Goal: Task Accomplishment & Management: Manage account settings

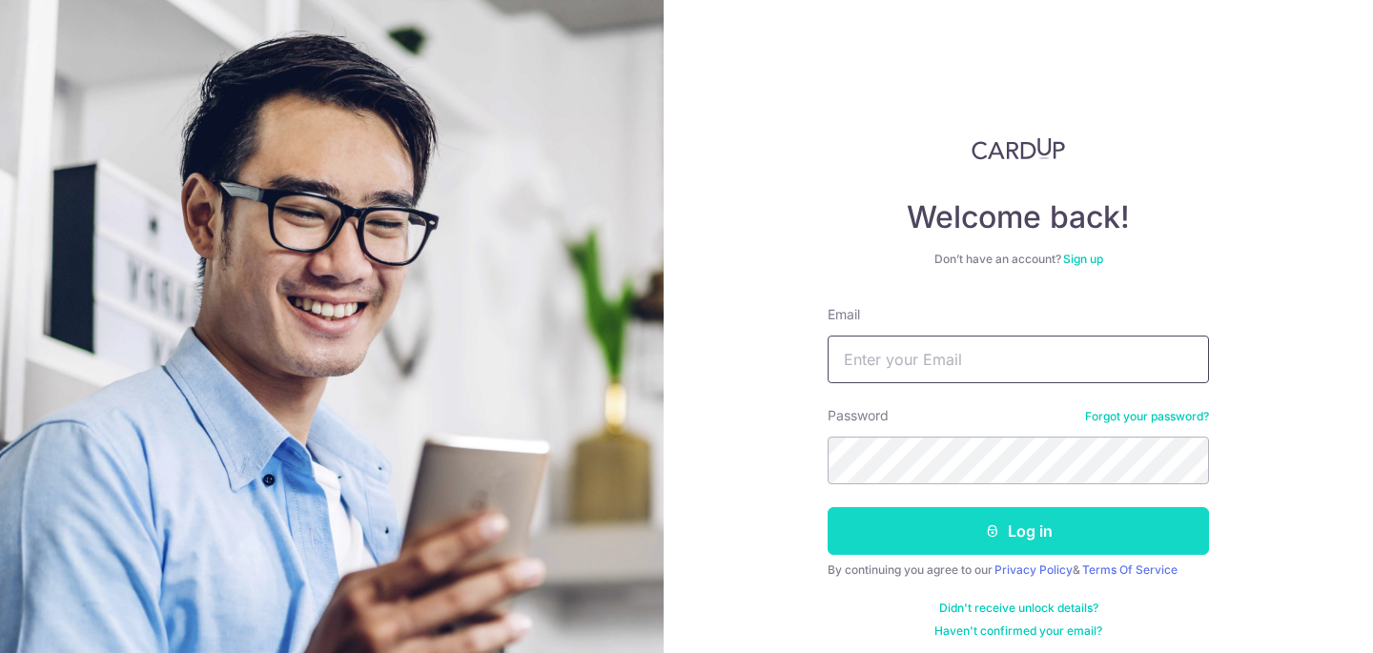
type input "ashleyman99@gmail.com"
click at [967, 540] on button "Log in" at bounding box center [1018, 531] width 381 height 48
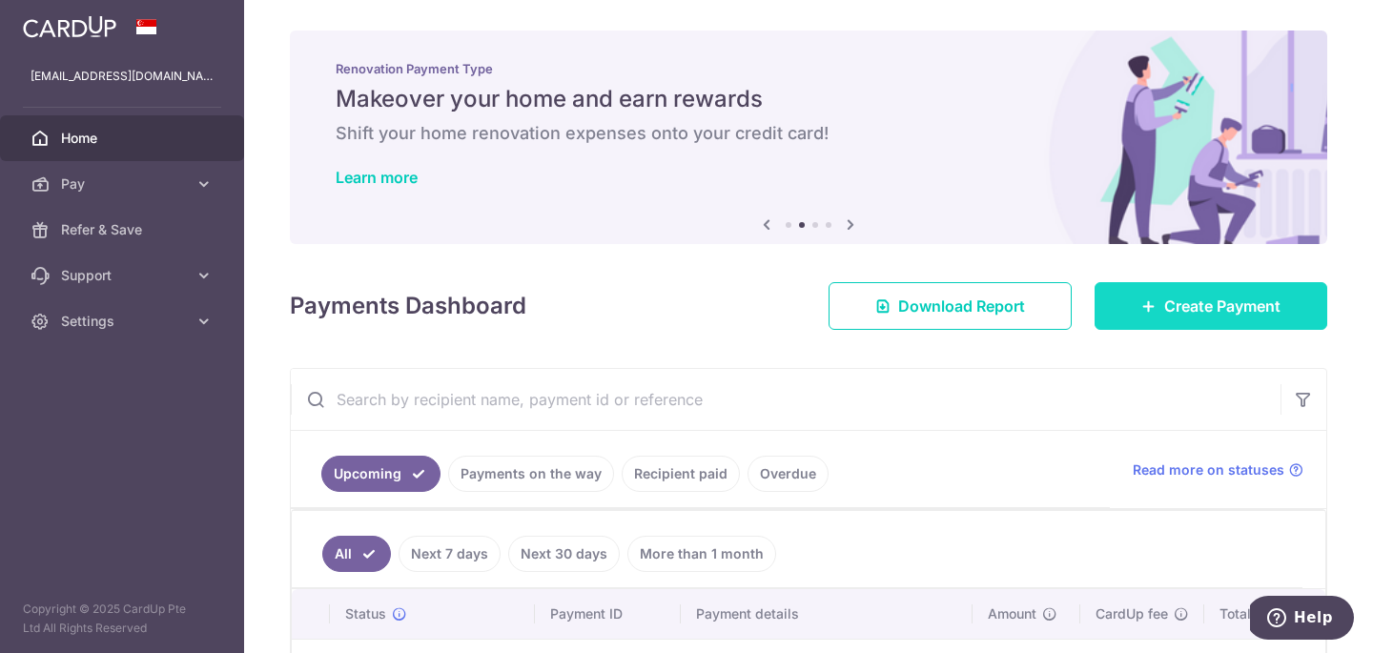
click at [1152, 301] on icon at bounding box center [1149, 306] width 15 height 15
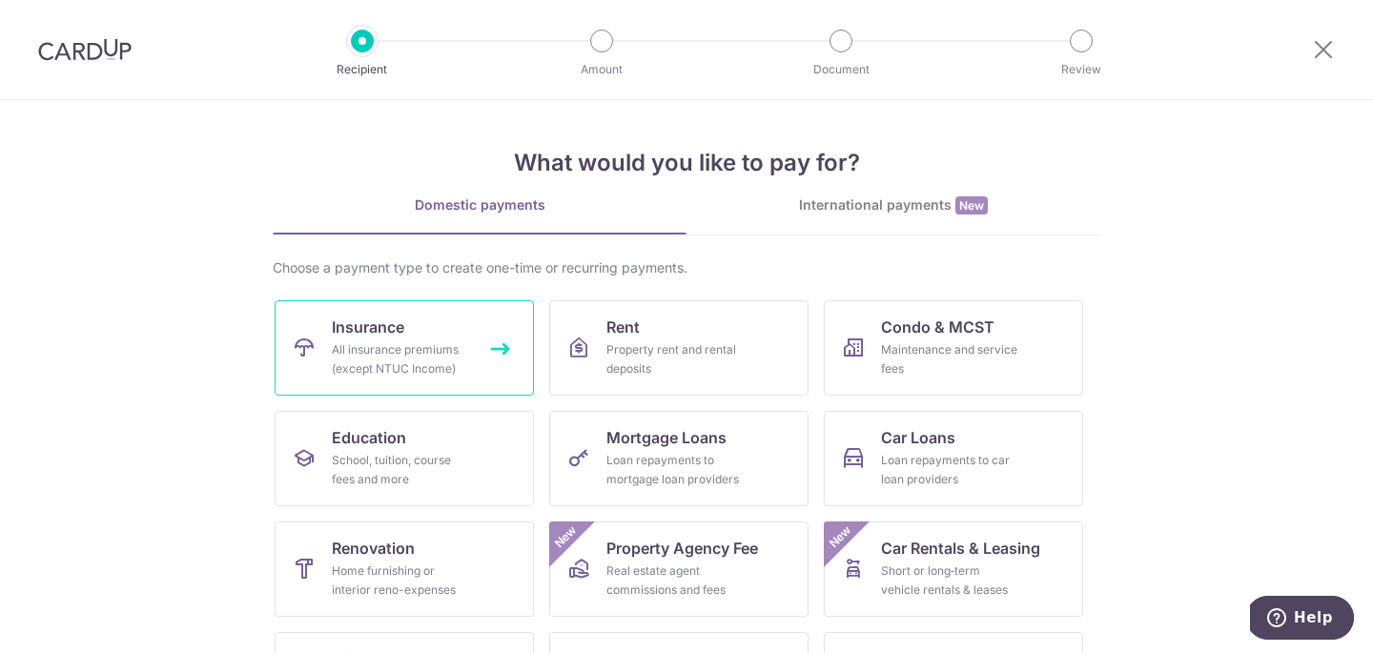
click at [389, 338] on span "Insurance" at bounding box center [368, 327] width 72 height 23
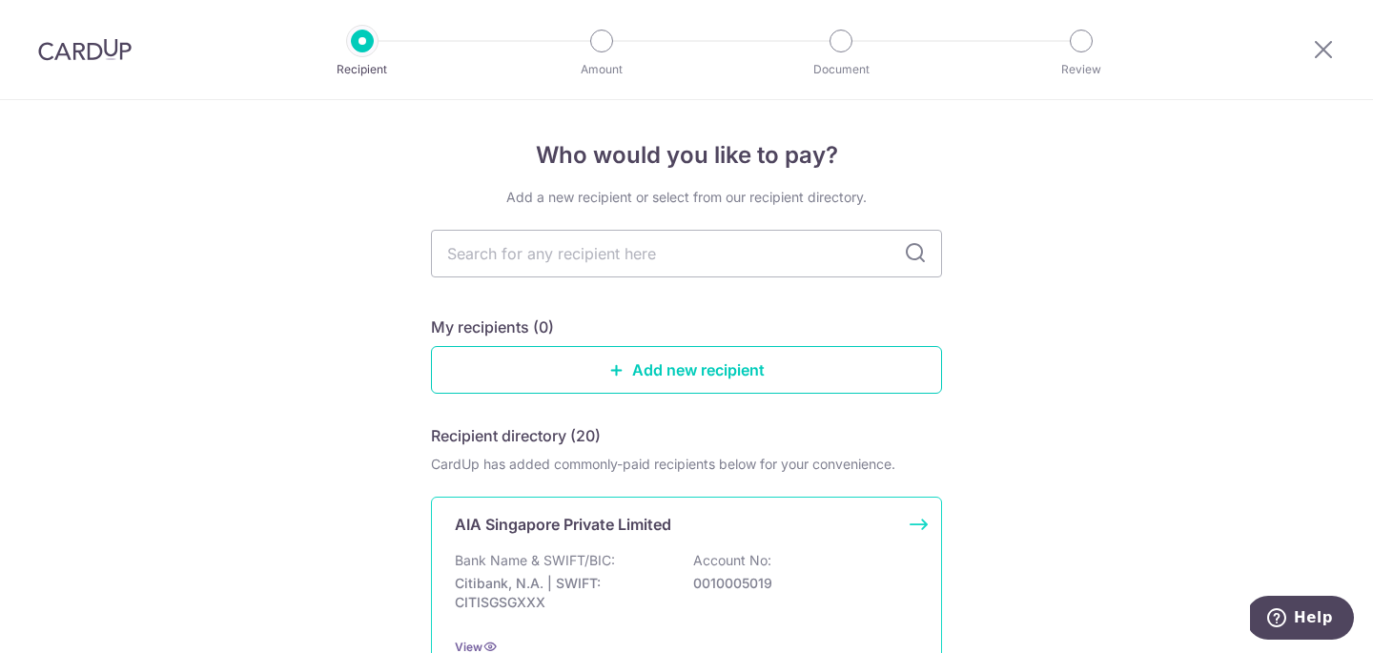
click at [586, 584] on p "Citibank, N.A. | SWIFT: CITISGSGXXX" at bounding box center [562, 593] width 214 height 38
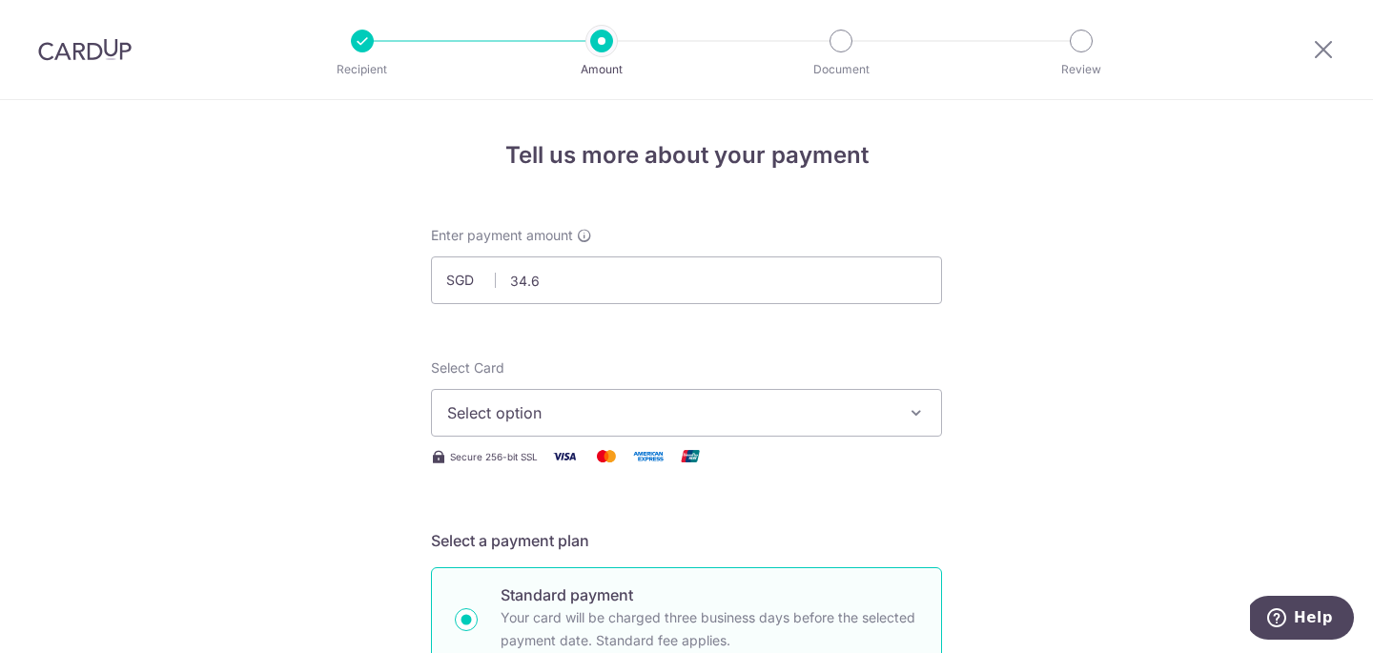
type input "34.67"
click at [494, 428] on button "Select option" at bounding box center [686, 413] width 511 height 48
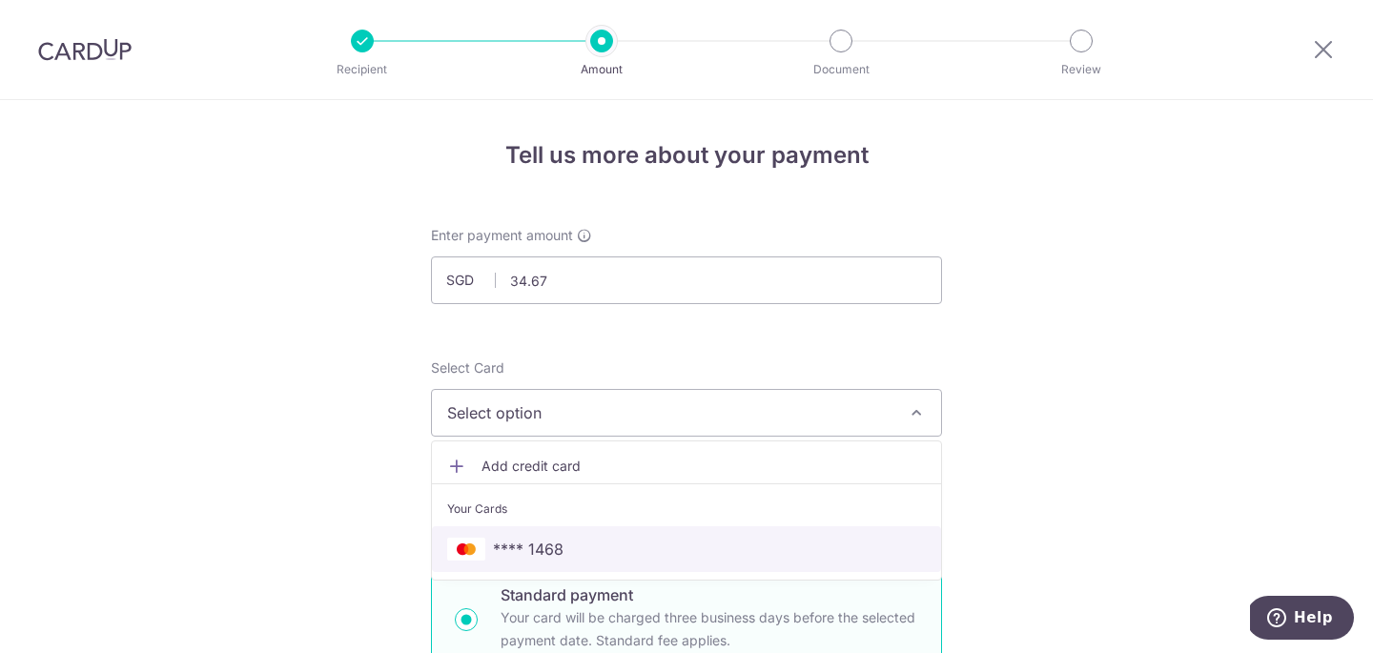
click at [550, 547] on span "**** 1468" at bounding box center [528, 549] width 71 height 23
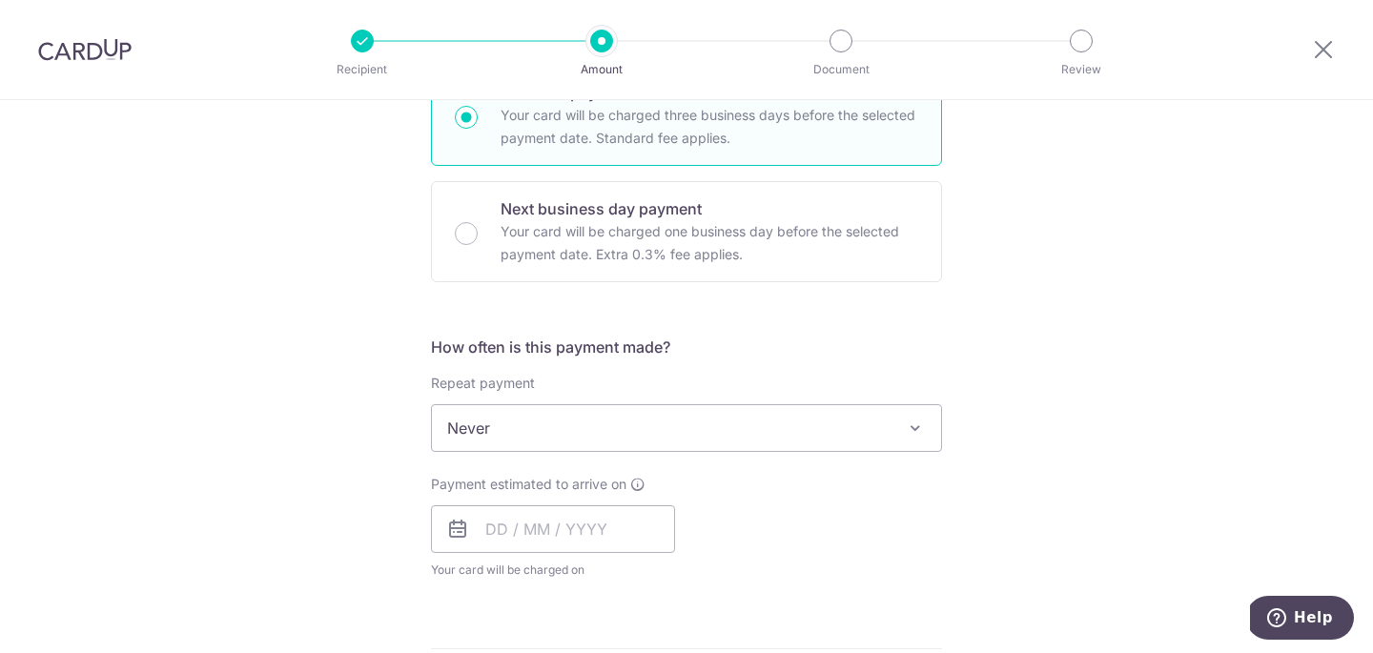
scroll to position [542, 0]
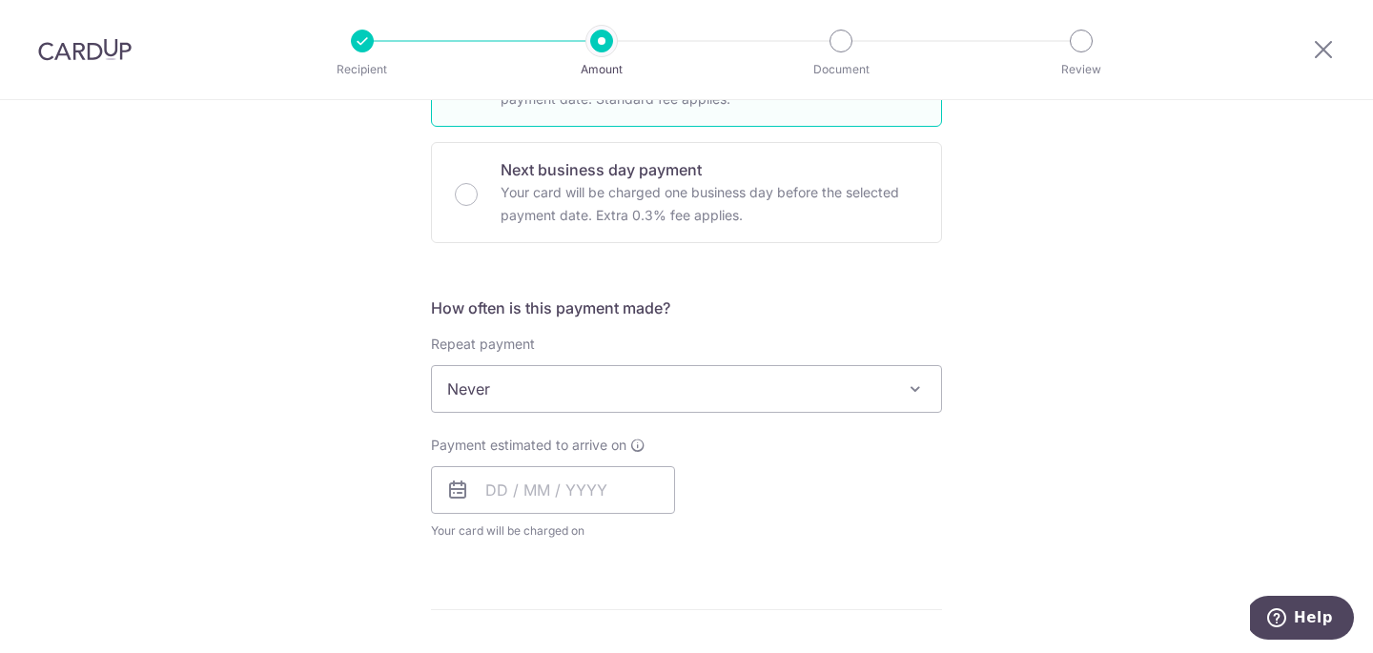
click at [670, 392] on span "Never" at bounding box center [686, 389] width 509 height 46
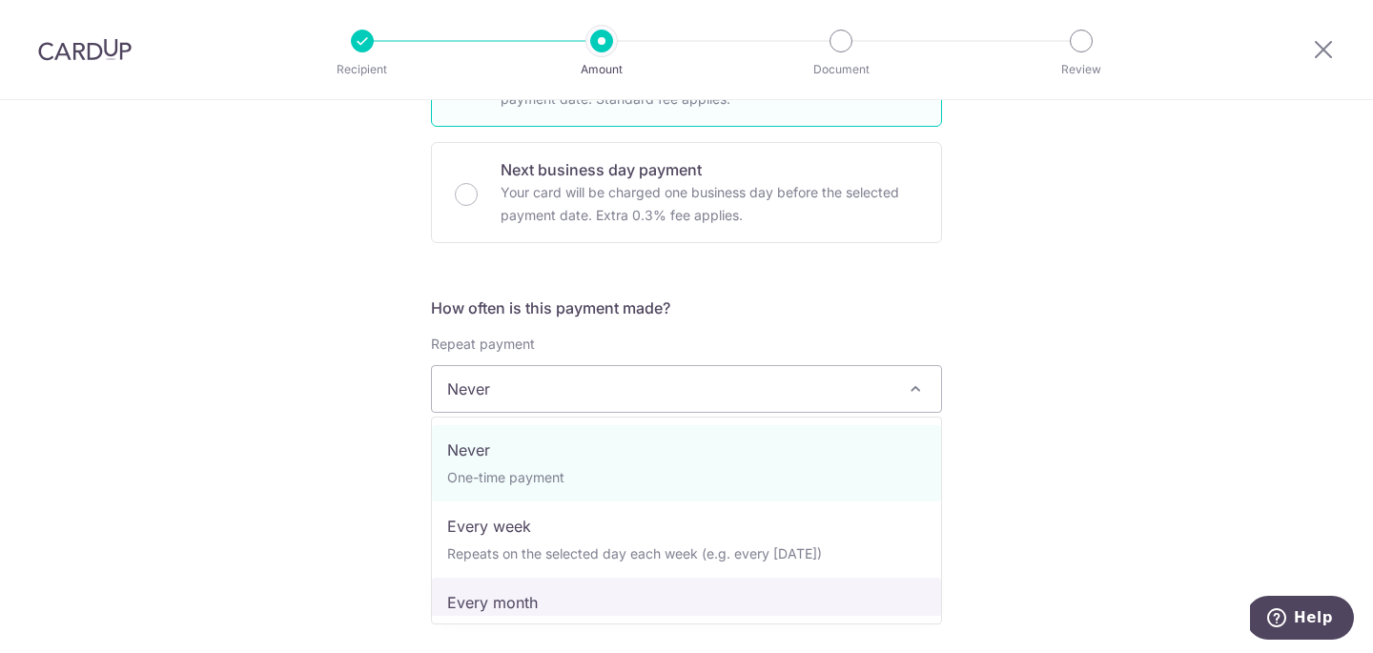
select select "3"
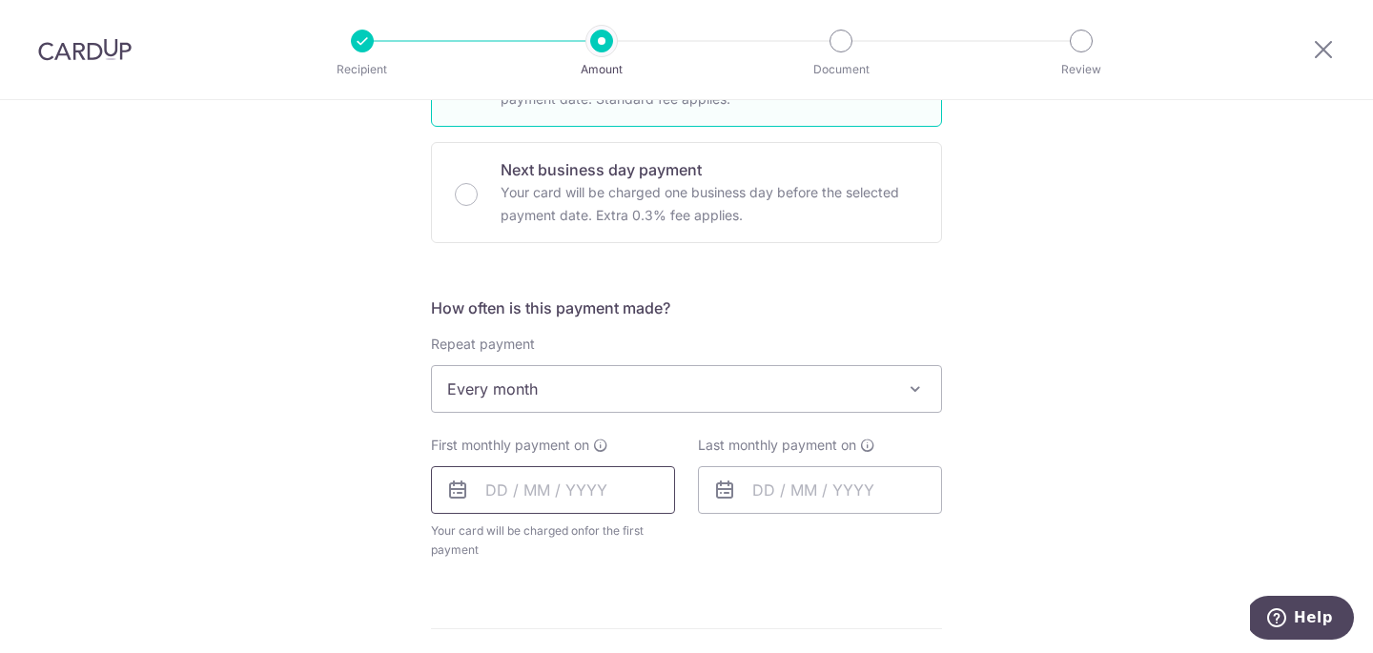
click at [500, 493] on input "text" at bounding box center [553, 490] width 244 height 48
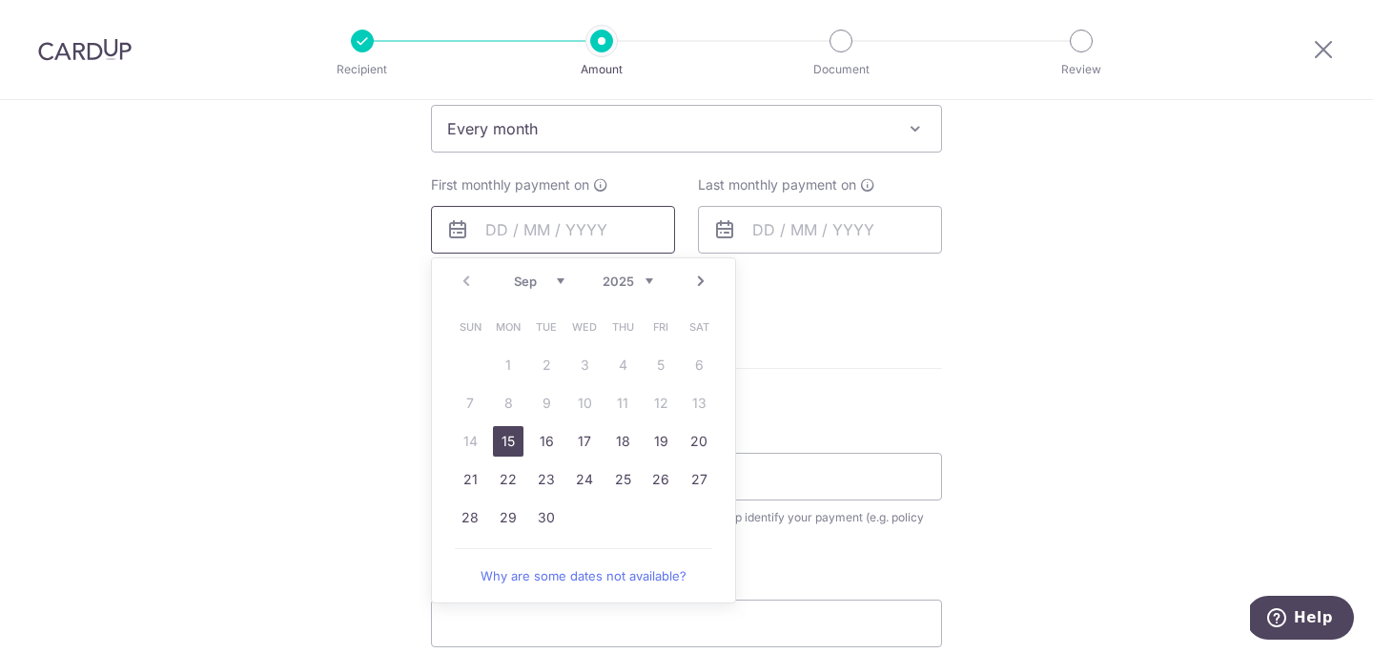
scroll to position [807, 0]
click at [506, 443] on link "15" at bounding box center [508, 437] width 31 height 31
type input "15/09/2025"
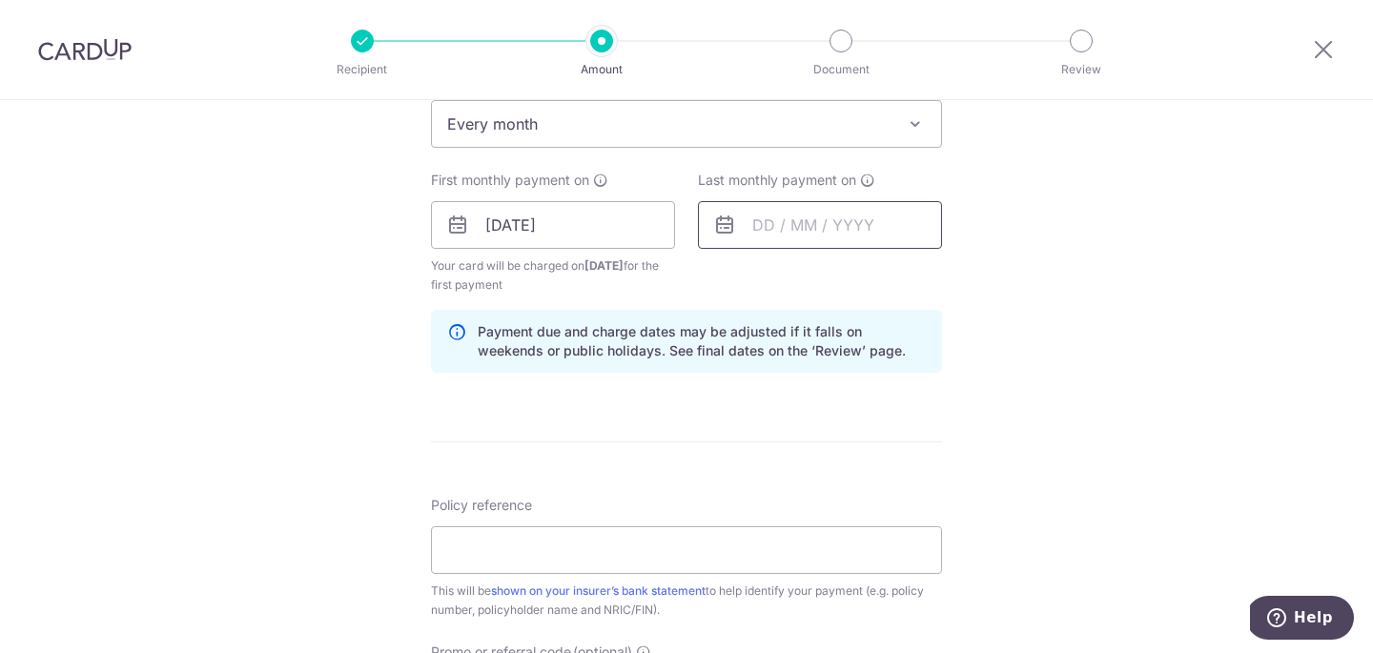
click at [774, 219] on input "text" at bounding box center [820, 225] width 244 height 48
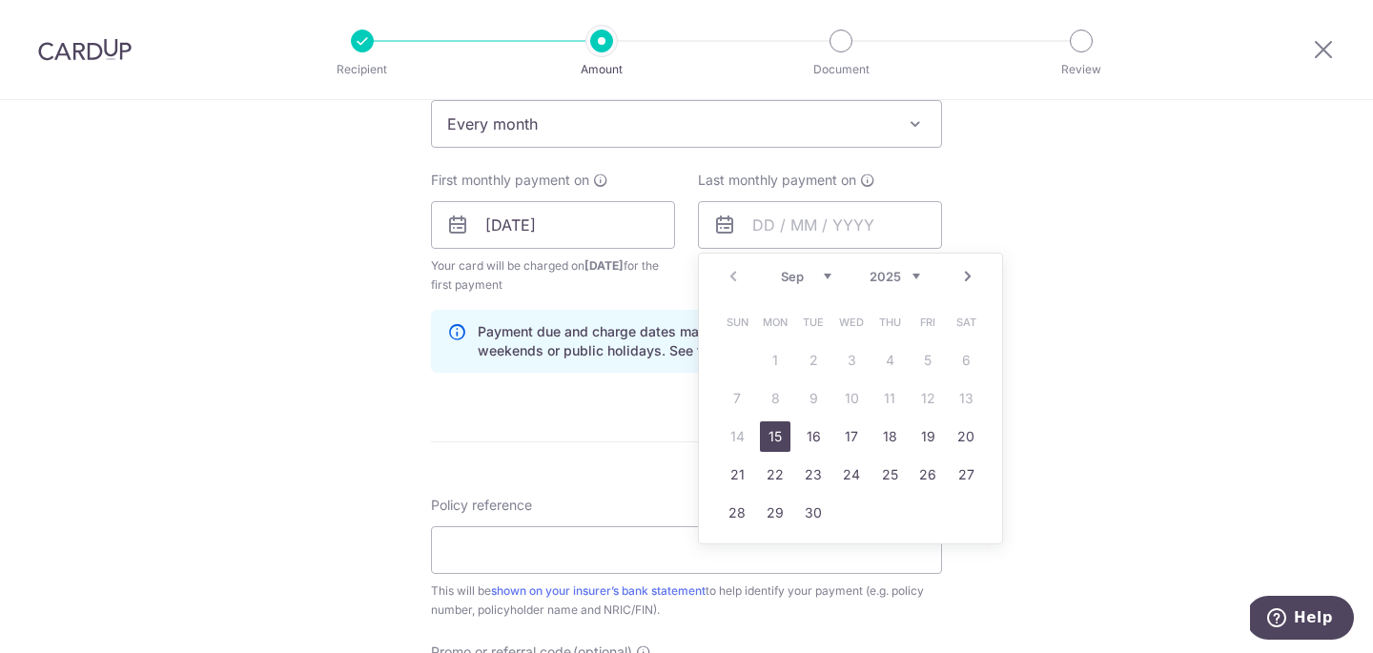
click at [885, 273] on select "2025 2026 2027 2028 2029 2030 2031 2032 2033 2034 2035" at bounding box center [895, 276] width 51 height 15
click at [974, 429] on link "15" at bounding box center [966, 437] width 31 height 31
type input "15/09/2035"
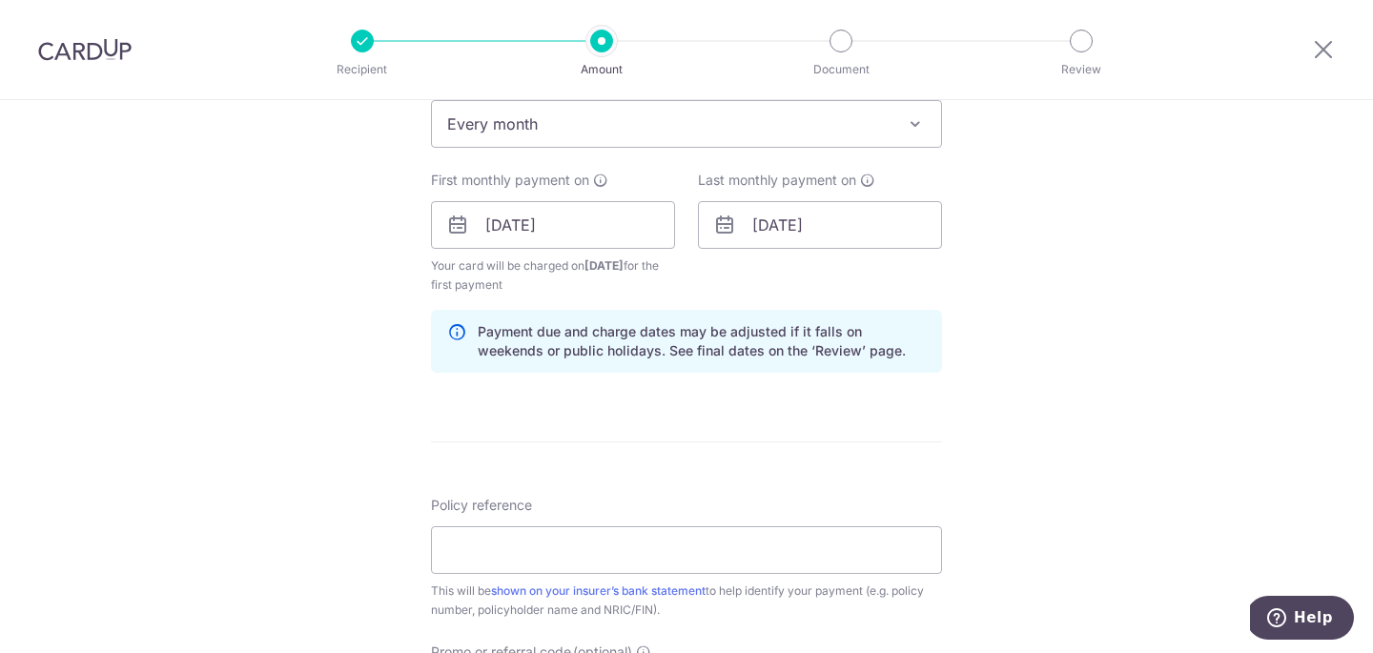
click at [1032, 432] on div "Tell us more about your payment Enter payment amount SGD 34.67 34.67 Select Car…" at bounding box center [686, 243] width 1373 height 1901
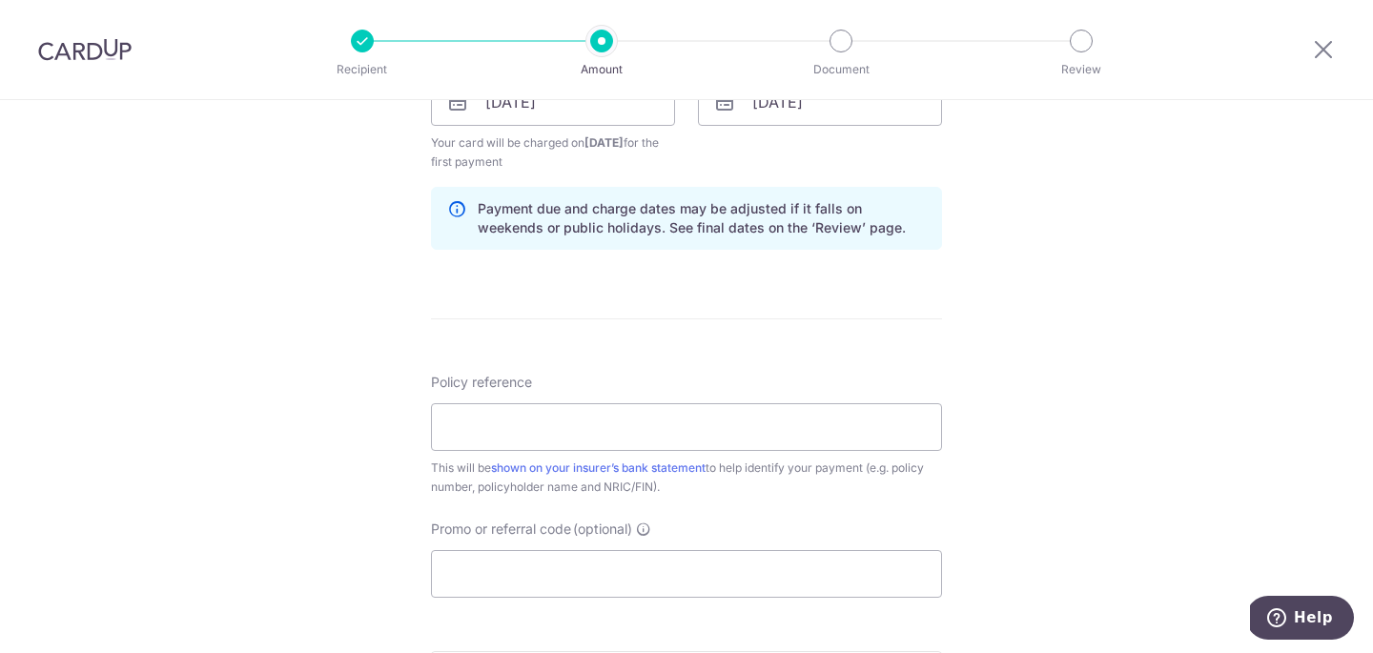
scroll to position [1053, 0]
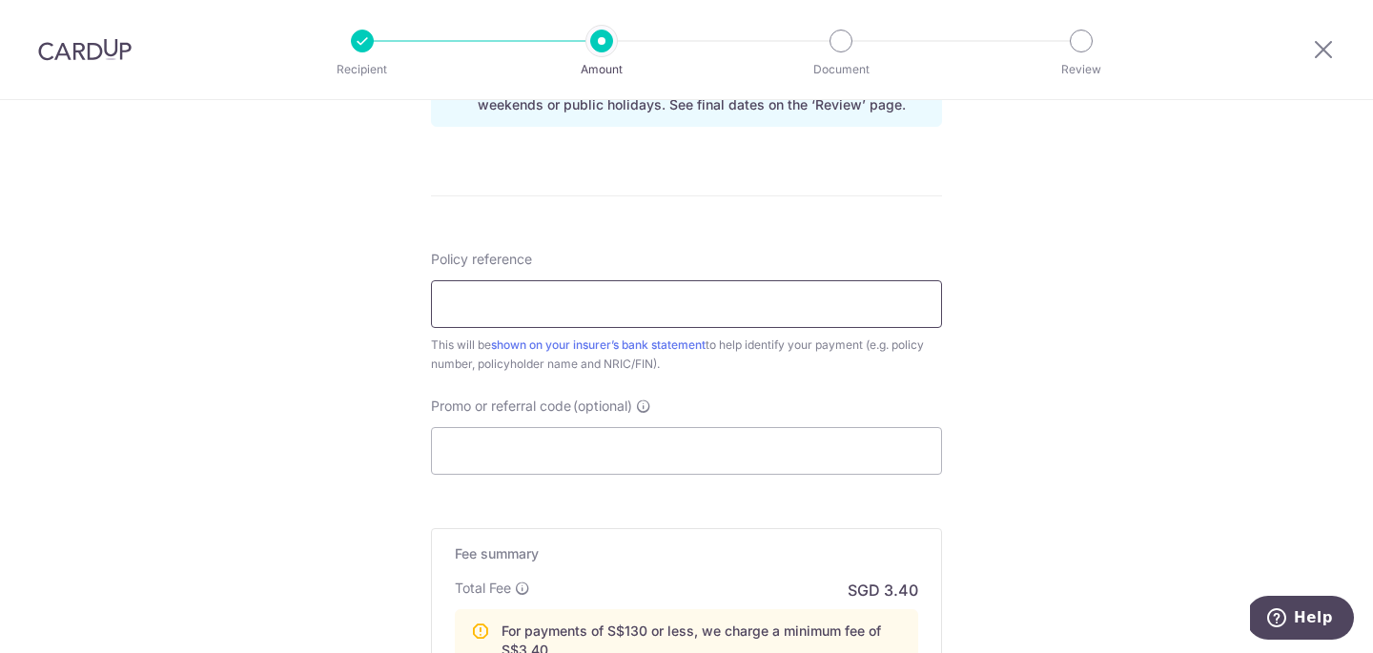
click at [880, 313] on input "Policy reference" at bounding box center [686, 304] width 511 height 48
type input "L544595000"
click at [845, 463] on input "Promo or referral code (optional)" at bounding box center [686, 451] width 511 height 48
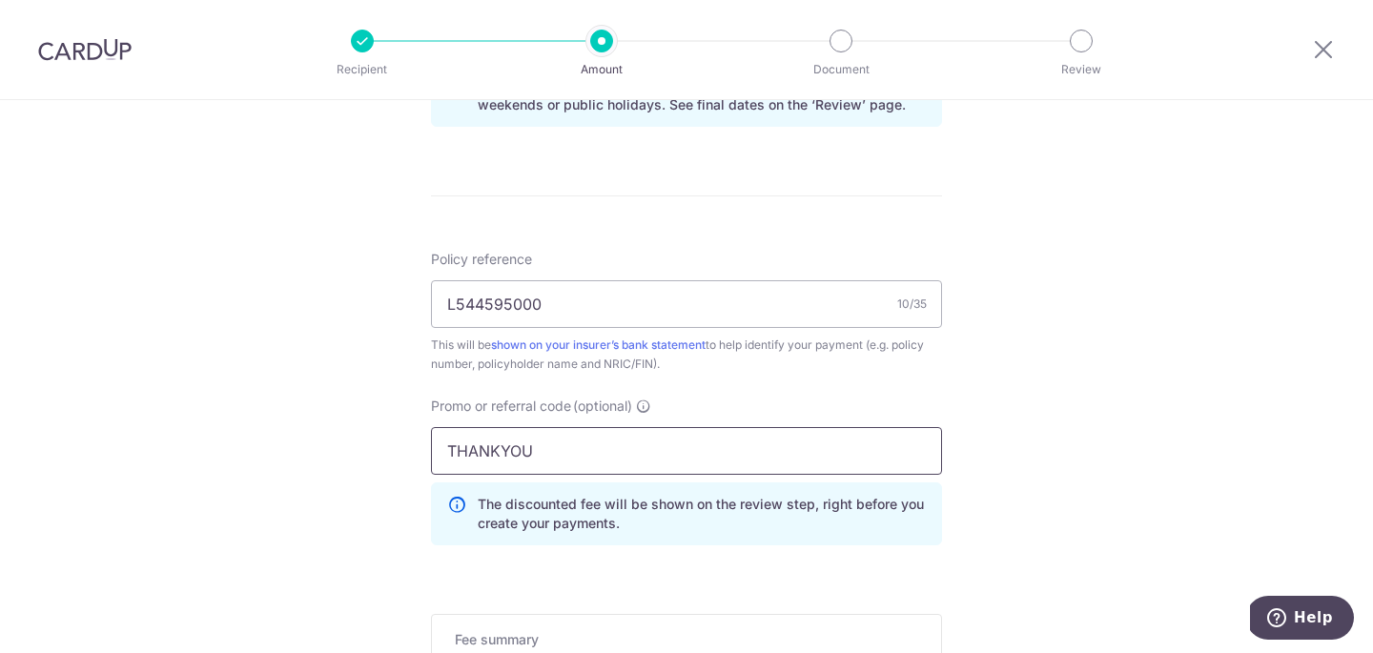
type input "THANKYOU"
click at [360, 404] on div "Tell us more about your payment Enter payment amount SGD 34.67 34.67 Select Car…" at bounding box center [686, 40] width 1373 height 1987
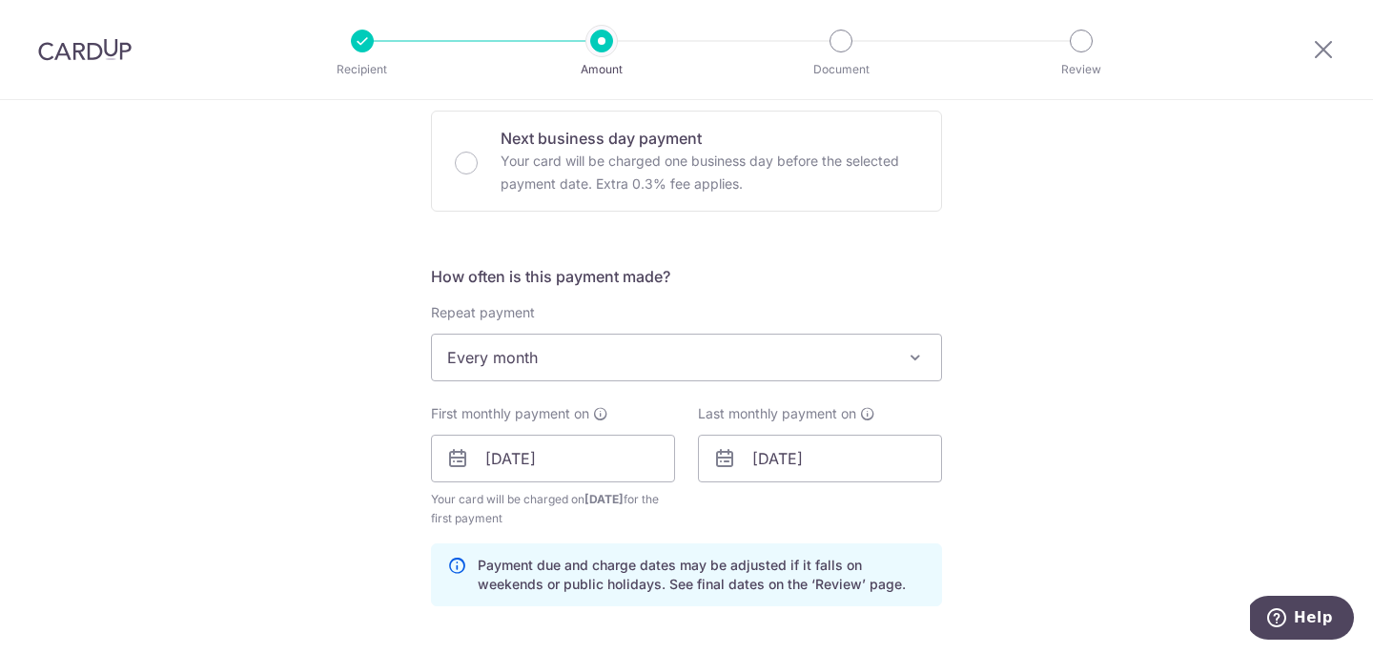
scroll to position [548, 0]
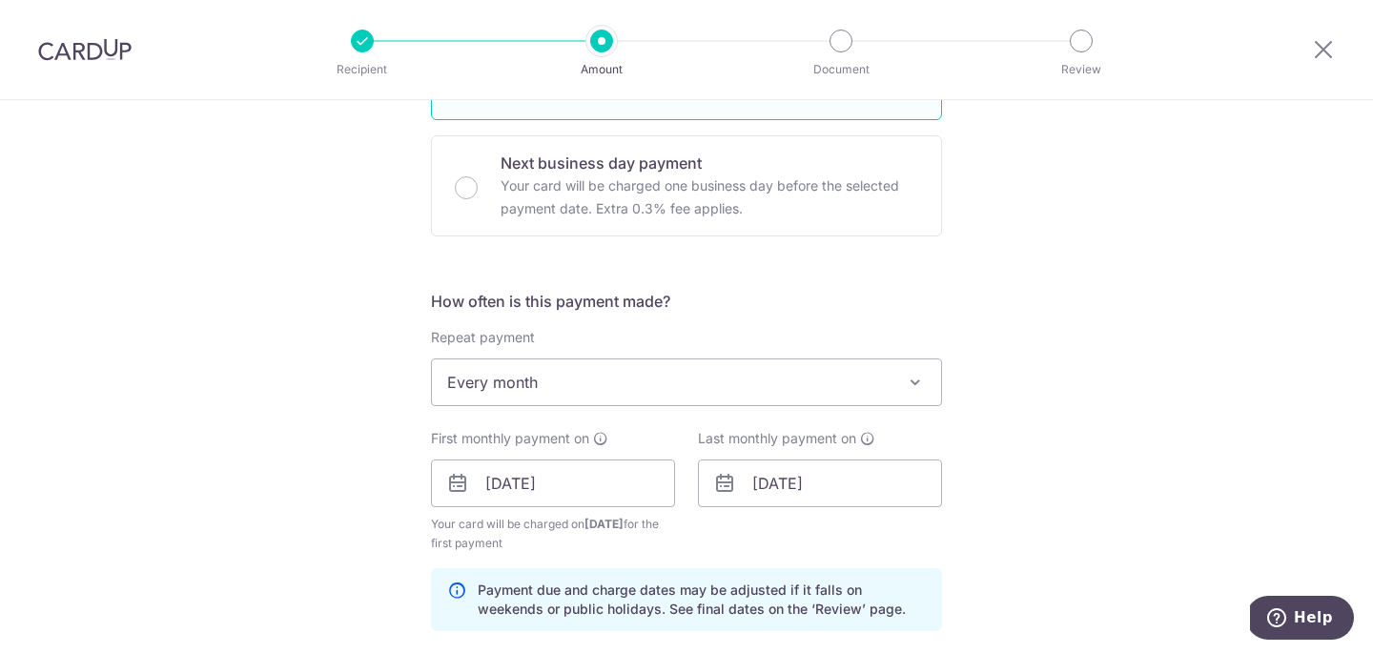
click at [557, 386] on span "Every month" at bounding box center [686, 383] width 509 height 46
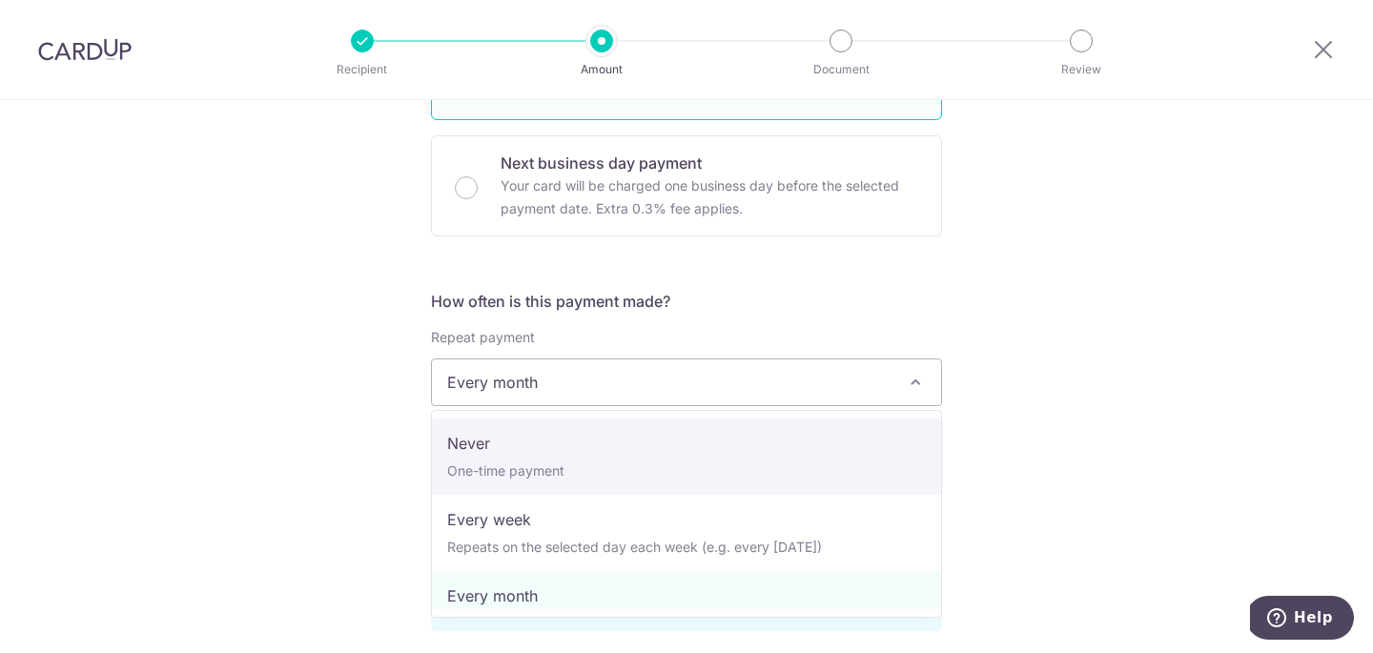
select select "1"
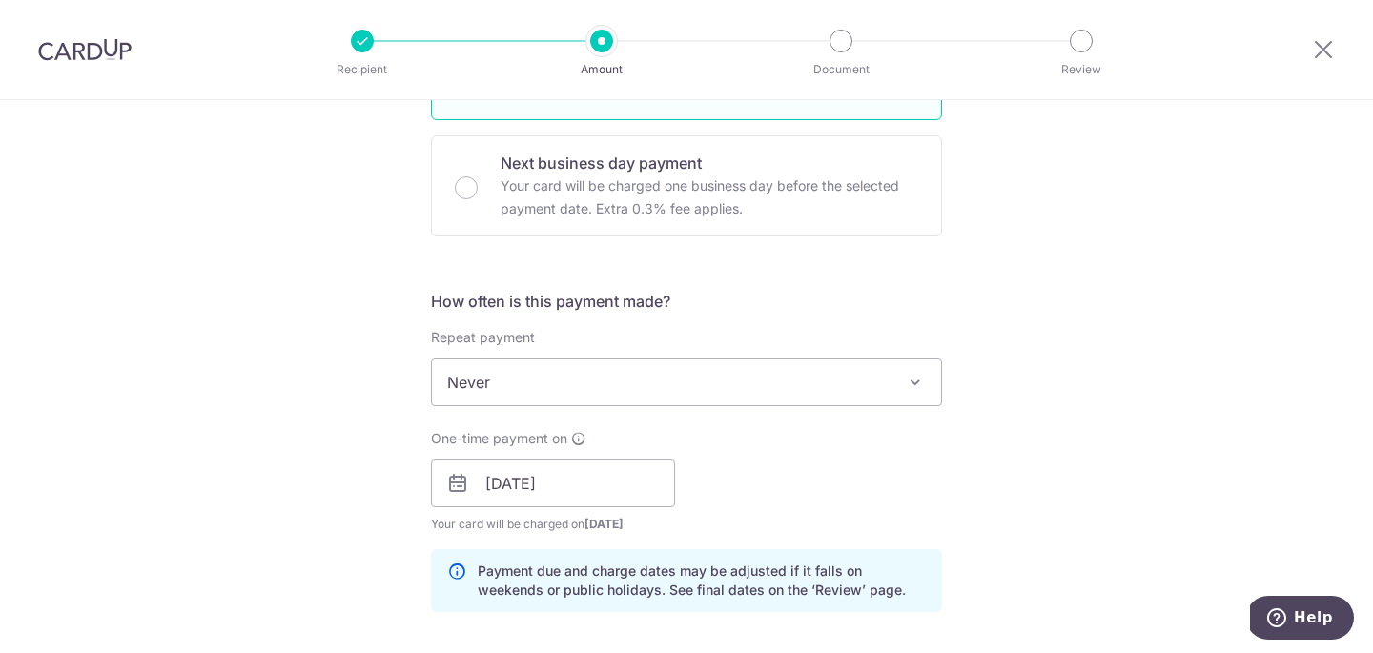
click at [345, 473] on div "Tell us more about your payment Enter payment amount SGD 34.67 34.67 Select Car…" at bounding box center [686, 535] width 1373 height 1967
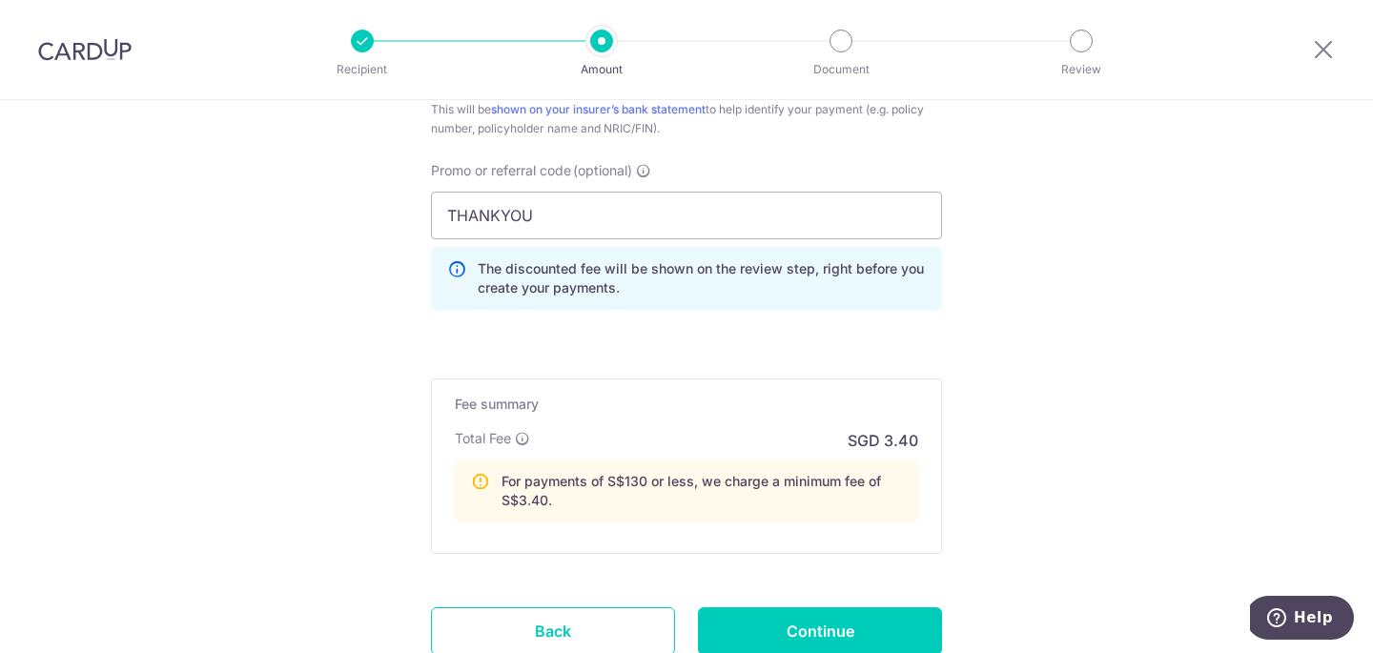
scroll to position [1355, 0]
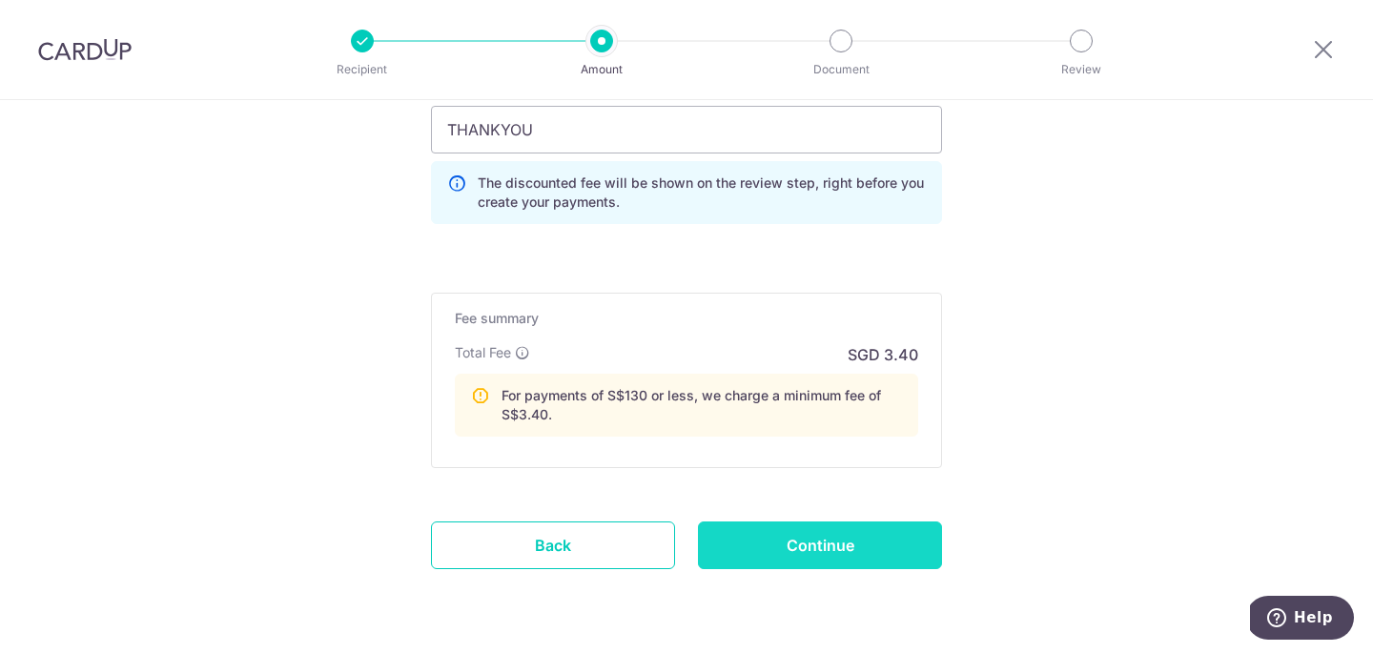
click at [824, 557] on input "Continue" at bounding box center [820, 546] width 244 height 48
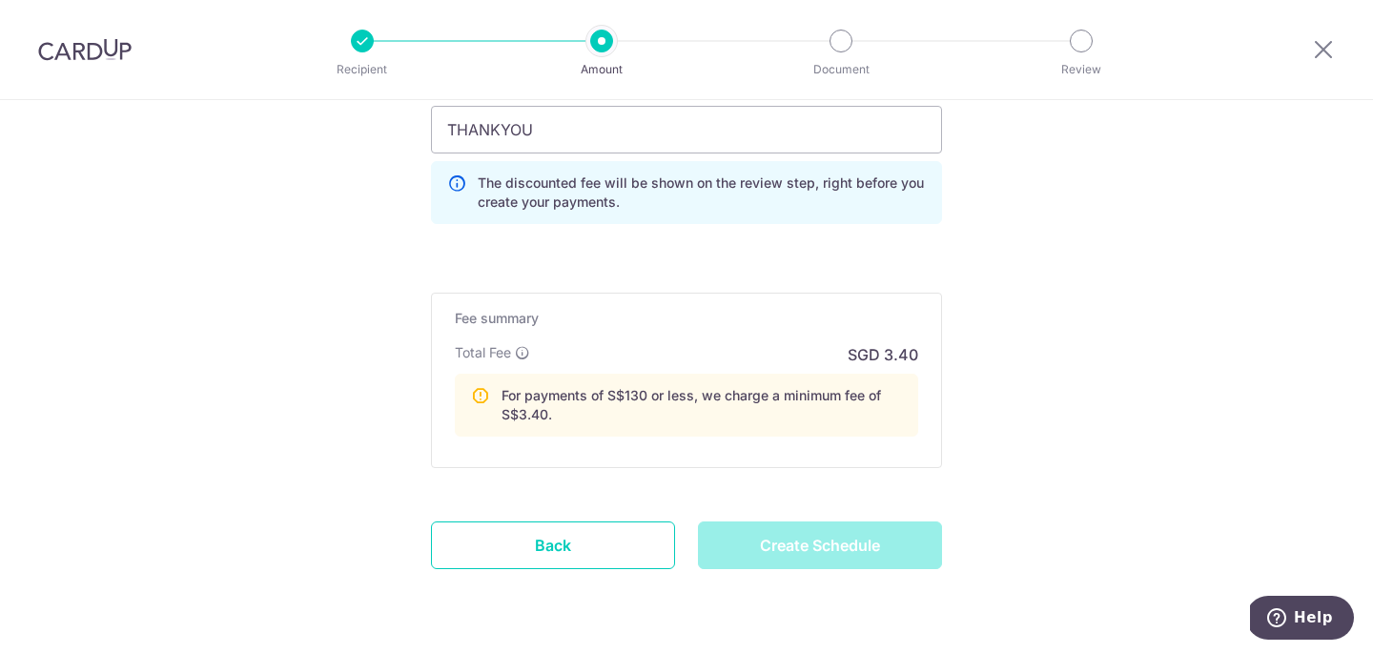
type input "Create Schedule"
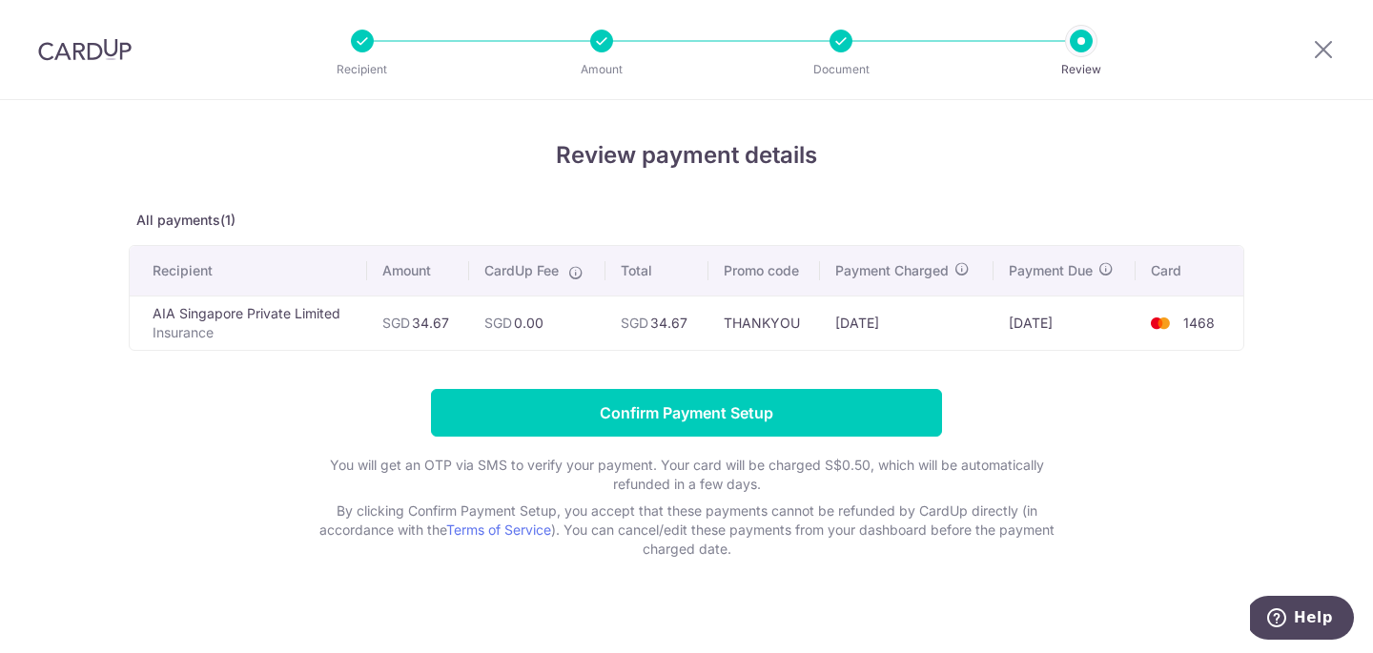
scroll to position [18, 0]
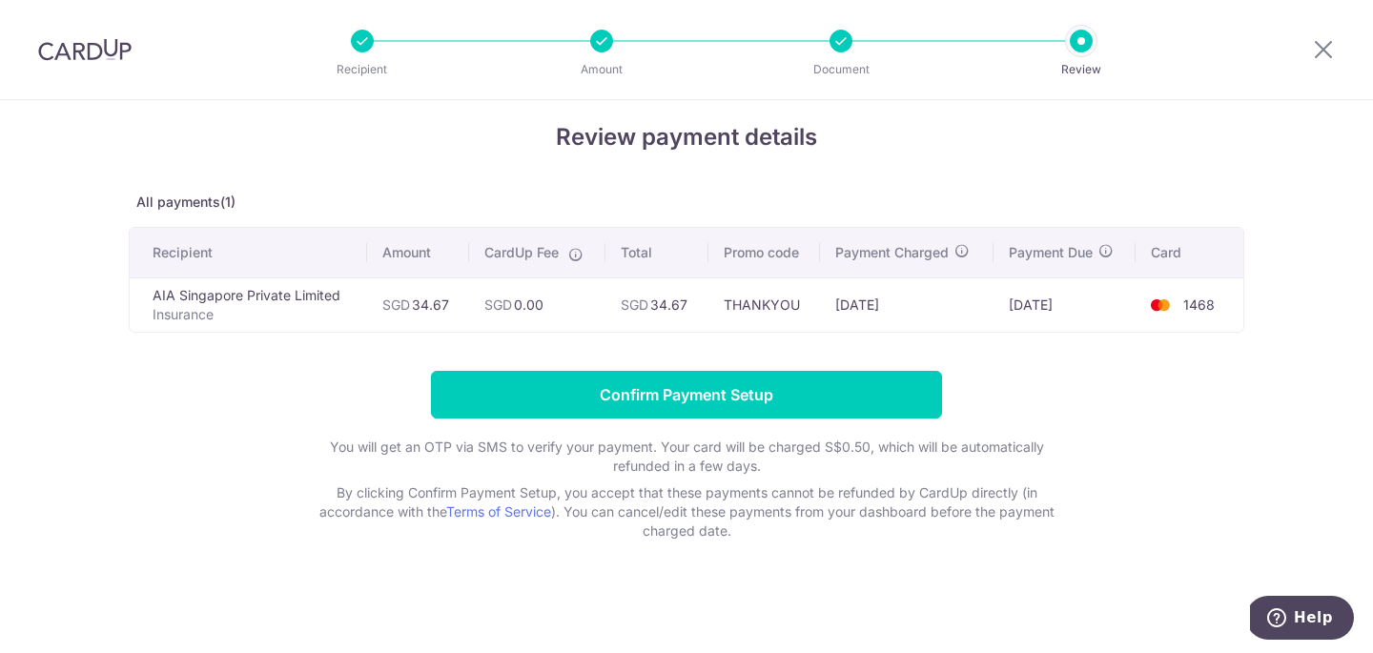
click at [840, 43] on div at bounding box center [841, 41] width 23 height 23
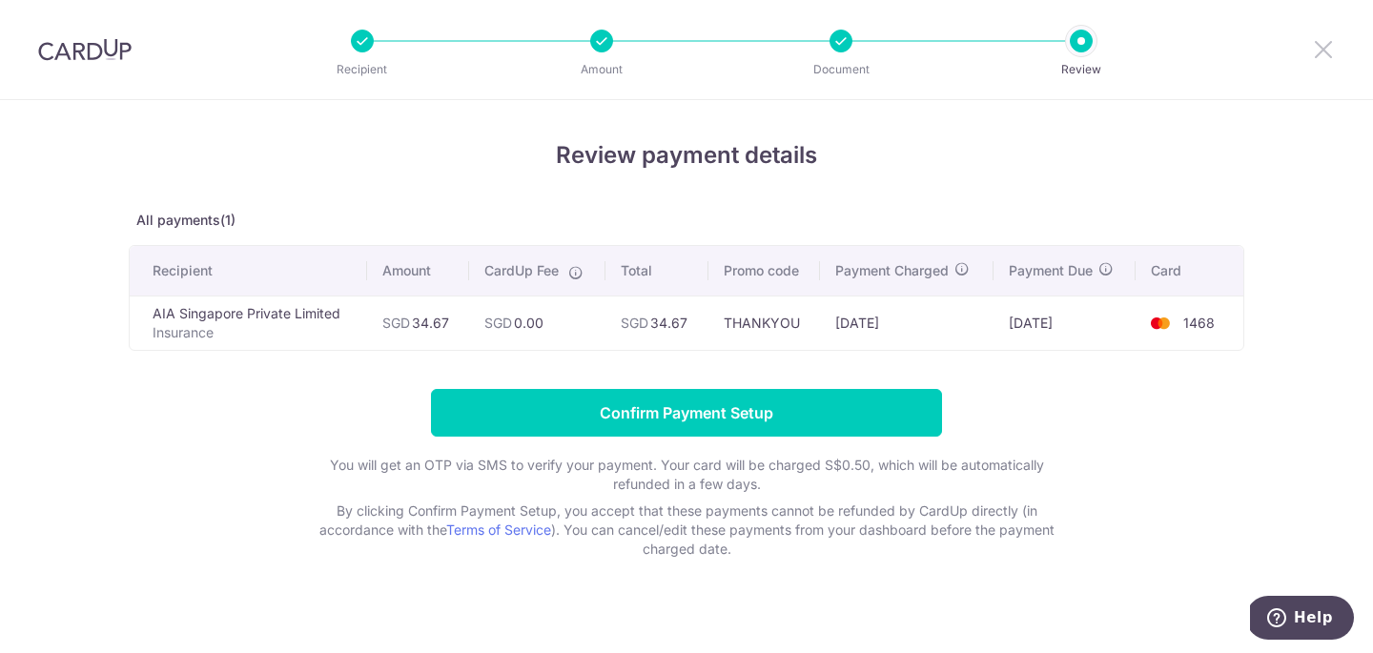
click at [1323, 55] on icon at bounding box center [1323, 49] width 23 height 24
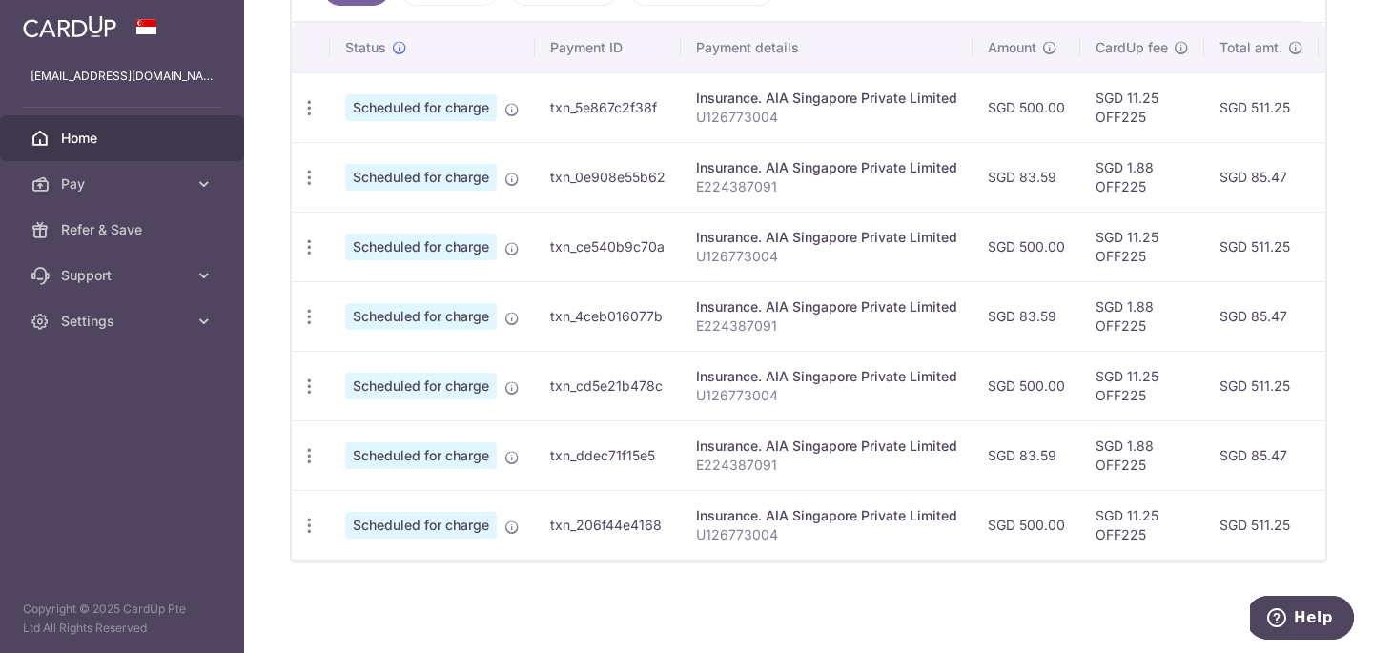
scroll to position [409, 0]
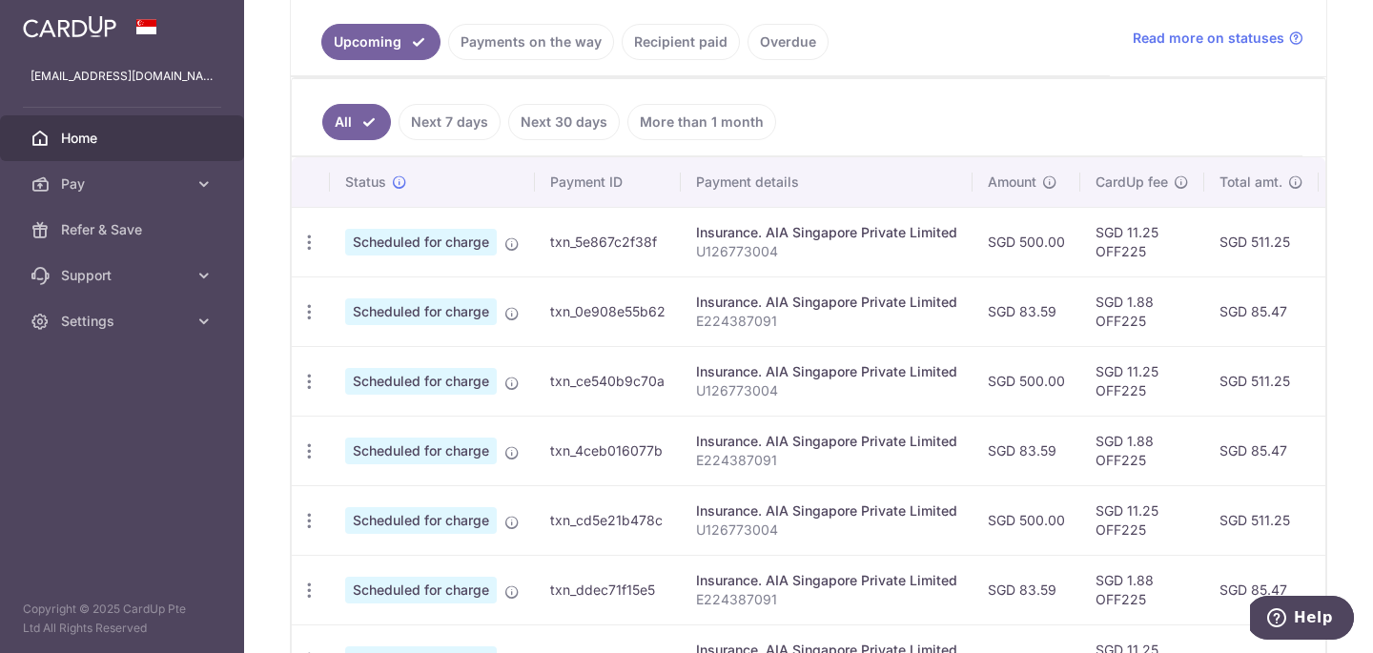
click at [968, 267] on td "Insurance. AIA Singapore Private Limited U126773004" at bounding box center [827, 242] width 292 height 70
click at [830, 250] on p "U126773004" at bounding box center [826, 251] width 261 height 19
click at [788, 230] on div "Insurance. AIA Singapore Private Limited" at bounding box center [826, 232] width 261 height 19
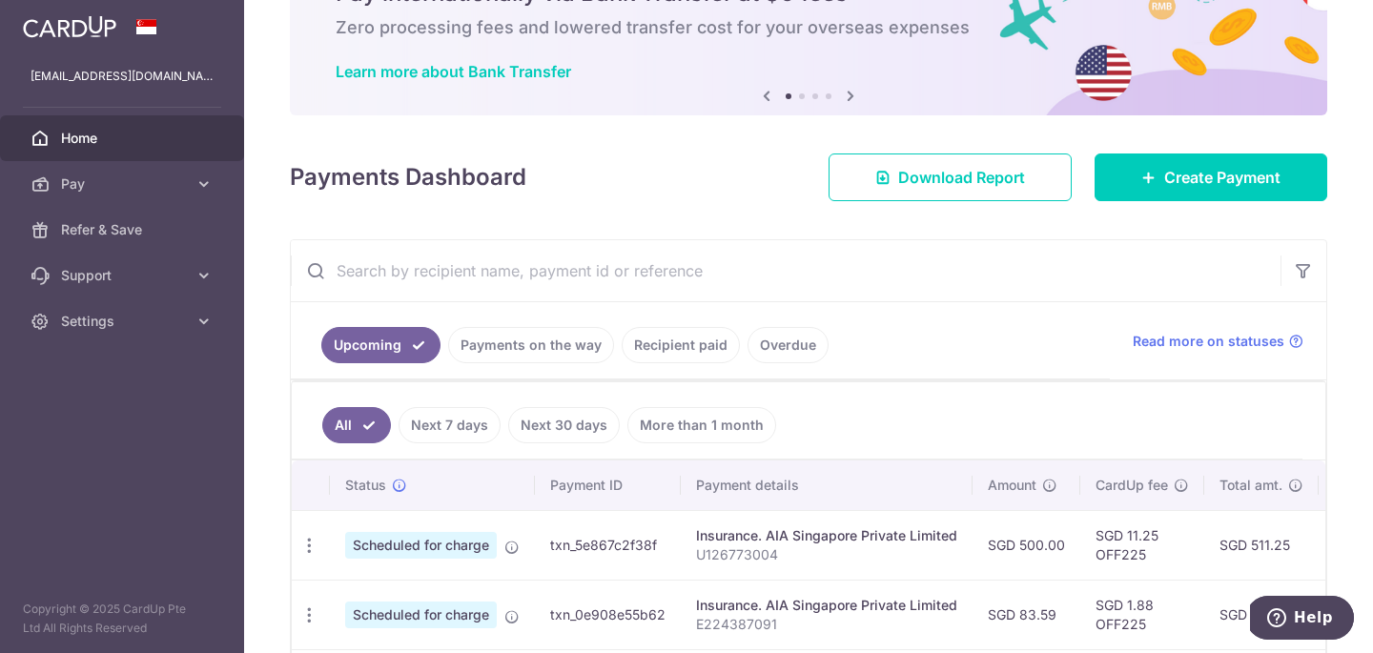
scroll to position [0, 0]
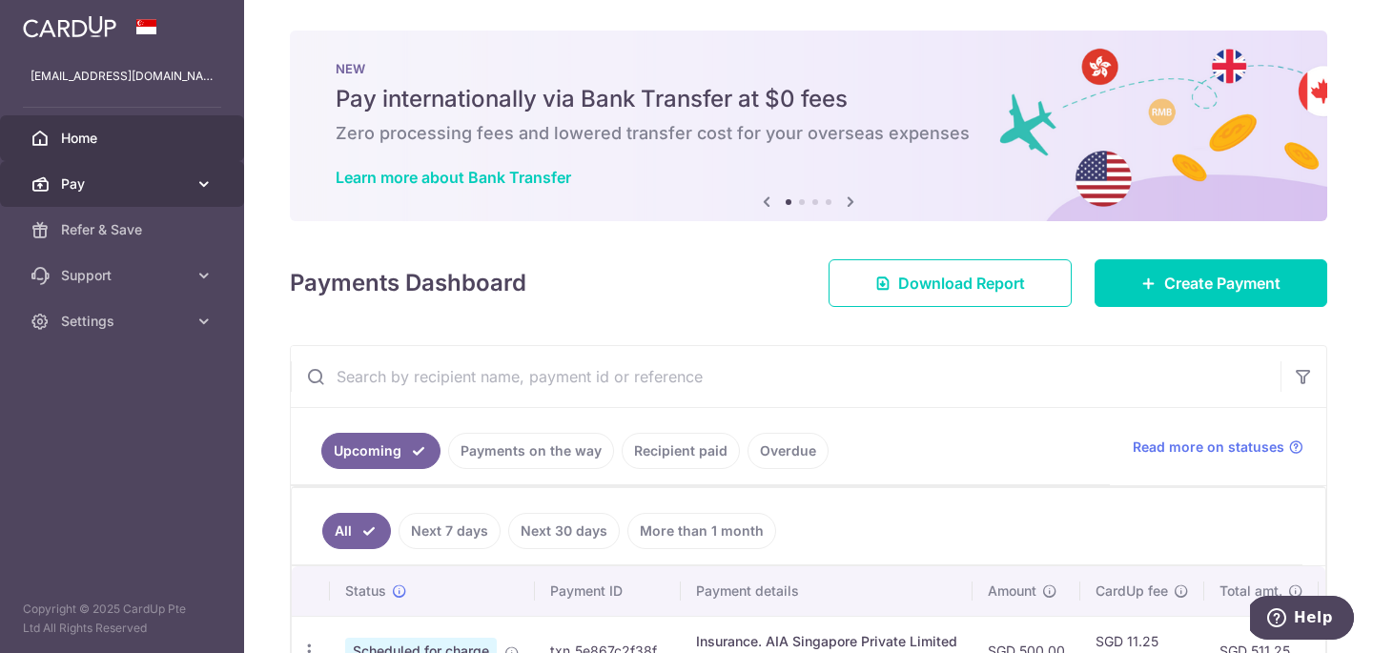
click at [151, 181] on span "Pay" at bounding box center [124, 184] width 126 height 19
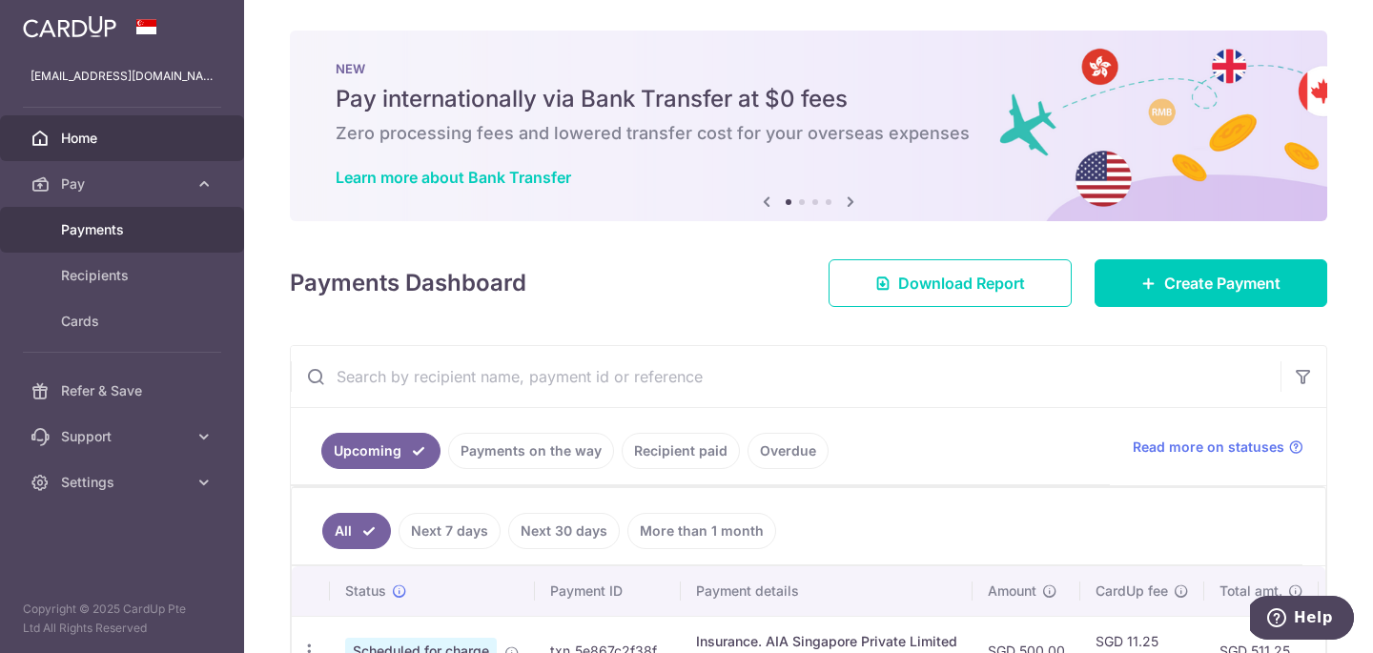
click at [107, 223] on span "Payments" at bounding box center [124, 229] width 126 height 19
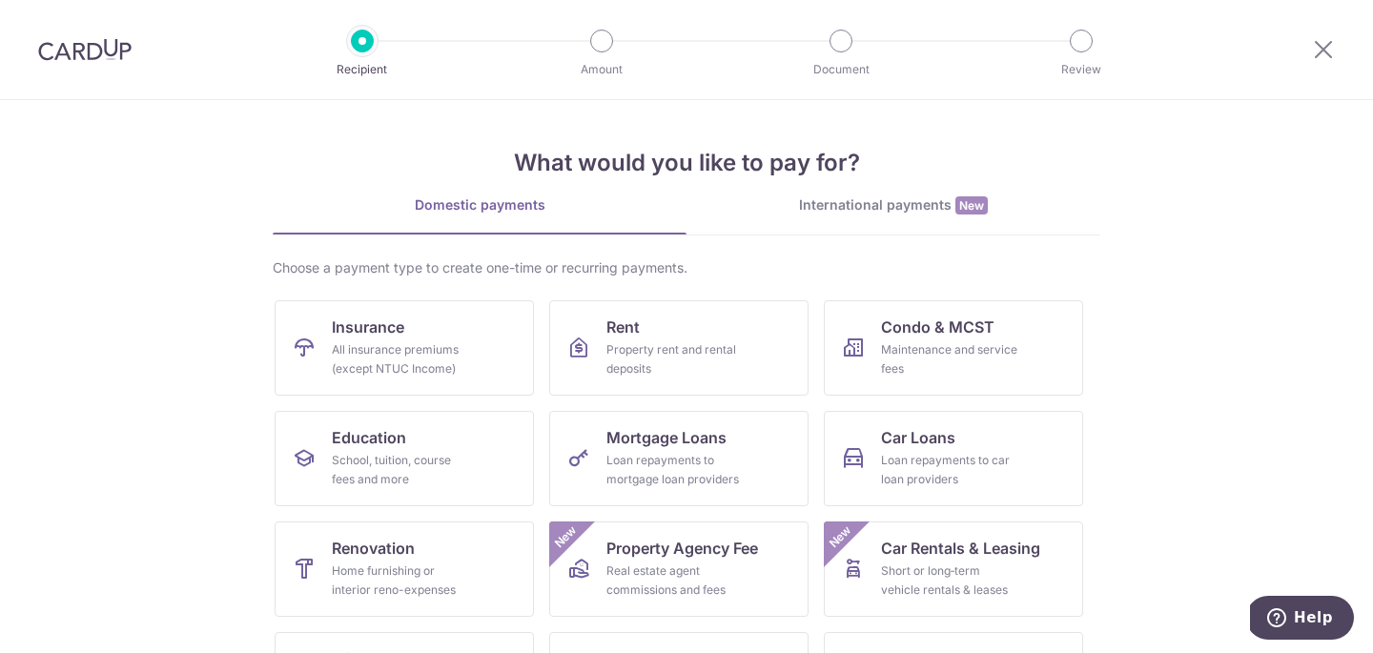
scroll to position [200, 0]
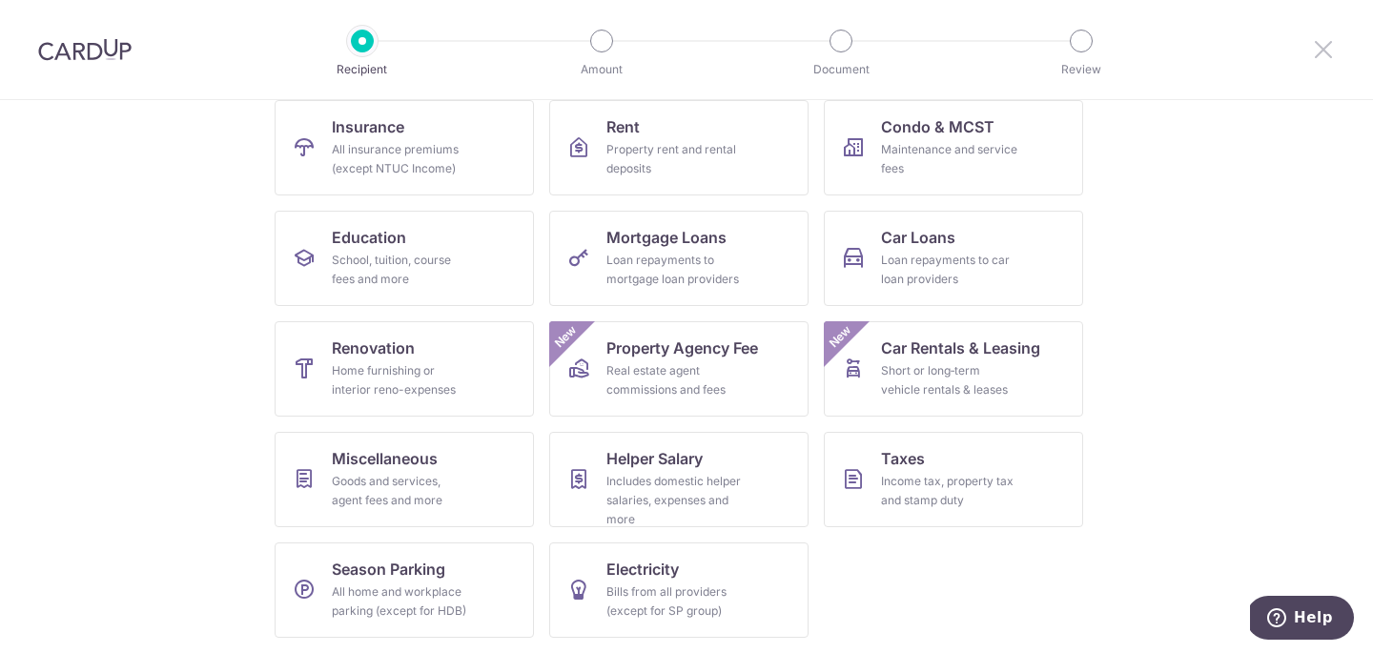
click at [1317, 58] on icon at bounding box center [1323, 49] width 23 height 24
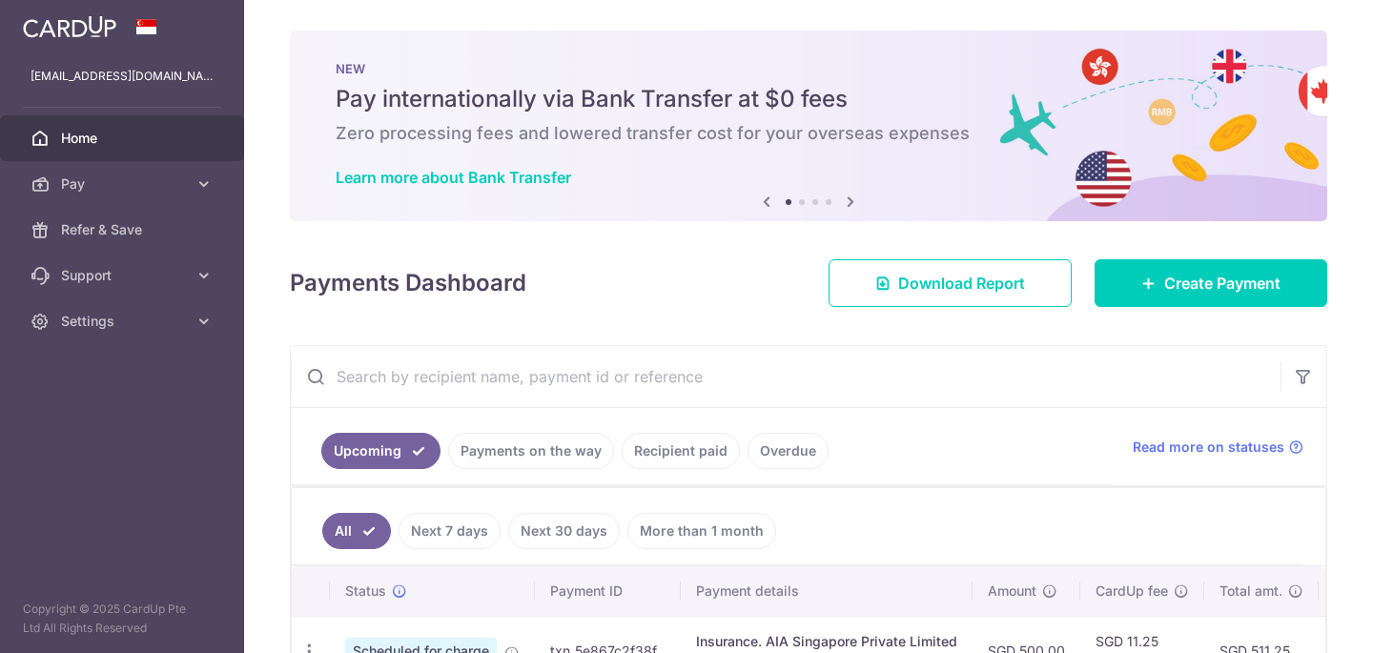
scroll to position [280, 0]
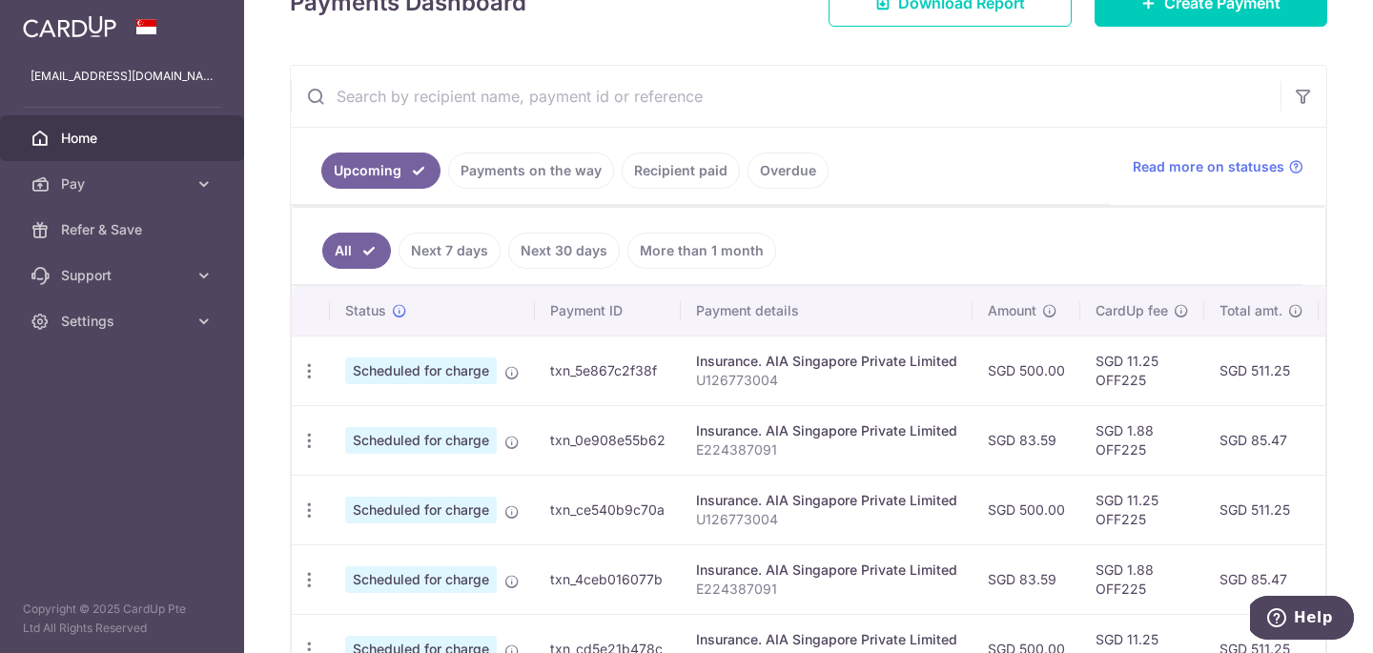
click at [1160, 358] on td "SGD 11.25 OFF225" at bounding box center [1143, 371] width 124 height 70
click at [304, 374] on icon "button" at bounding box center [309, 371] width 20 height 20
click at [340, 416] on link "Update payment" at bounding box center [392, 424] width 198 height 46
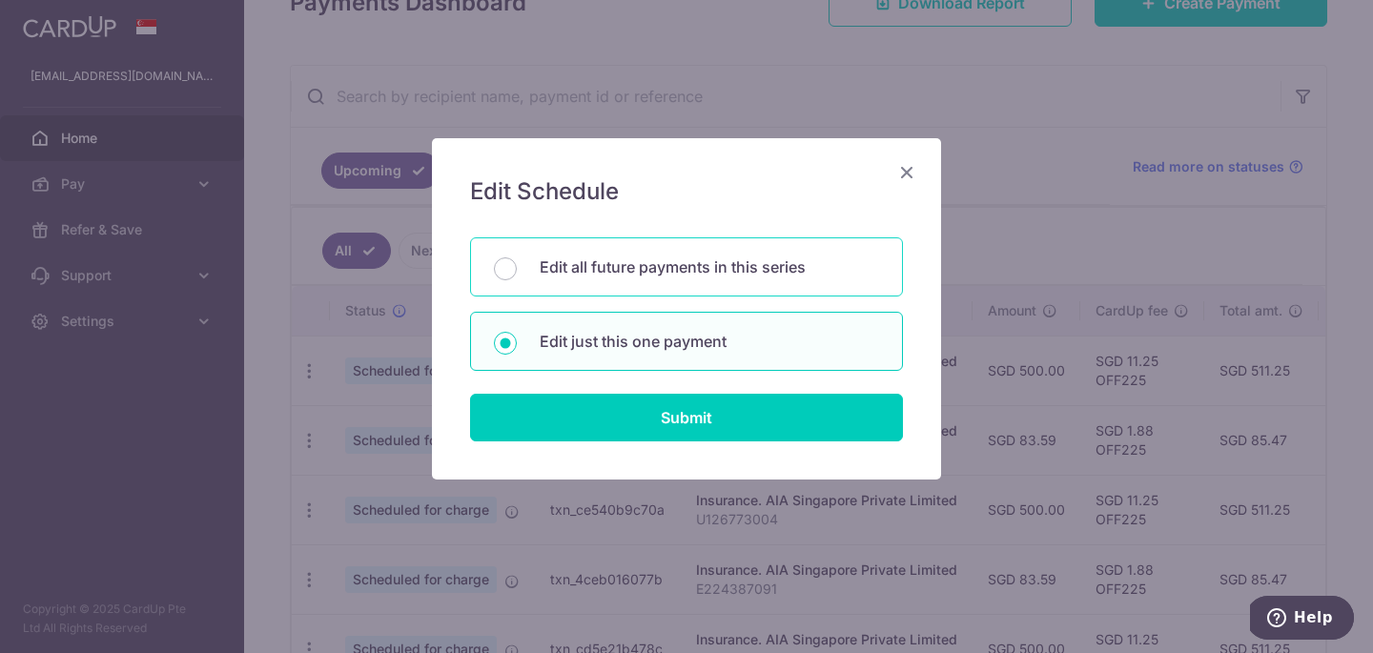
click at [669, 275] on p "Edit all future payments in this series" at bounding box center [710, 267] width 340 height 23
click at [517, 275] on input "Edit all future payments in this series" at bounding box center [505, 268] width 23 height 23
radio input "true"
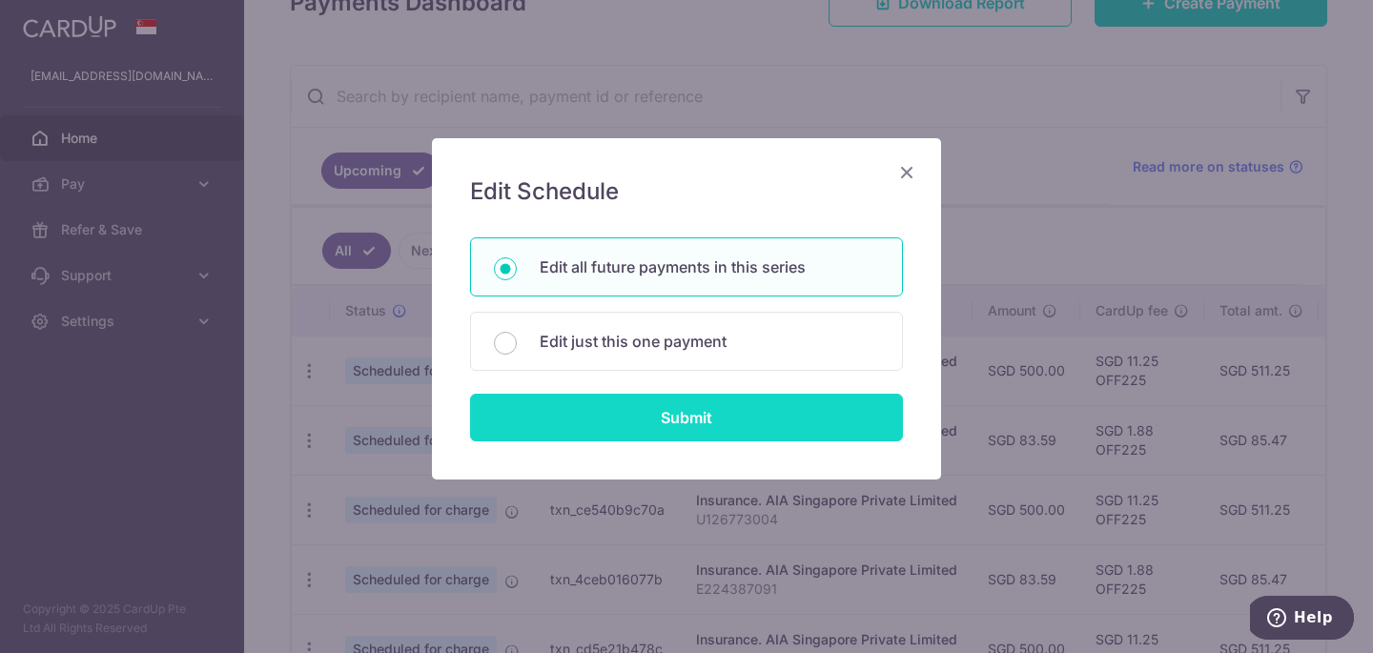
click at [706, 419] on input "Submit" at bounding box center [686, 418] width 433 height 48
radio input "true"
type input "500.00"
type input "U126773004"
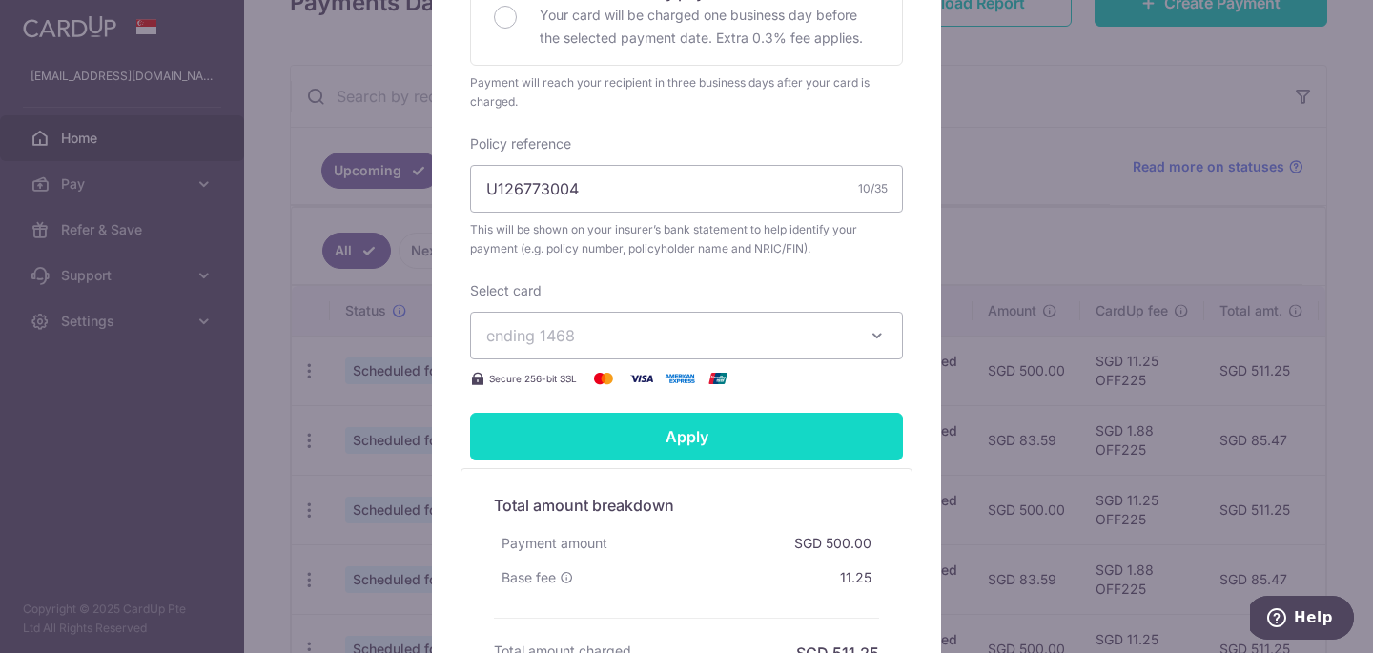
scroll to position [736, 0]
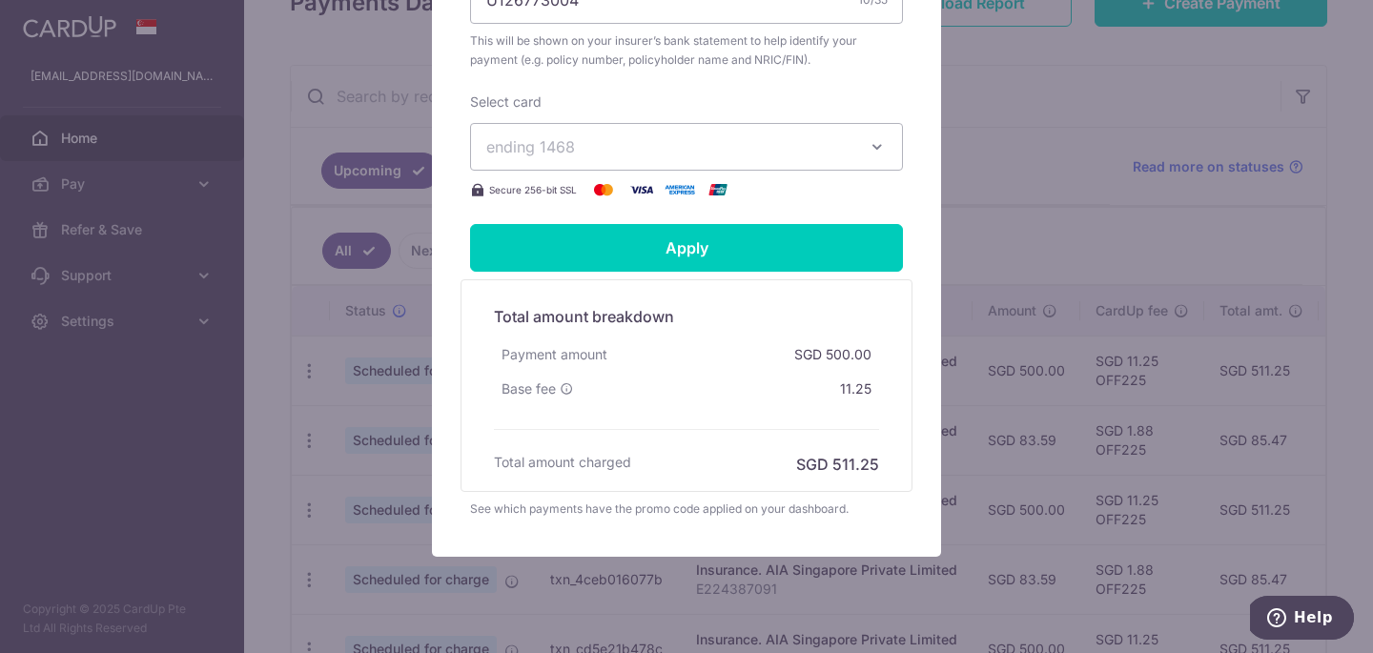
click at [586, 158] on span "ending 1468" at bounding box center [669, 146] width 366 height 23
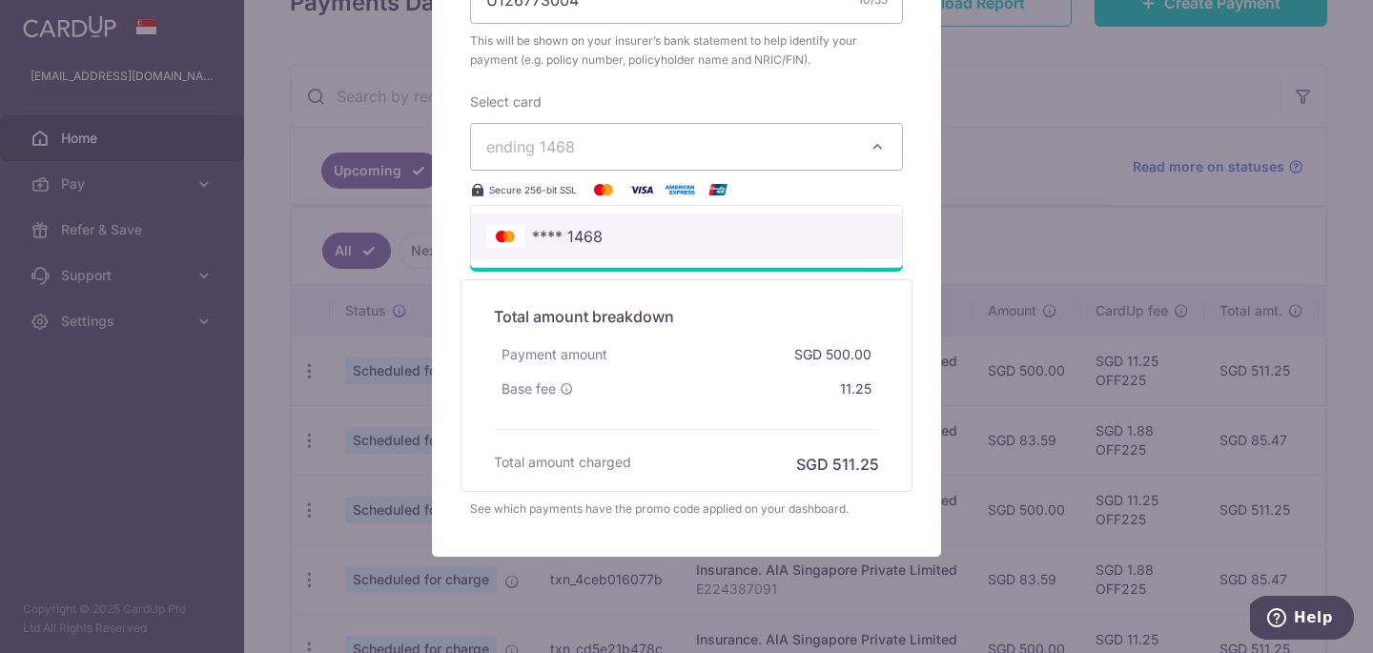
click at [588, 242] on link "**** 1468" at bounding box center [686, 237] width 431 height 46
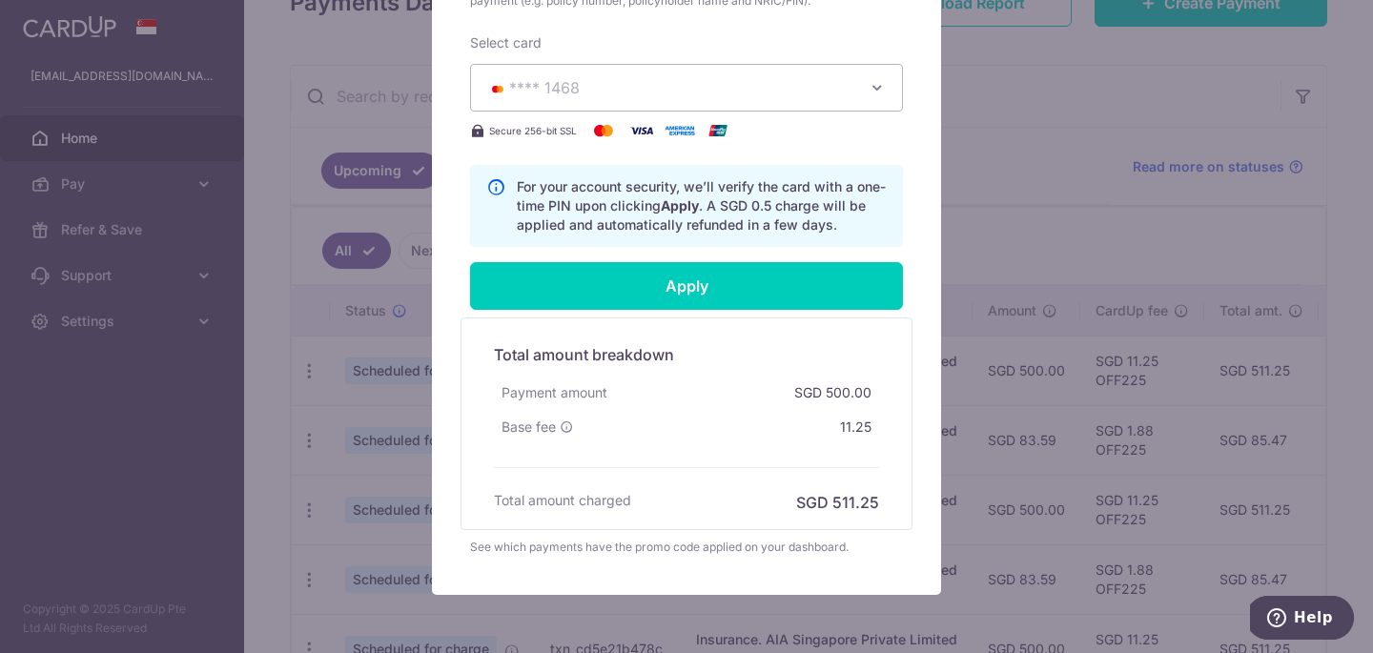
scroll to position [807, 0]
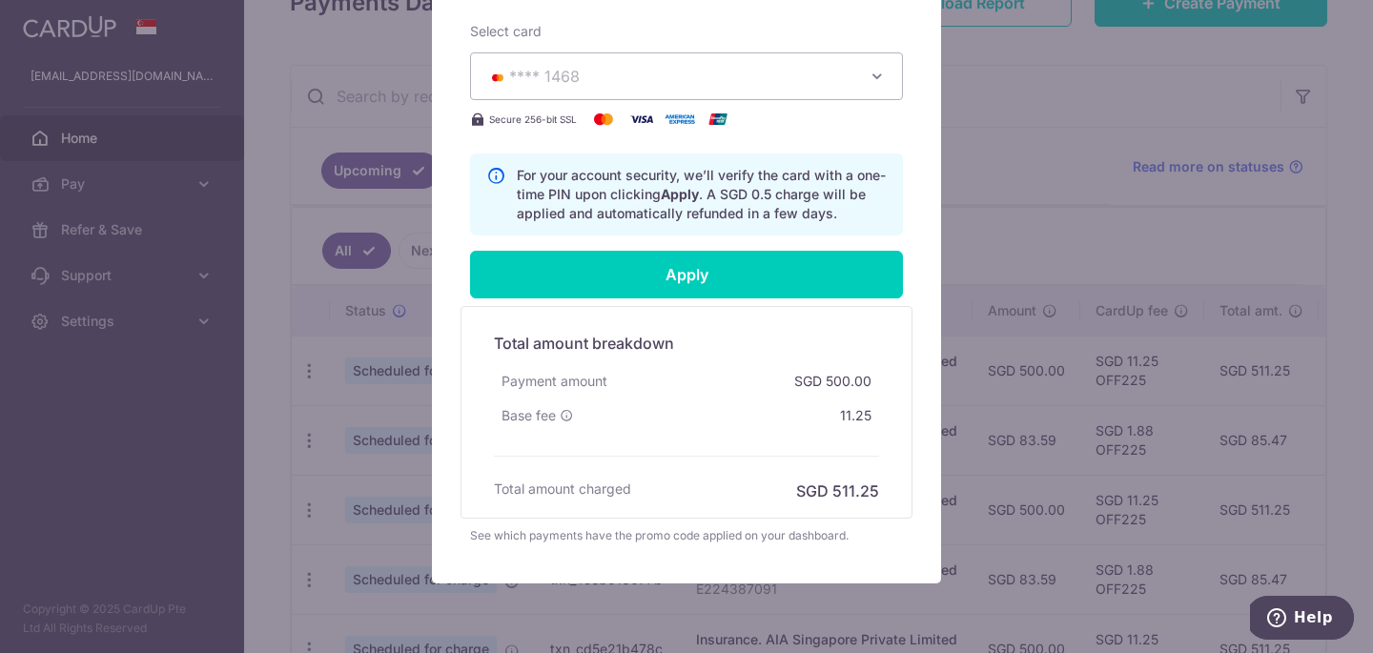
click at [610, 465] on div "Total amount breakdown Payment amount SGD 500.00 Base fee 11.25 Processing fee …" at bounding box center [686, 412] width 404 height 180
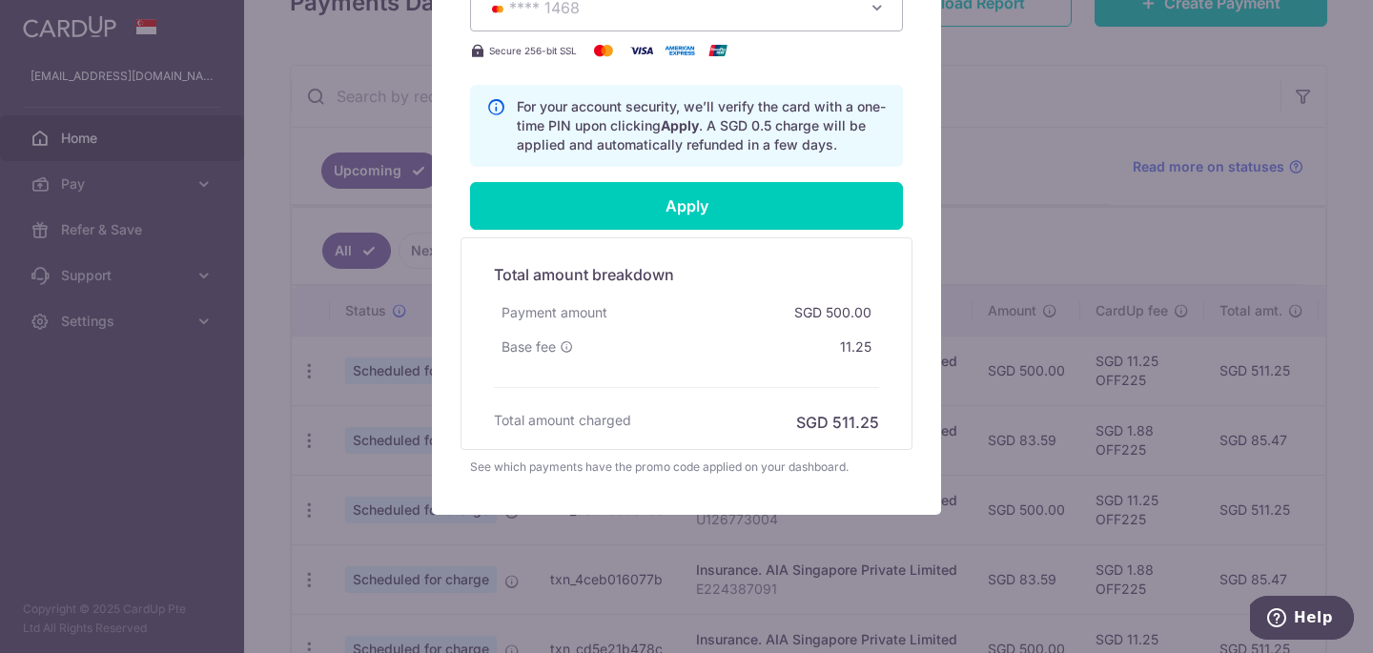
click at [643, 422] on div "Total amount charged SGD 511.25" at bounding box center [686, 422] width 385 height 23
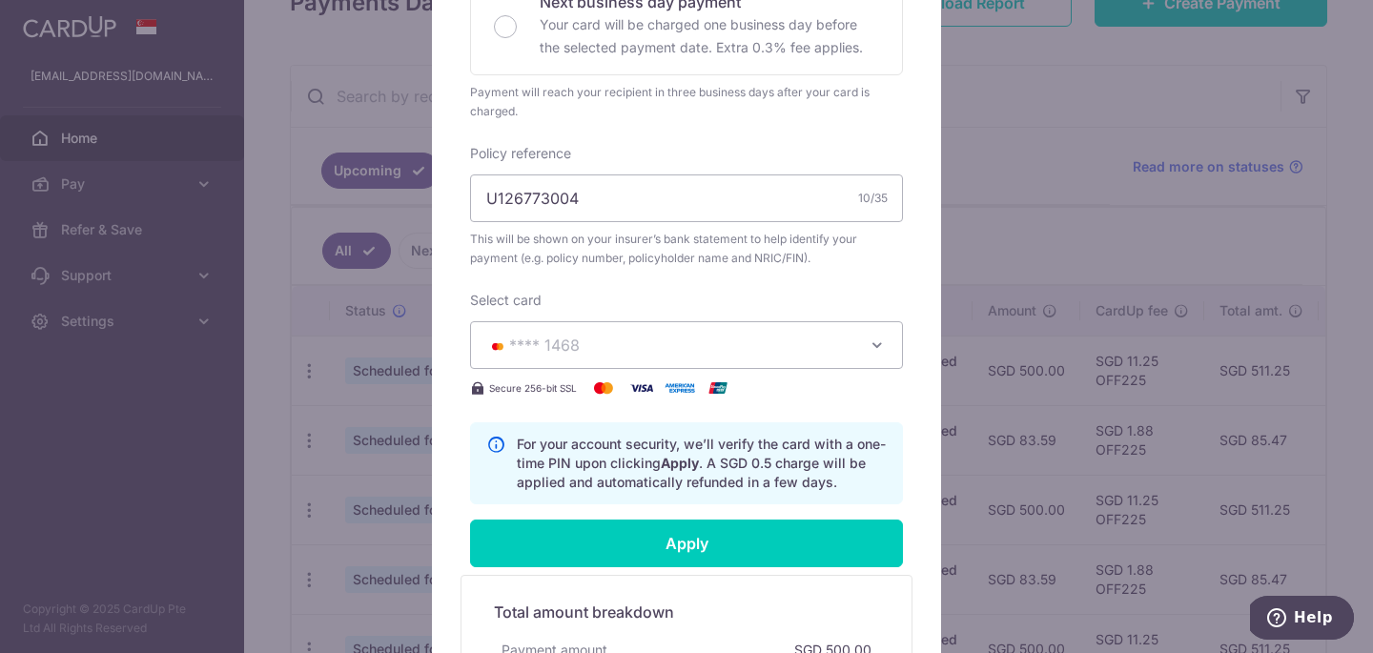
scroll to position [612, 0]
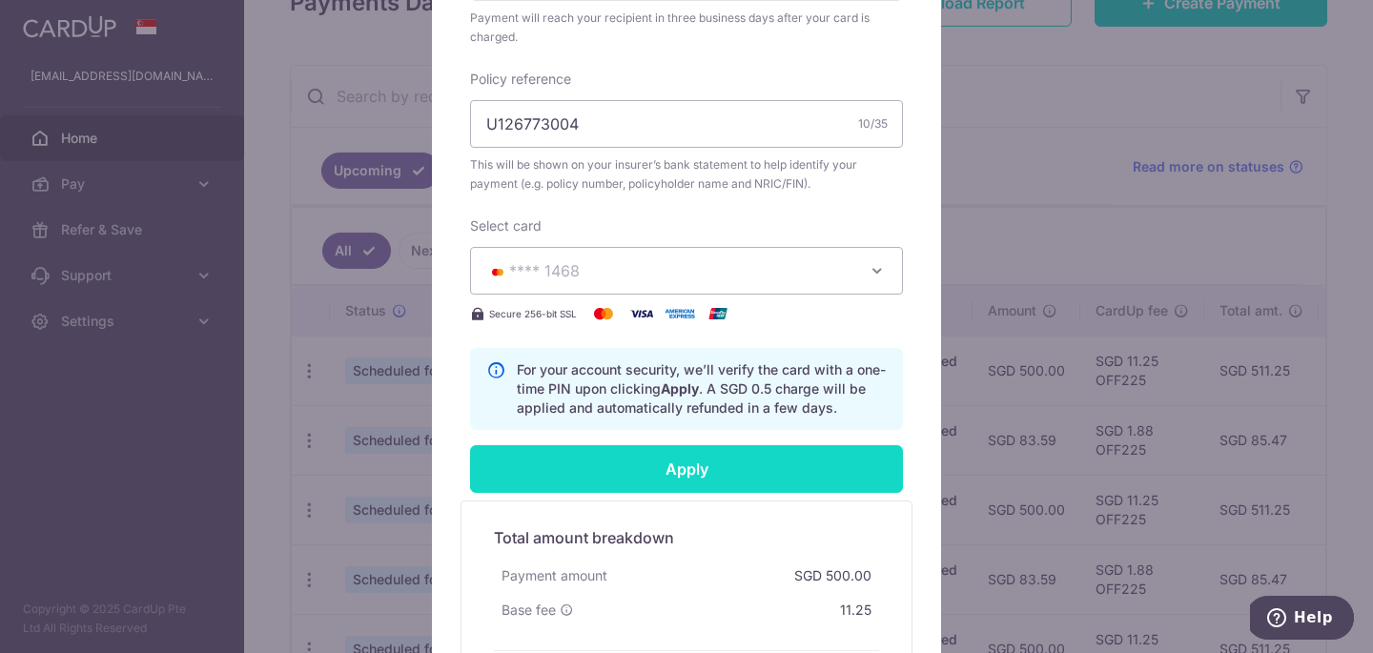
click at [640, 488] on input "Apply" at bounding box center [686, 469] width 433 height 48
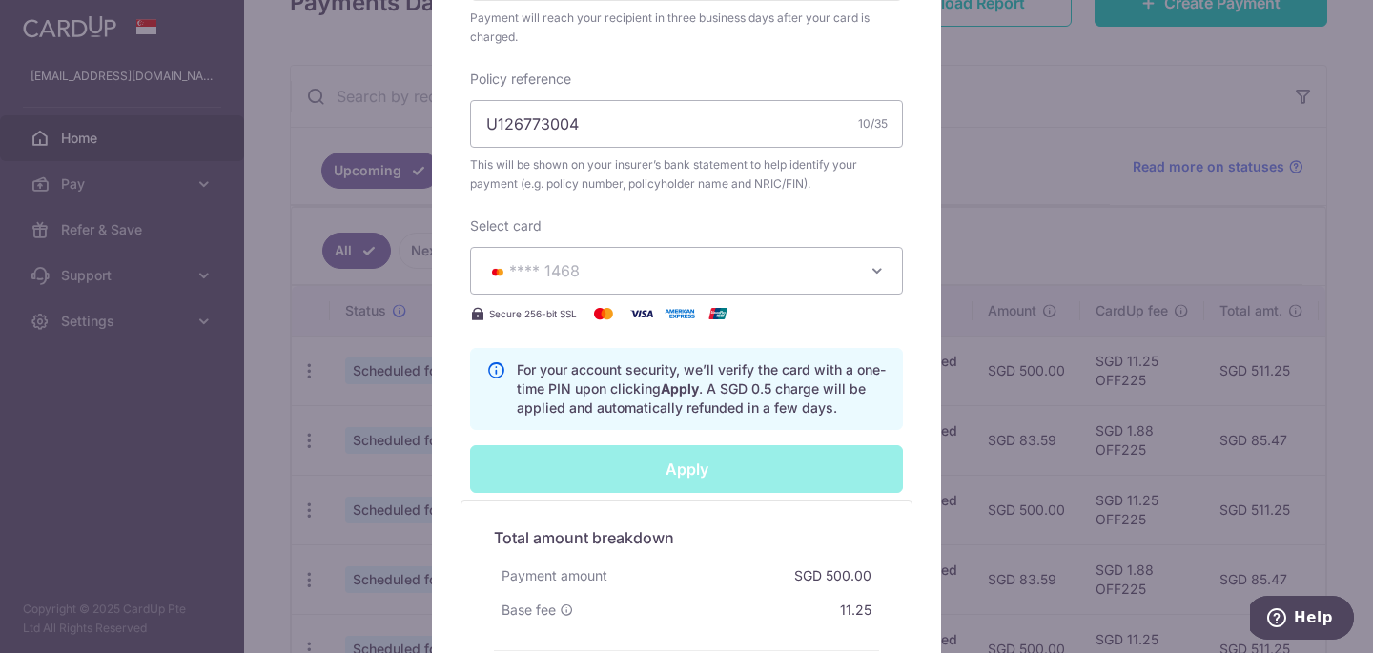
type input "Successfully Applied"
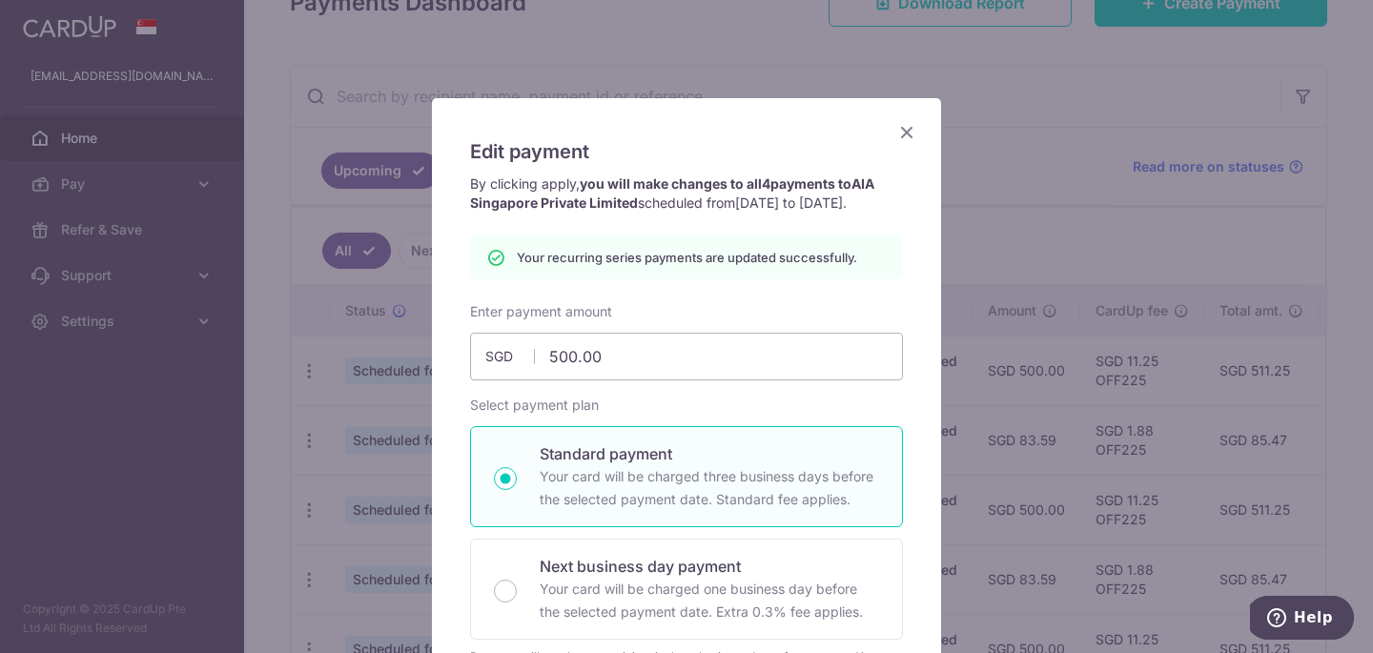
scroll to position [30, 0]
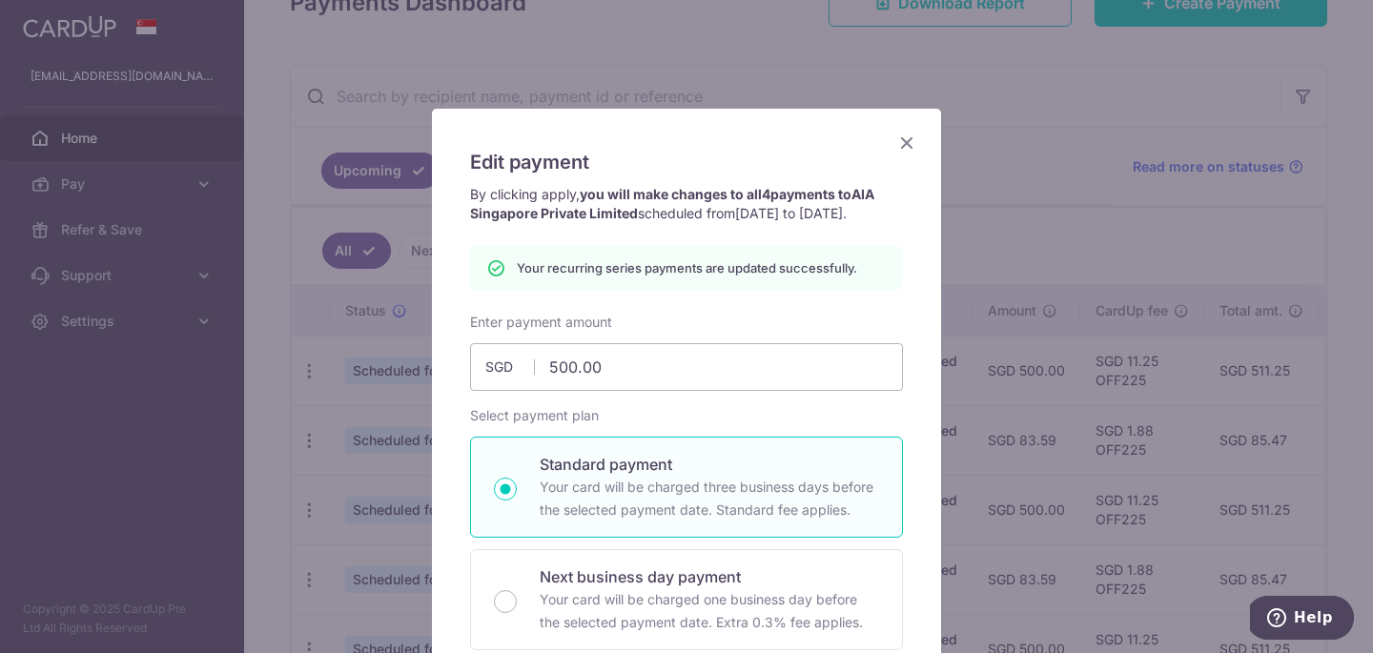
click at [901, 149] on icon "Close" at bounding box center [907, 143] width 23 height 24
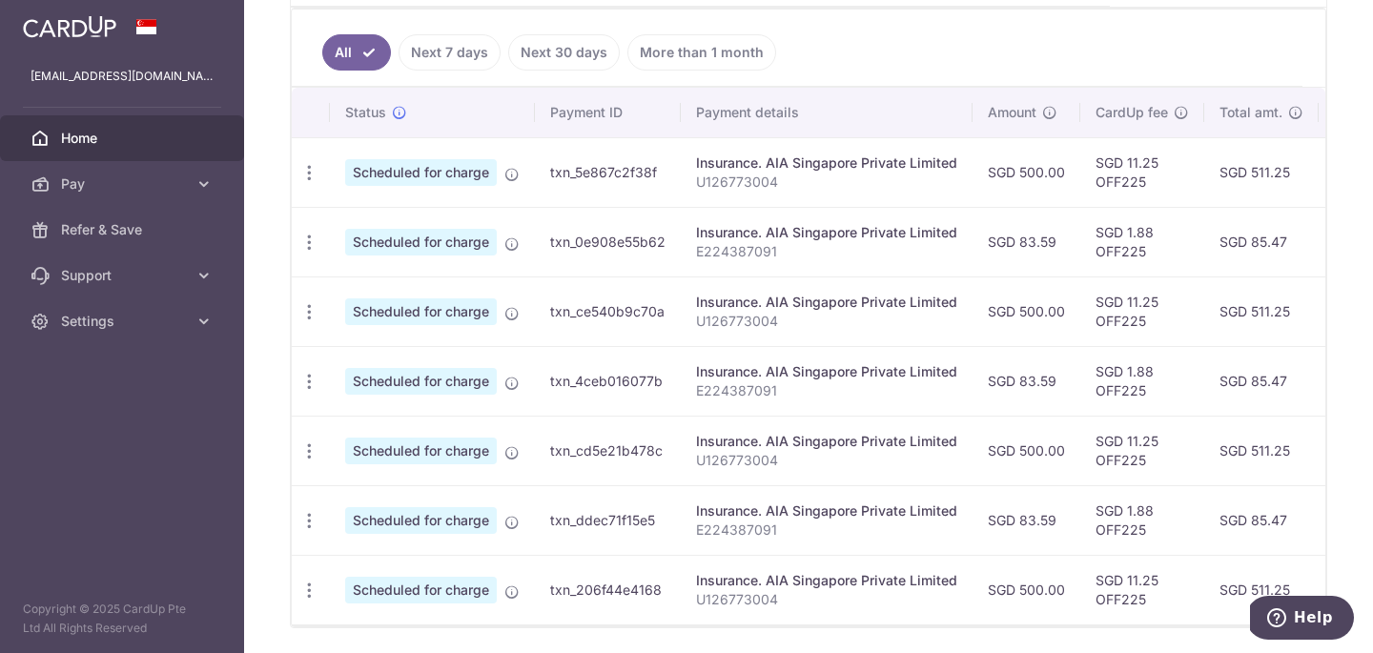
scroll to position [506, 0]
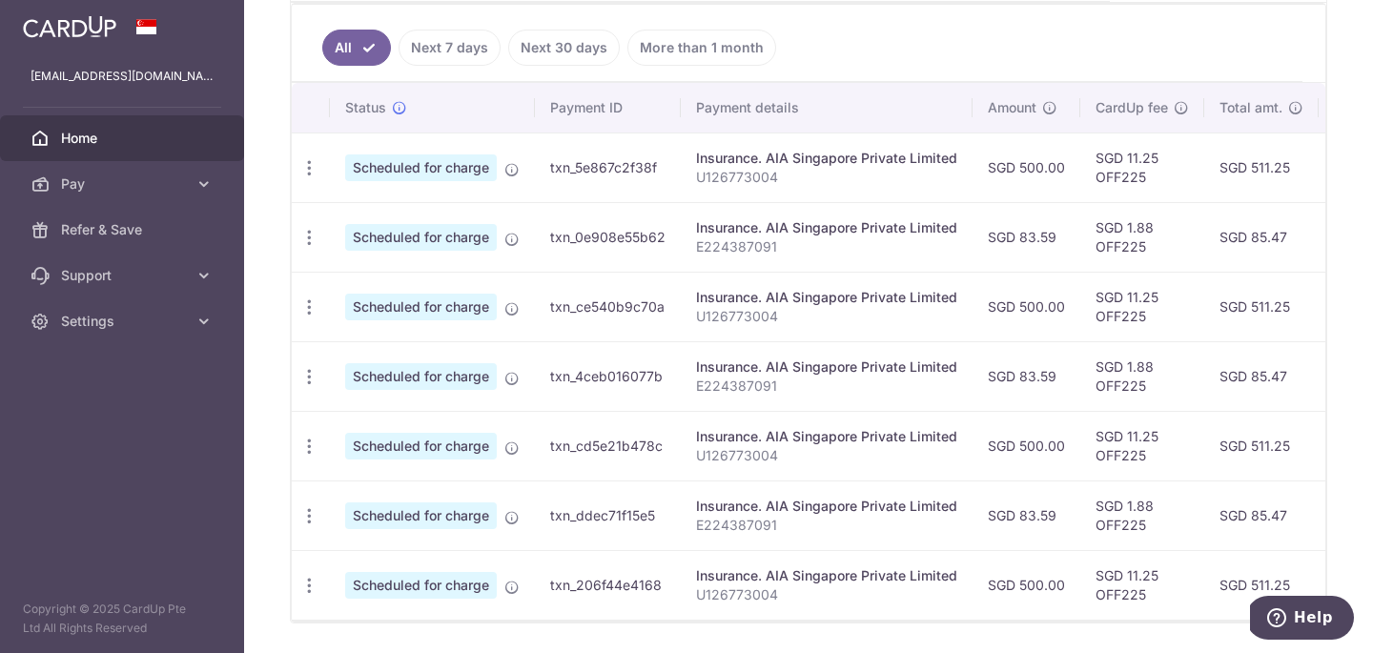
click at [1024, 172] on td "SGD 500.00" at bounding box center [1027, 168] width 108 height 70
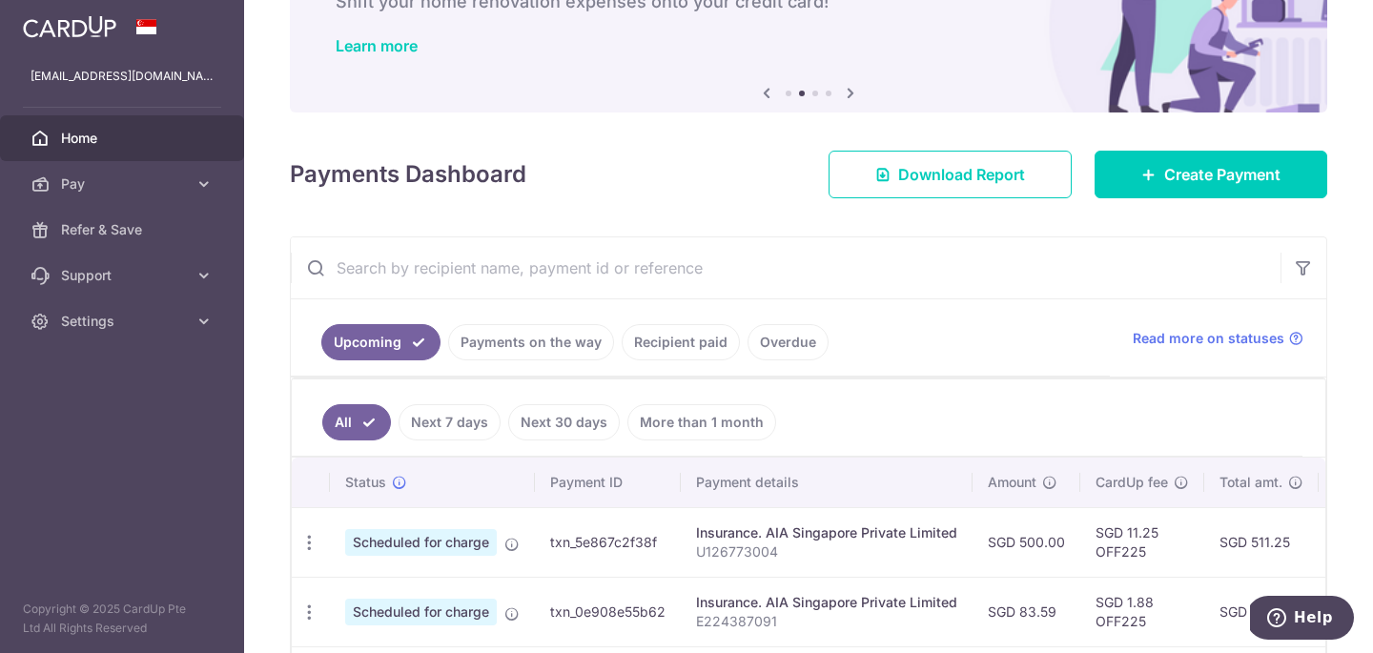
scroll to position [109, 0]
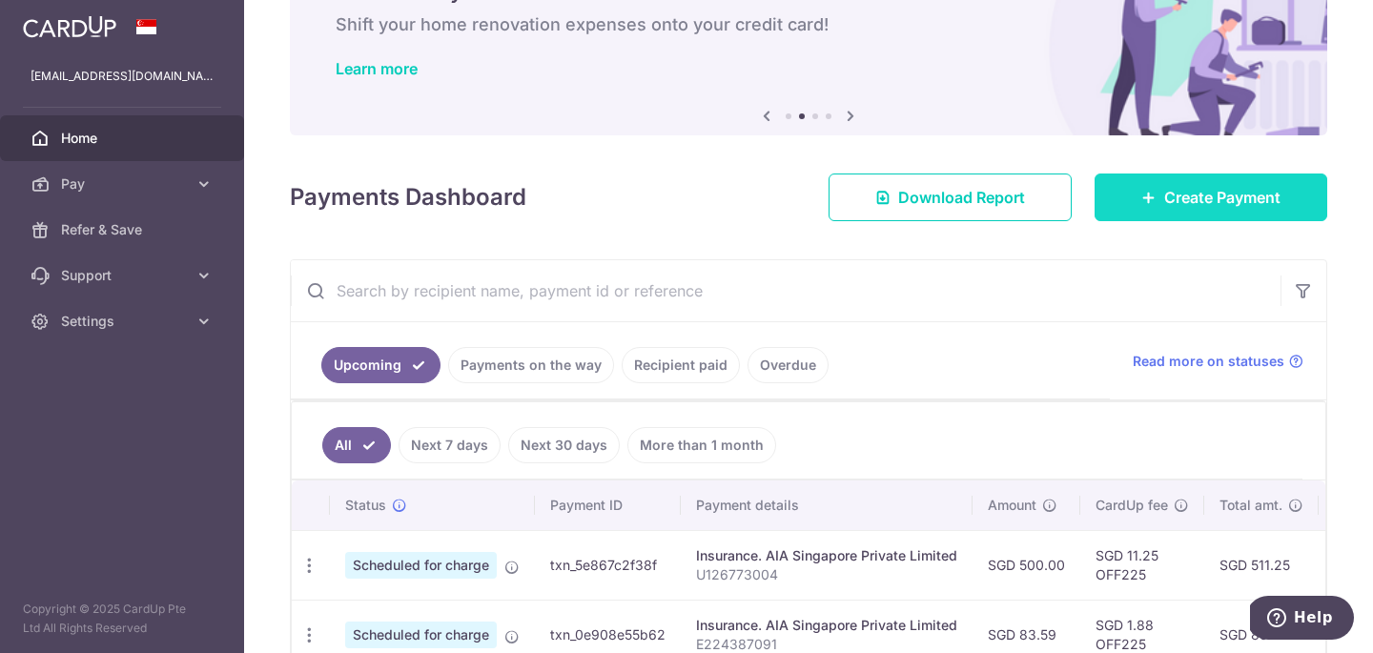
click at [1158, 199] on link "Create Payment" at bounding box center [1211, 198] width 233 height 48
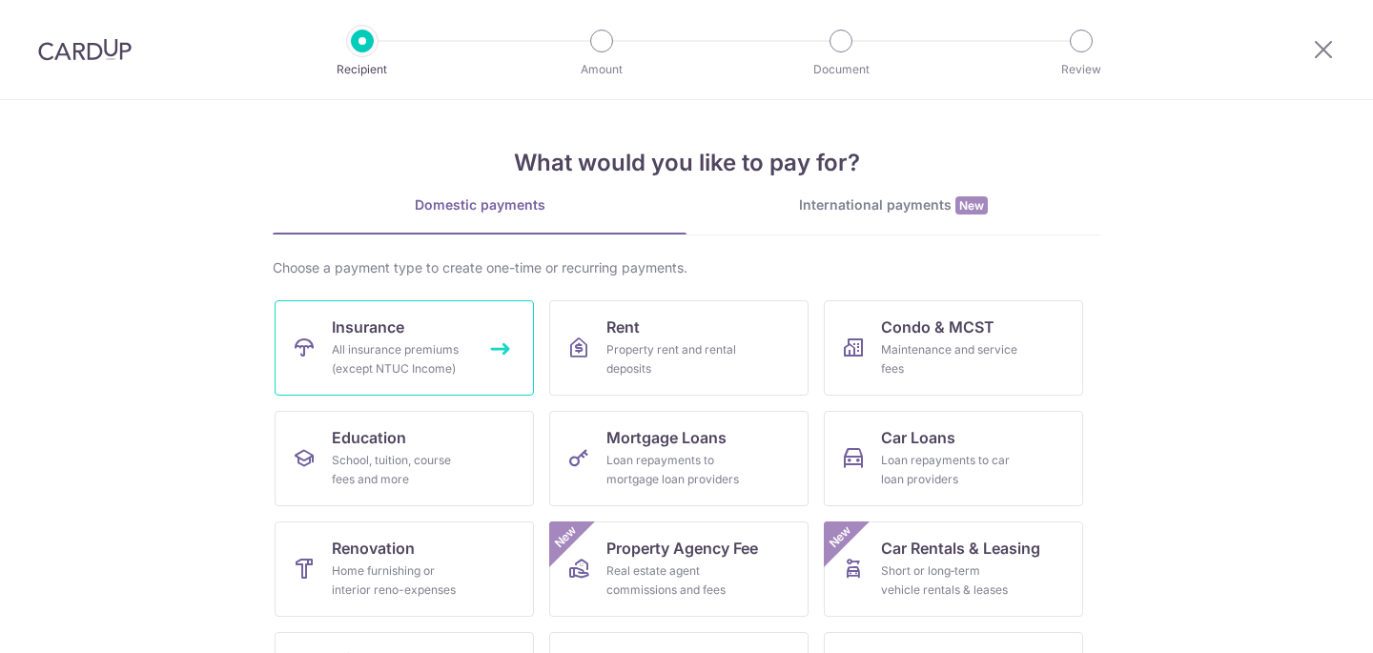
click at [409, 359] on div "All insurance premiums (except NTUC Income)" at bounding box center [400, 359] width 137 height 38
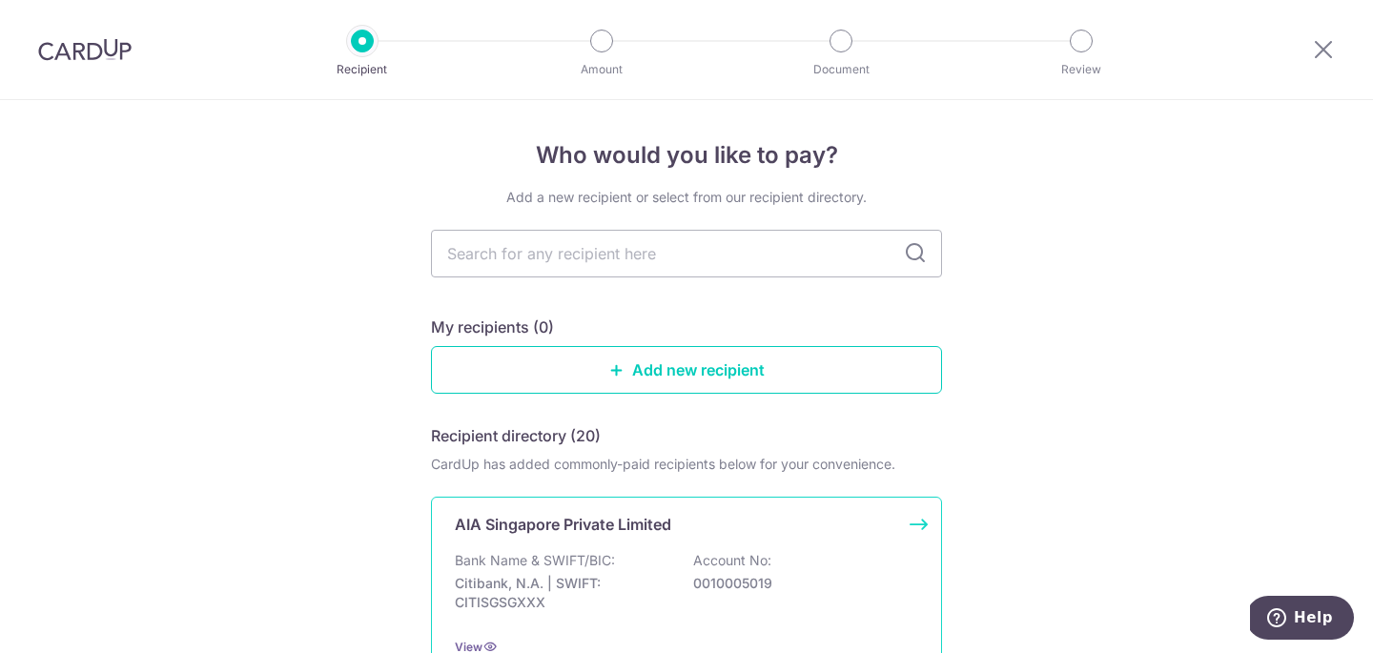
click at [559, 555] on p "Bank Name & SWIFT/BIC:" at bounding box center [535, 560] width 160 height 19
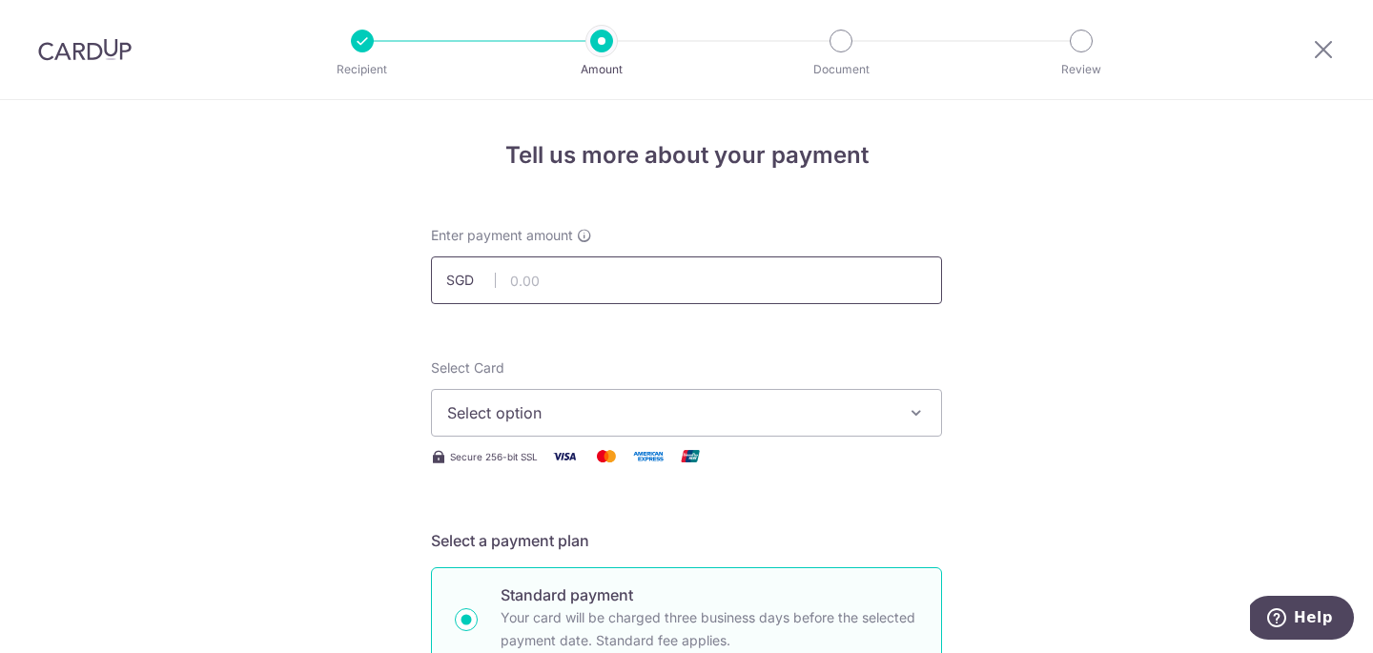
click at [543, 283] on input "text" at bounding box center [686, 281] width 511 height 48
type input "34.67"
click at [453, 401] on span "Select option" at bounding box center [669, 412] width 444 height 23
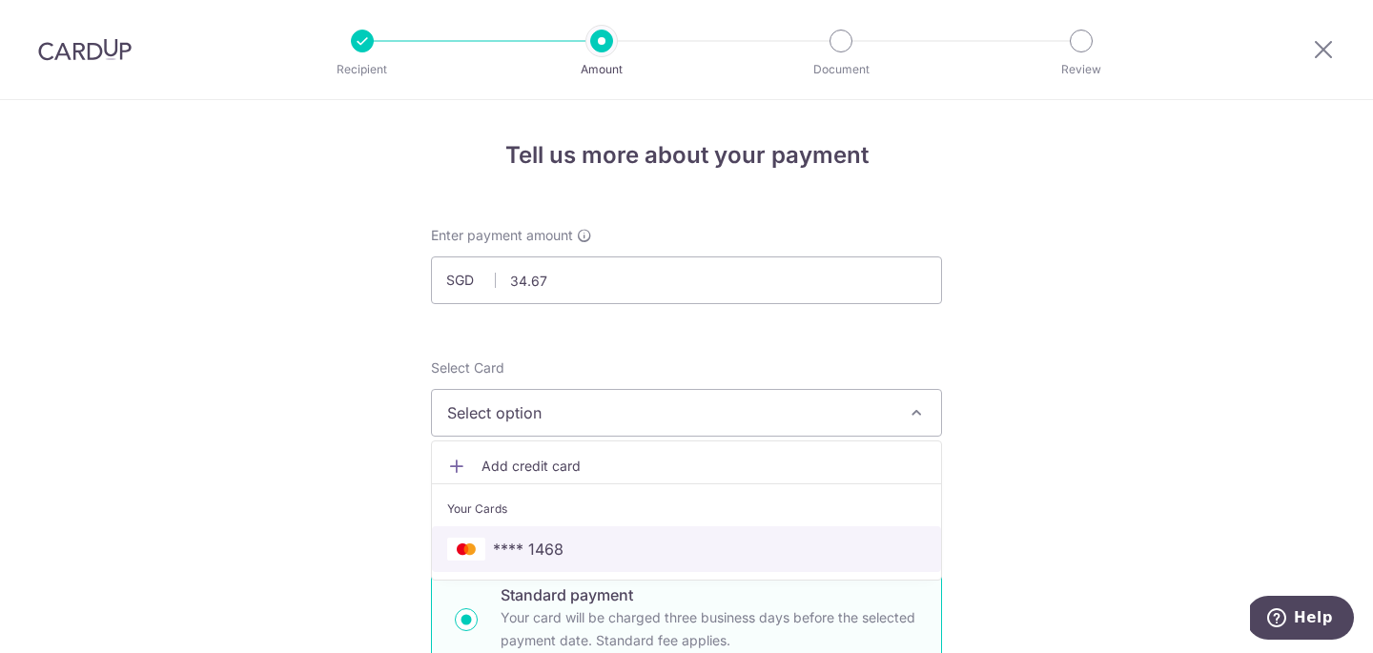
click at [505, 546] on span "**** 1468" at bounding box center [528, 549] width 71 height 23
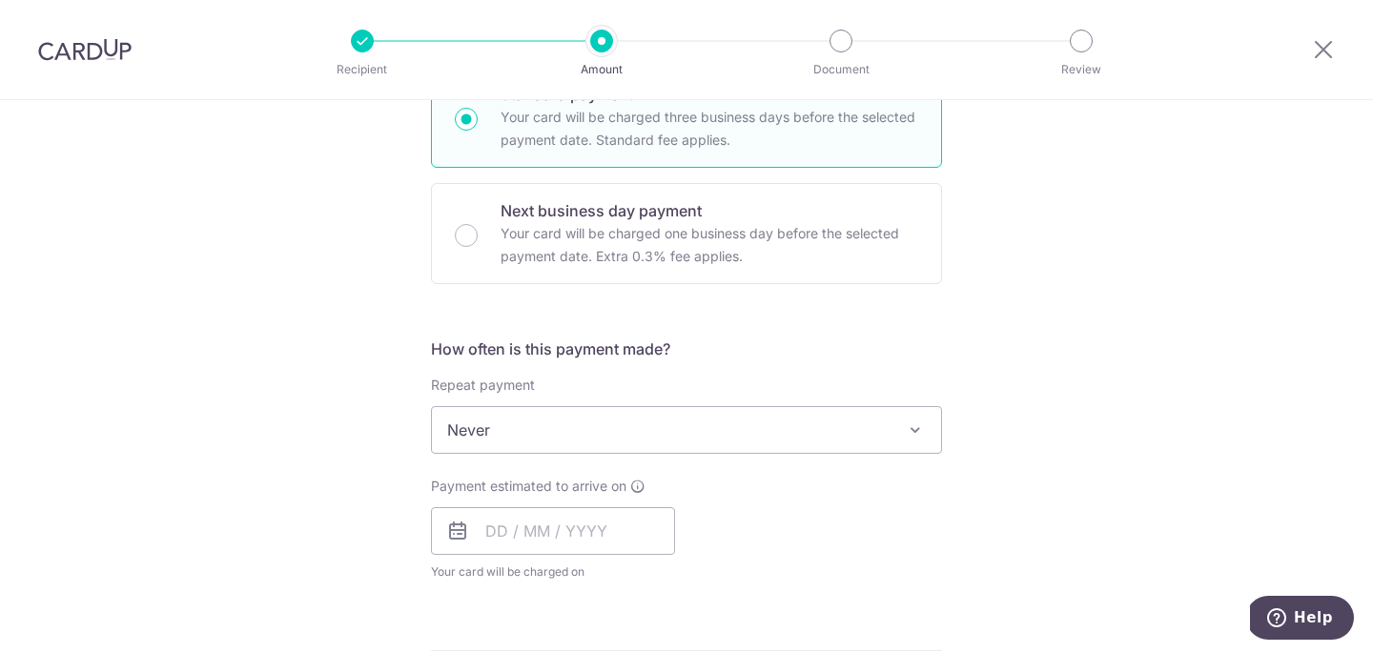
scroll to position [545, 0]
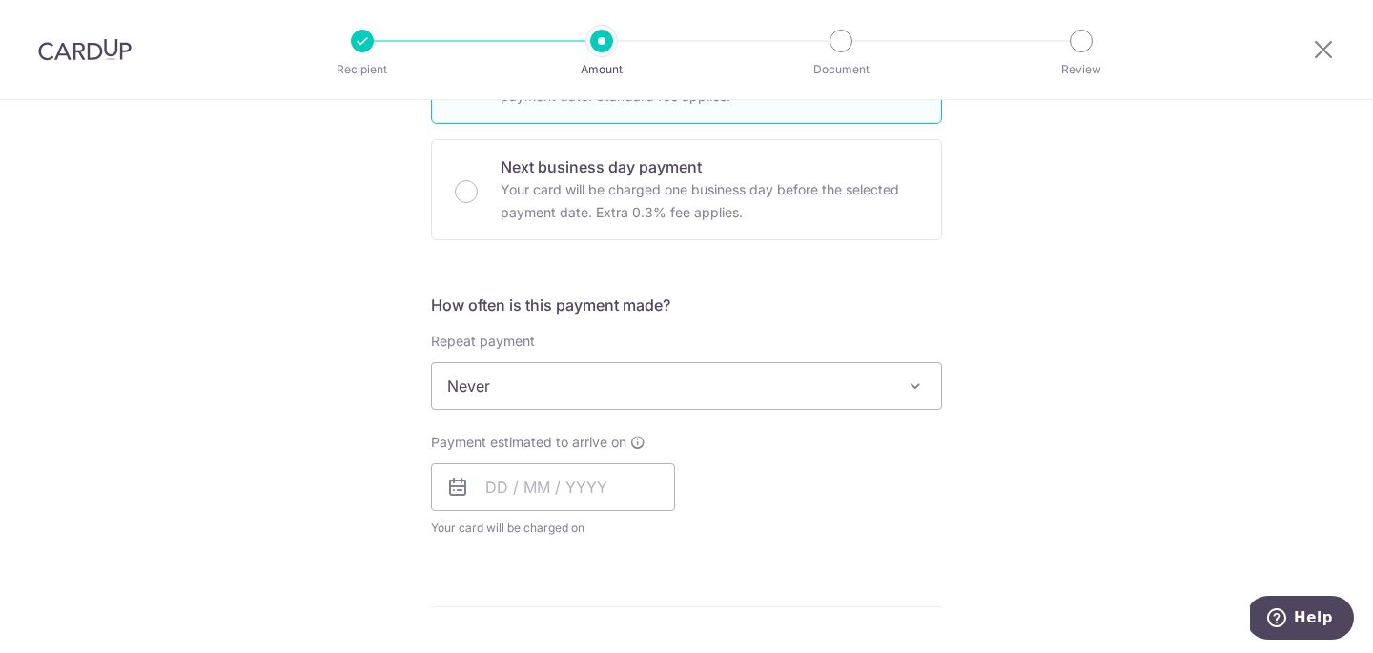
click at [543, 401] on span "Never" at bounding box center [686, 386] width 509 height 46
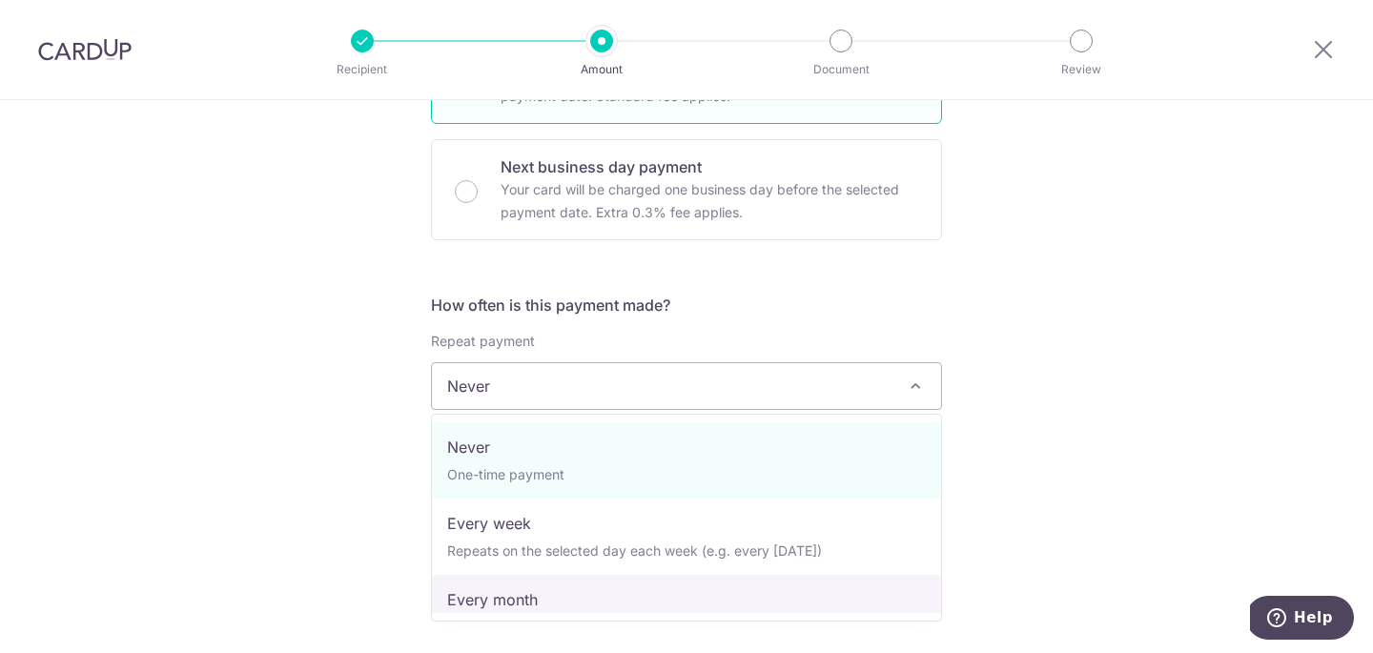
select select "3"
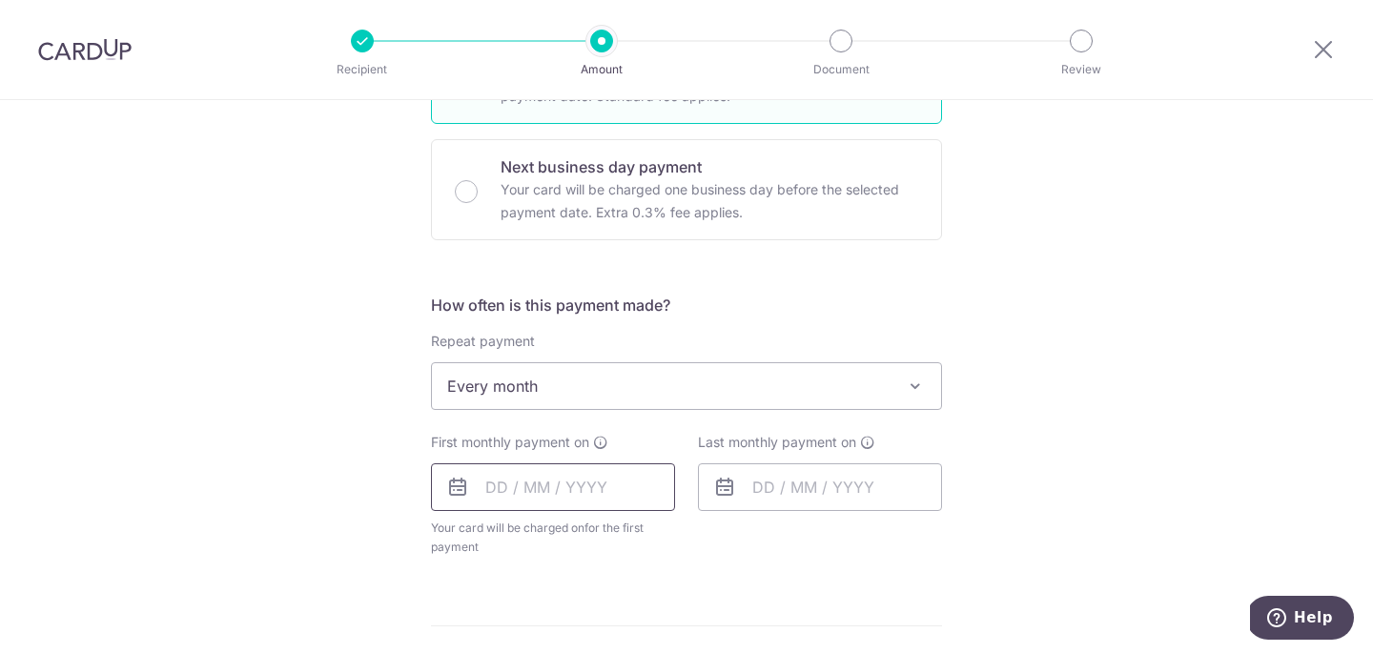
click at [495, 488] on input "text" at bounding box center [553, 487] width 244 height 48
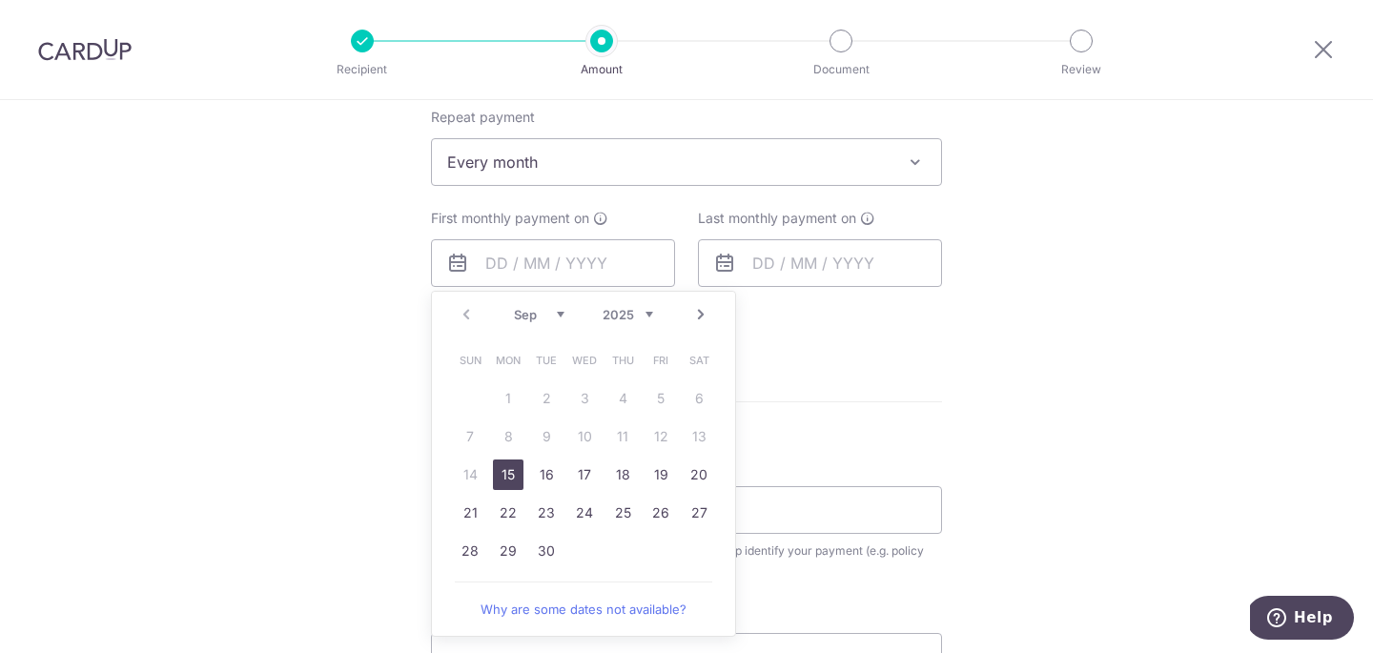
click at [502, 470] on link "15" at bounding box center [508, 475] width 31 height 31
type input "15/09/2025"
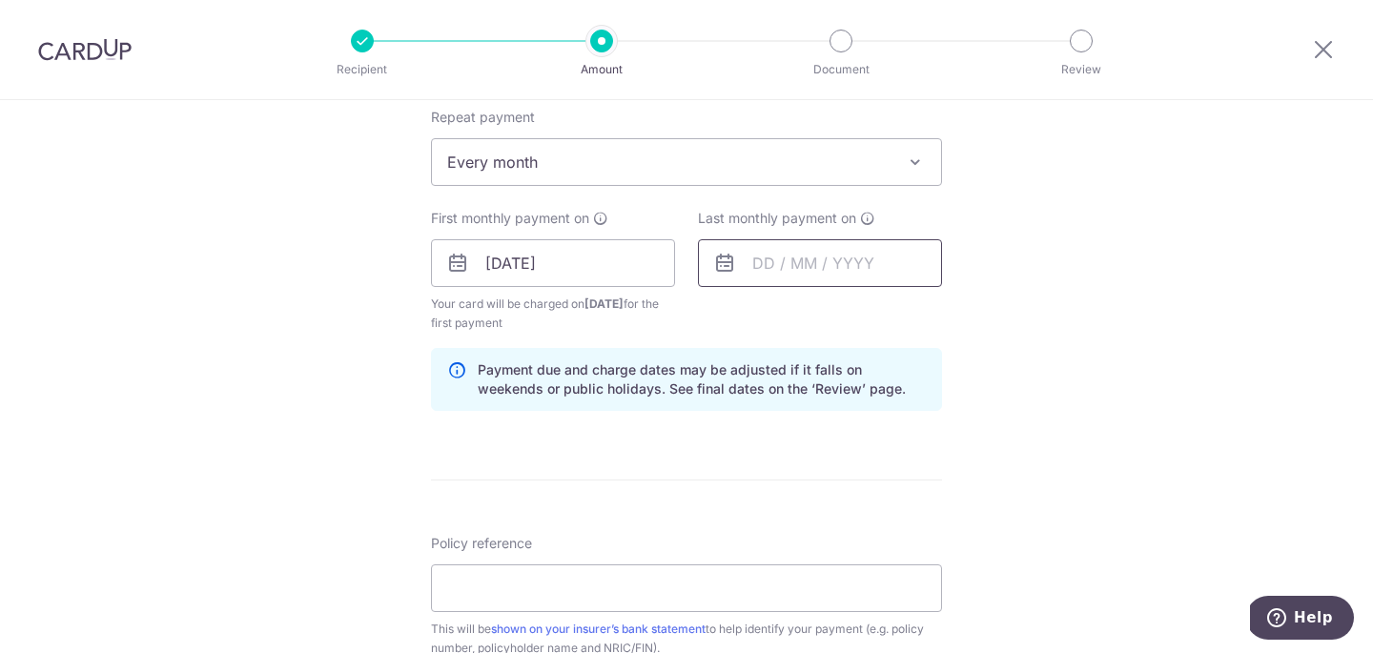
click at [804, 260] on input "text" at bounding box center [820, 263] width 244 height 48
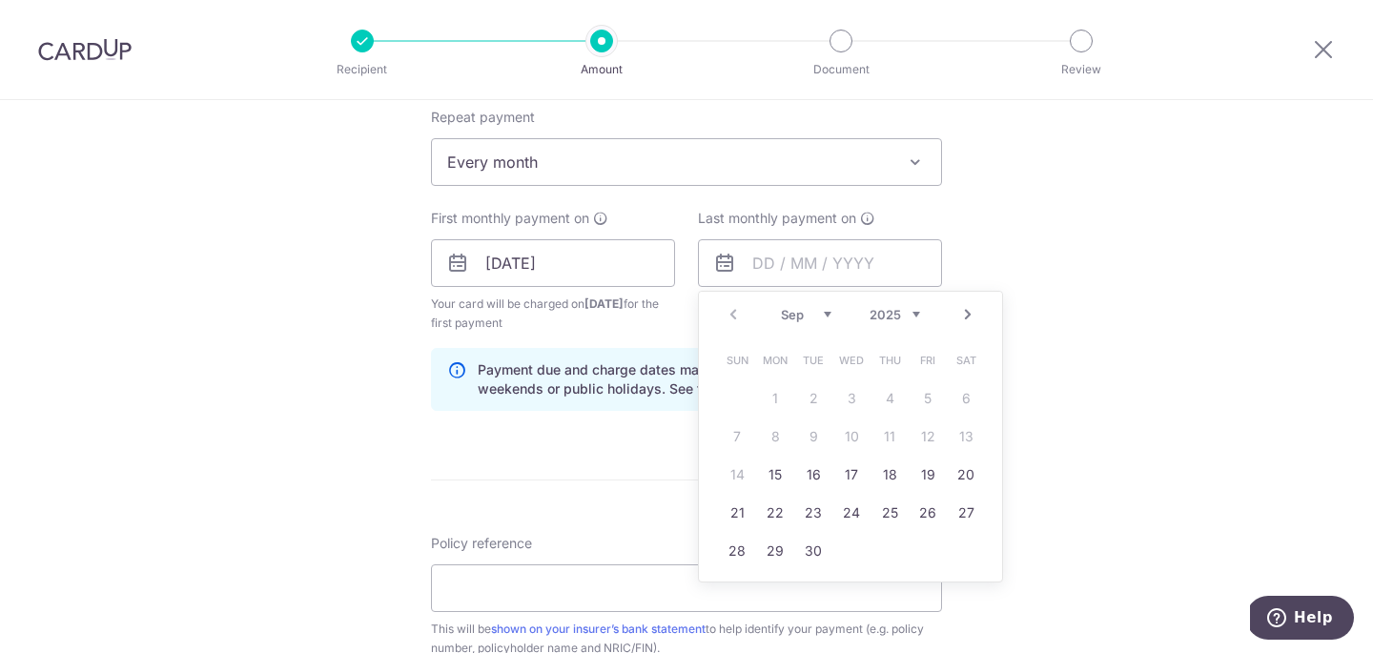
click at [896, 325] on div "Prev Next Sep Oct Nov Dec 2025 2026 2027 2028 2029 2030 2031 2032 2033 2034 2035" at bounding box center [850, 315] width 303 height 46
click at [888, 316] on select "2025 2026 2027 2028 2029 2030 2031 2032 2033 2034 2035" at bounding box center [895, 314] width 51 height 15
click at [1036, 394] on div "Tell us more about your payment Enter payment amount SGD 34.67 34.67 Select Car…" at bounding box center [686, 281] width 1373 height 1901
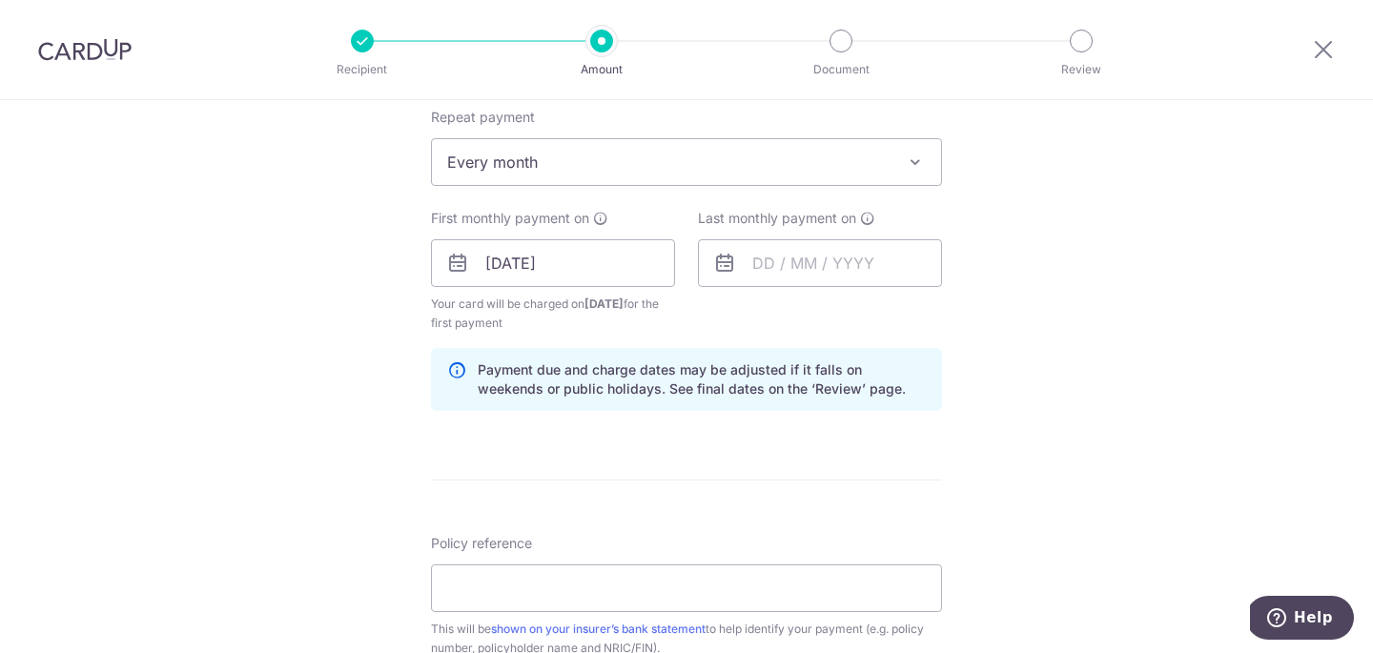
click at [659, 154] on span "Every month" at bounding box center [686, 162] width 509 height 46
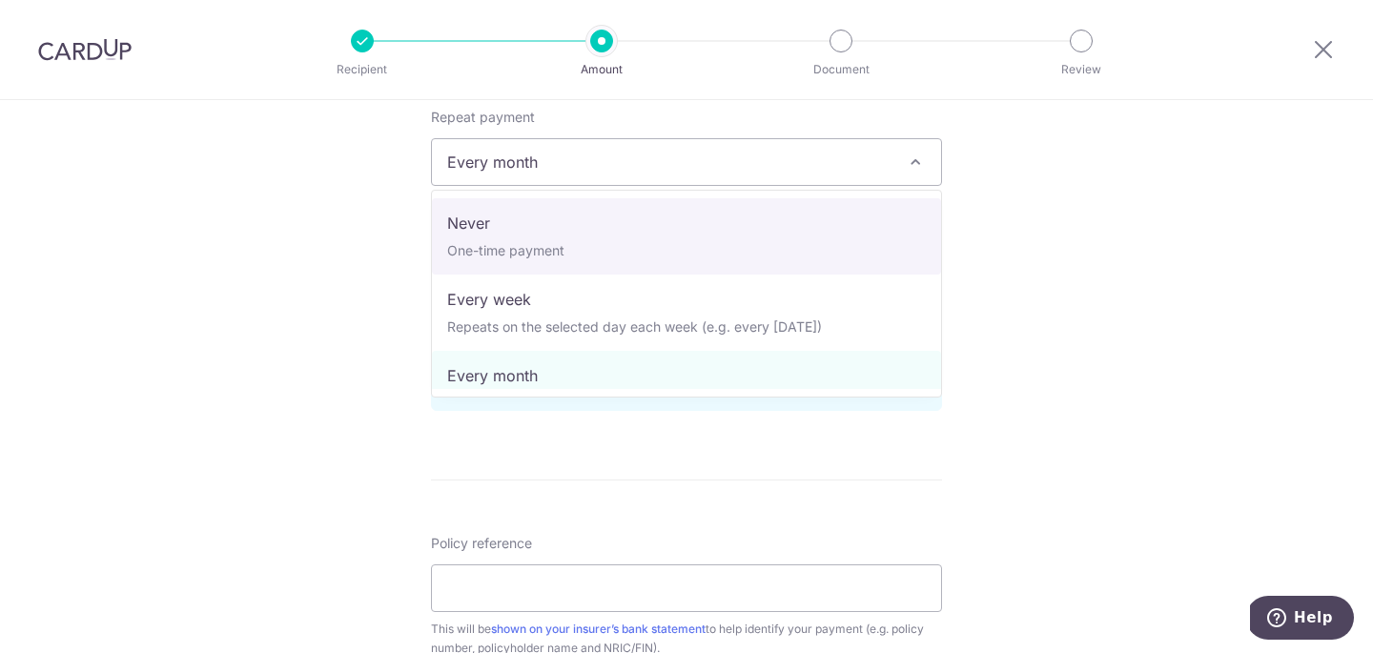
select select "1"
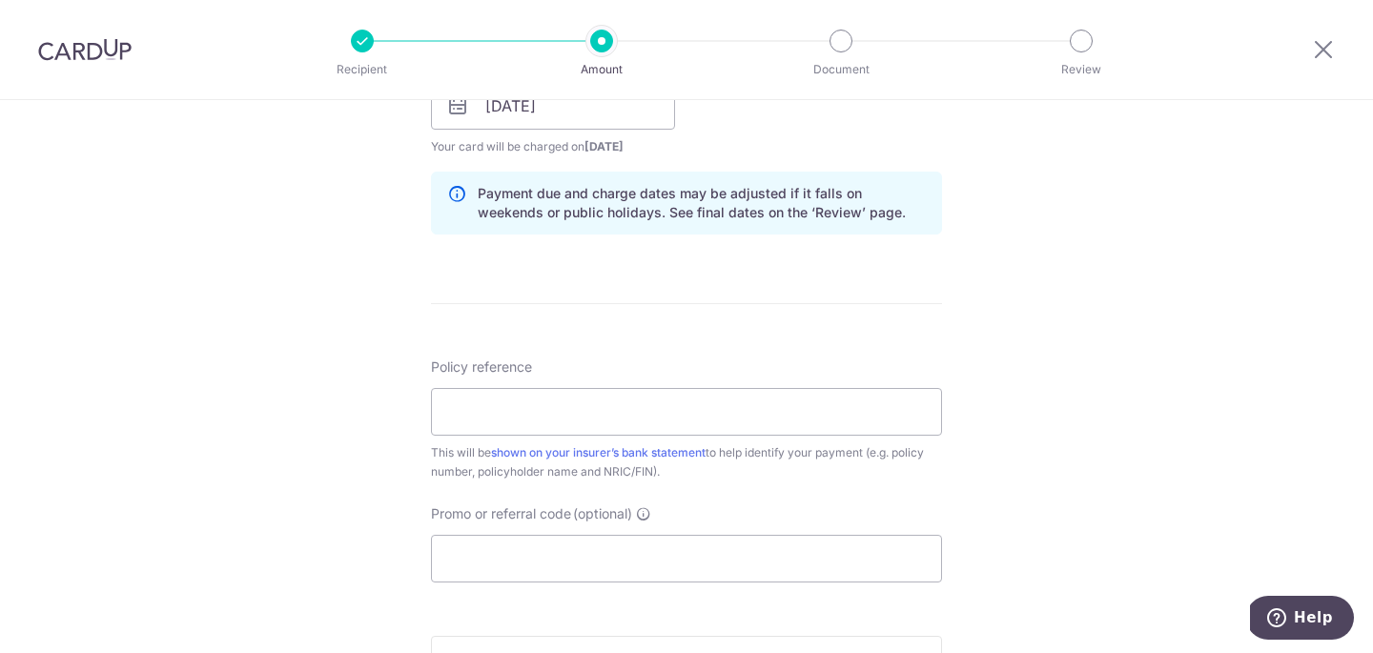
scroll to position [978, 0]
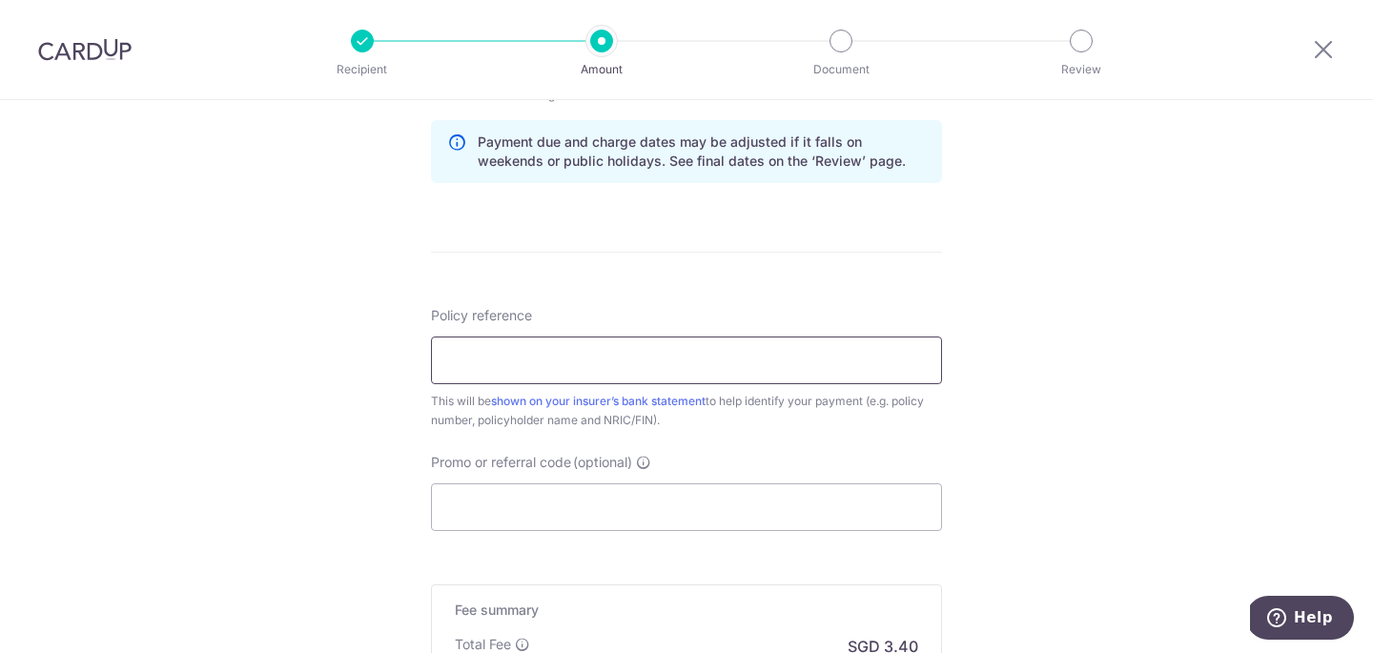
click at [515, 367] on input "Policy reference" at bounding box center [686, 361] width 511 height 48
type input "L544595000"
click at [572, 518] on input "Promo or referral code (optional)" at bounding box center [686, 508] width 511 height 48
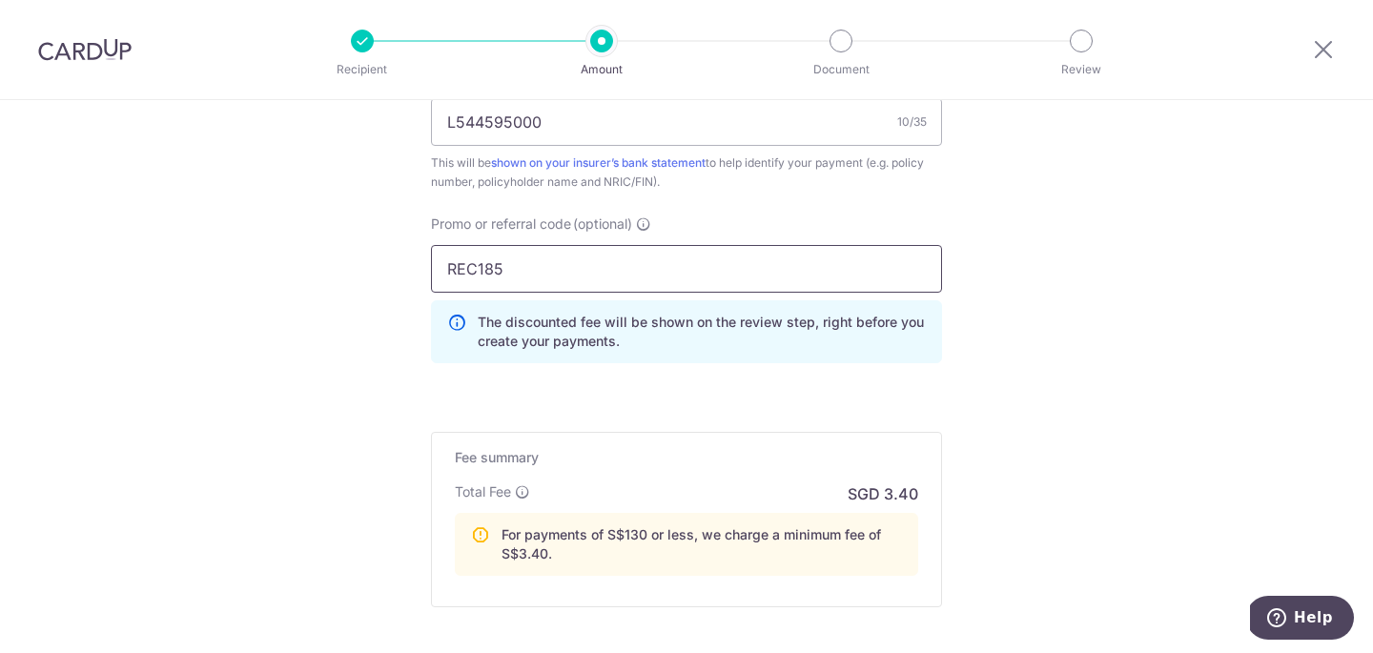
scroll to position [1398, 0]
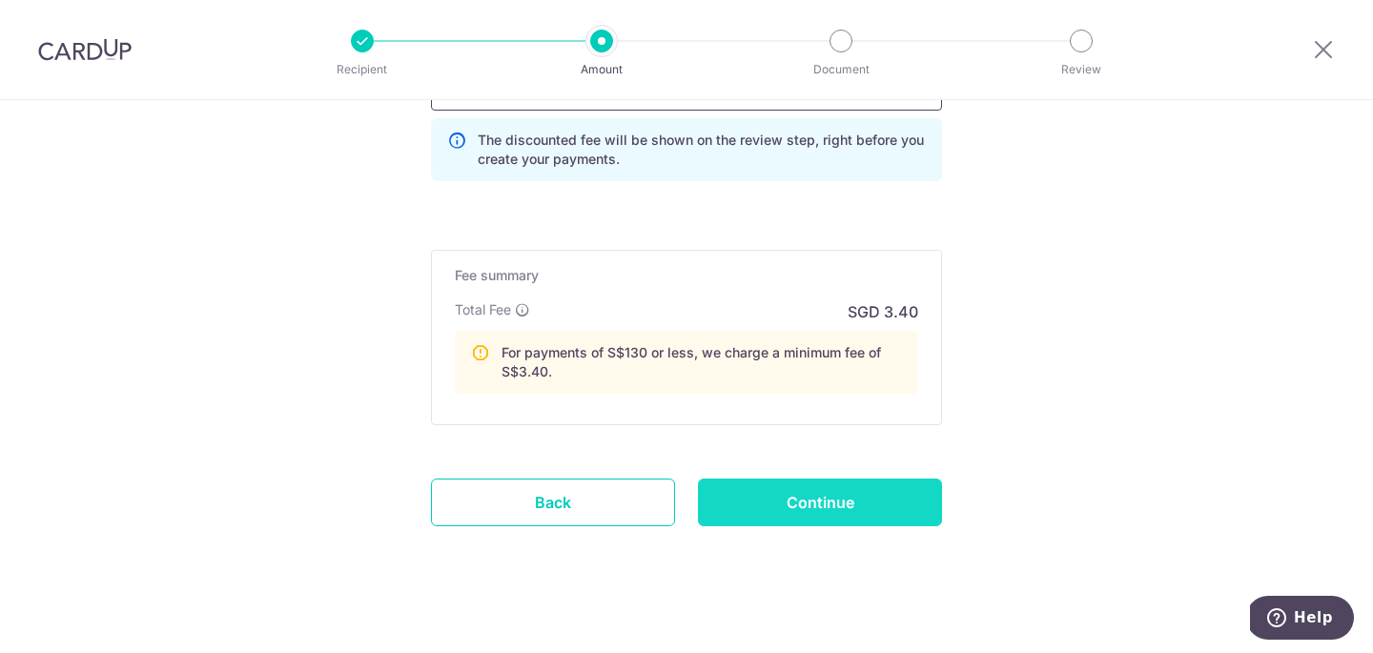
type input "REC185"
click at [865, 512] on input "Continue" at bounding box center [820, 503] width 244 height 48
type input "Create Schedule"
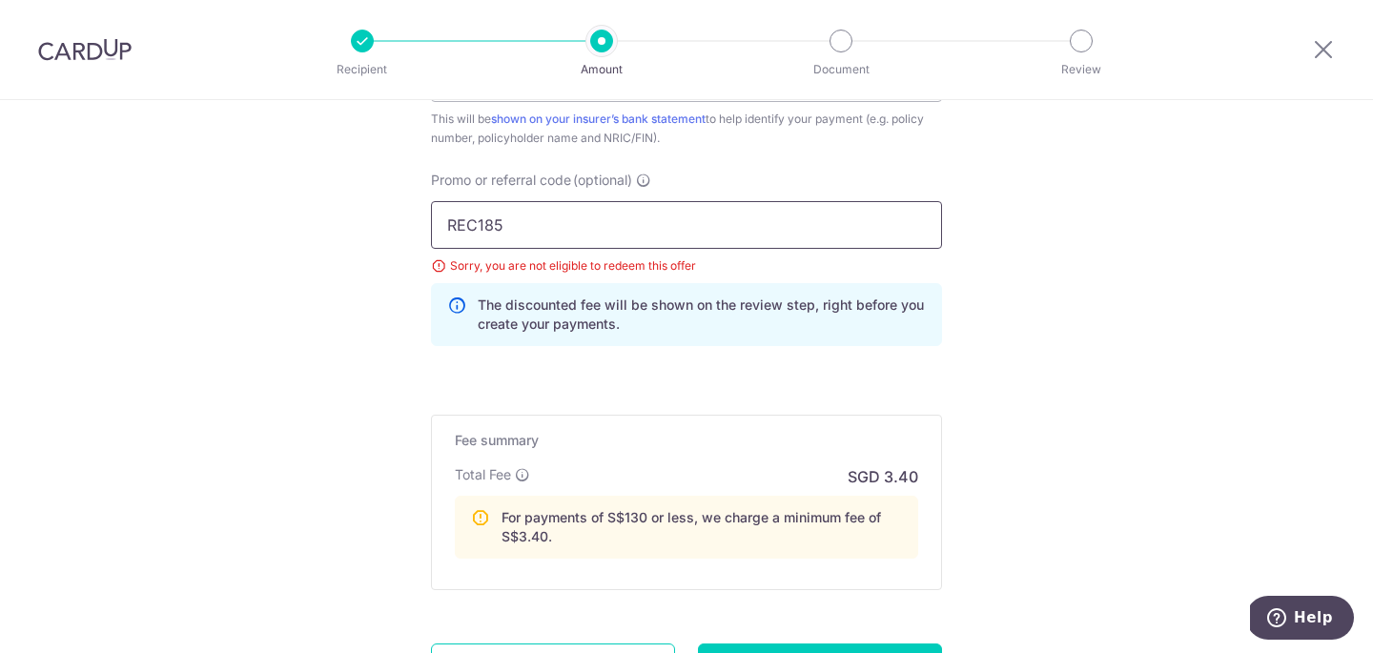
drag, startPoint x: 532, startPoint y: 232, endPoint x: 435, endPoint y: 223, distance: 97.7
click at [435, 223] on input "REC185" at bounding box center [686, 225] width 511 height 48
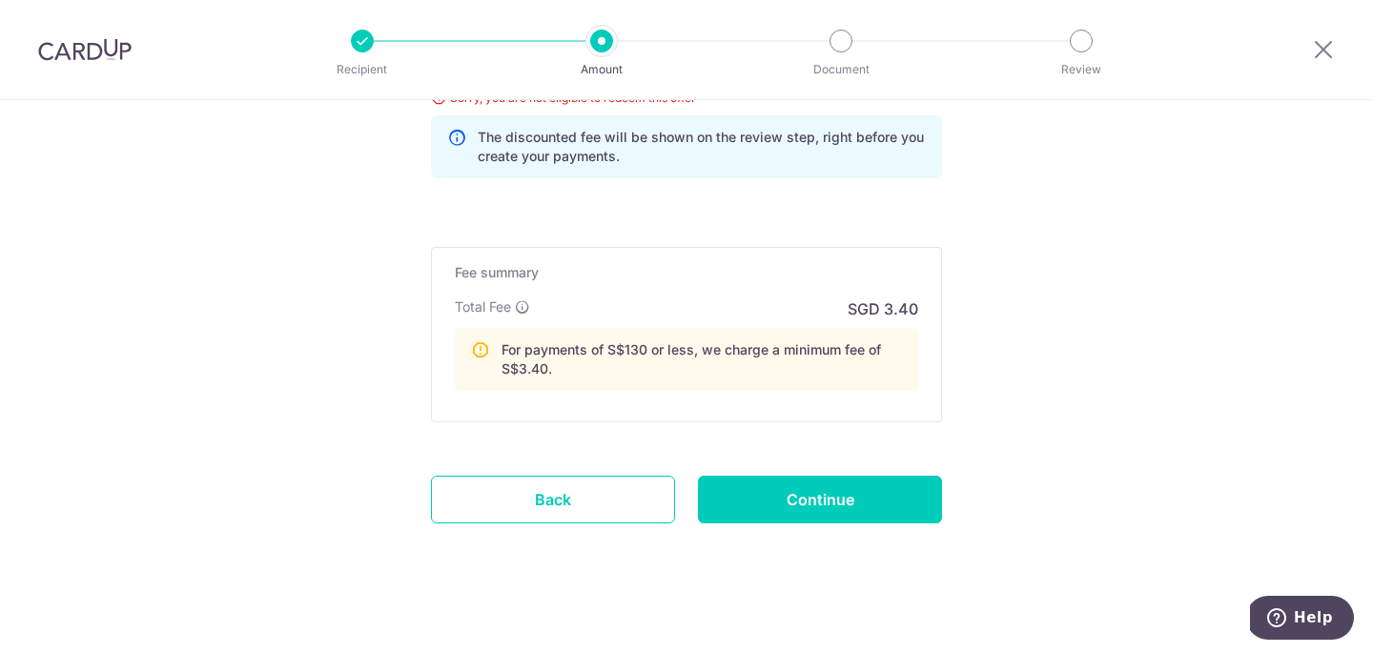
scroll to position [1441, 0]
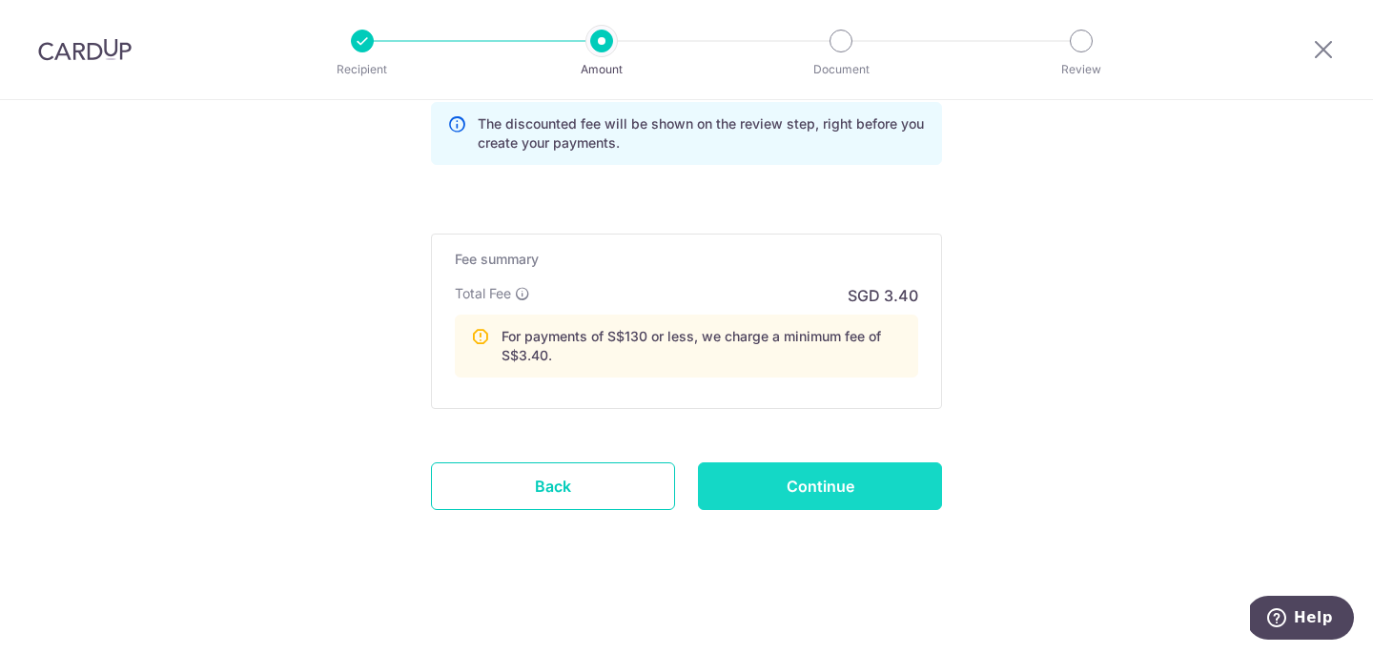
type input "OFF225"
click at [803, 482] on input "Continue" at bounding box center [820, 487] width 244 height 48
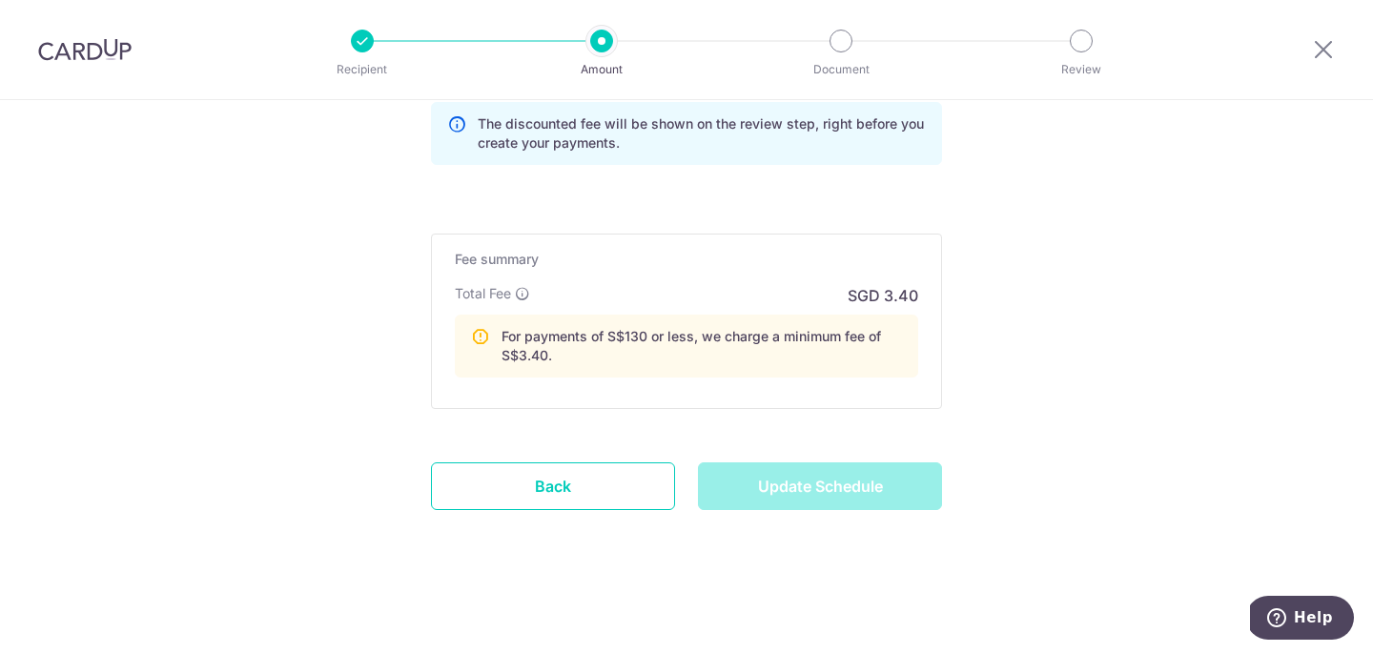
type input "Update Schedule"
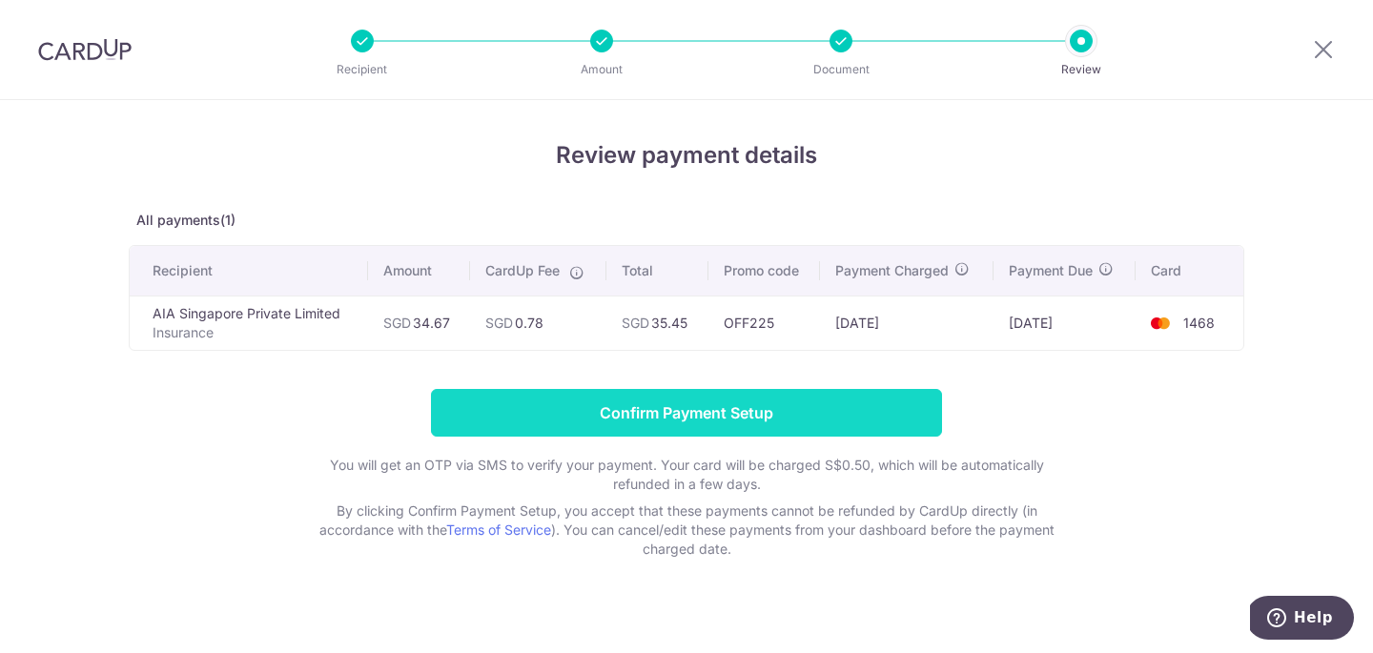
click at [864, 403] on input "Confirm Payment Setup" at bounding box center [686, 413] width 511 height 48
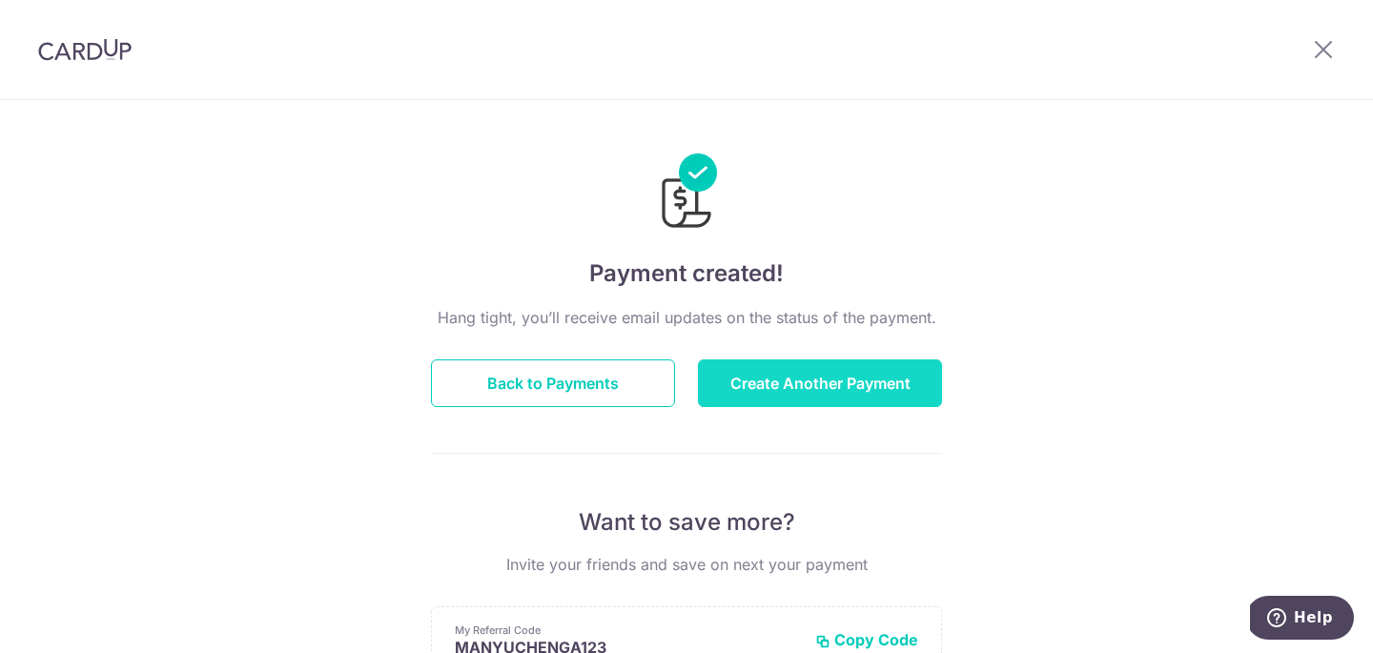
click at [834, 370] on button "Create Another Payment" at bounding box center [820, 384] width 244 height 48
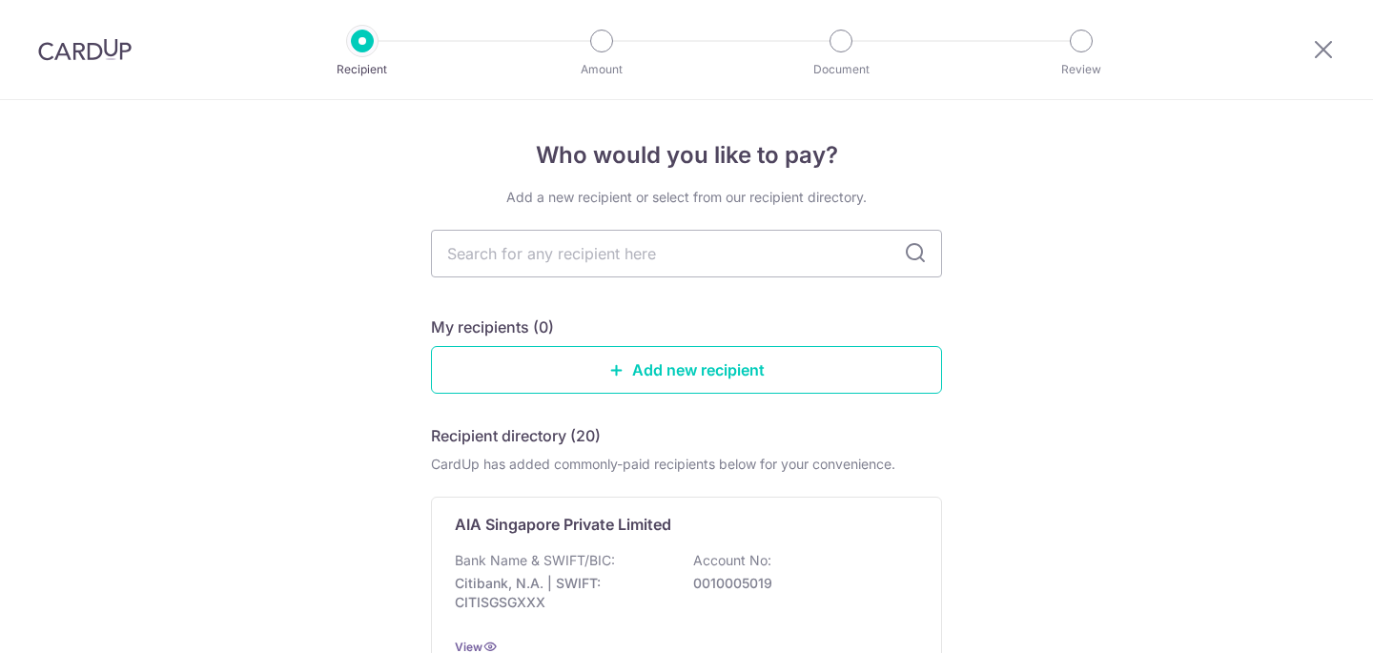
click at [632, 250] on input "text" at bounding box center [686, 254] width 511 height 48
click at [632, 566] on div "Bank Name & SWIFT/BIC: Citibank, N.A. | SWIFT: CITISGSGXXX Account No: 00100050…" at bounding box center [686, 586] width 463 height 71
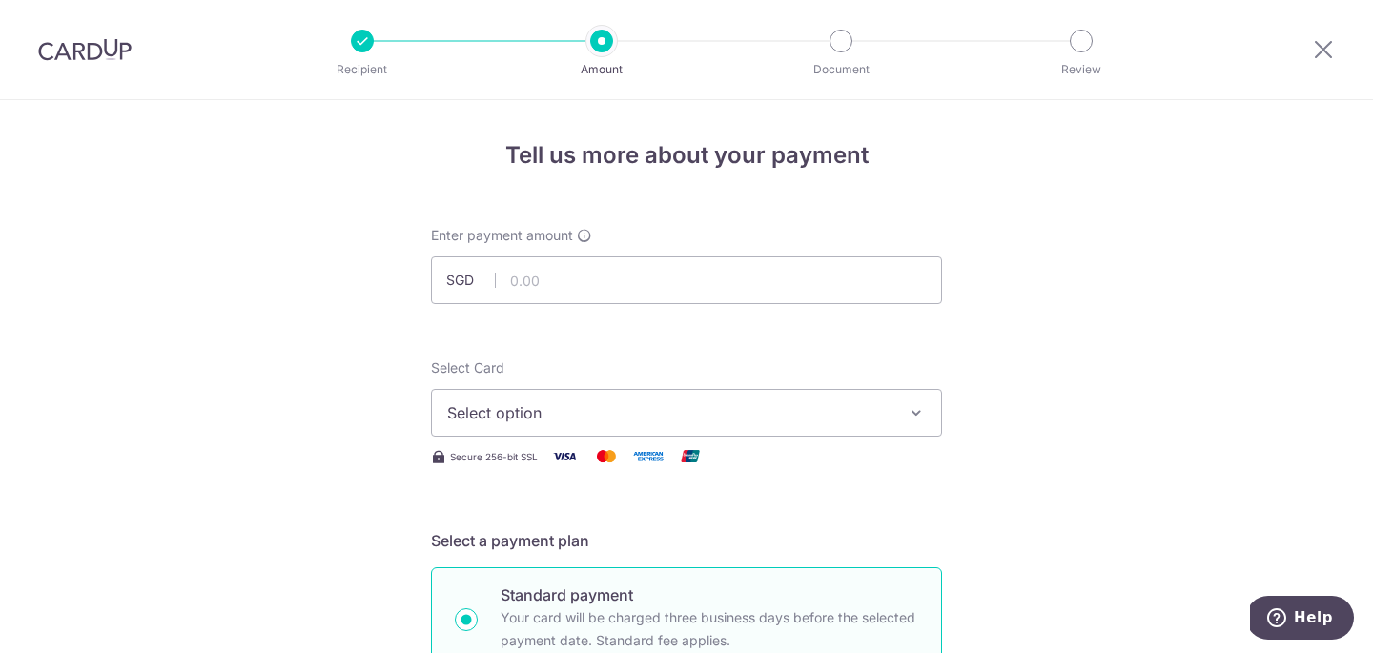
type input "34.67"
click at [565, 427] on button "Select option" at bounding box center [686, 413] width 511 height 48
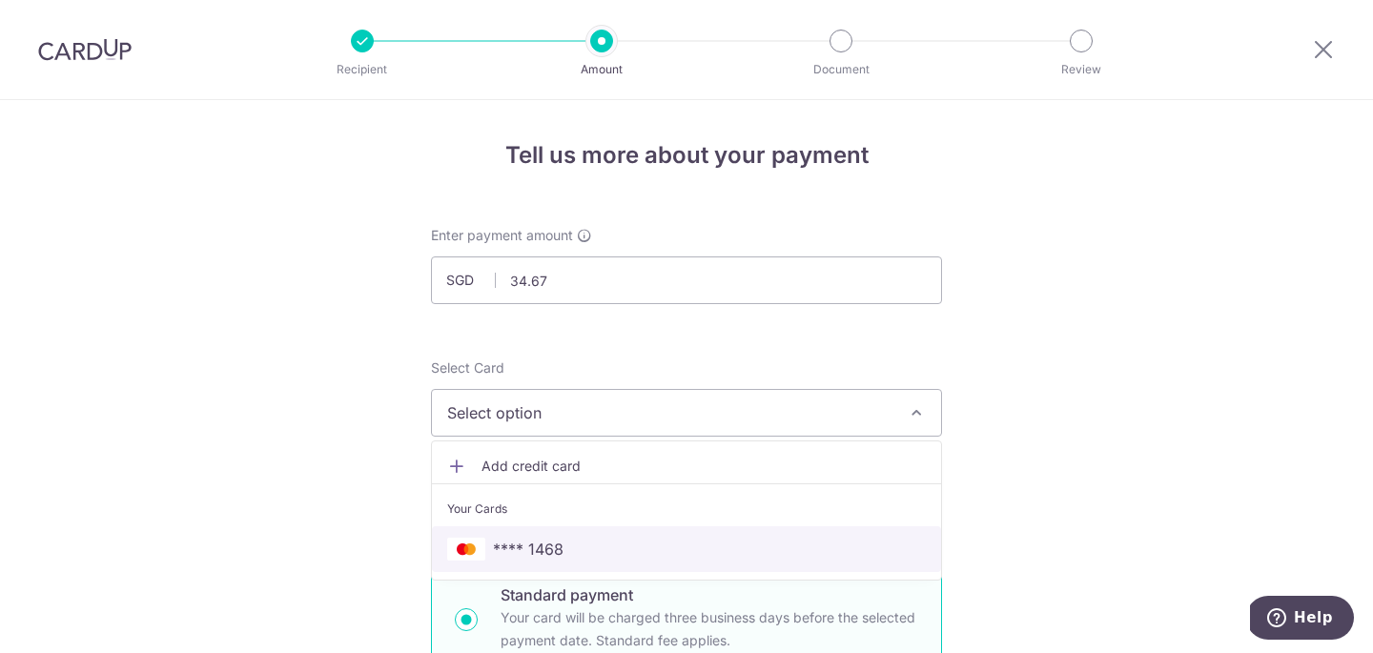
click at [564, 536] on link "**** 1468" at bounding box center [686, 549] width 509 height 46
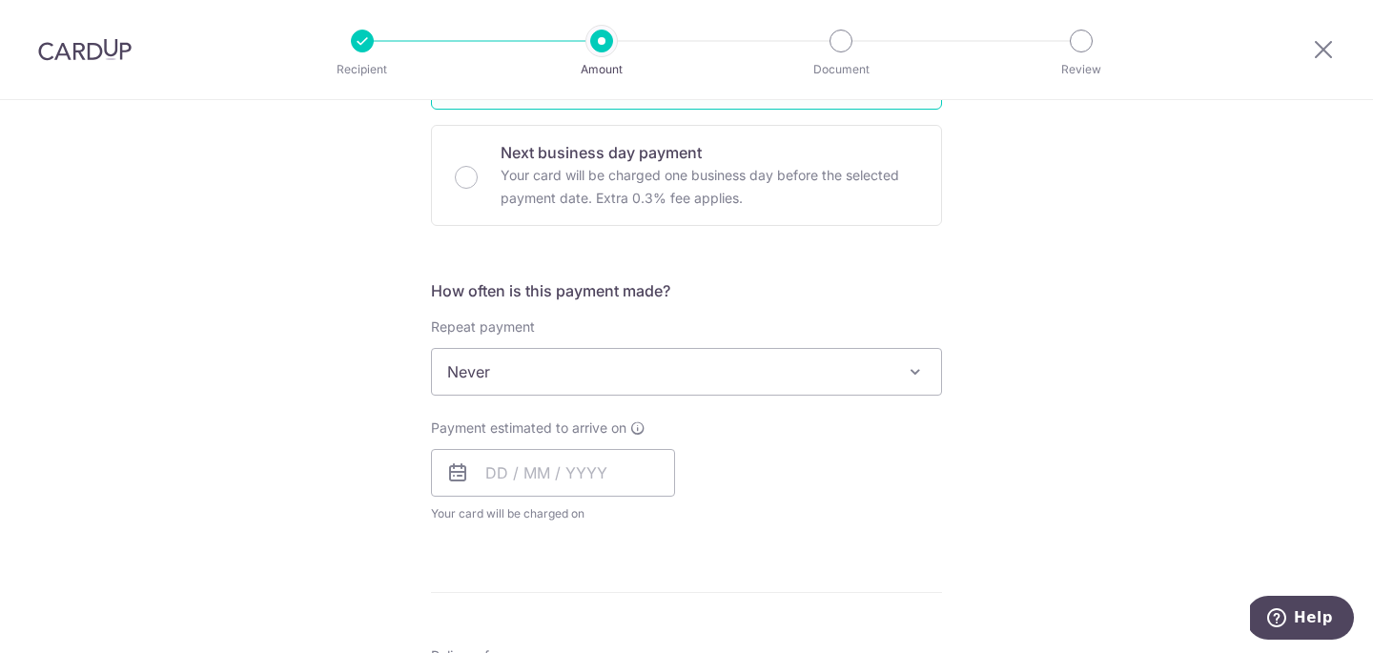
scroll to position [585, 0]
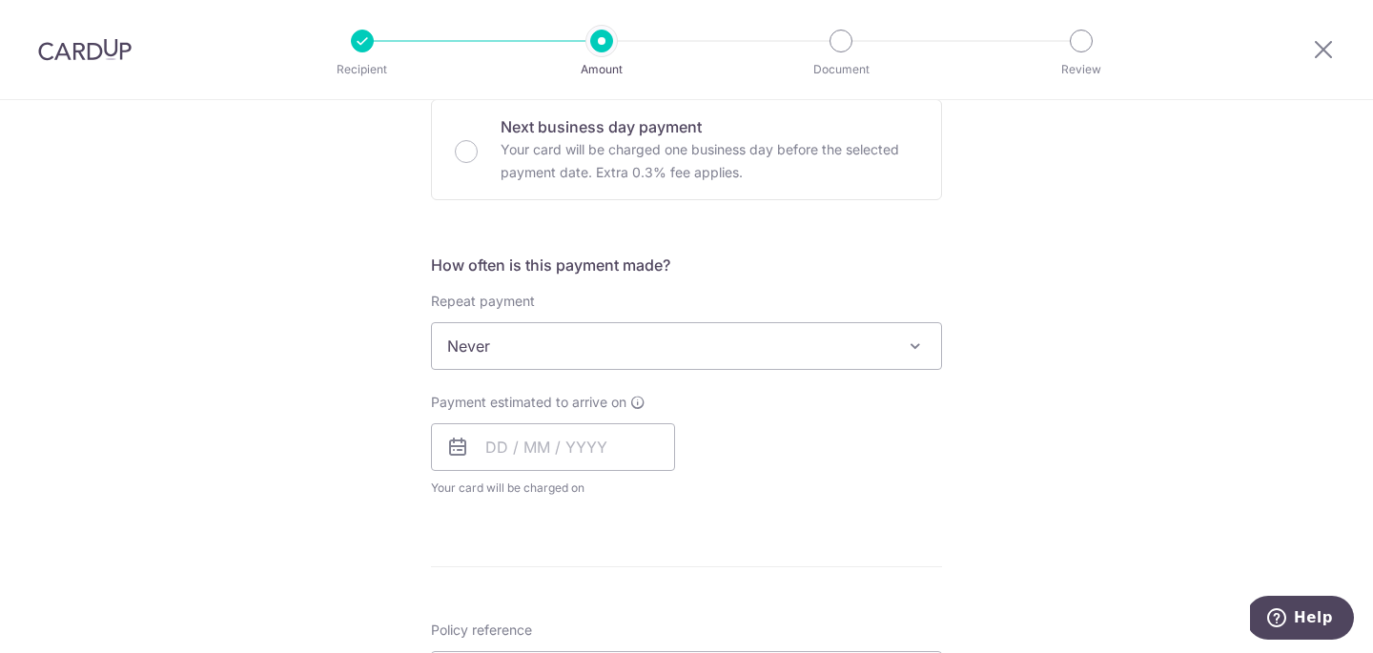
click at [559, 347] on span "Never" at bounding box center [686, 346] width 509 height 46
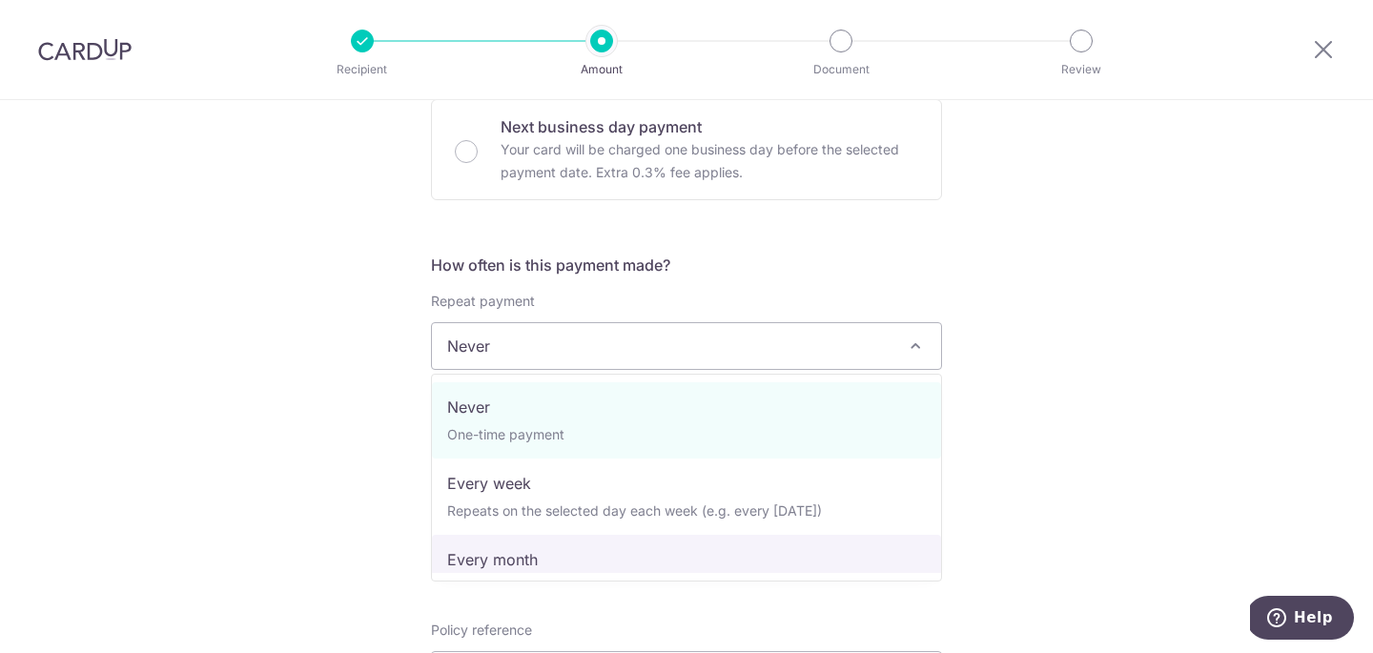
select select "3"
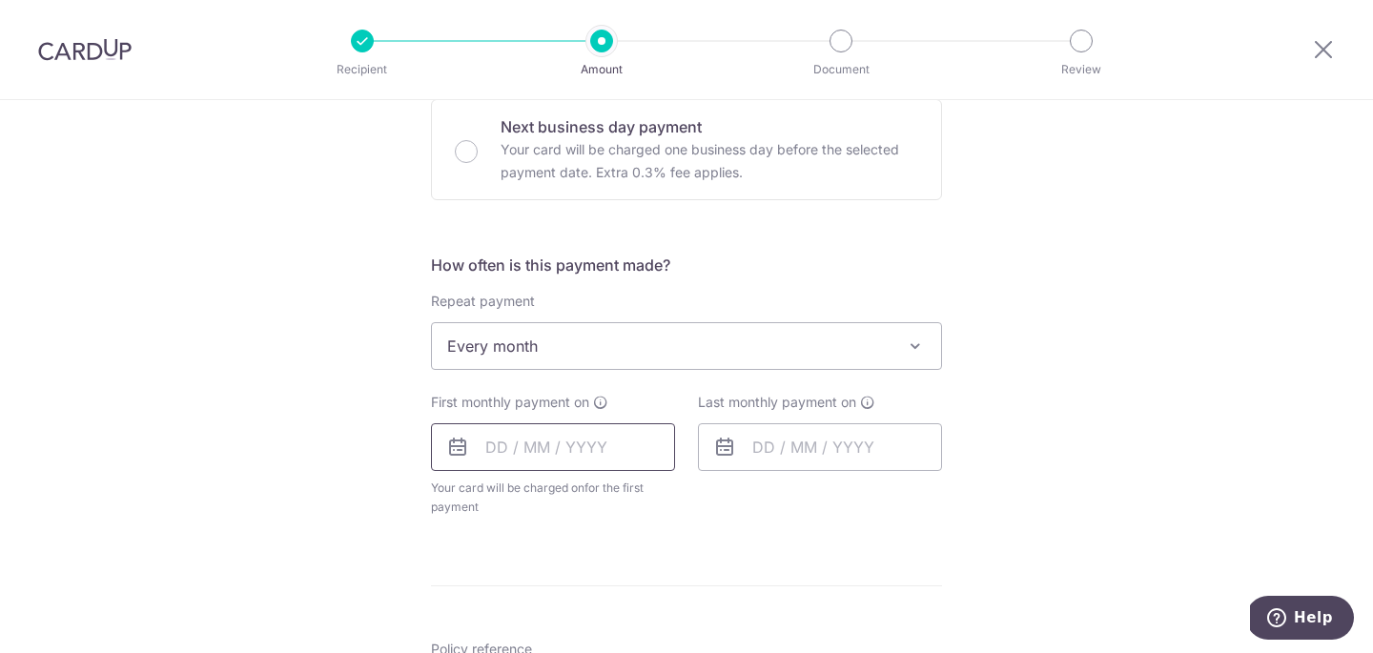
click at [499, 444] on input "text" at bounding box center [553, 447] width 244 height 48
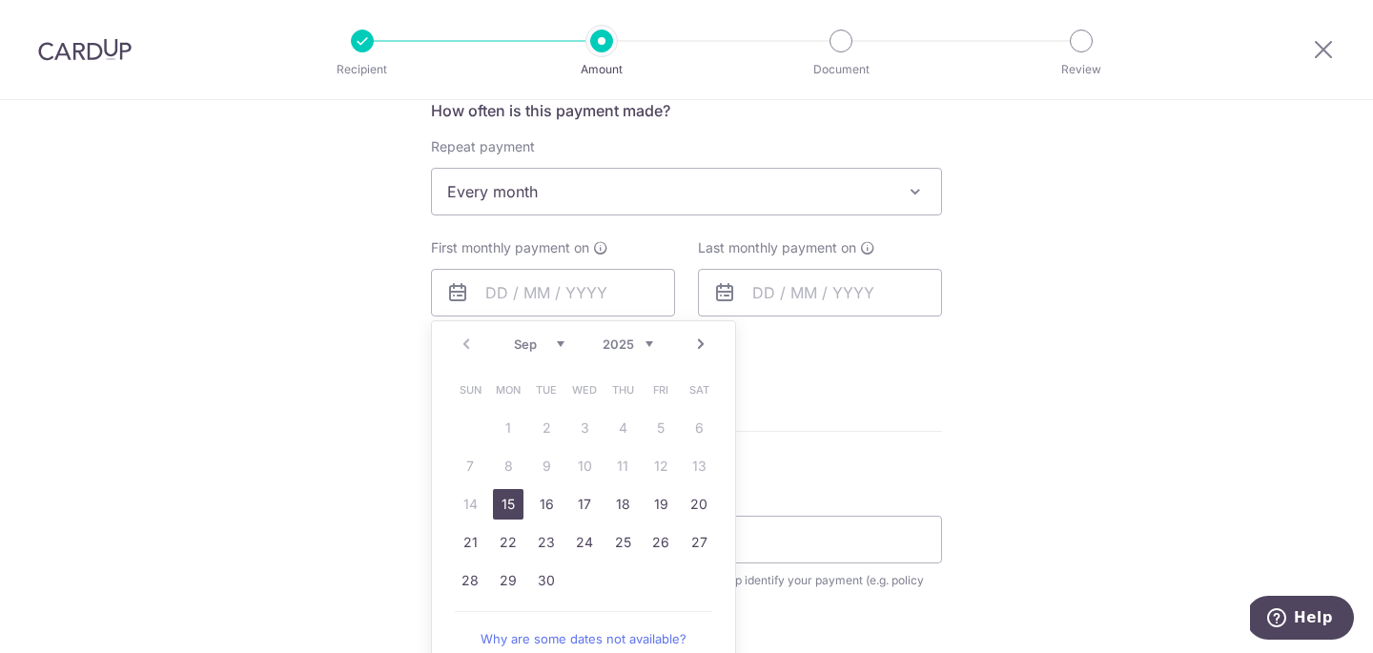
click at [705, 344] on link "Next" at bounding box center [701, 344] width 23 height 23
click at [1331, 43] on icon at bounding box center [1323, 49] width 23 height 24
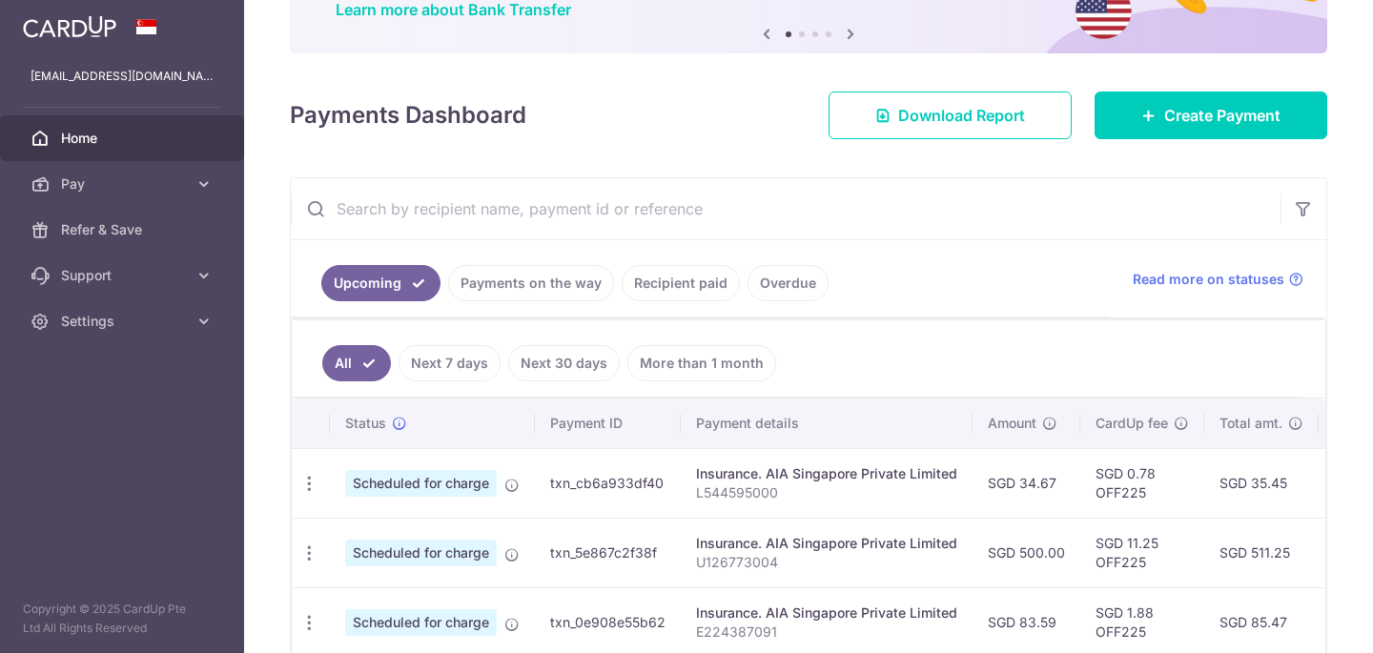
scroll to position [127, 0]
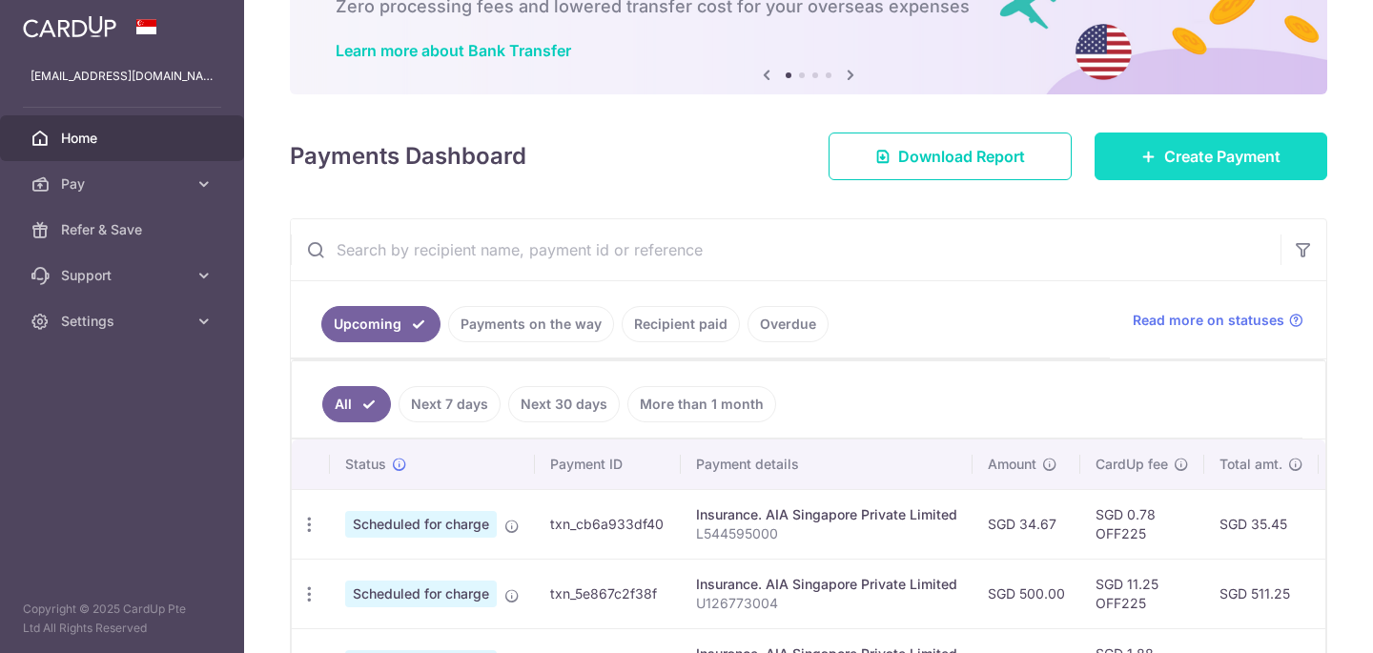
click at [1230, 159] on span "Create Payment" at bounding box center [1222, 156] width 116 height 23
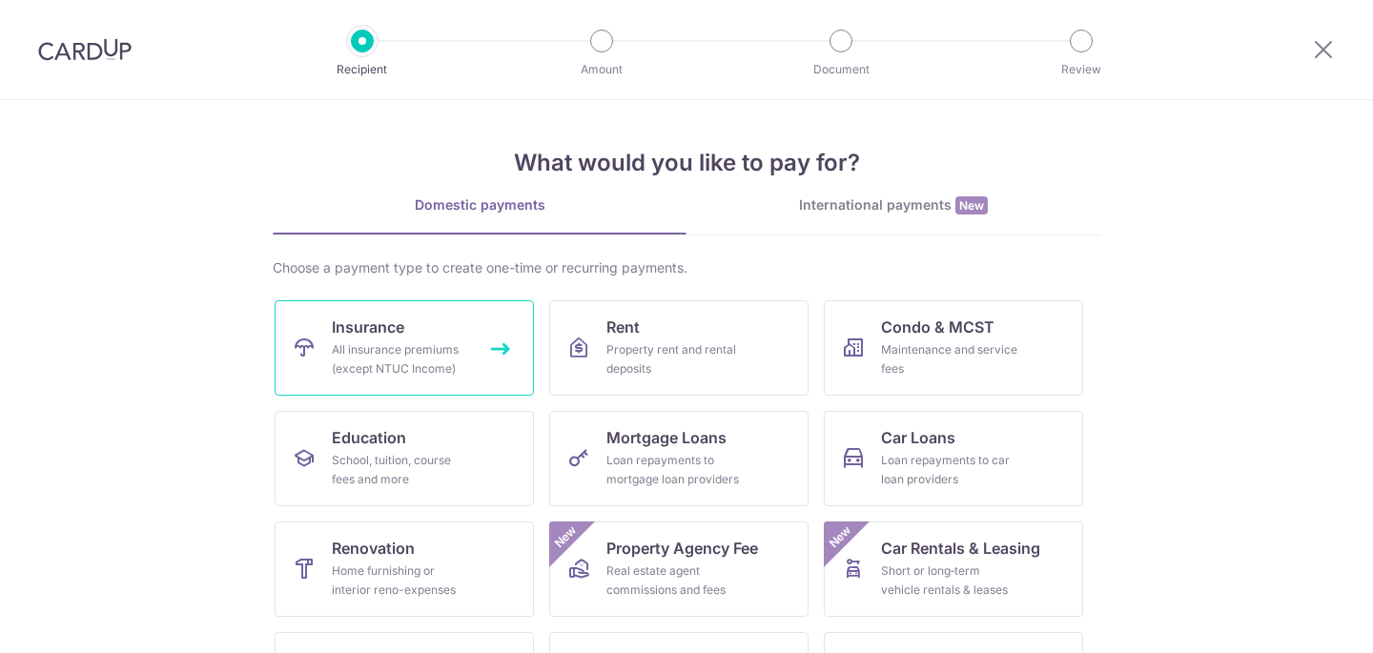
click at [429, 369] on div "All insurance premiums (except NTUC Income)" at bounding box center [400, 359] width 137 height 38
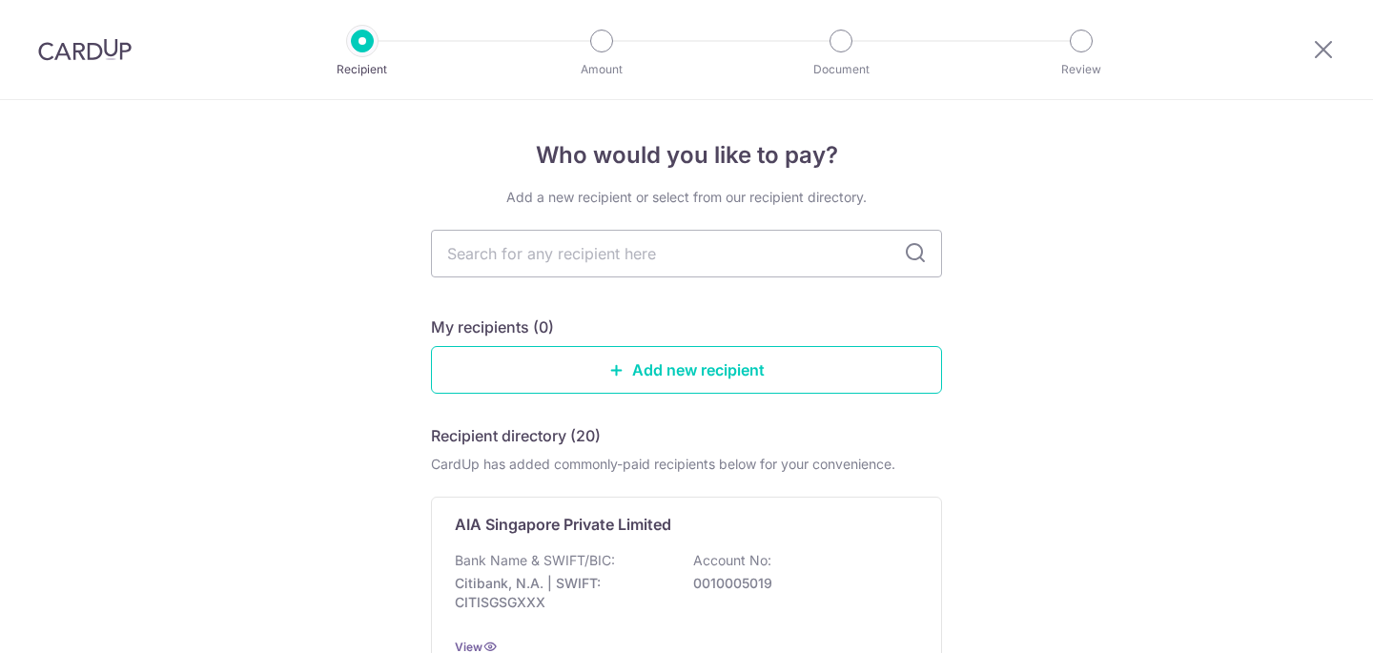
click at [528, 257] on input "text" at bounding box center [686, 254] width 511 height 48
click at [500, 554] on p "Bank Name & SWIFT/BIC:" at bounding box center [535, 560] width 160 height 19
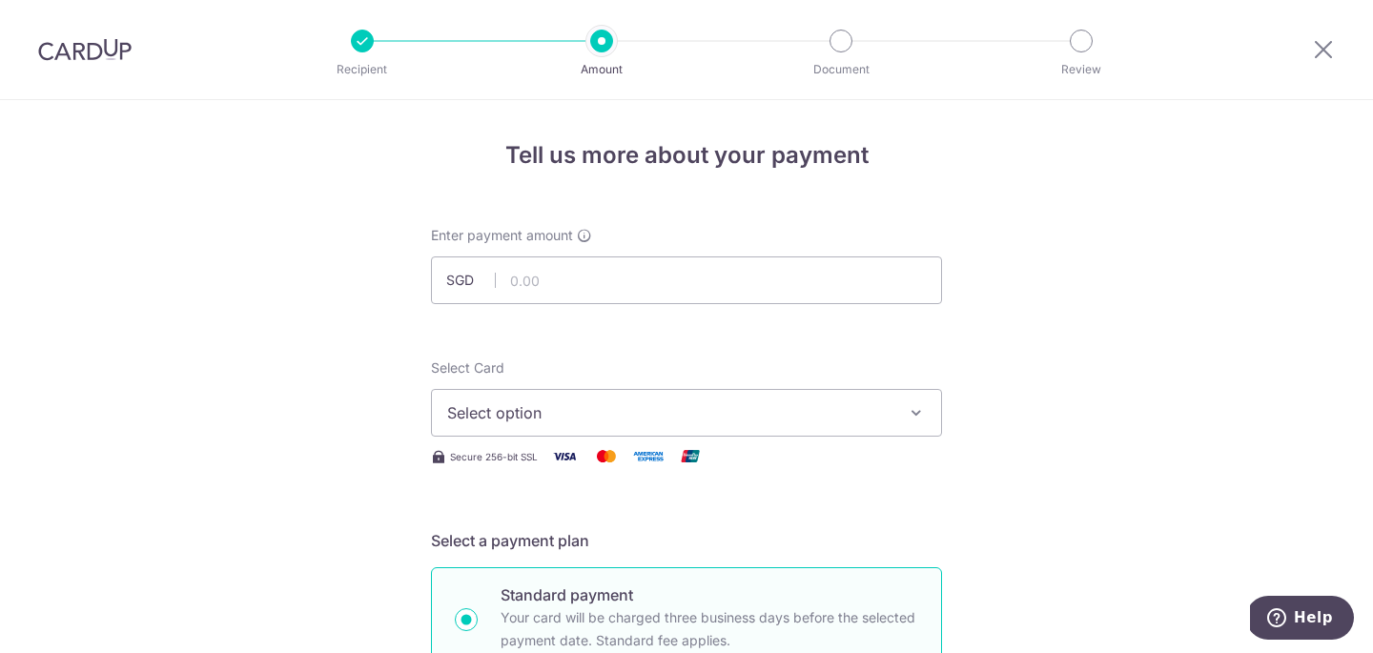
scroll to position [96, 0]
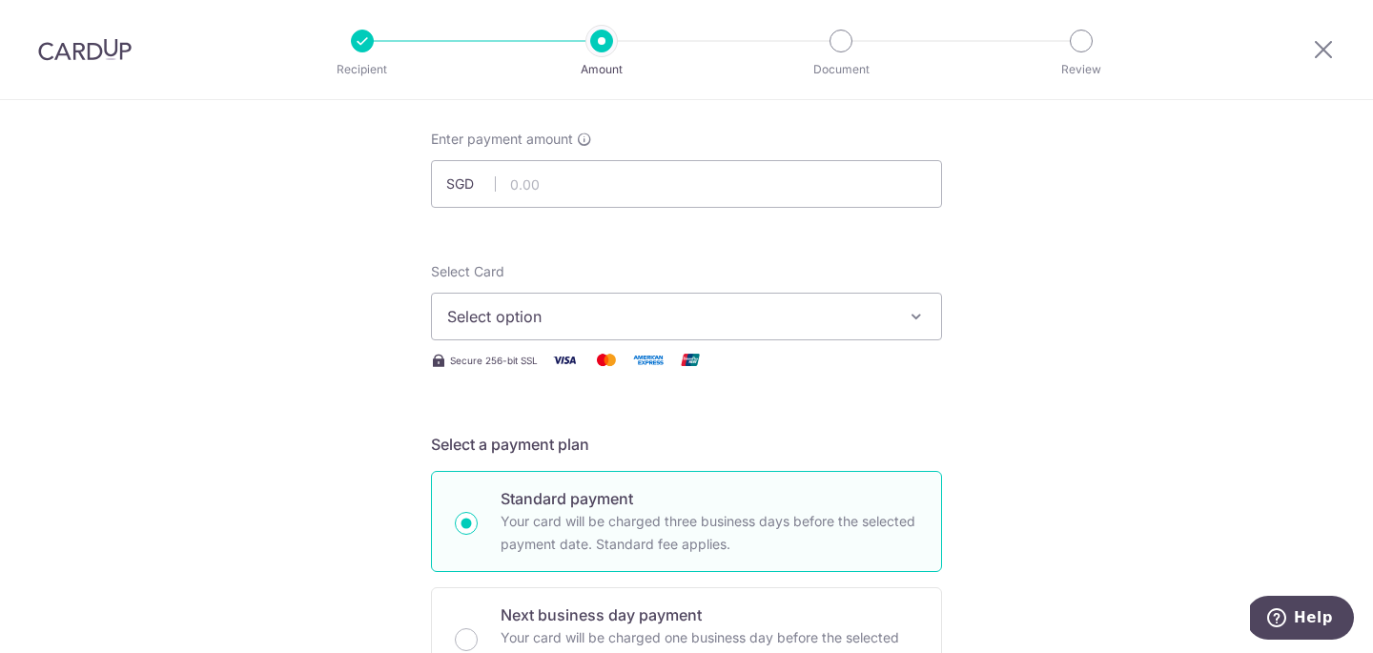
type input "34.67"
click at [561, 332] on button "Select option" at bounding box center [686, 317] width 511 height 48
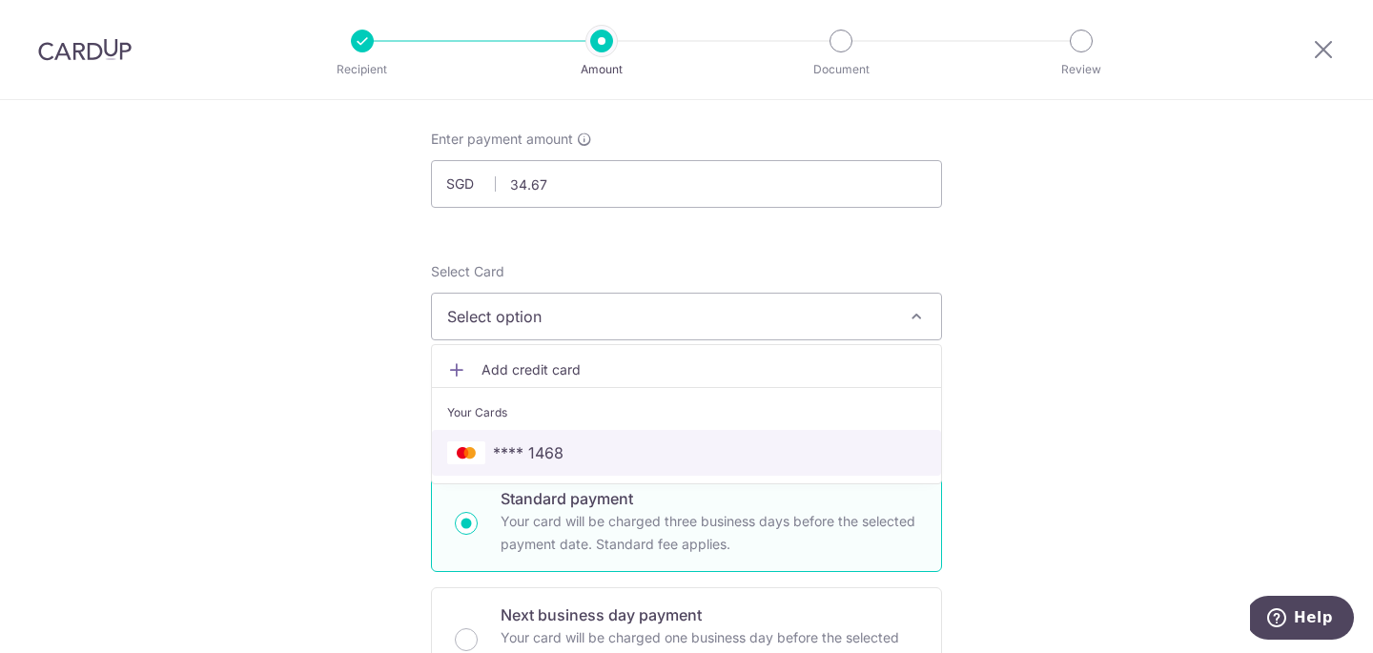
click at [554, 466] on link "**** 1468" at bounding box center [686, 453] width 509 height 46
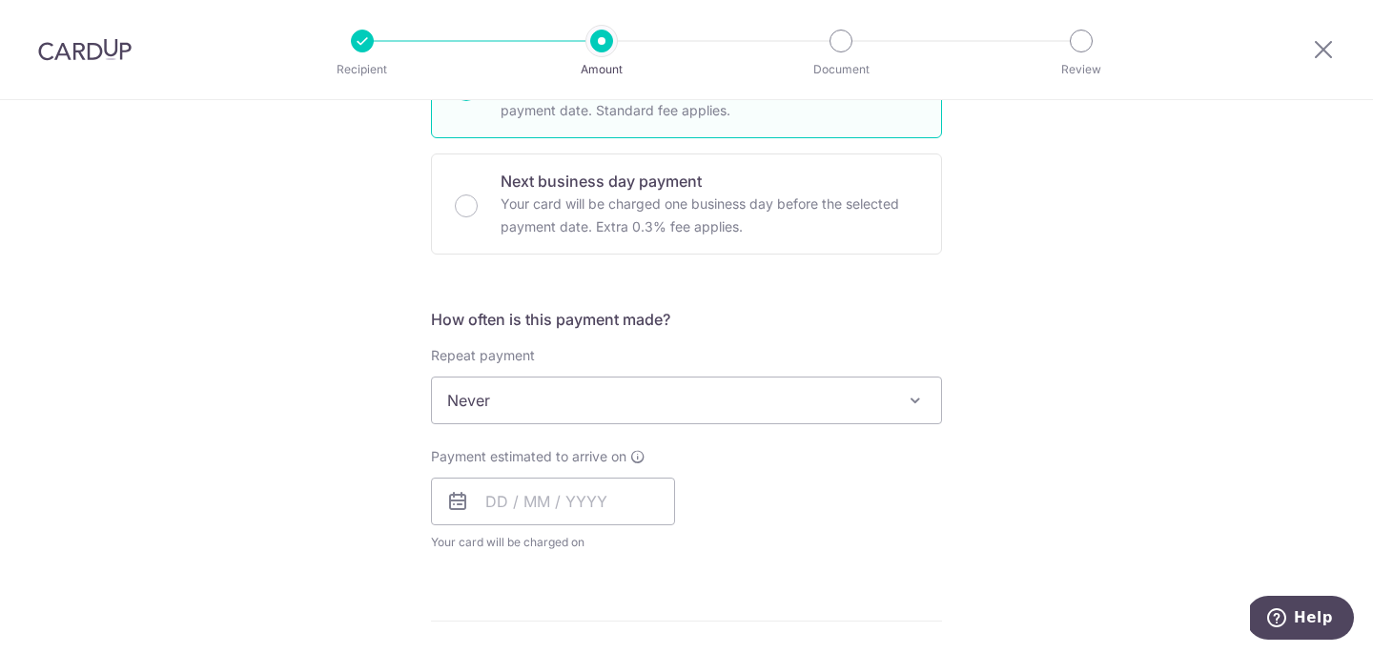
scroll to position [542, 0]
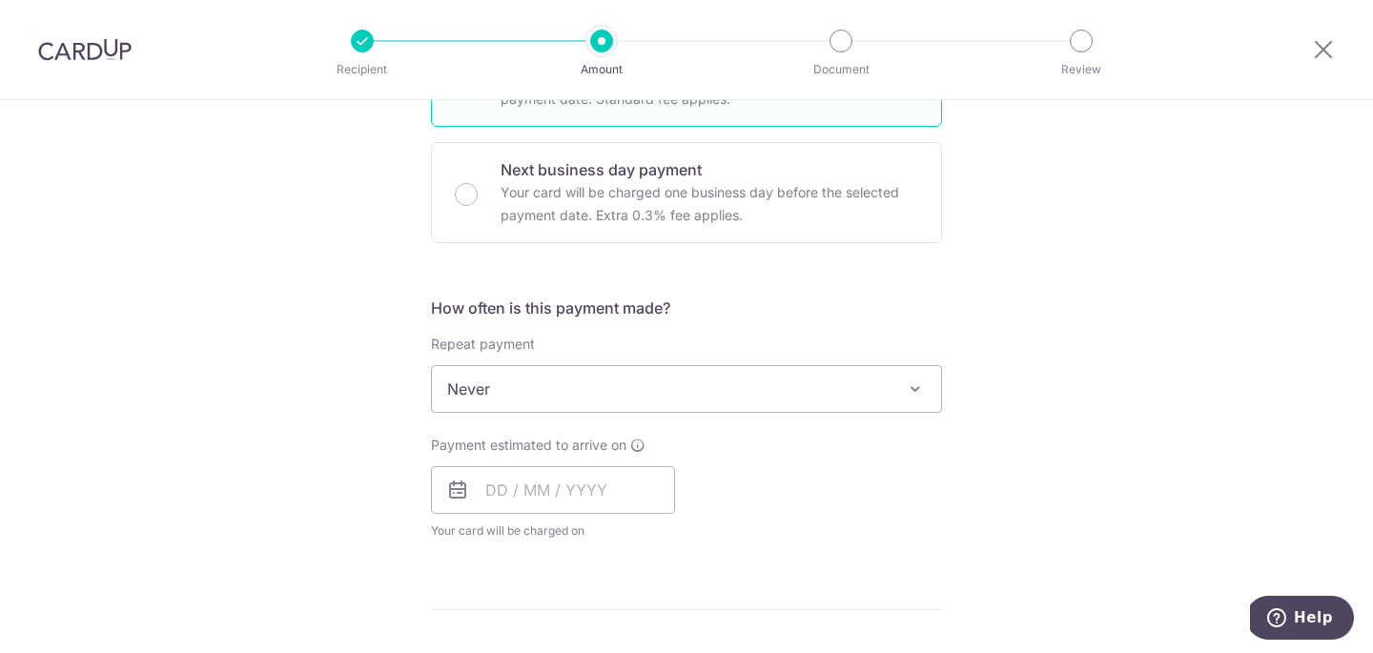
click at [534, 384] on span "Never" at bounding box center [686, 389] width 509 height 46
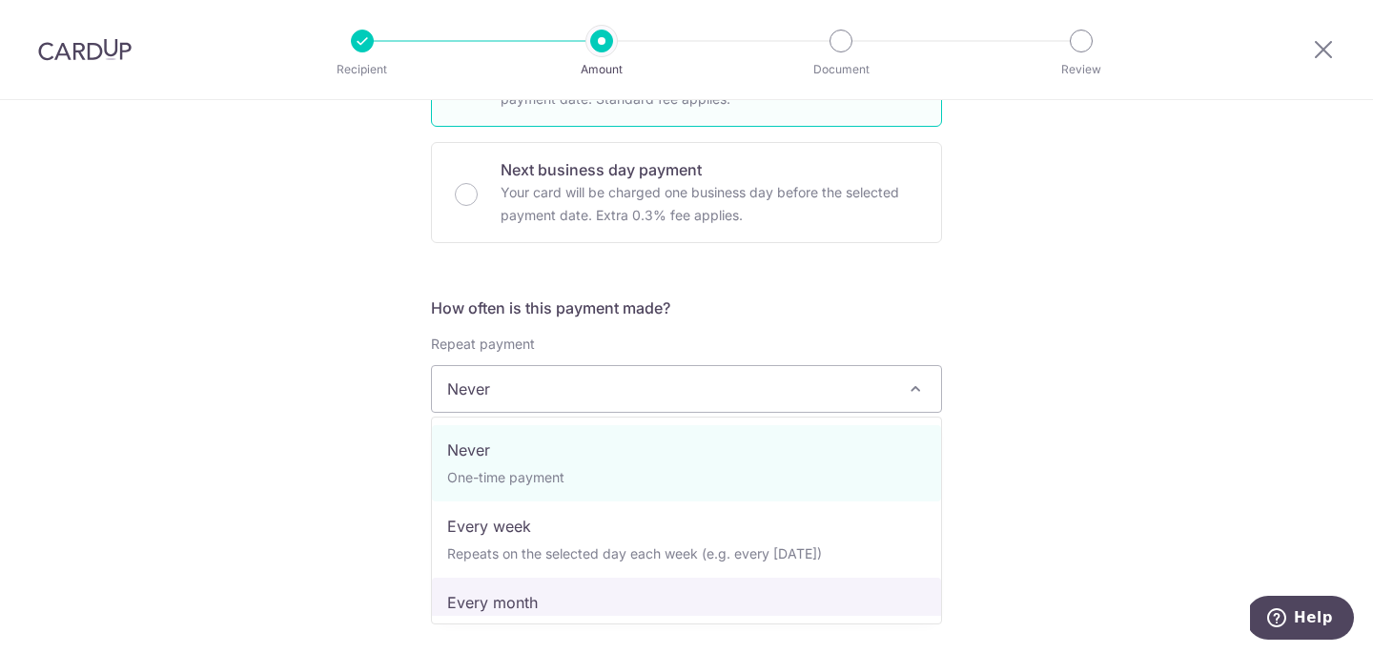
select select "3"
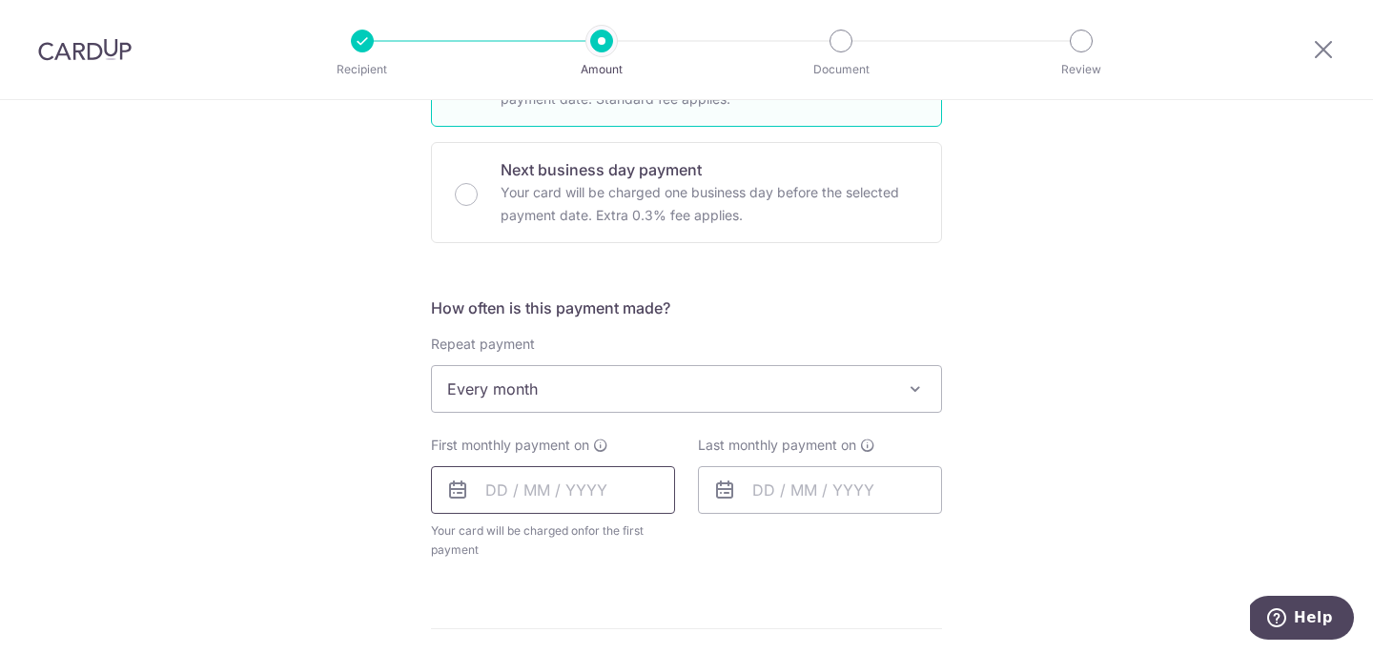
click at [495, 492] on input "text" at bounding box center [553, 490] width 244 height 48
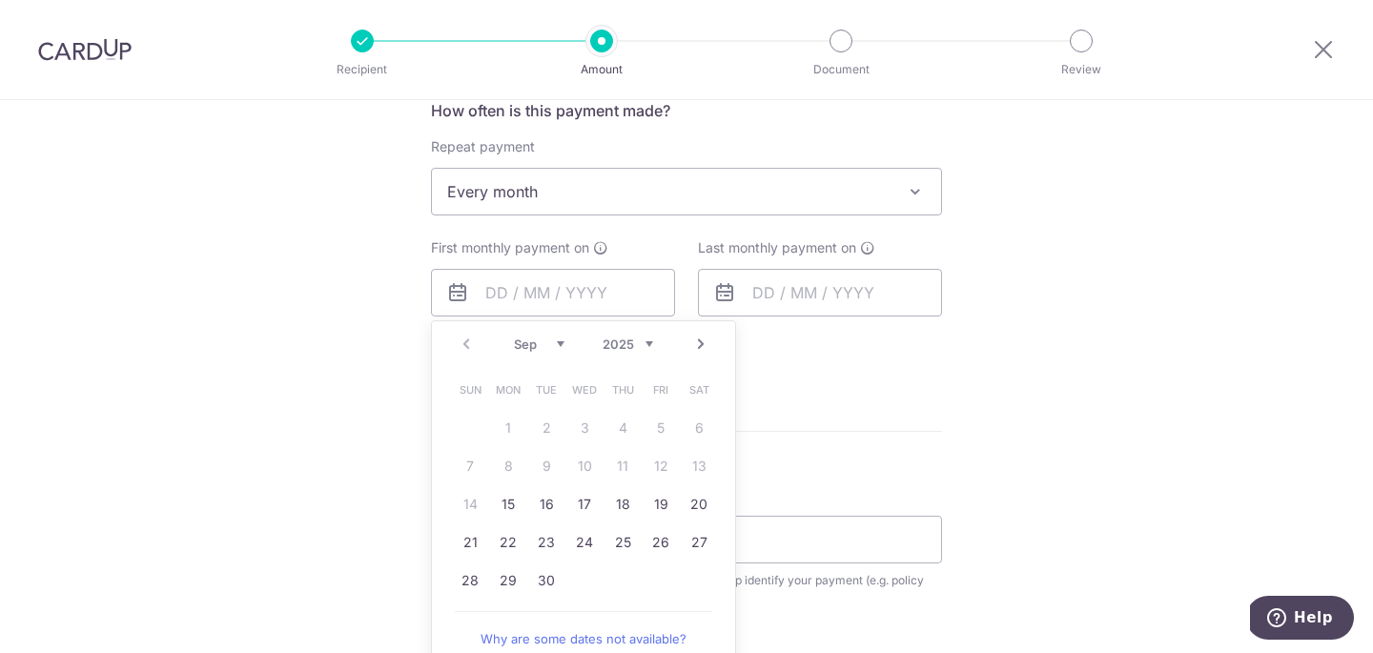
click at [695, 351] on link "Next" at bounding box center [701, 344] width 23 height 23
click at [700, 469] on link "11" at bounding box center [699, 466] width 31 height 31
type input "[DATE]"
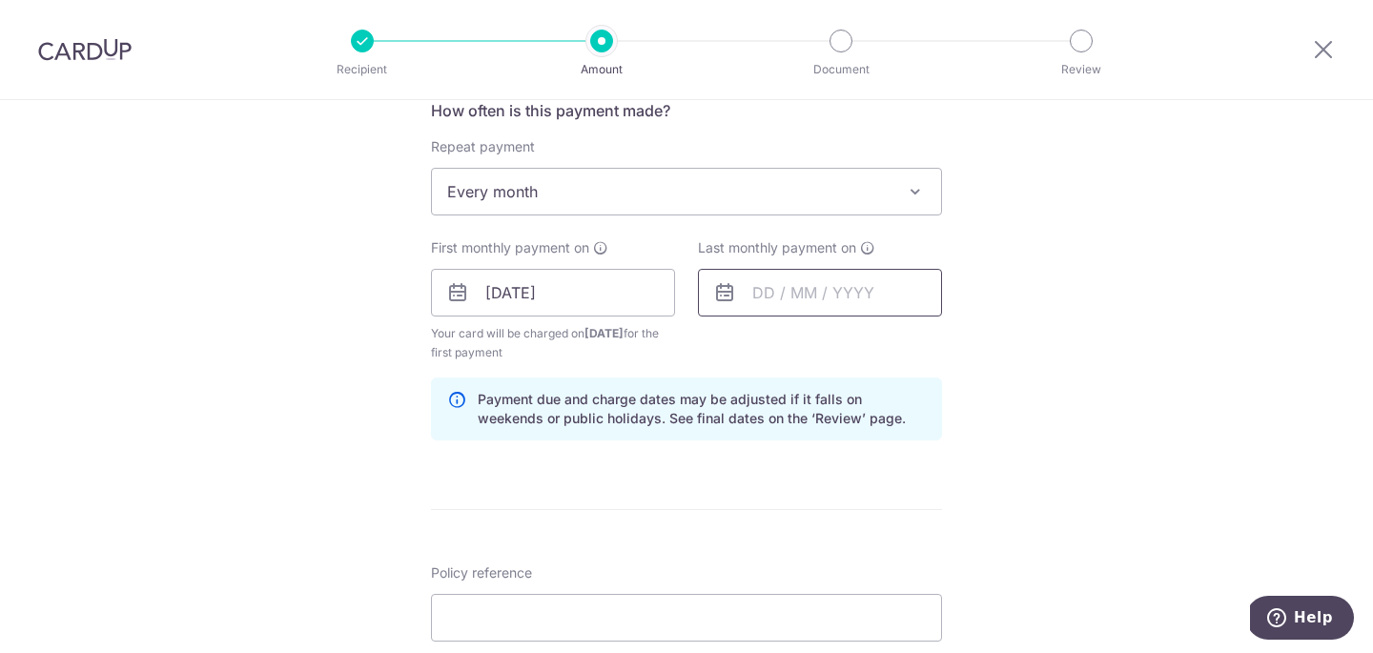
click at [763, 294] on input "text" at bounding box center [820, 293] width 244 height 48
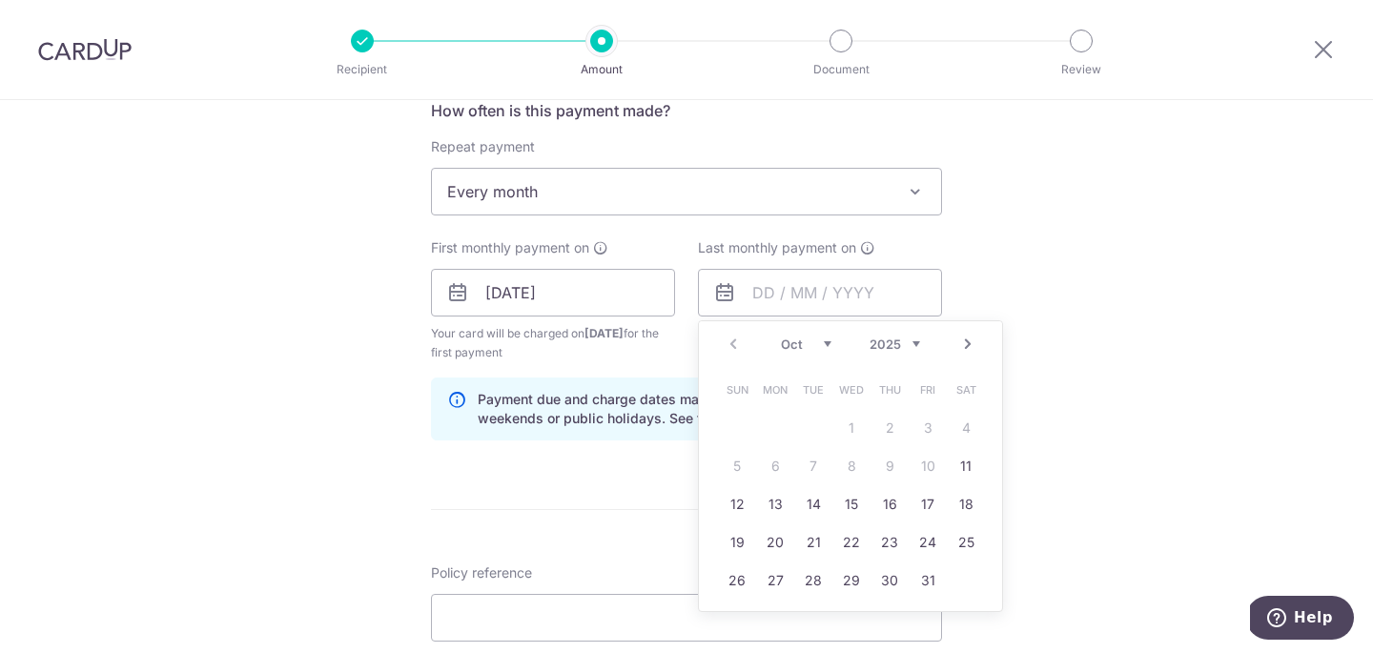
click at [897, 353] on div "Prev Next Oct Nov [DATE] 2026 2027 2028 2029 2030 2031 2032 2033 2034 2035" at bounding box center [850, 344] width 303 height 46
click at [884, 338] on select "2025 2026 2027 2028 2029 2030 2031 2032 2033 2034 2035" at bounding box center [895, 344] width 51 height 15
click at [895, 473] on link "11" at bounding box center [890, 466] width 31 height 31
type input "[DATE]"
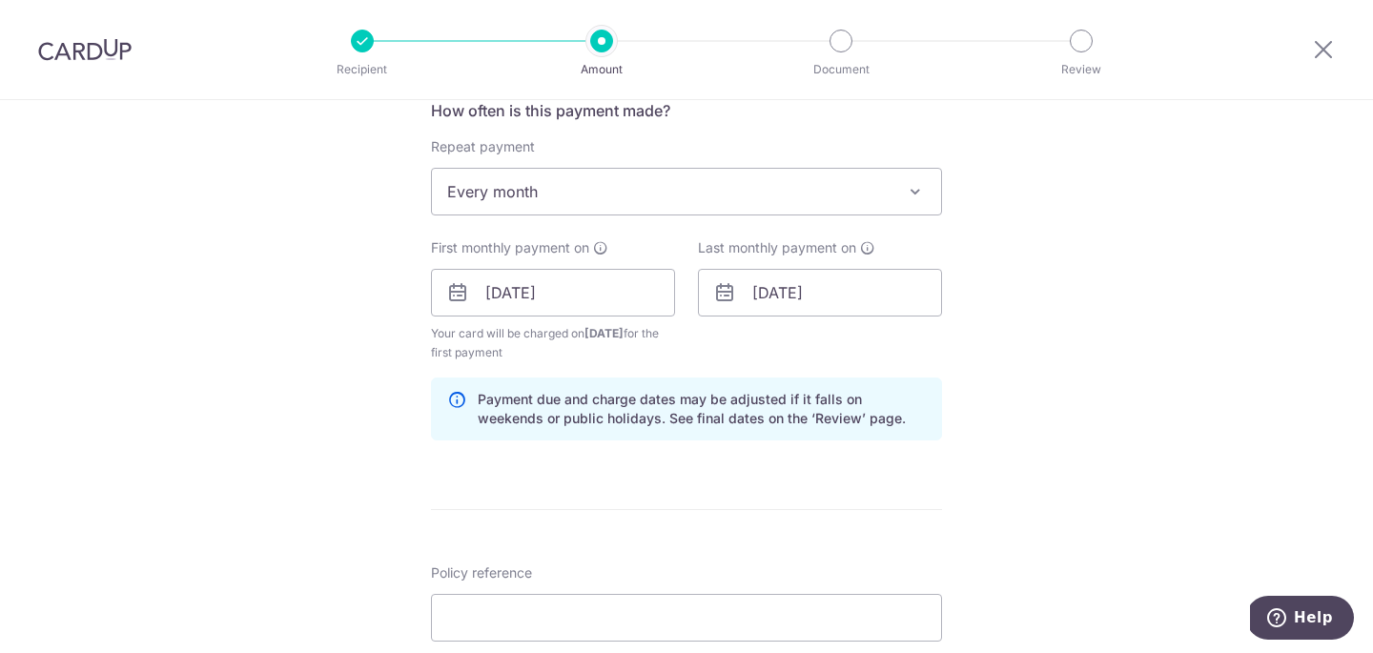
click at [1035, 449] on div "Tell us more about your payment Enter payment amount SGD 34.67 34.67 Select Car…" at bounding box center [686, 311] width 1373 height 1901
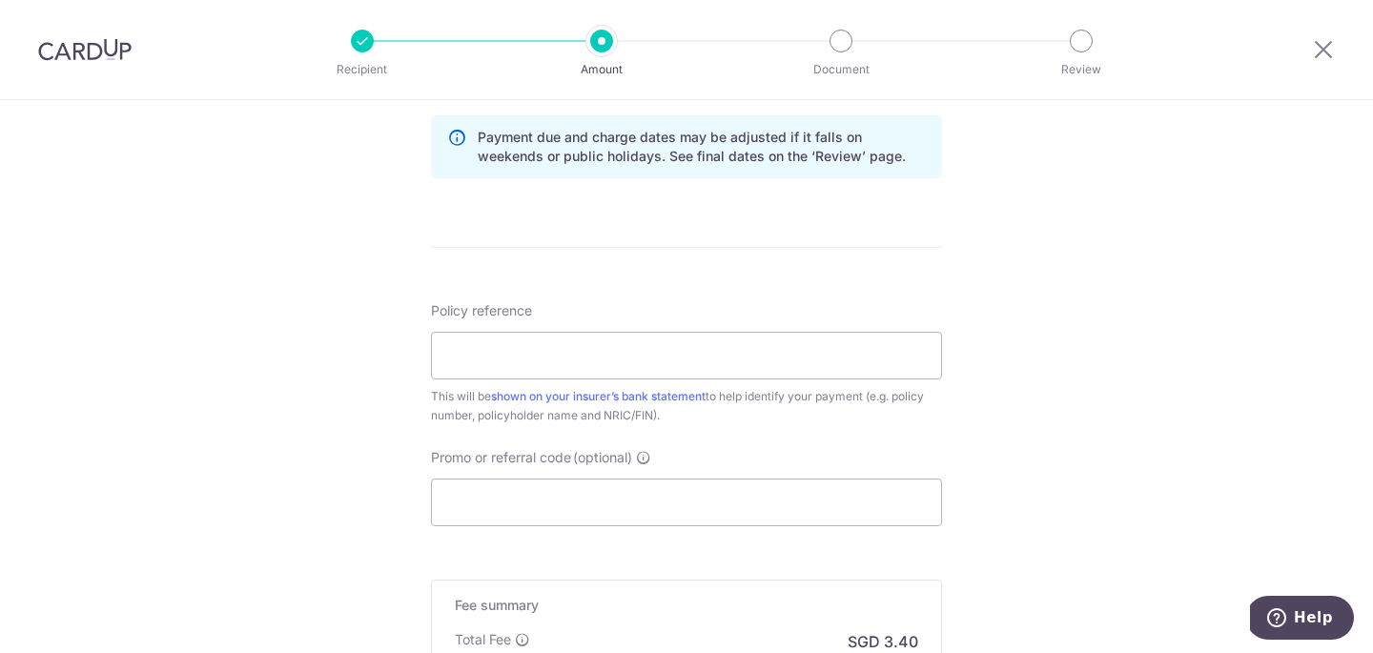
scroll to position [1013, 0]
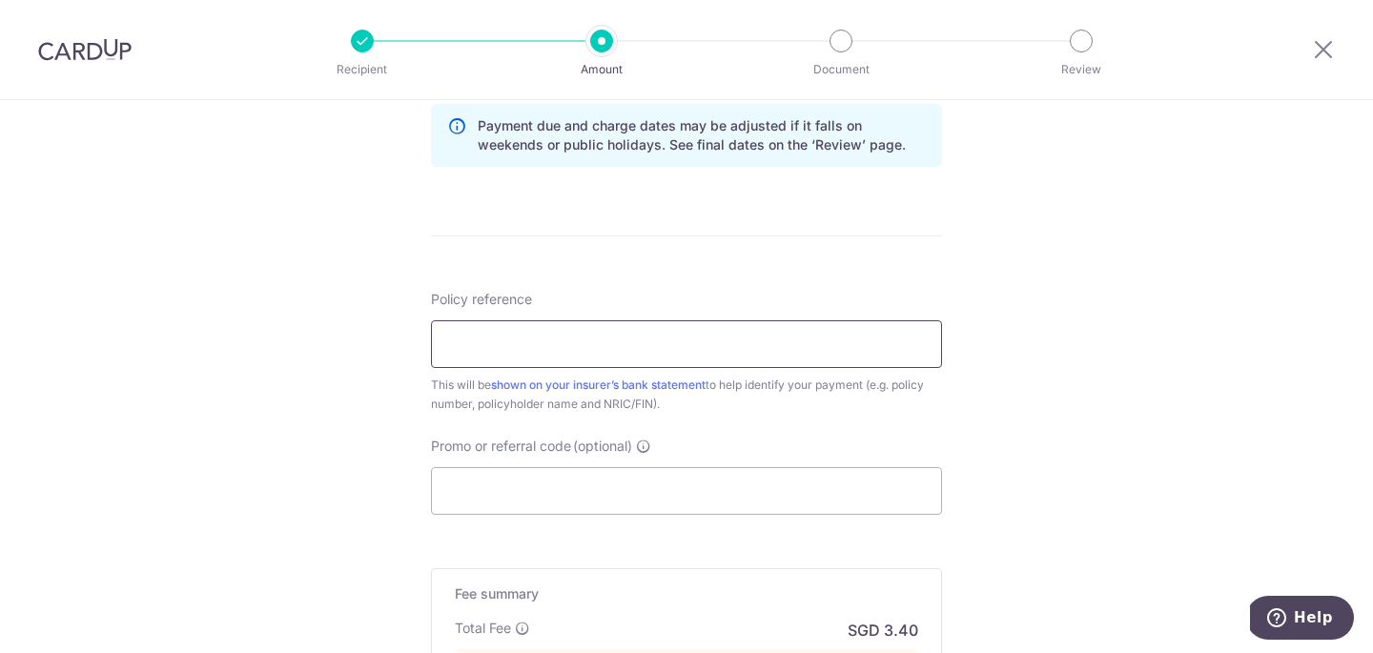
click at [858, 347] on input "Policy reference" at bounding box center [686, 344] width 511 height 48
type input "L544595000"
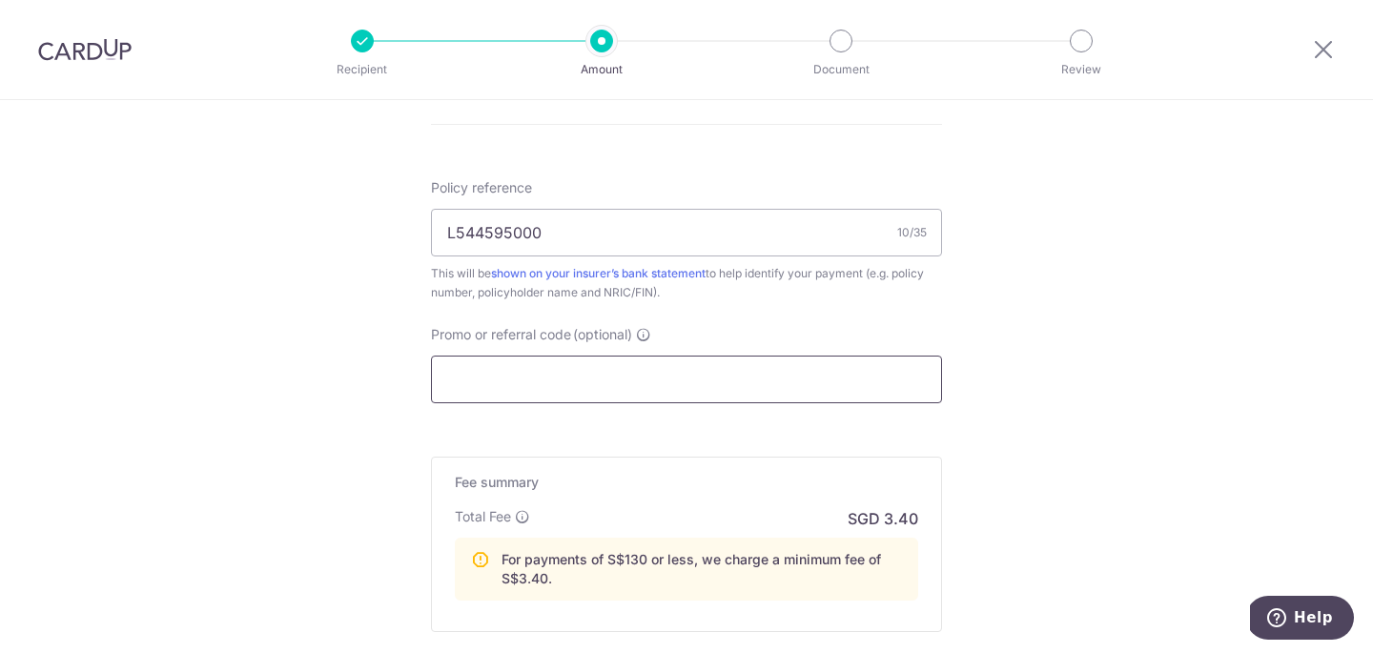
click at [486, 399] on input "Promo or referral code (optional)" at bounding box center [686, 380] width 511 height 48
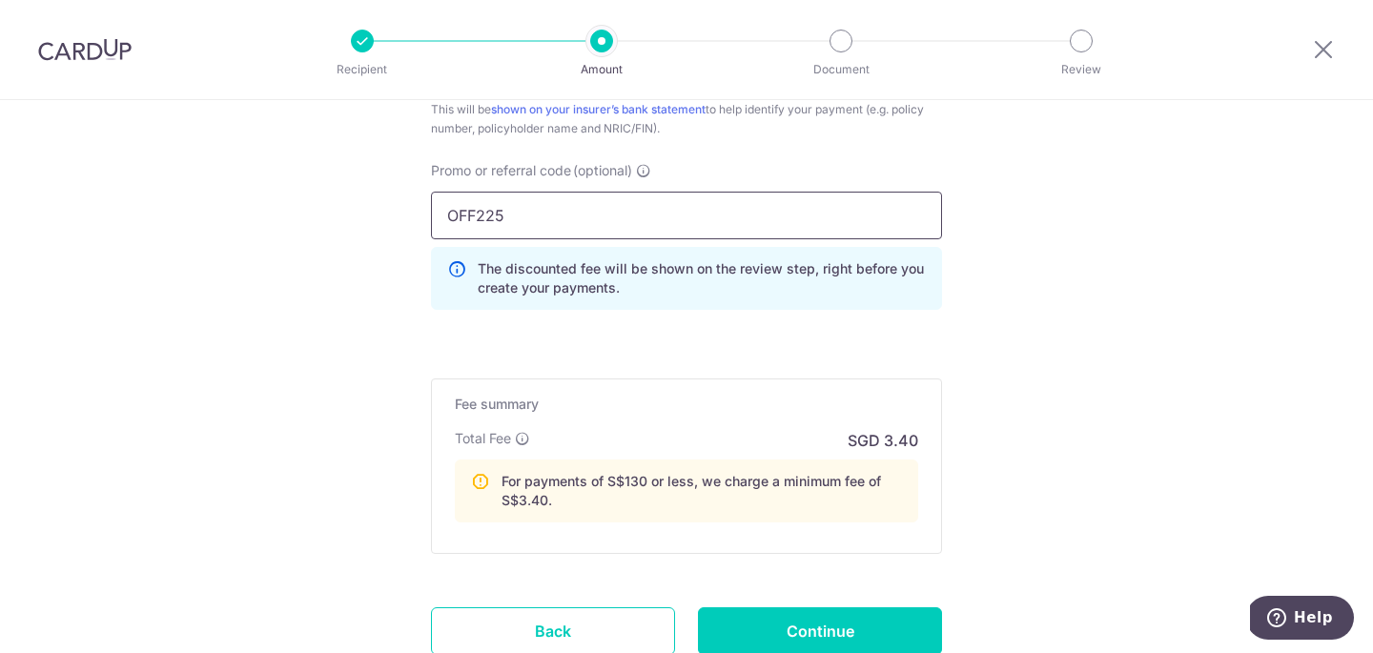
scroll to position [1404, 0]
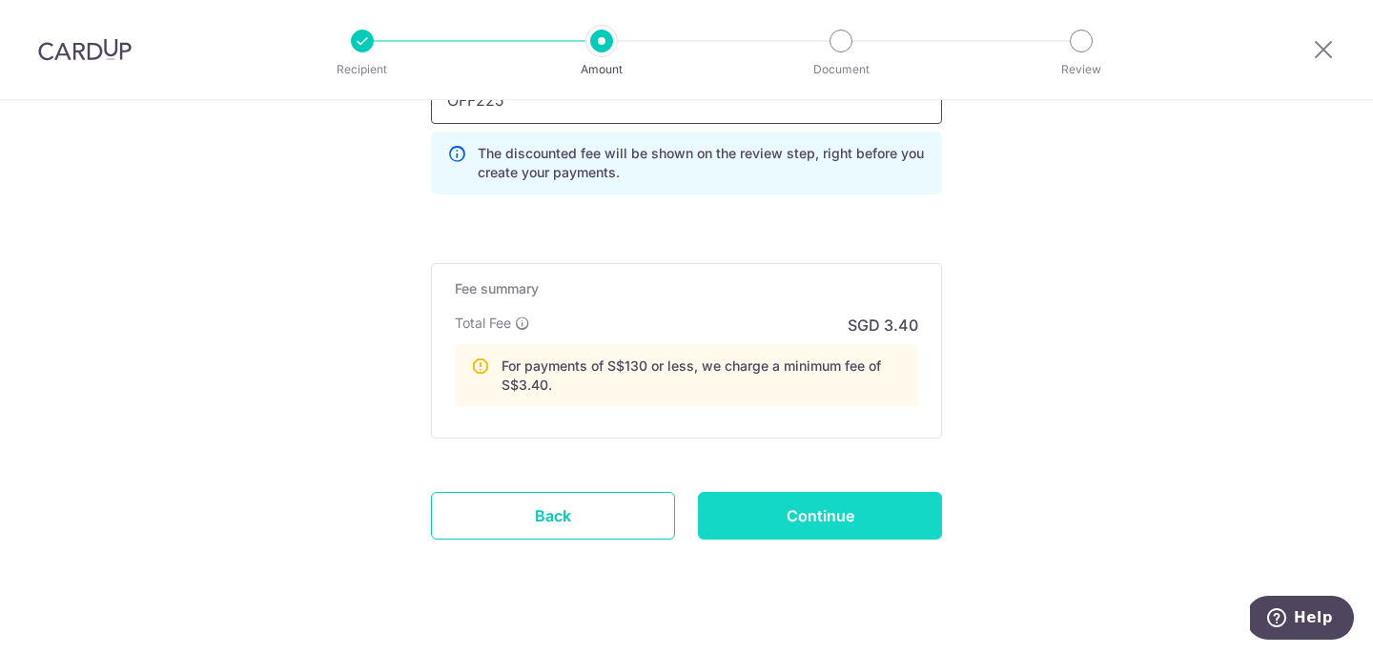
type input "OFF225"
click at [745, 496] on input "Continue" at bounding box center [820, 516] width 244 height 48
type input "Create Schedule"
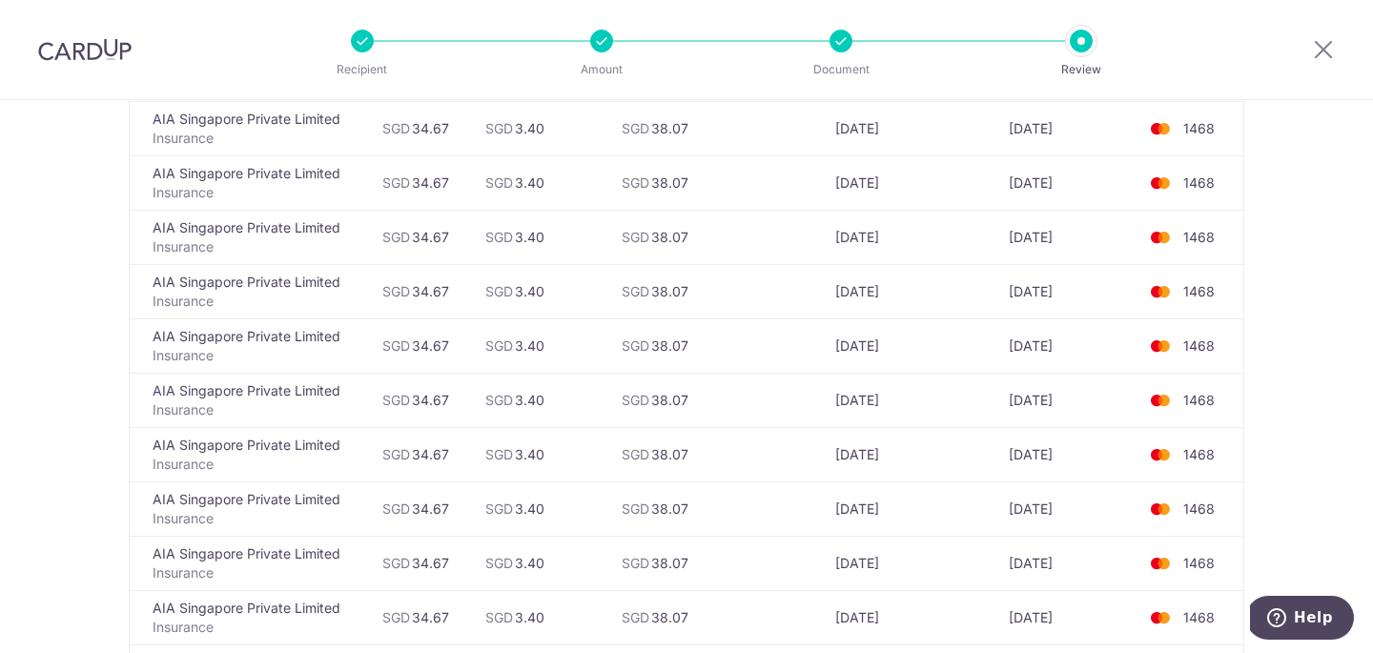
scroll to position [3648, 0]
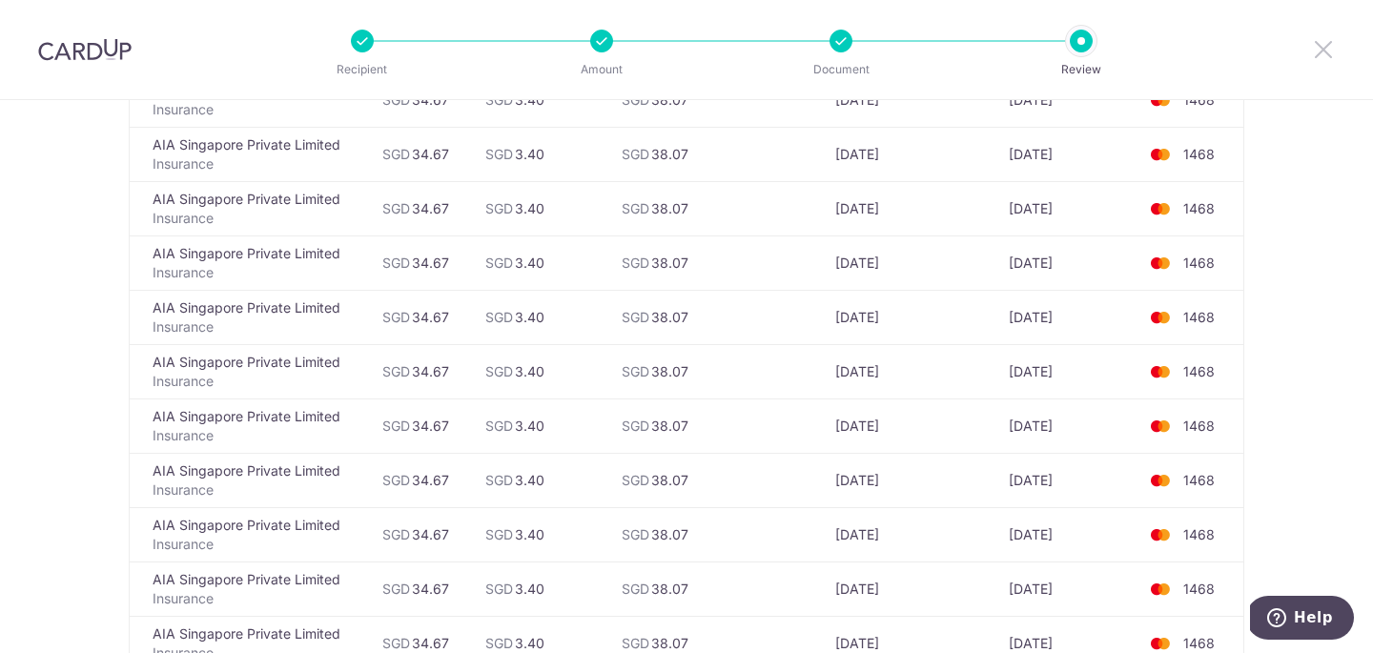
click at [1328, 51] on icon at bounding box center [1323, 49] width 23 height 24
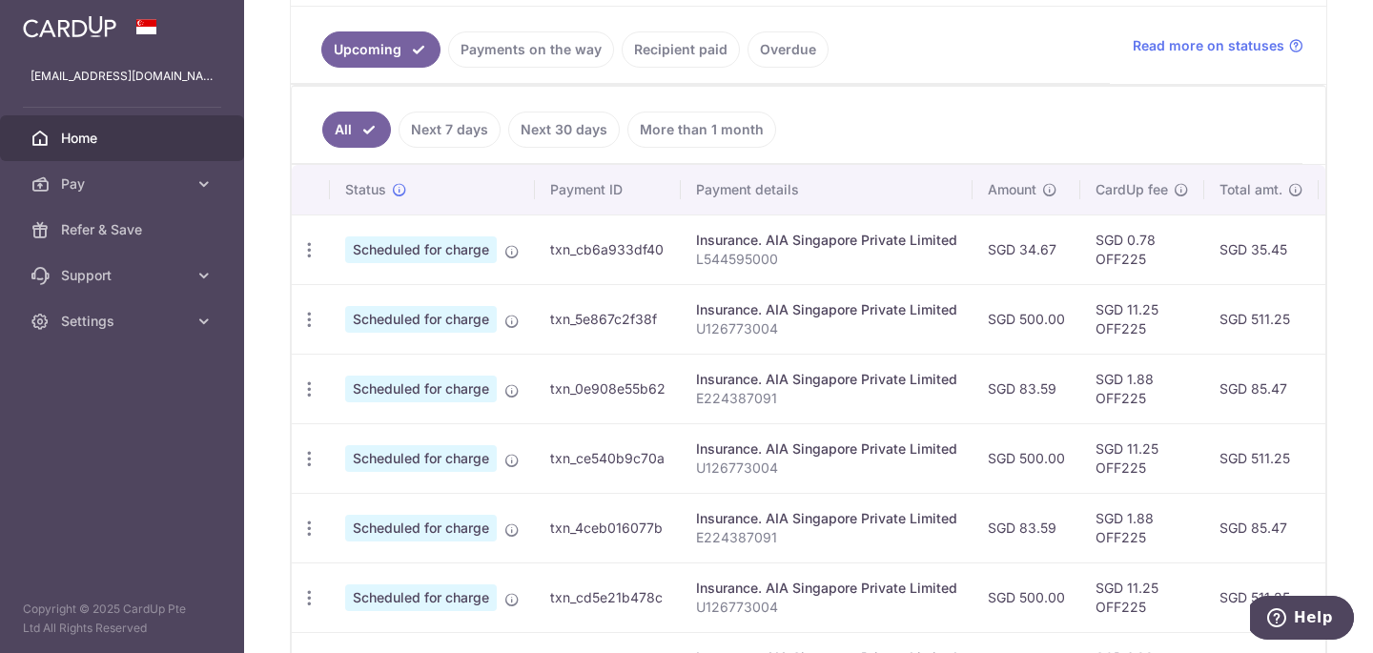
scroll to position [408, 0]
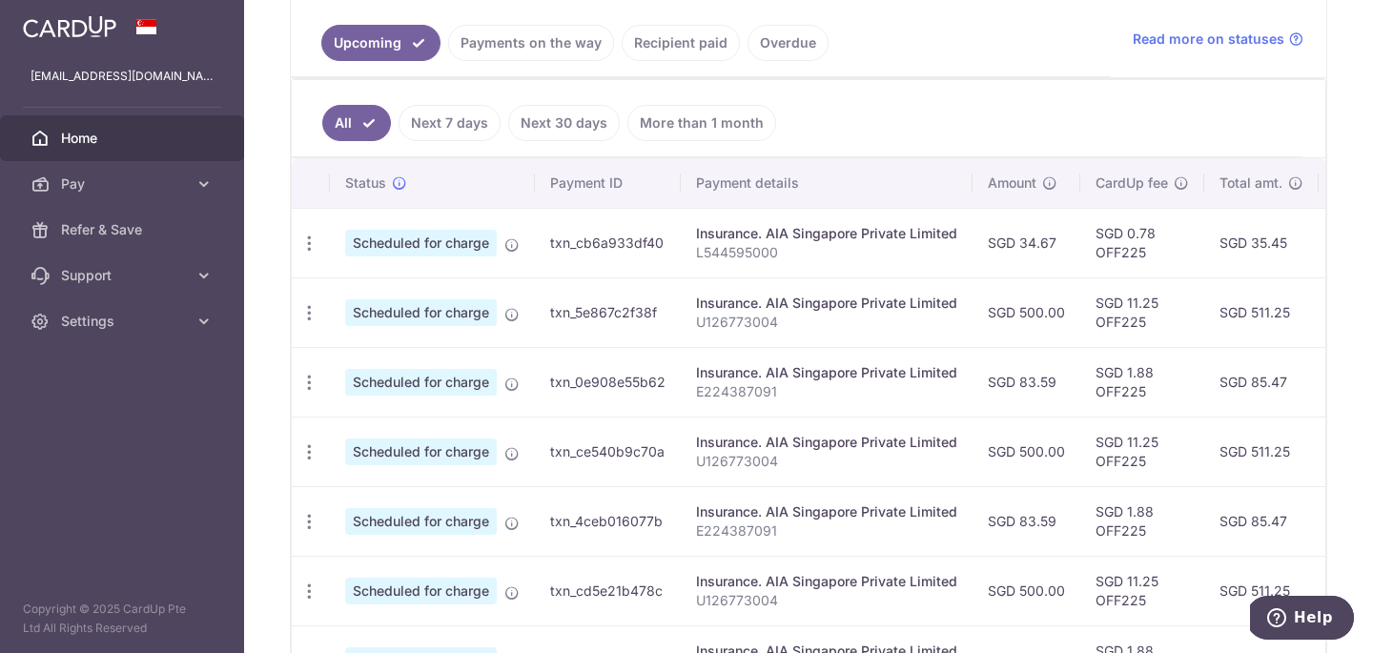
click at [1007, 381] on td "SGD 83.59" at bounding box center [1027, 382] width 108 height 70
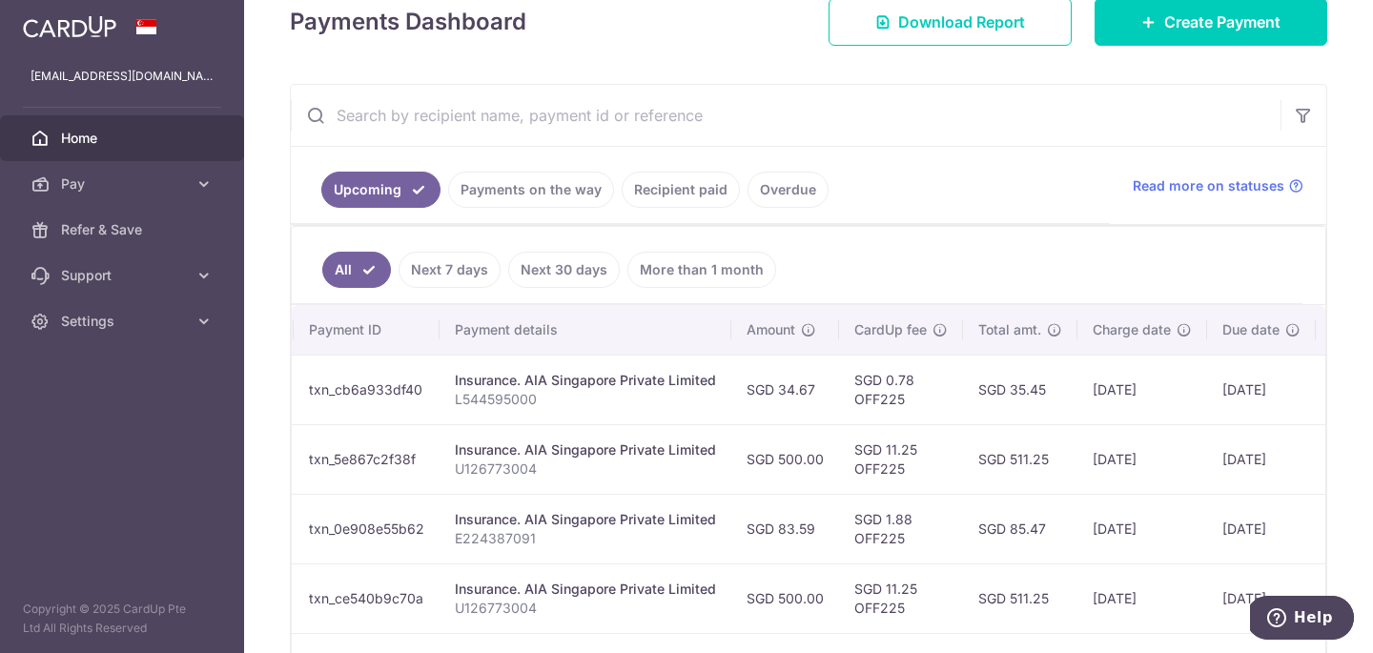
scroll to position [90, 0]
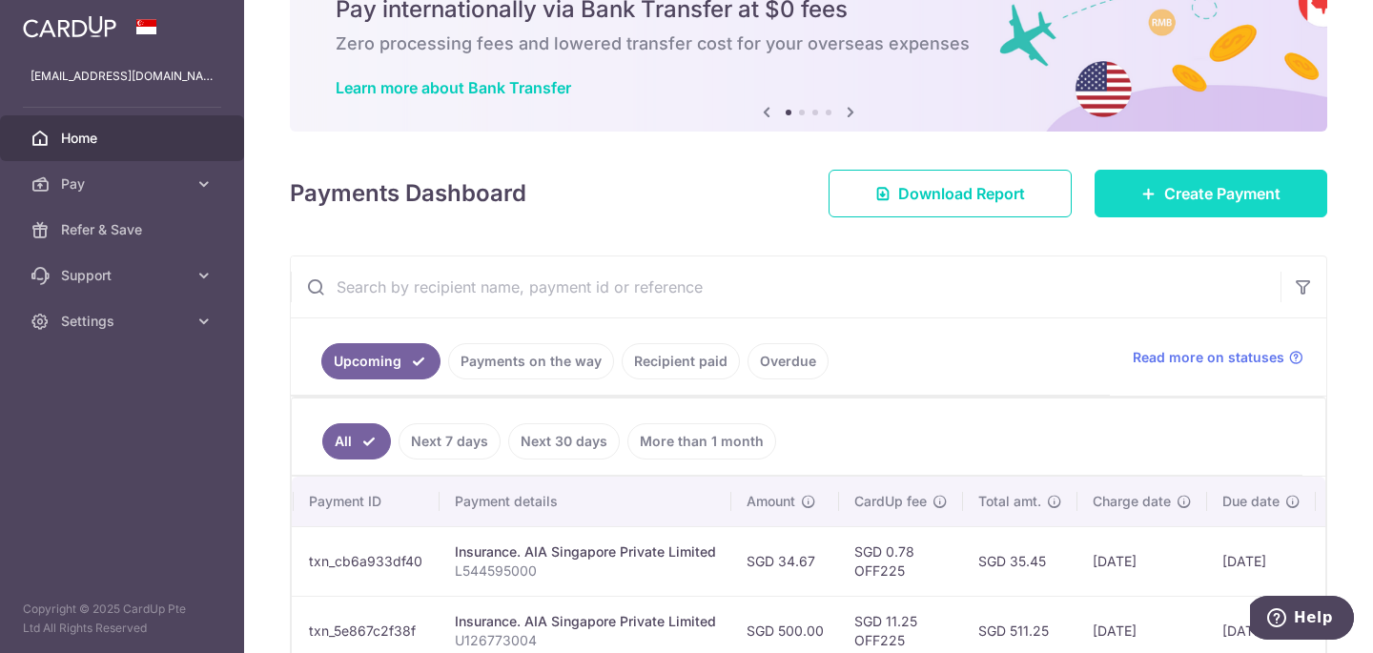
click at [1136, 194] on link "Create Payment" at bounding box center [1211, 194] width 233 height 48
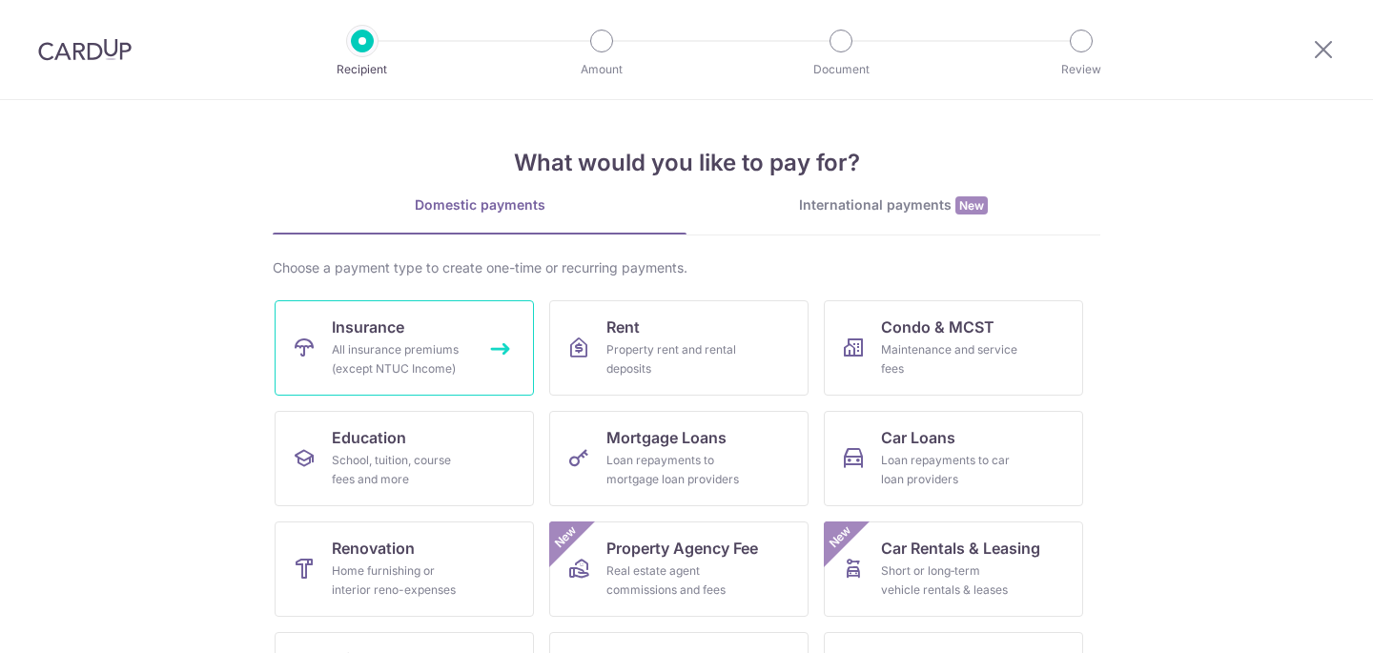
click at [407, 363] on div "All insurance premiums (except NTUC Income)" at bounding box center [400, 359] width 137 height 38
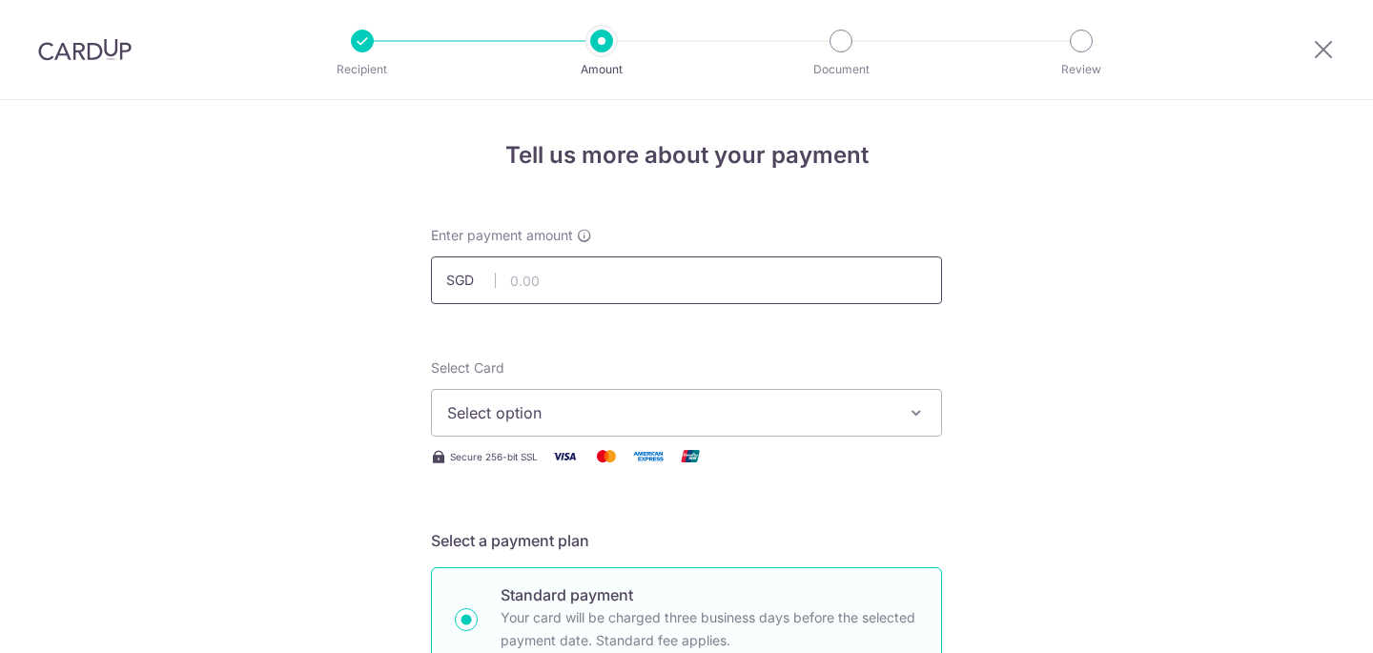
click at [597, 289] on input "text" at bounding box center [686, 281] width 511 height 48
type input "500.00"
click at [1326, 45] on icon at bounding box center [1323, 49] width 23 height 24
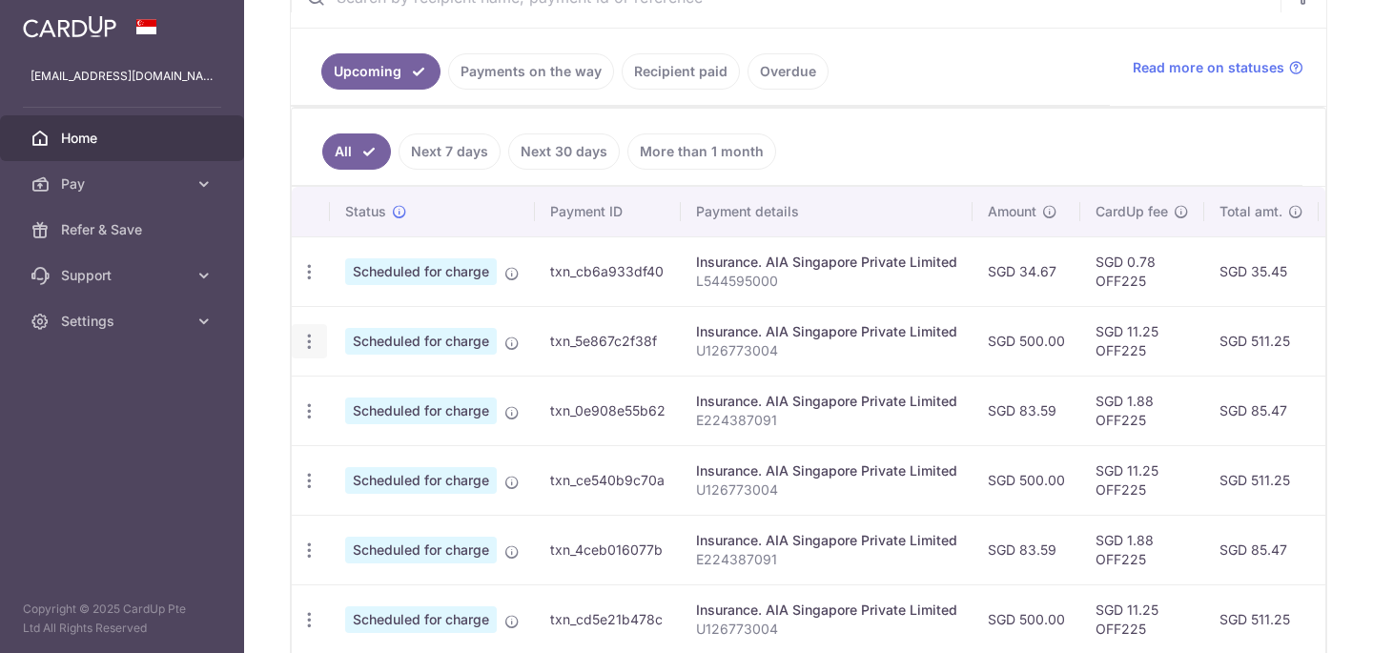
click at [318, 346] on icon "button" at bounding box center [309, 342] width 20 height 20
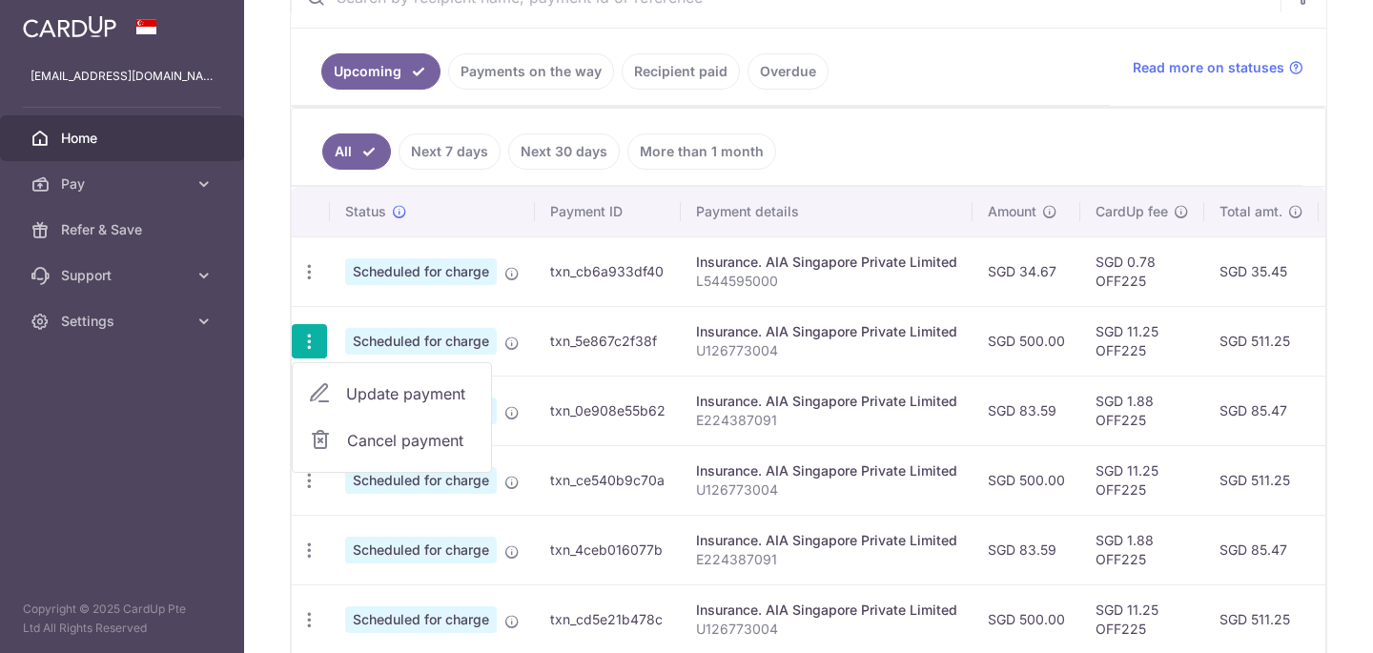
click at [384, 439] on span "Cancel payment" at bounding box center [411, 440] width 128 height 23
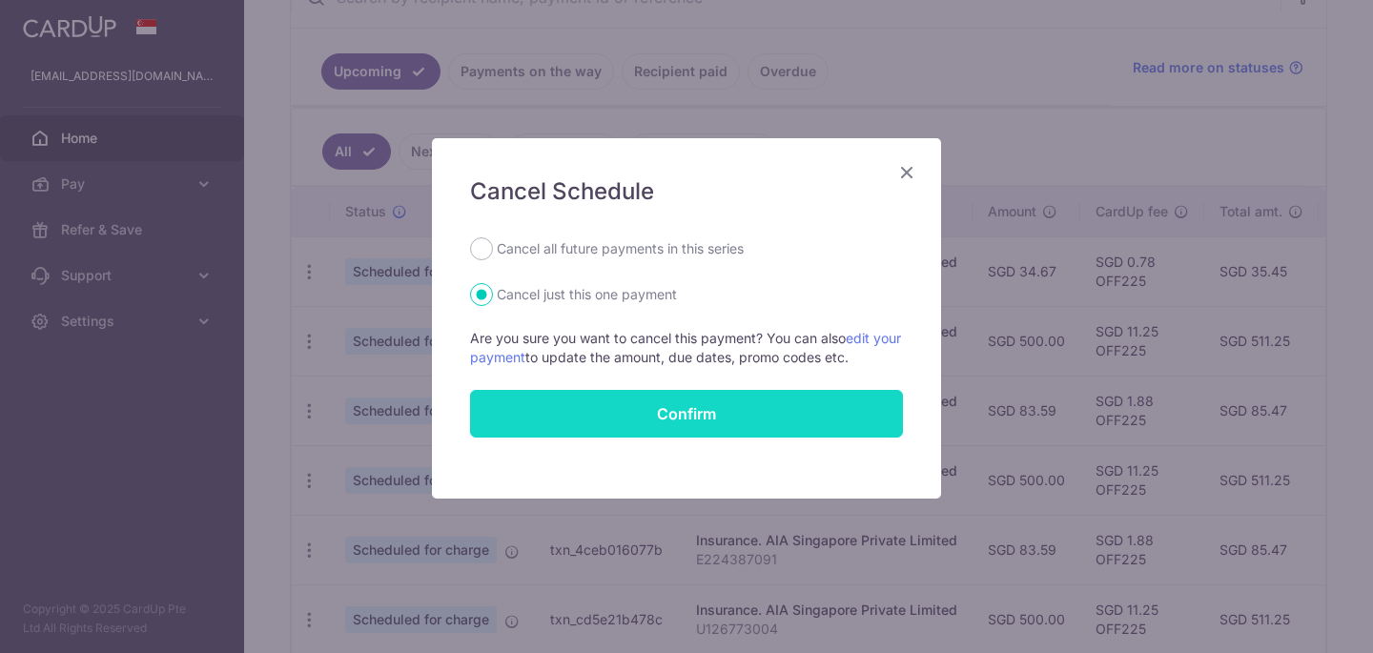
click at [608, 408] on button "Confirm" at bounding box center [686, 414] width 433 height 48
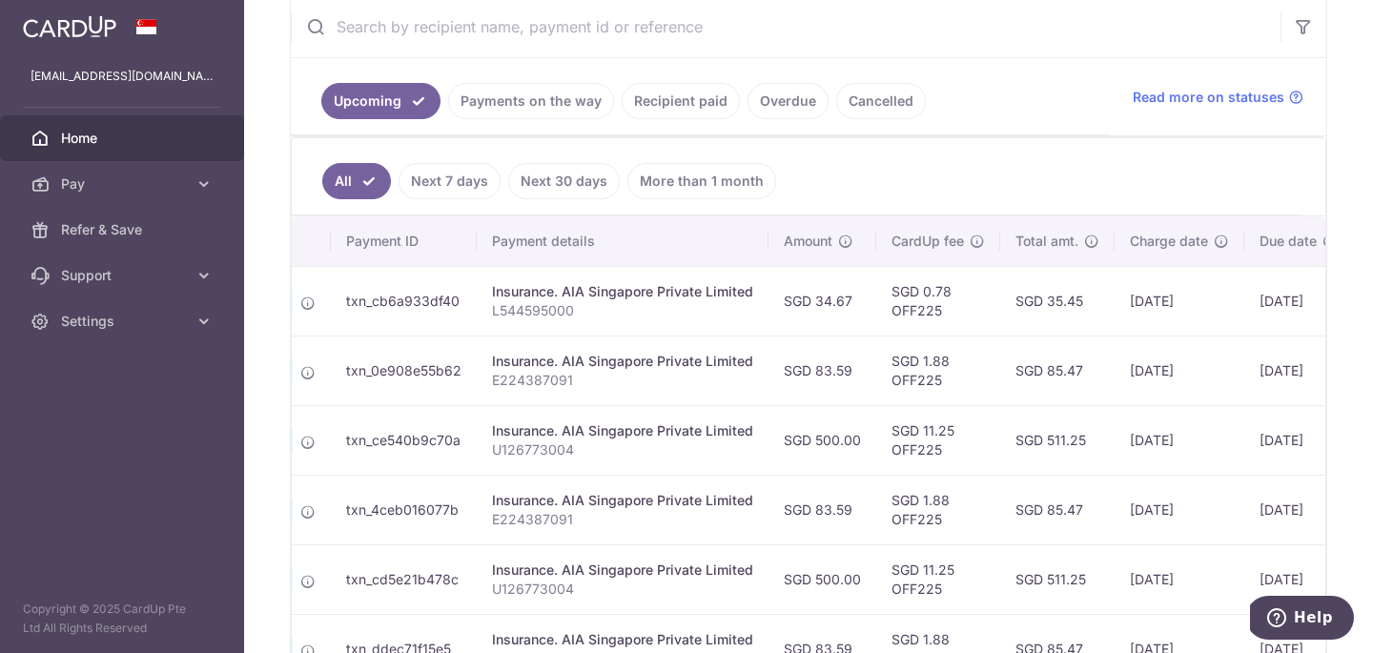
scroll to position [210, 0]
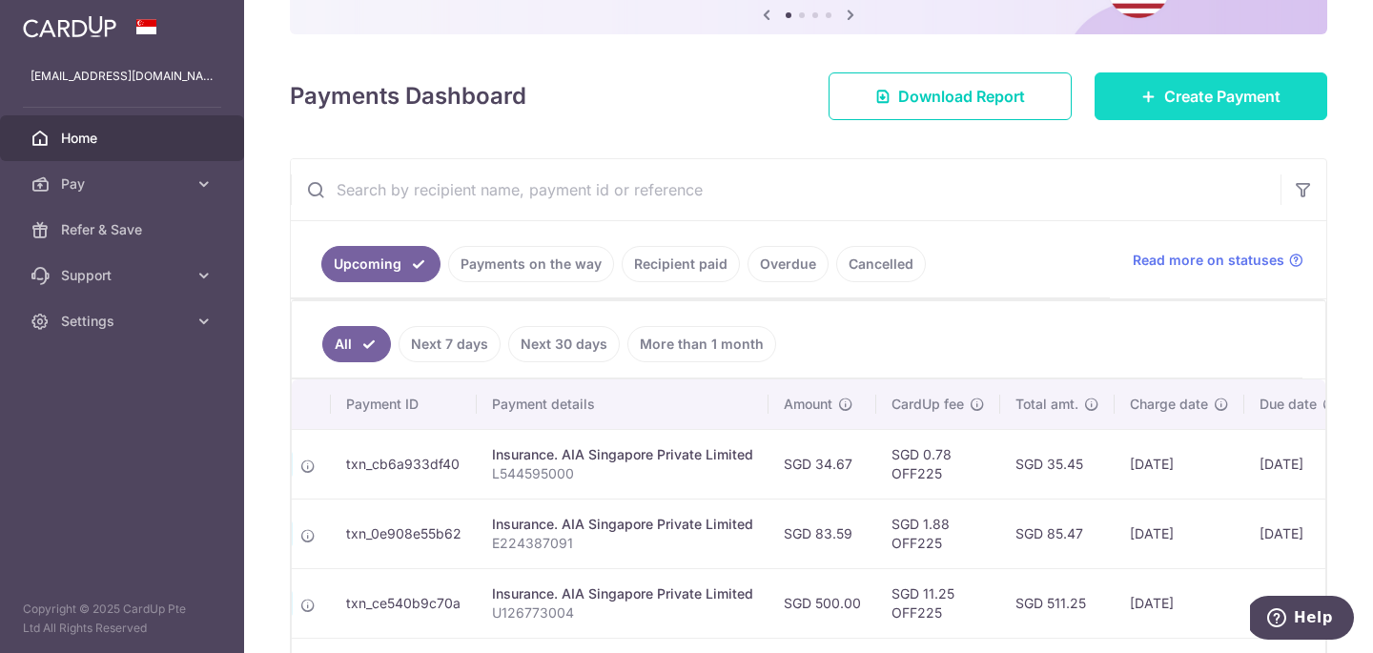
click at [1198, 105] on span "Create Payment" at bounding box center [1222, 96] width 116 height 23
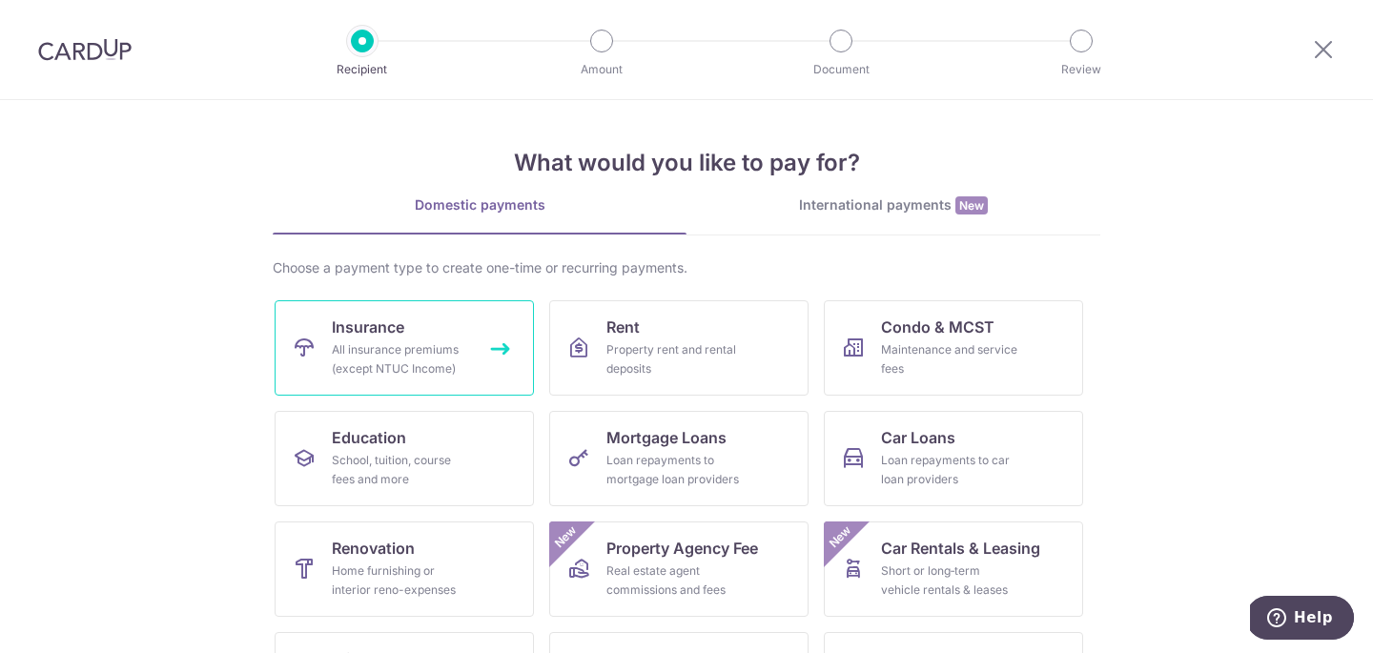
click at [424, 326] on link "Insurance All insurance premiums (except NTUC Income)" at bounding box center [404, 347] width 259 height 95
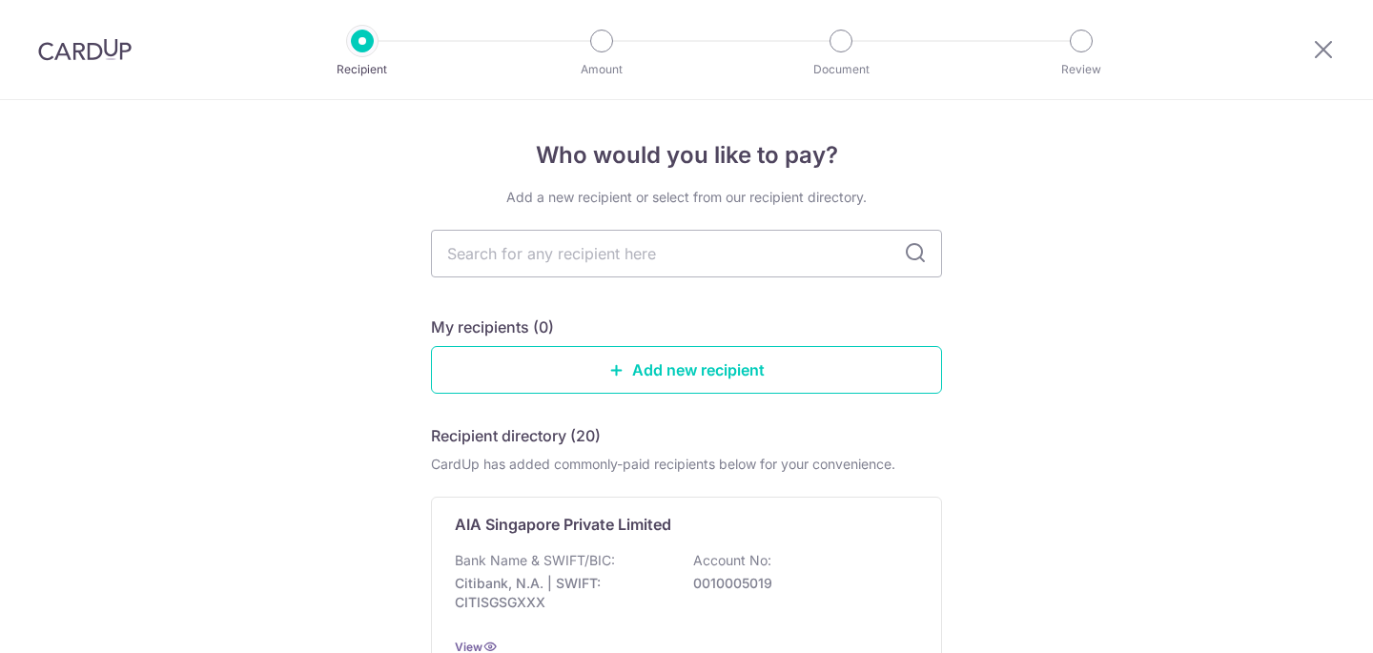
click at [571, 518] on p "AIA Singapore Private Limited" at bounding box center [563, 524] width 216 height 23
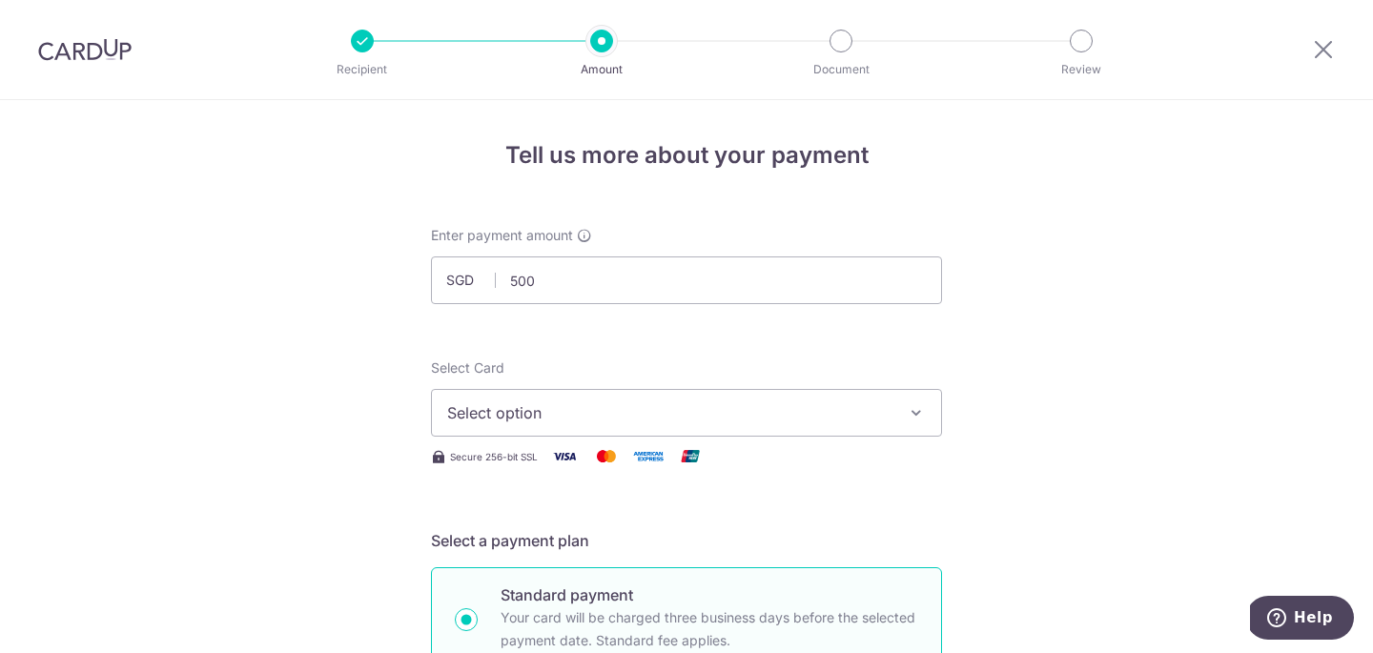
type input "500.00"
click at [491, 432] on button "Select option" at bounding box center [686, 413] width 511 height 48
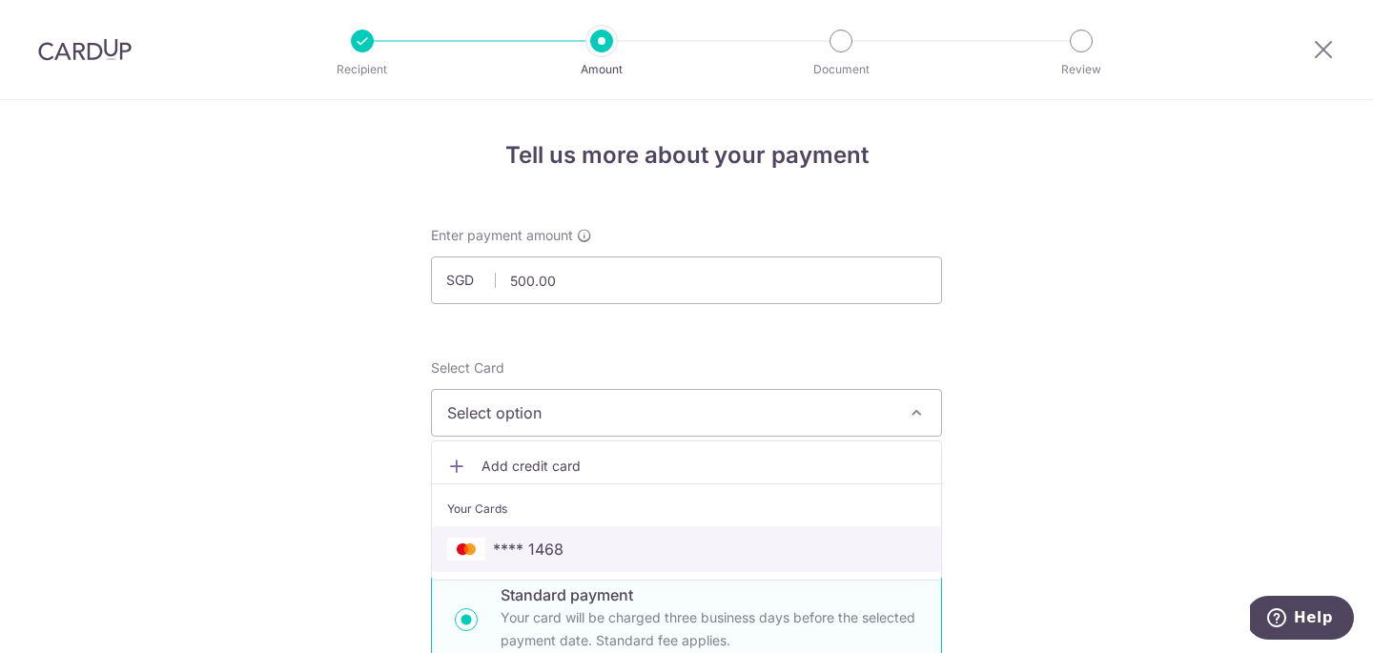
click at [516, 549] on span "**** 1468" at bounding box center [528, 549] width 71 height 23
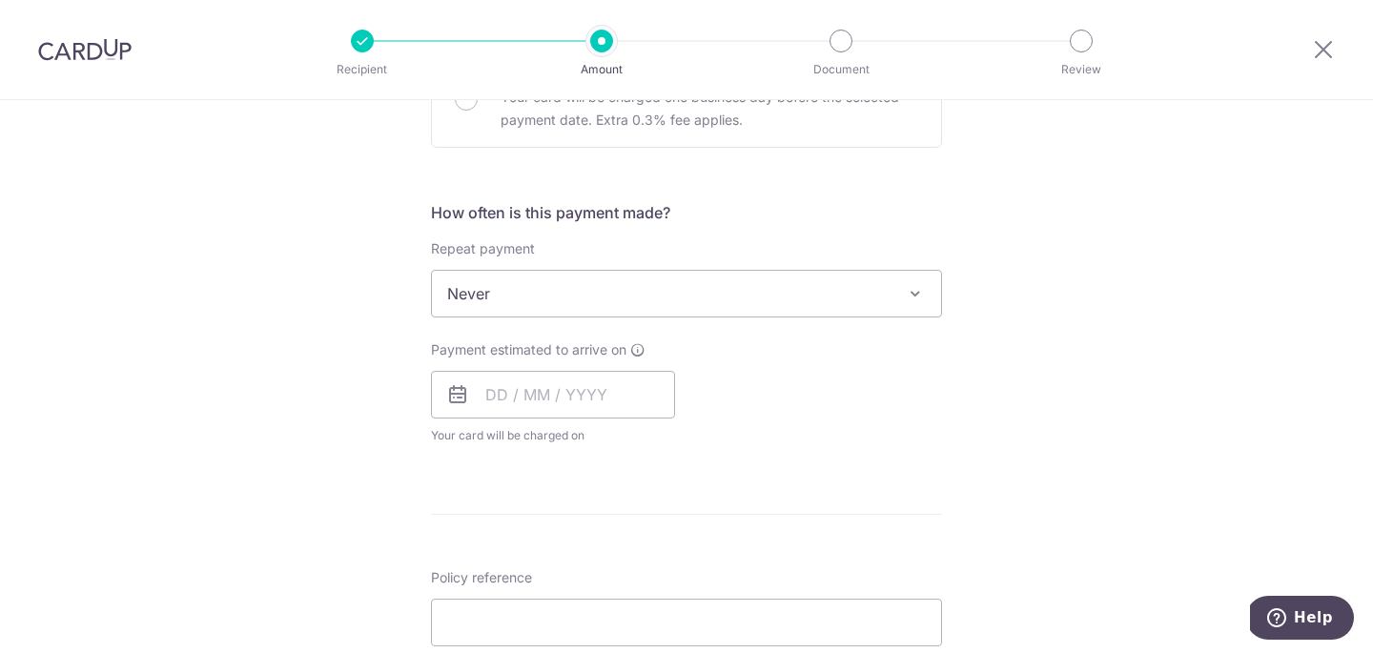
scroll to position [660, 0]
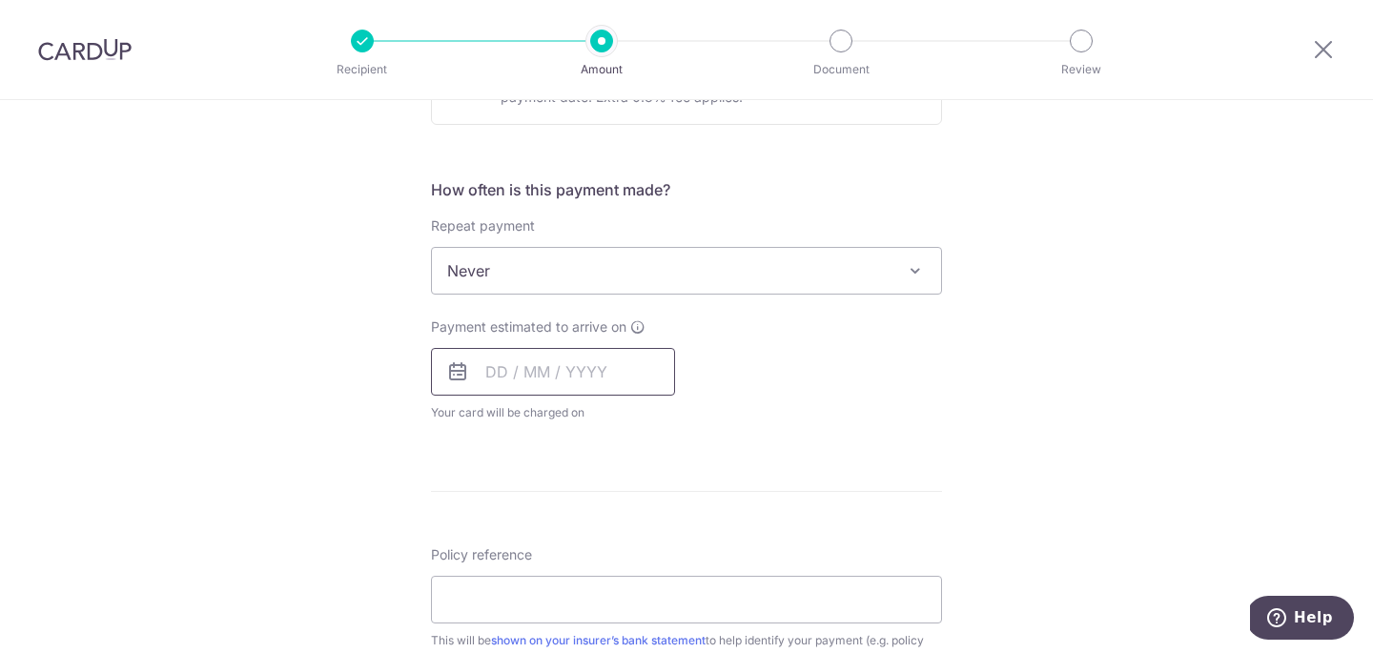
click at [562, 373] on input "text" at bounding box center [553, 372] width 244 height 48
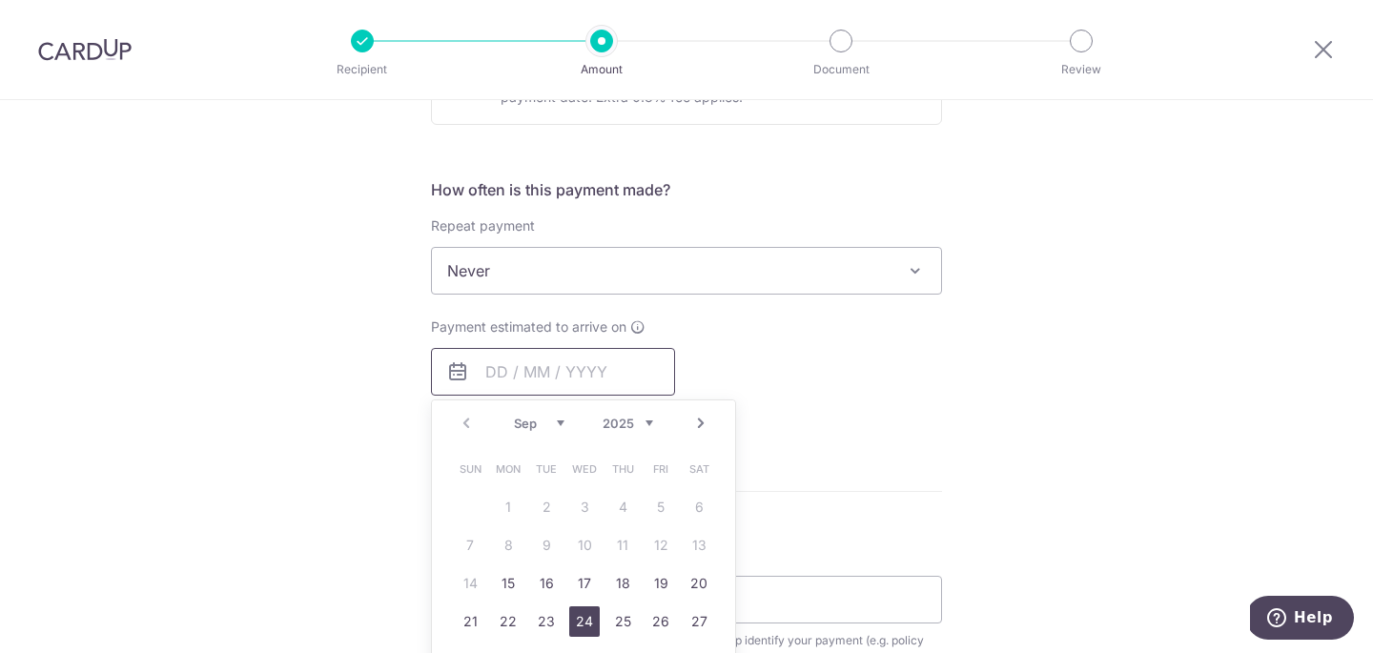
scroll to position [769, 0]
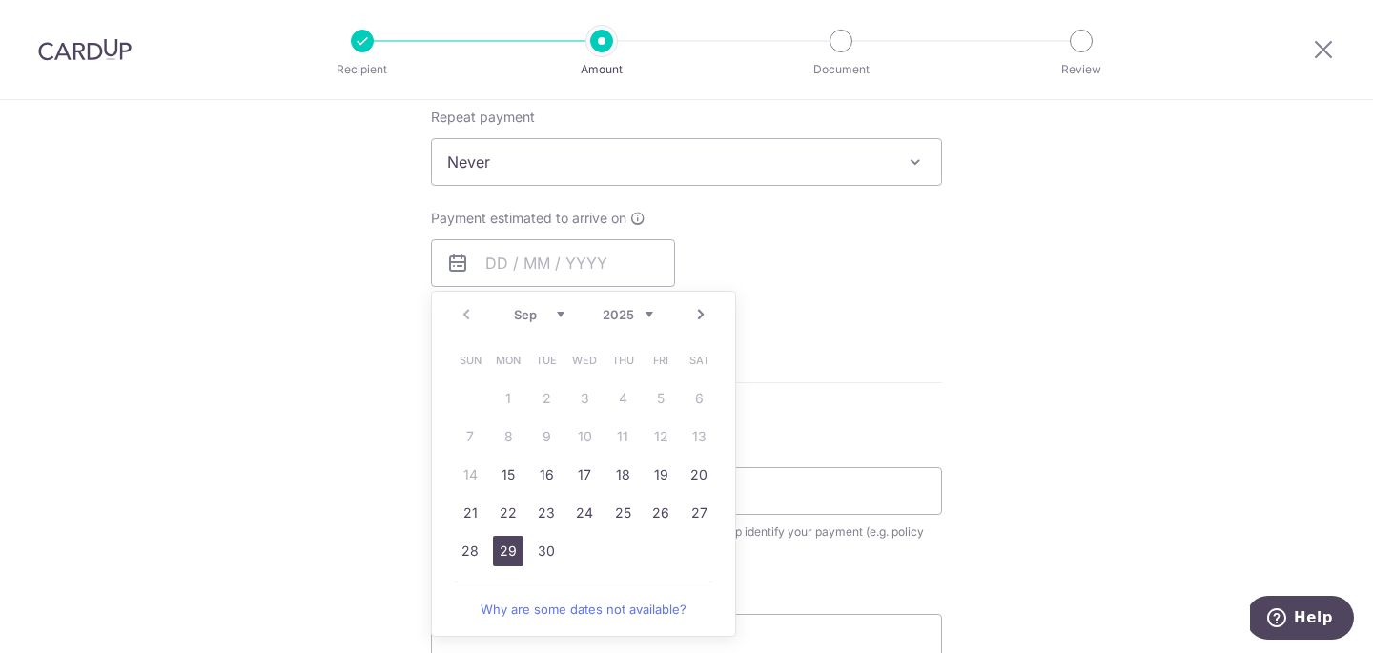
click at [516, 551] on link "29" at bounding box center [508, 551] width 31 height 31
type input "[DATE]"
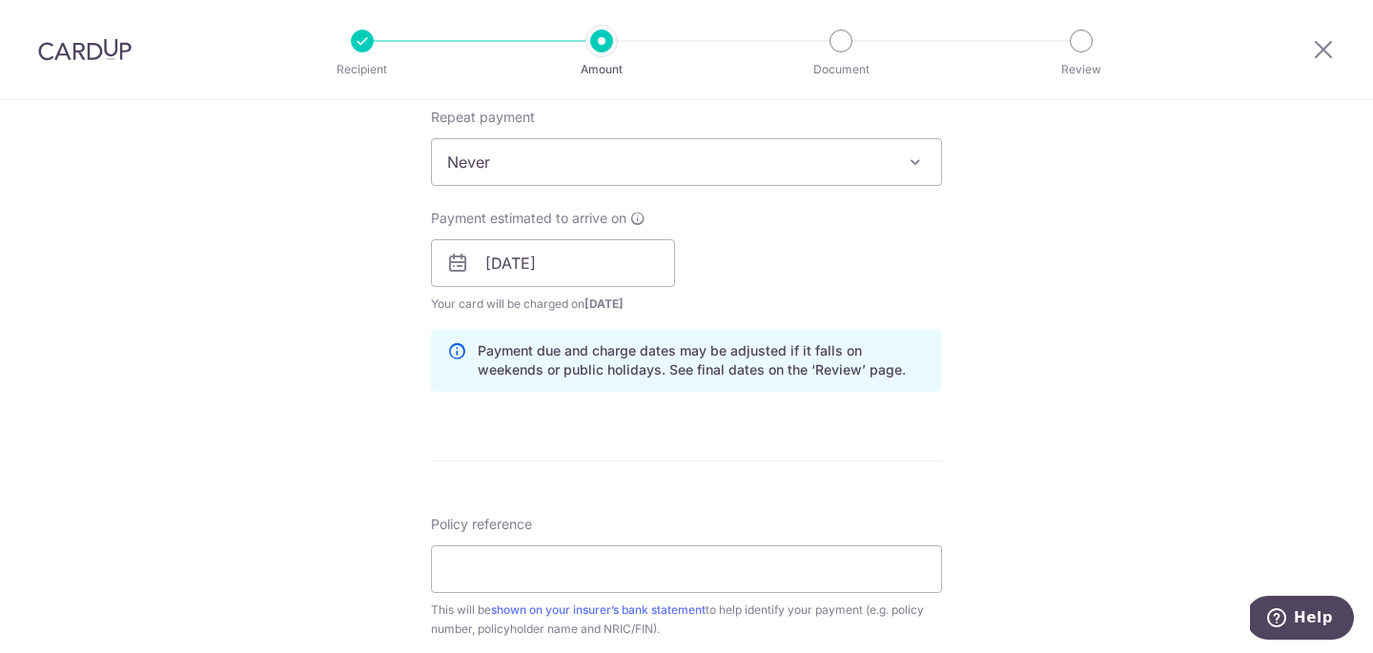
scroll to position [983, 0]
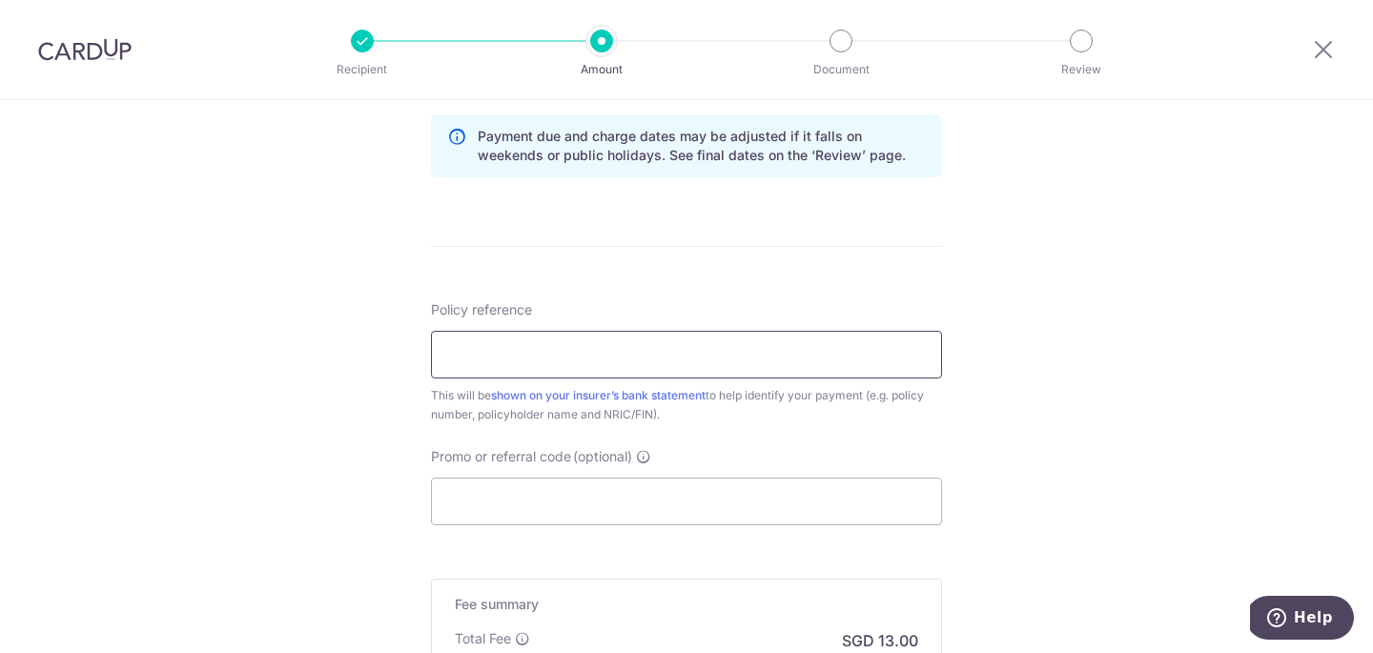
click at [603, 342] on input "Policy reference" at bounding box center [686, 355] width 511 height 48
type input "U126773004"
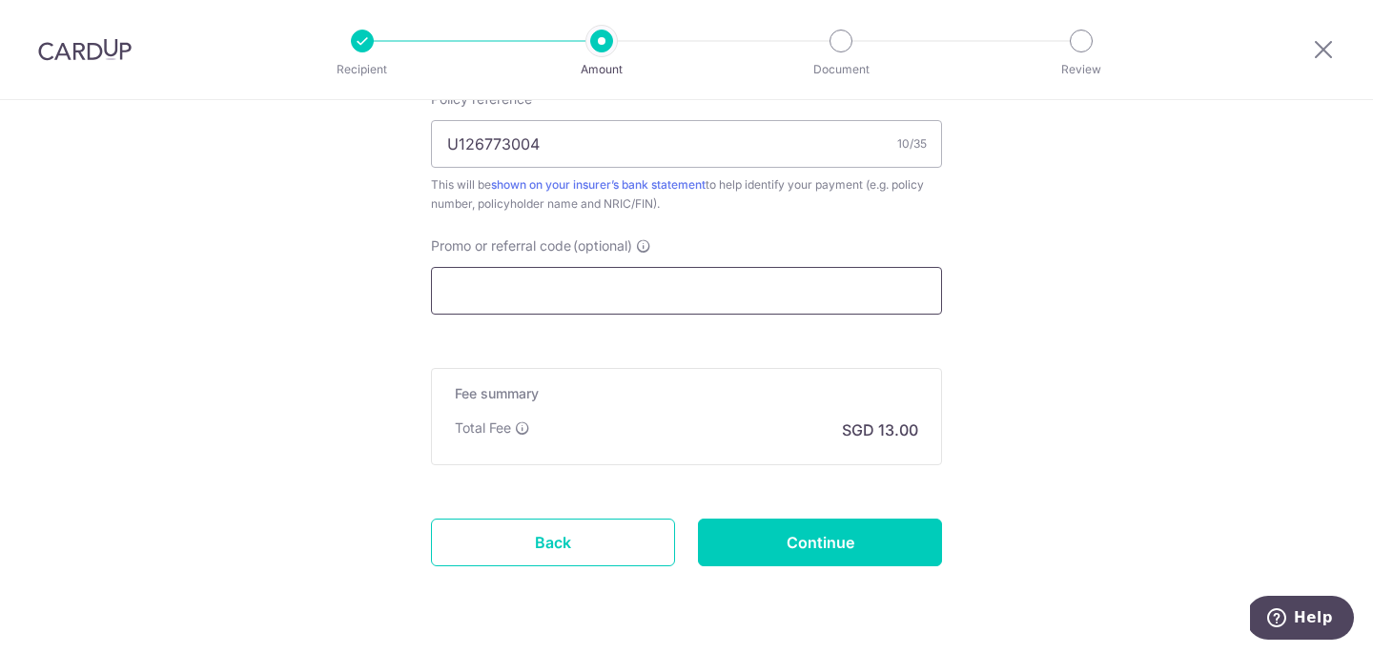
click at [602, 285] on input "Promo or referral code (optional)" at bounding box center [686, 291] width 511 height 48
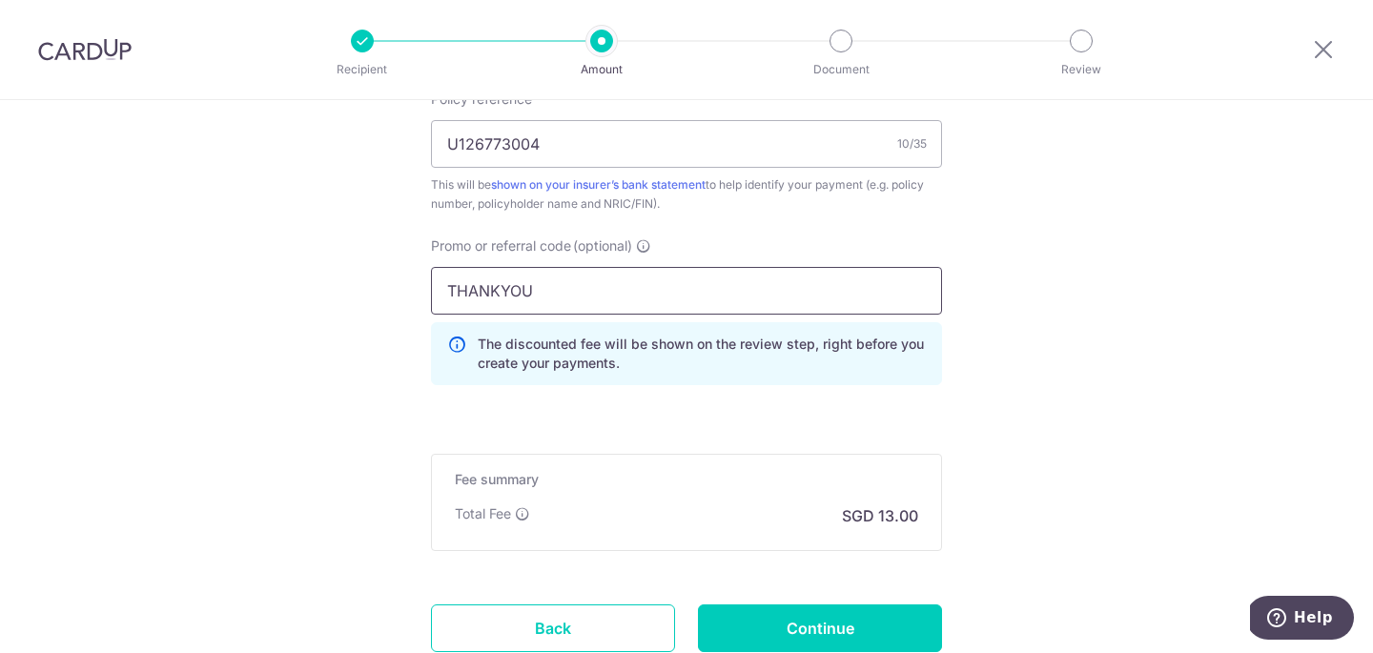
type input "THANKYOU"
click at [864, 615] on input "Continue" at bounding box center [820, 629] width 244 height 48
type input "Create Schedule"
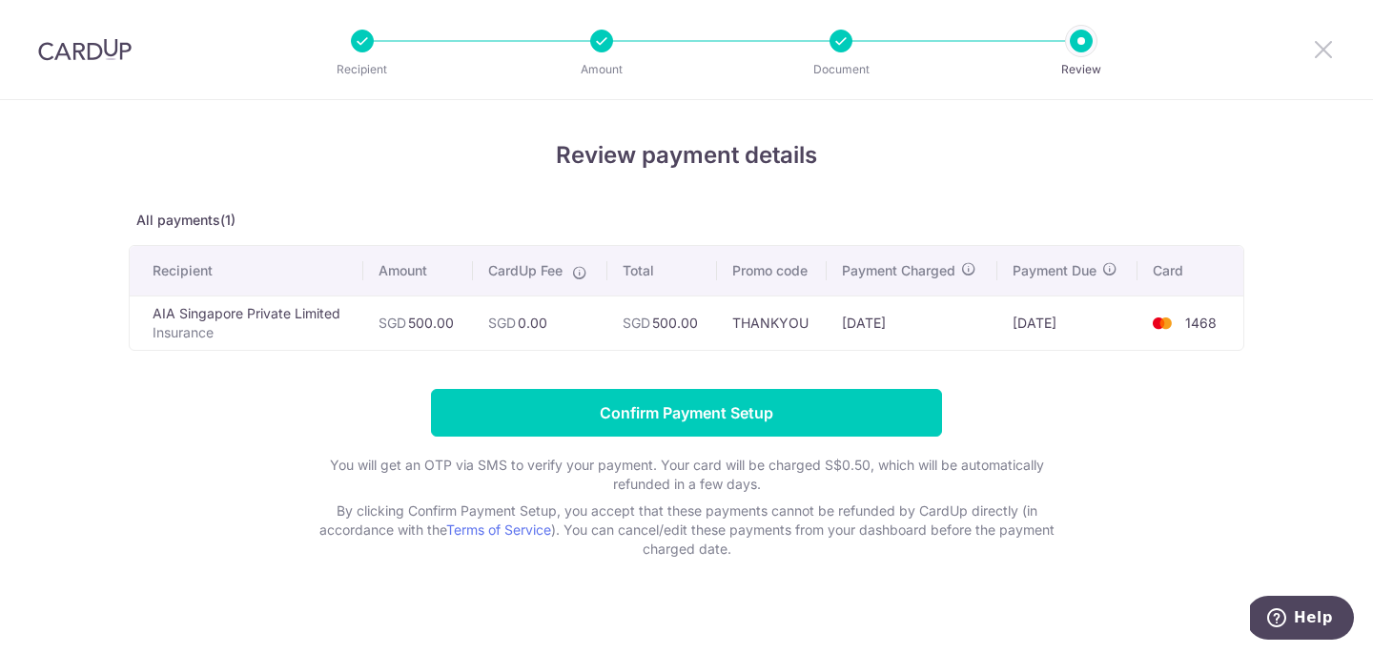
click at [1326, 55] on icon at bounding box center [1323, 49] width 23 height 24
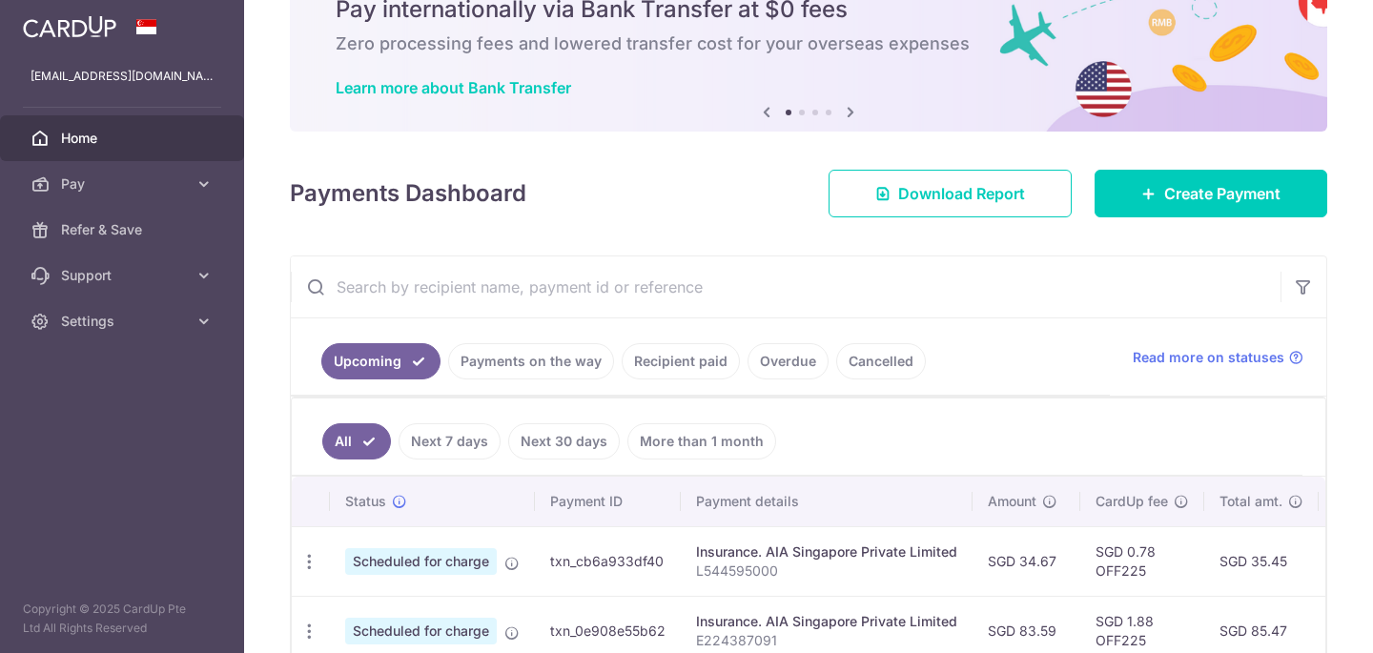
scroll to position [142, 0]
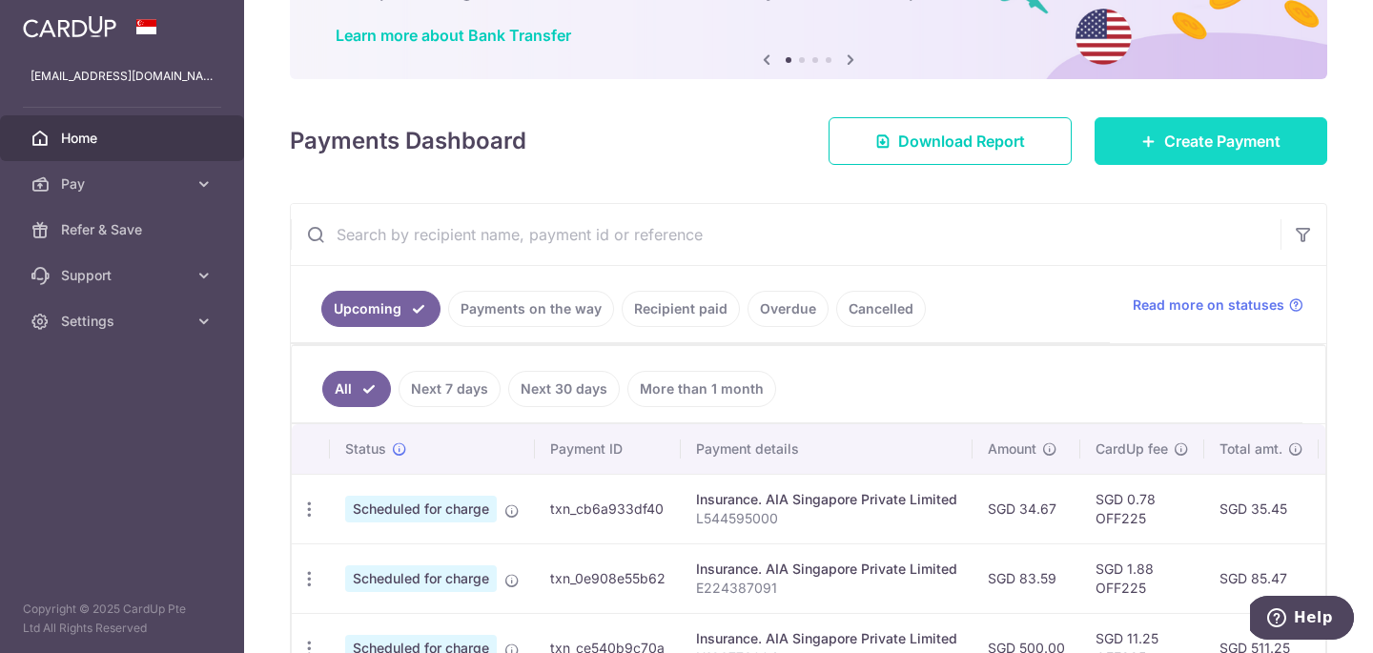
click at [1154, 148] on icon at bounding box center [1149, 141] width 15 height 15
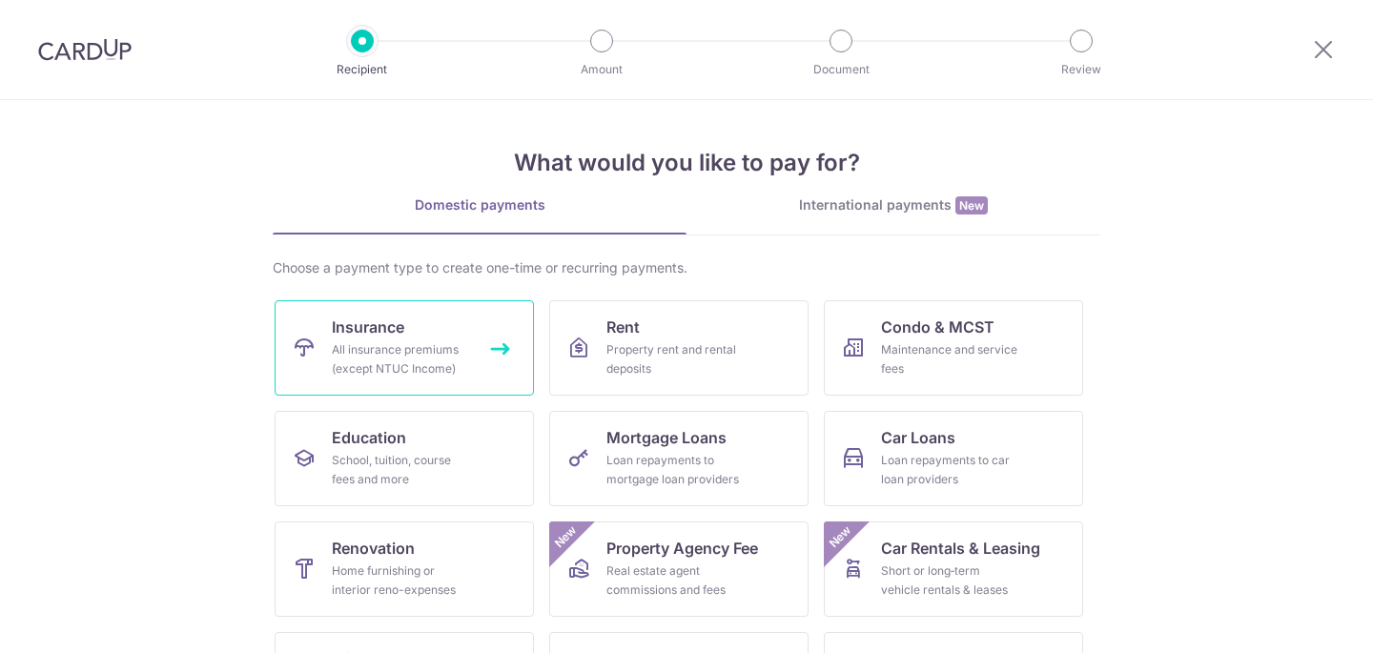
click at [394, 380] on link "Insurance All insurance premiums (except NTUC Income)" at bounding box center [404, 347] width 259 height 95
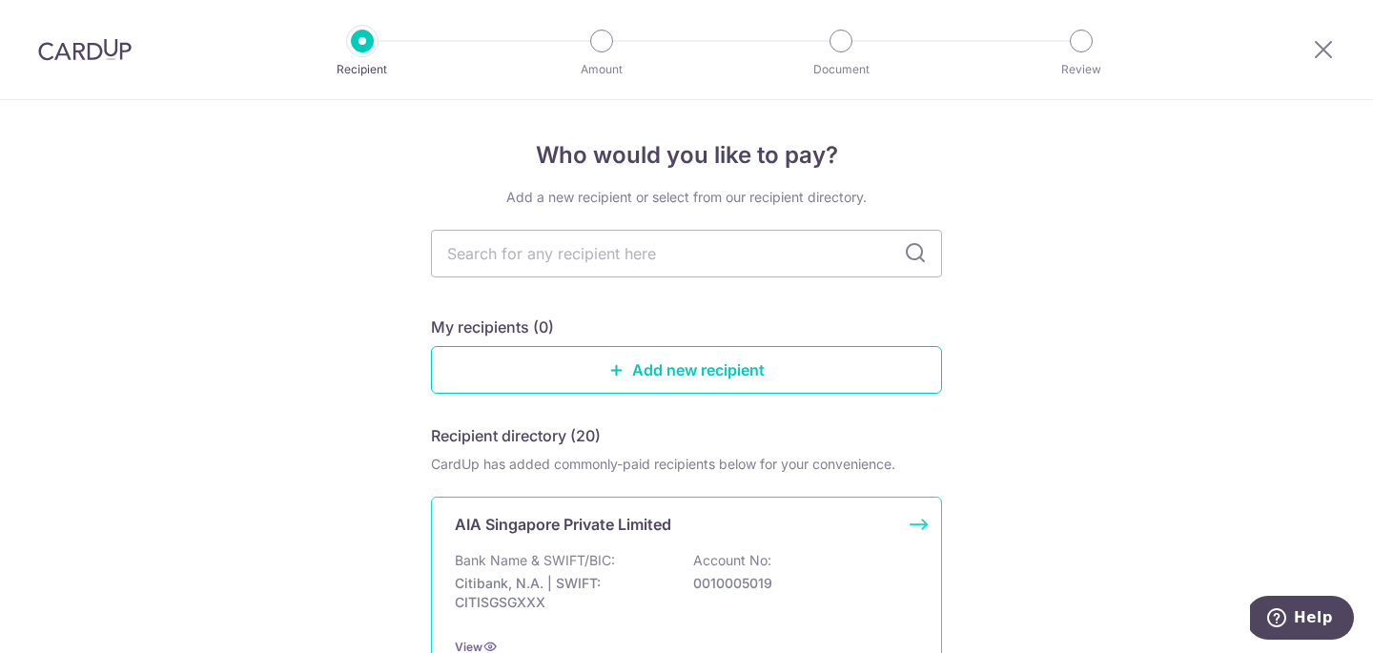
click at [585, 554] on p "Bank Name & SWIFT/BIC:" at bounding box center [535, 560] width 160 height 19
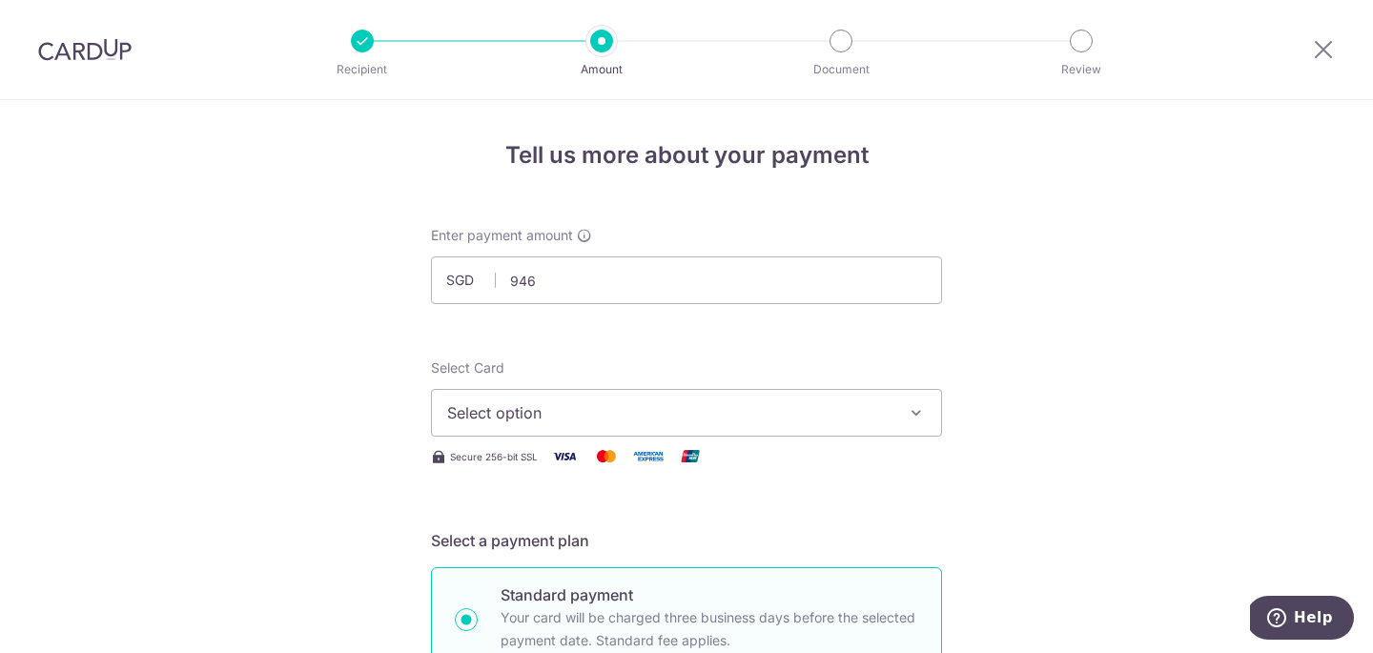
type input "946.00"
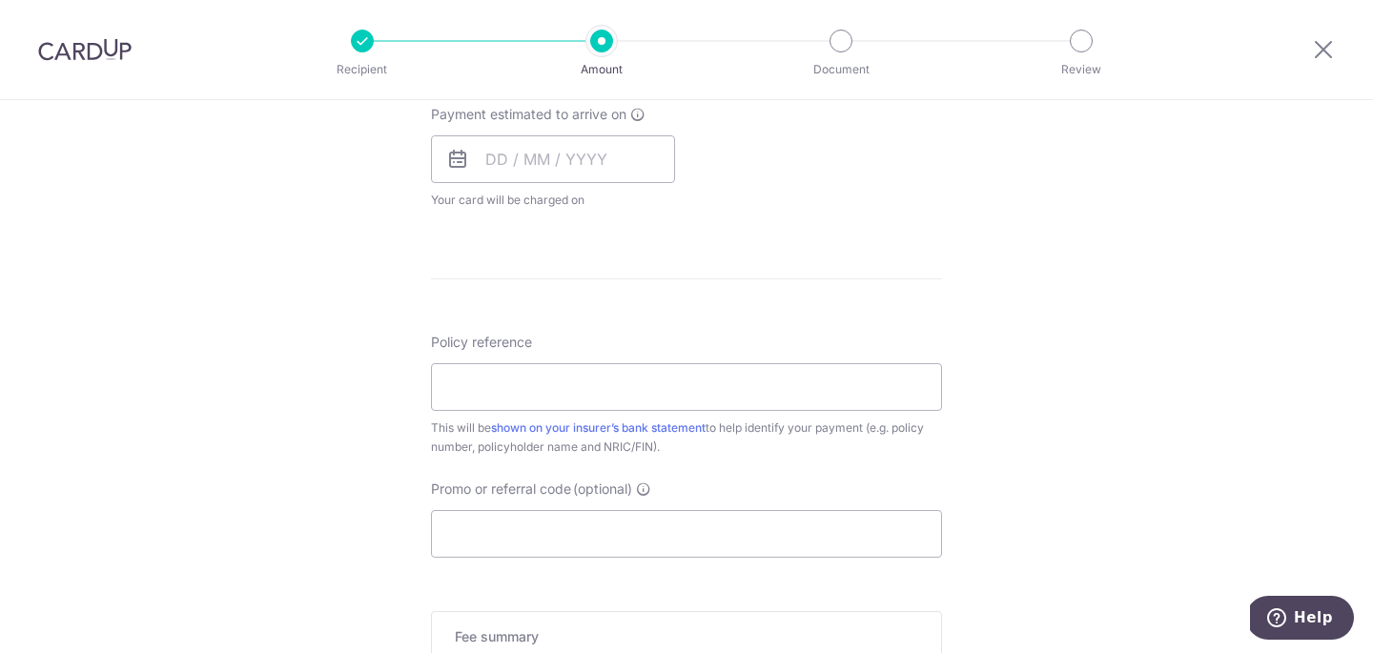
scroll to position [1122, 0]
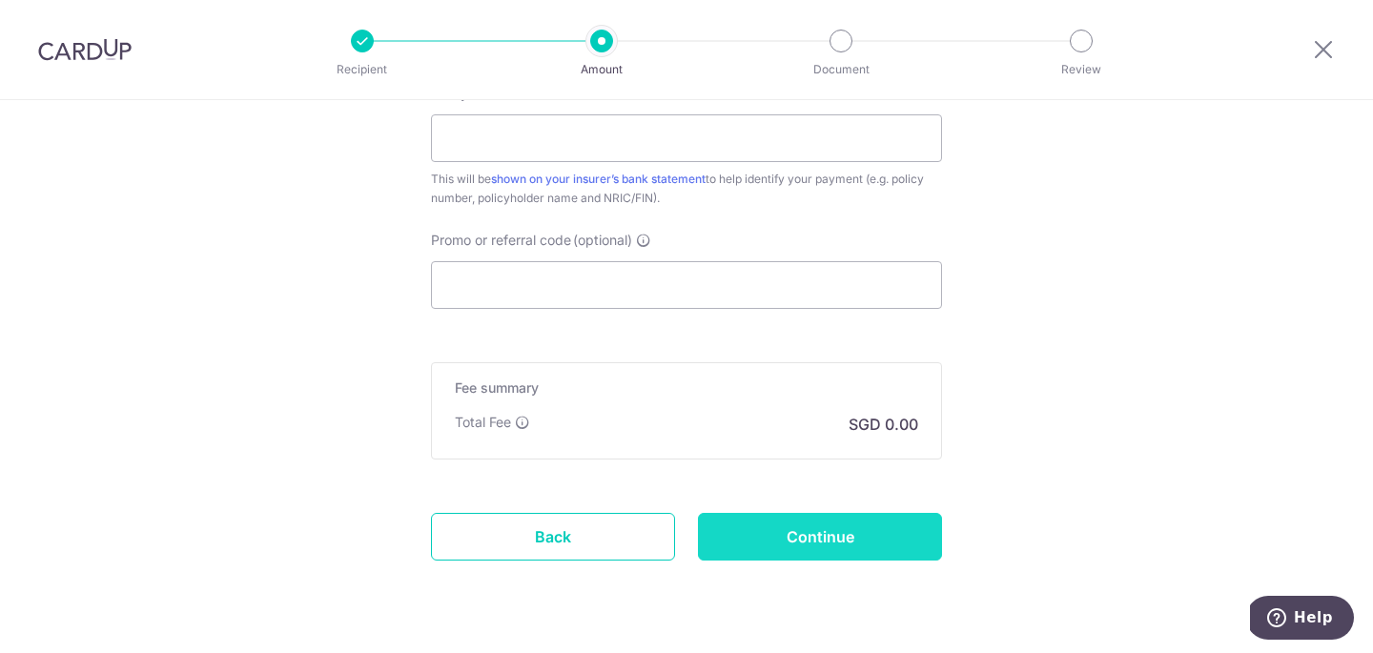
click at [771, 536] on input "Continue" at bounding box center [820, 537] width 244 height 48
type input "Create Schedule"
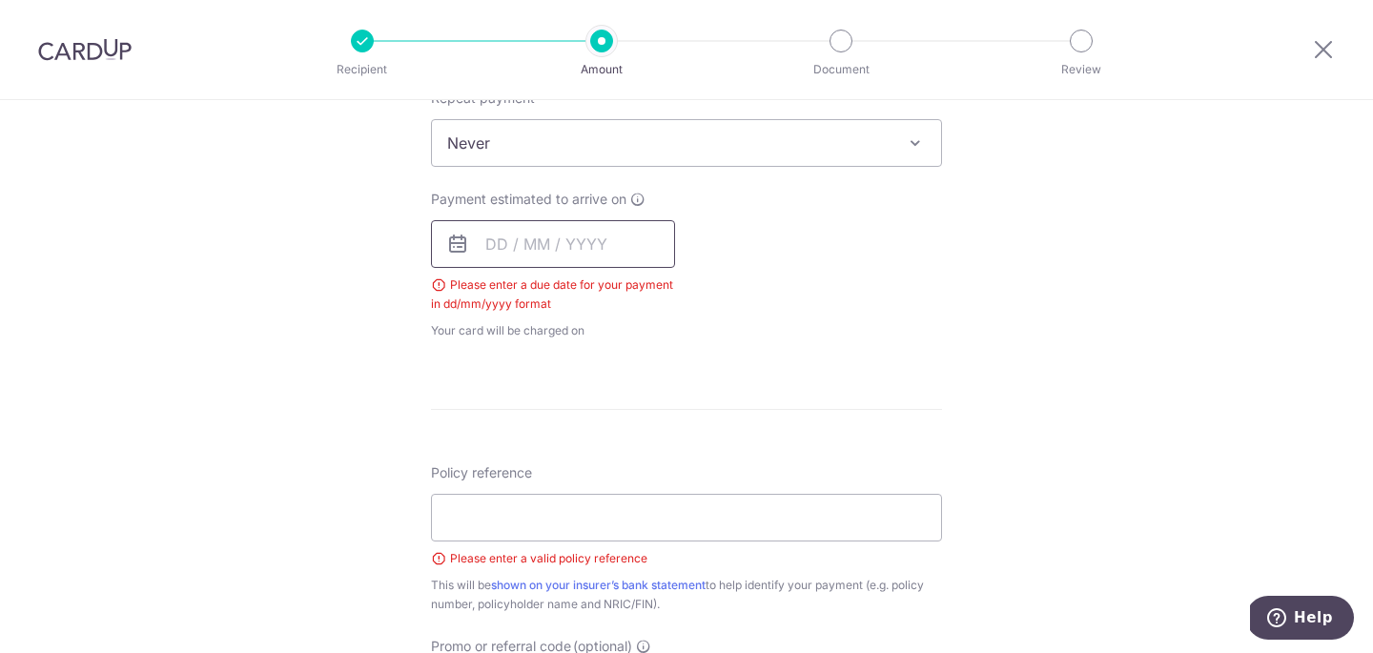
click at [568, 252] on input "text" at bounding box center [553, 244] width 244 height 48
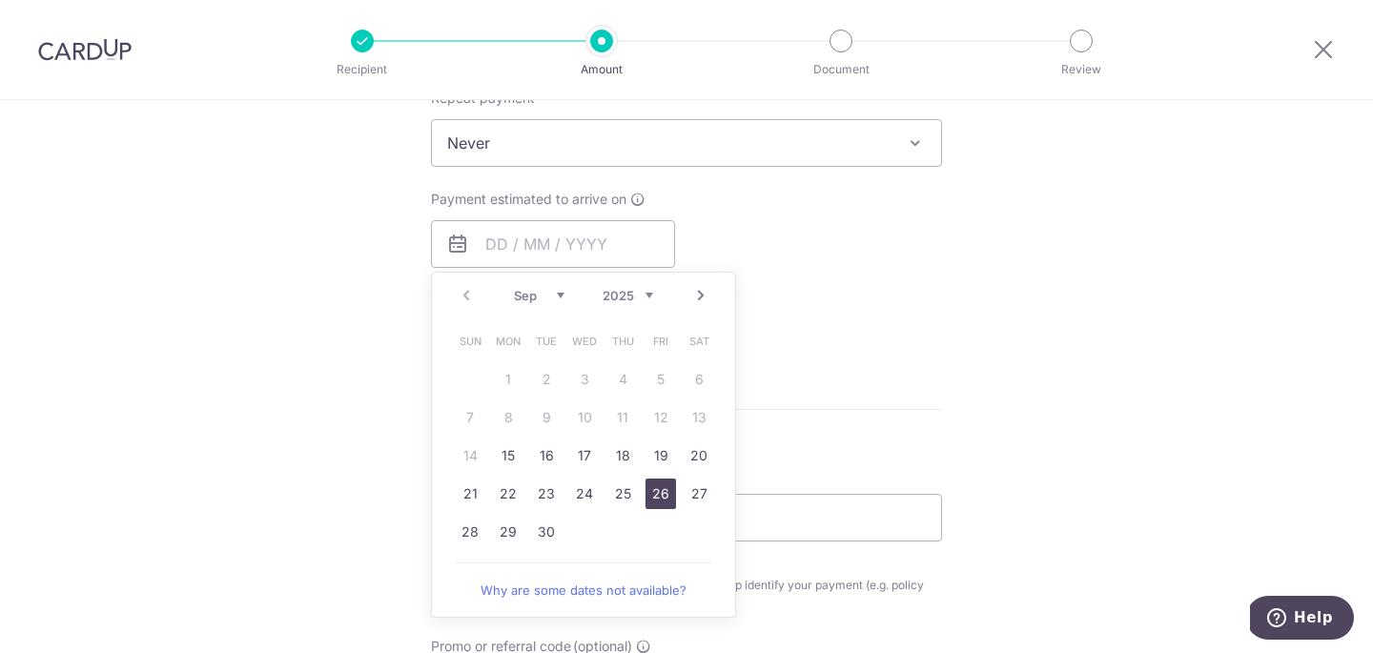
click at [667, 490] on link "26" at bounding box center [661, 494] width 31 height 31
type input "[DATE]"
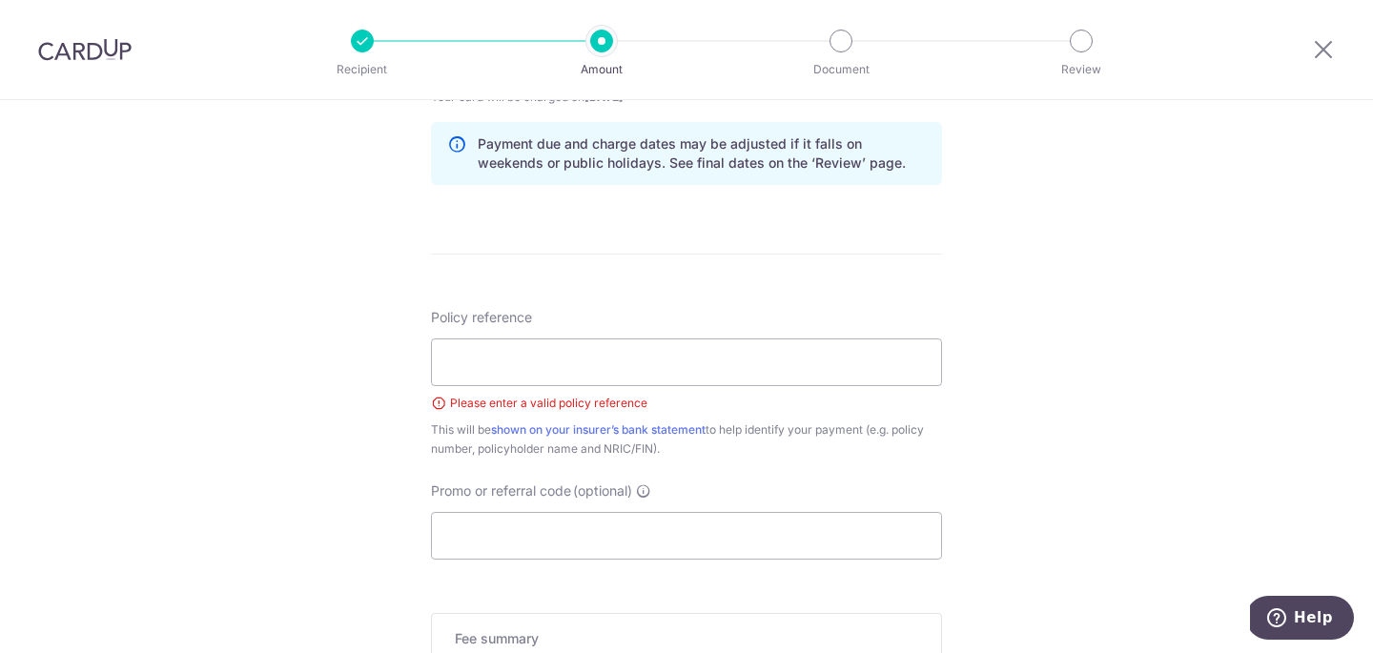
scroll to position [1065, 0]
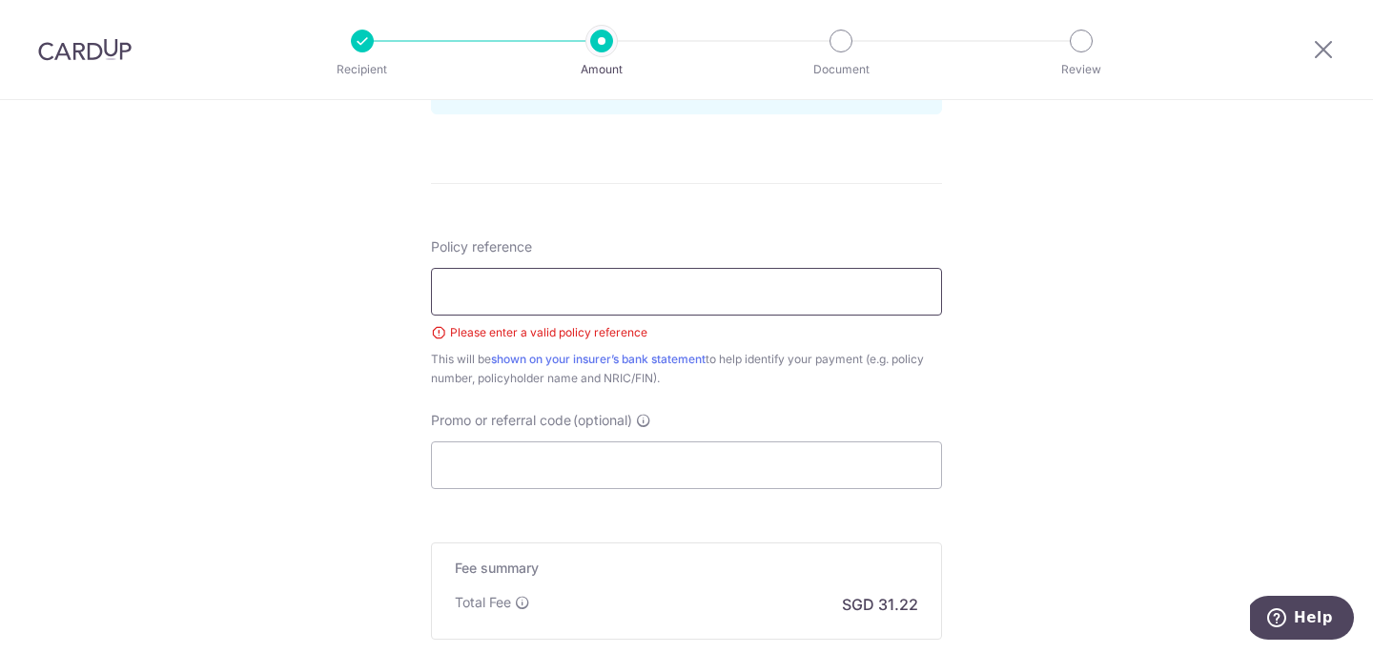
click at [679, 299] on input "Policy reference" at bounding box center [686, 292] width 511 height 48
type input "U126773004"
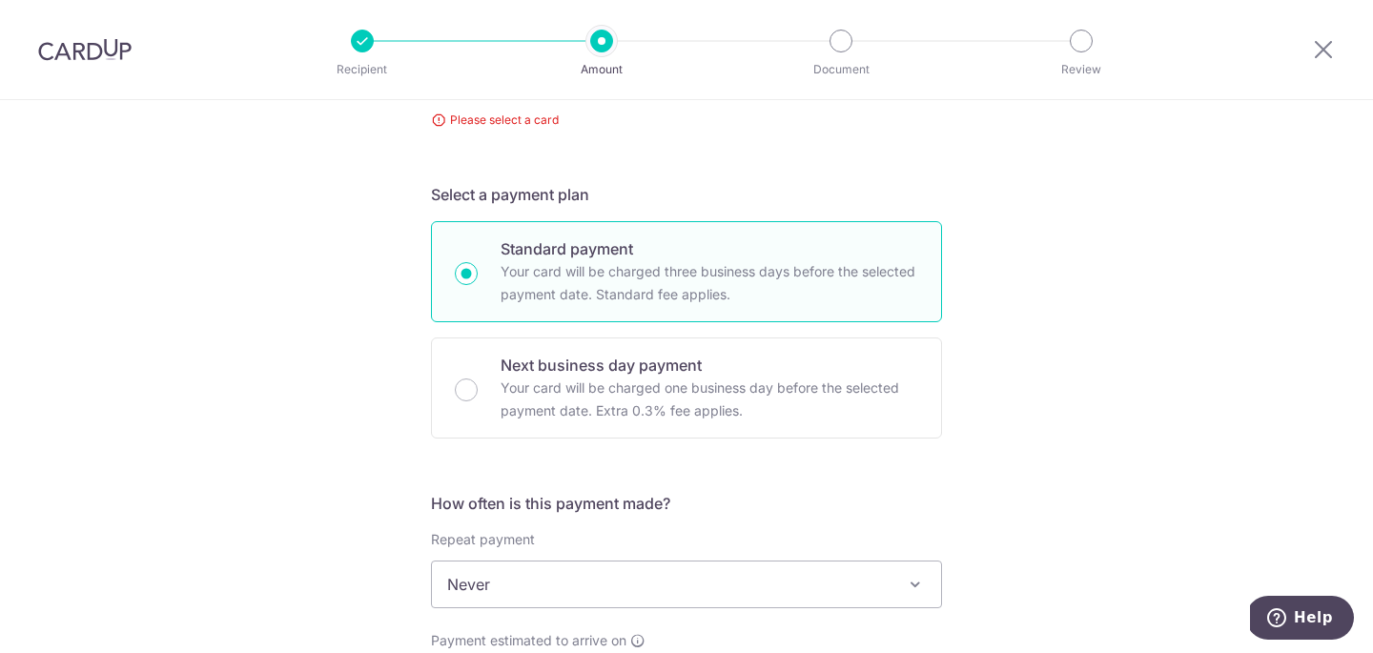
scroll to position [0, 0]
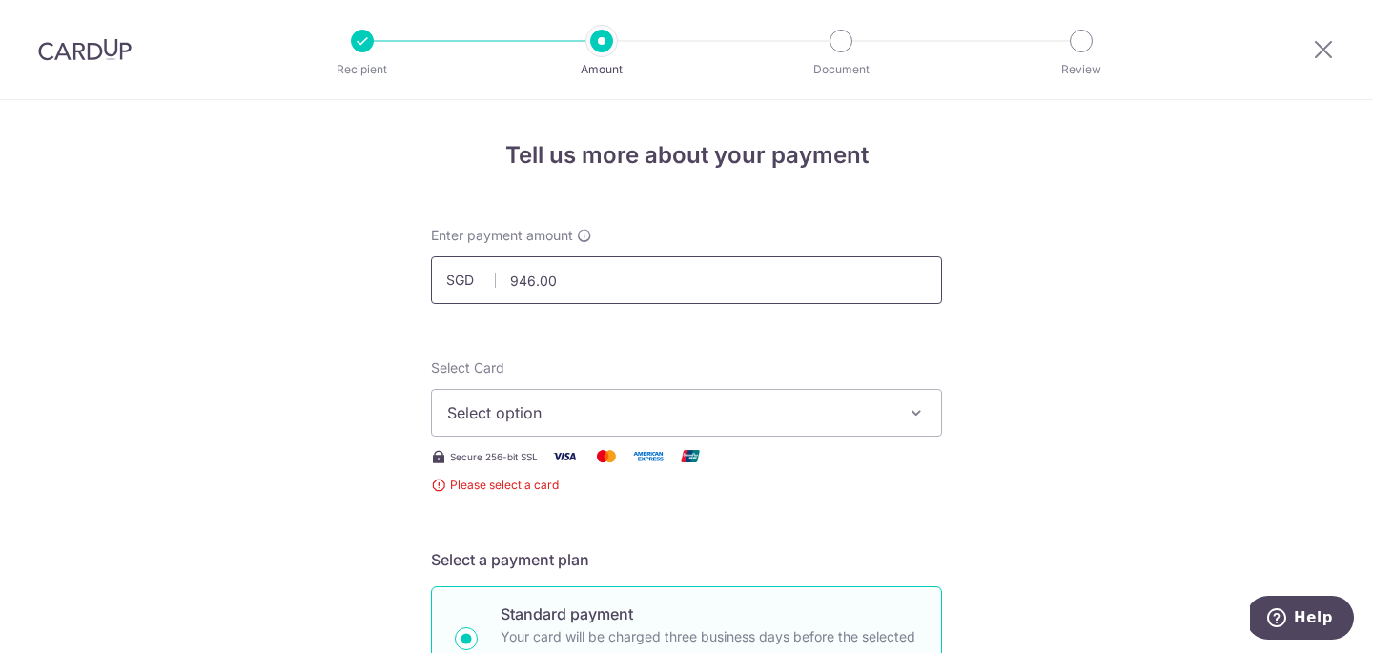
click at [661, 293] on input "946.00" at bounding box center [686, 281] width 511 height 48
type input "9"
click at [596, 403] on span "Select option" at bounding box center [669, 412] width 444 height 23
type input "500.00"
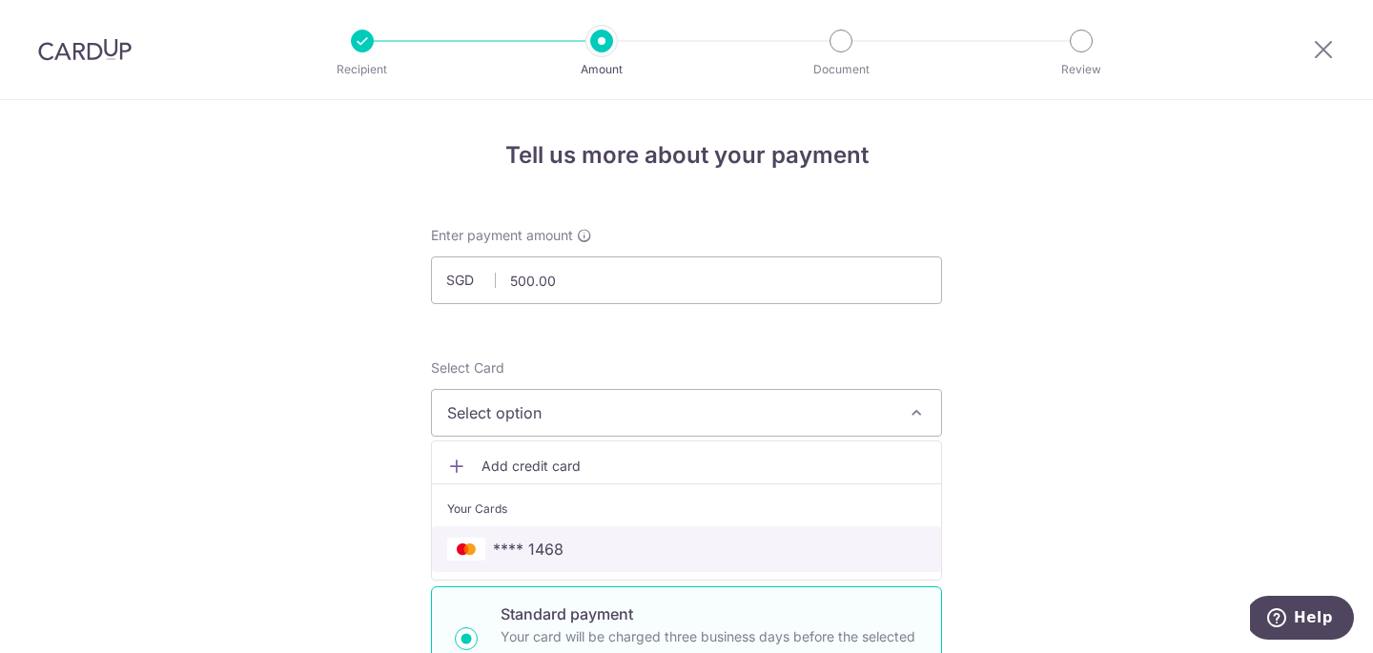
click at [588, 559] on span "**** 1468" at bounding box center [686, 549] width 479 height 23
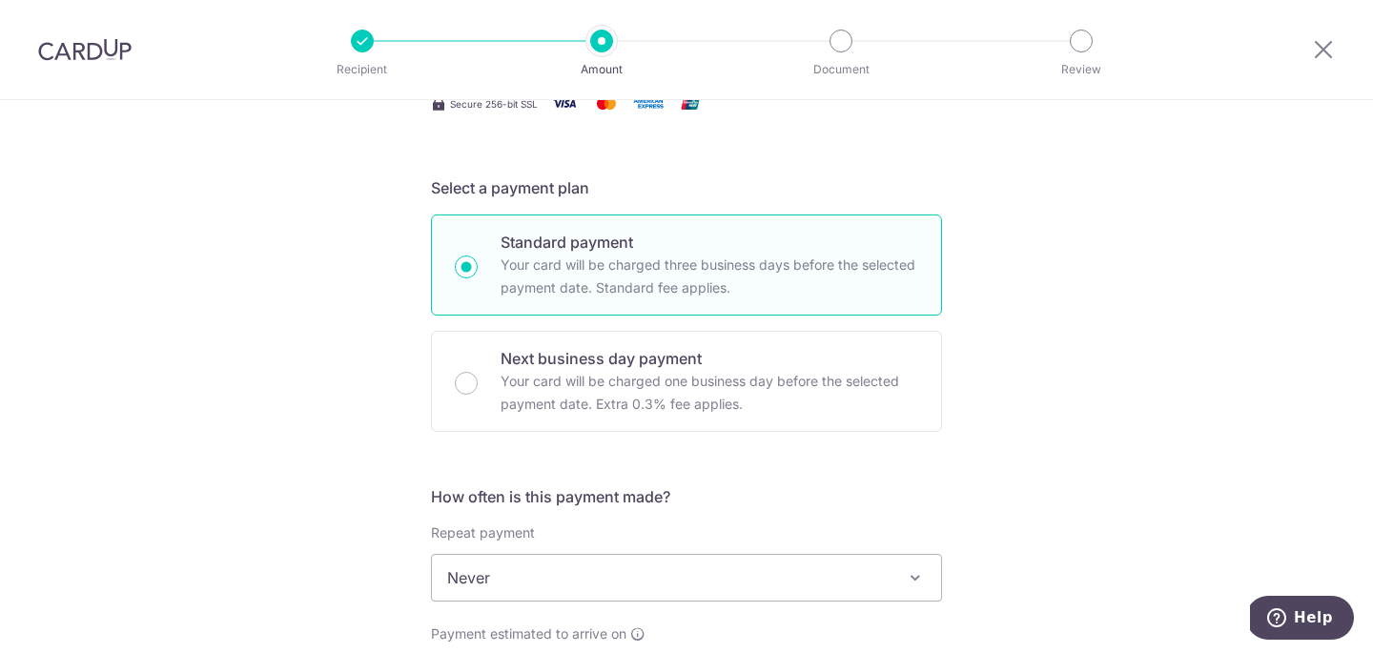
scroll to position [613, 0]
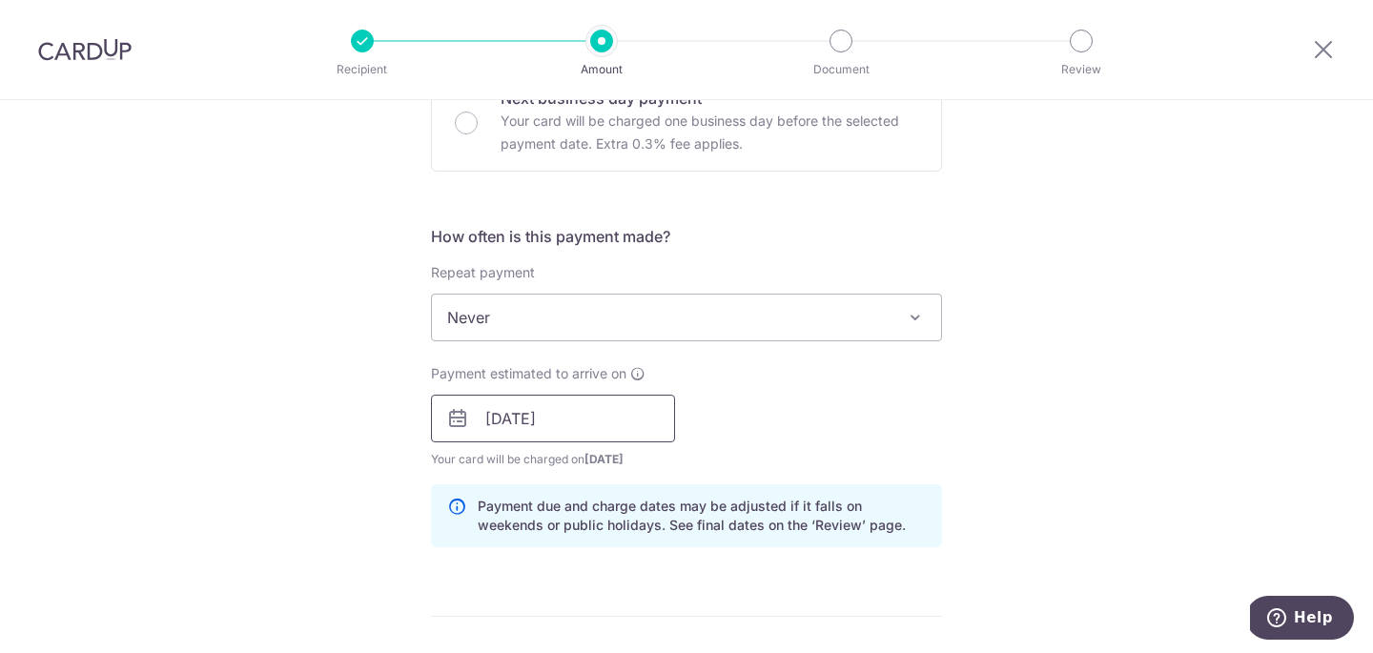
click at [584, 415] on input "[DATE]" at bounding box center [553, 419] width 244 height 48
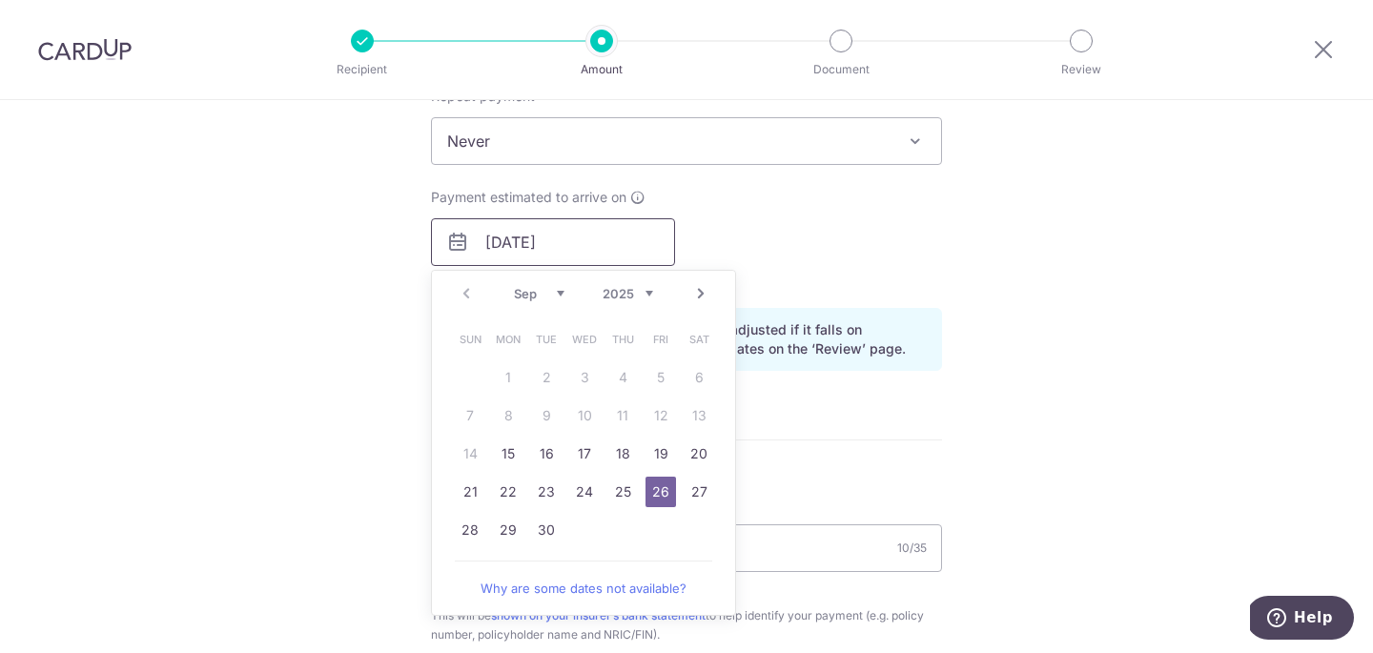
scroll to position [793, 0]
click at [503, 527] on link "29" at bounding box center [508, 527] width 31 height 31
type input "[DATE]"
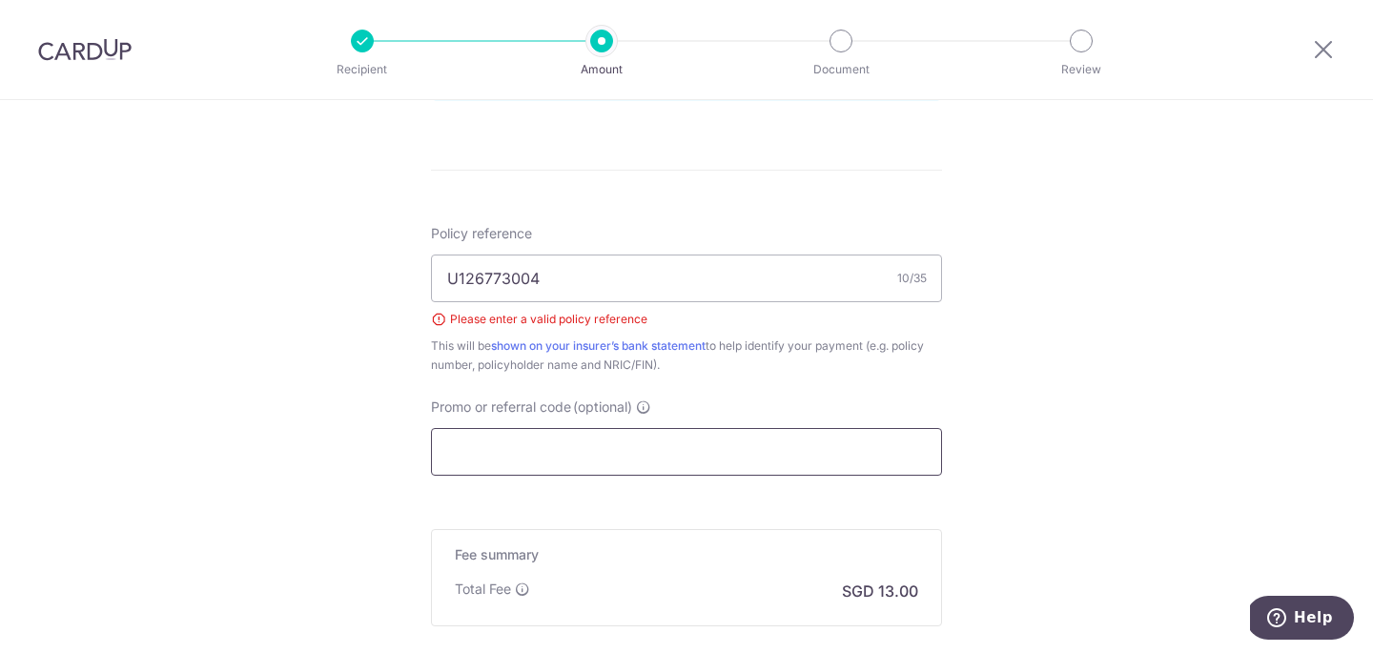
scroll to position [1277, 0]
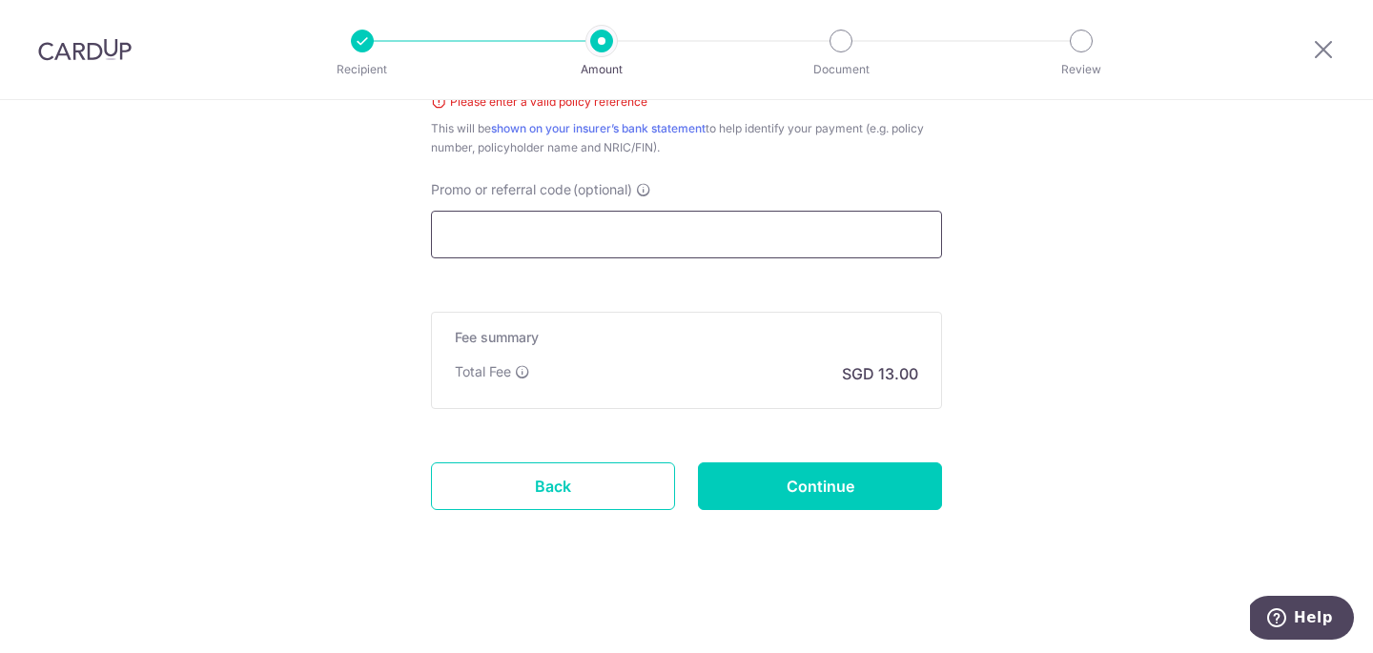
click at [599, 222] on input "Promo or referral code (optional)" at bounding box center [686, 235] width 511 height 48
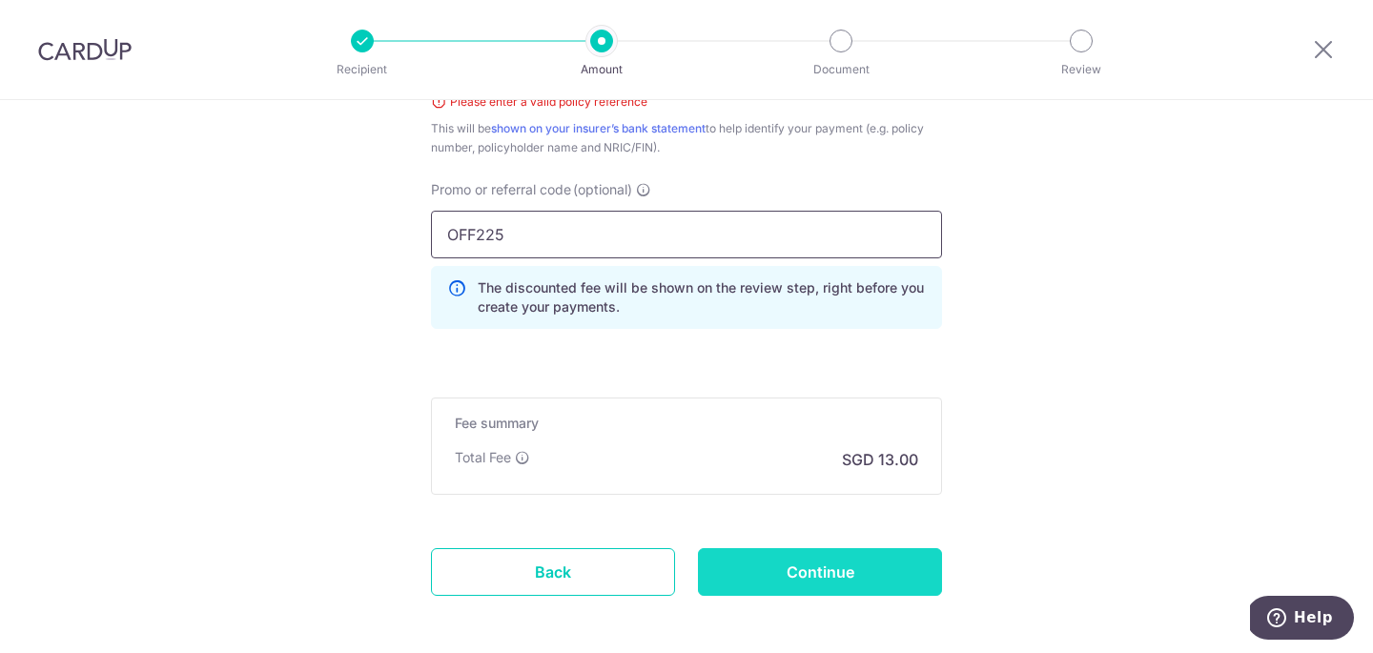
type input "OFF225"
click at [887, 576] on input "Continue" at bounding box center [820, 572] width 244 height 48
type input "Create Schedule"
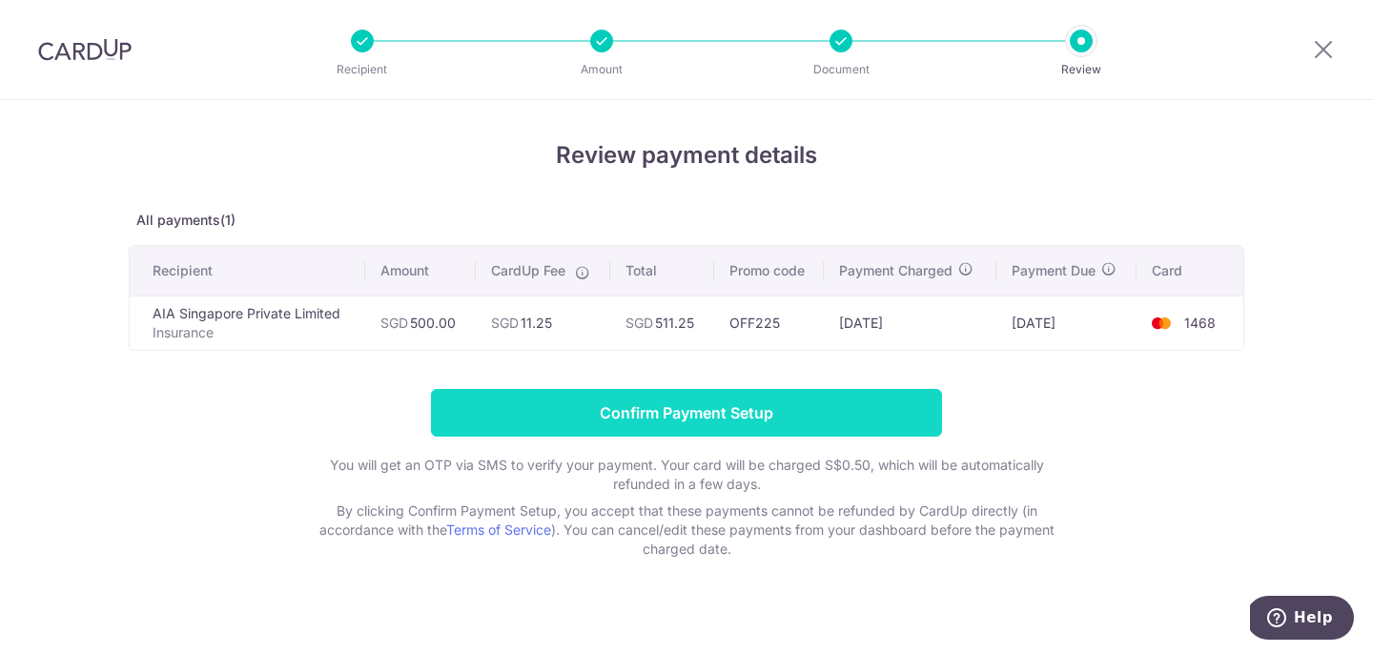
click at [631, 421] on input "Confirm Payment Setup" at bounding box center [686, 413] width 511 height 48
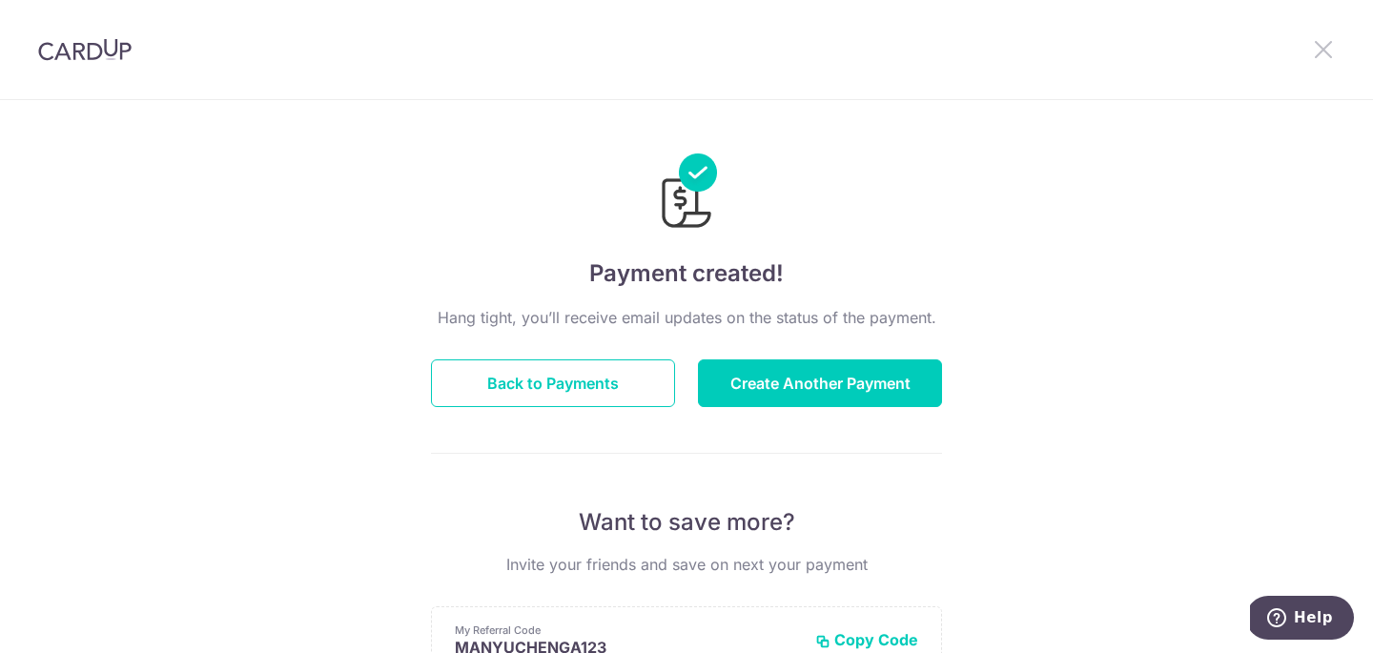
click at [1328, 46] on icon at bounding box center [1323, 49] width 23 height 24
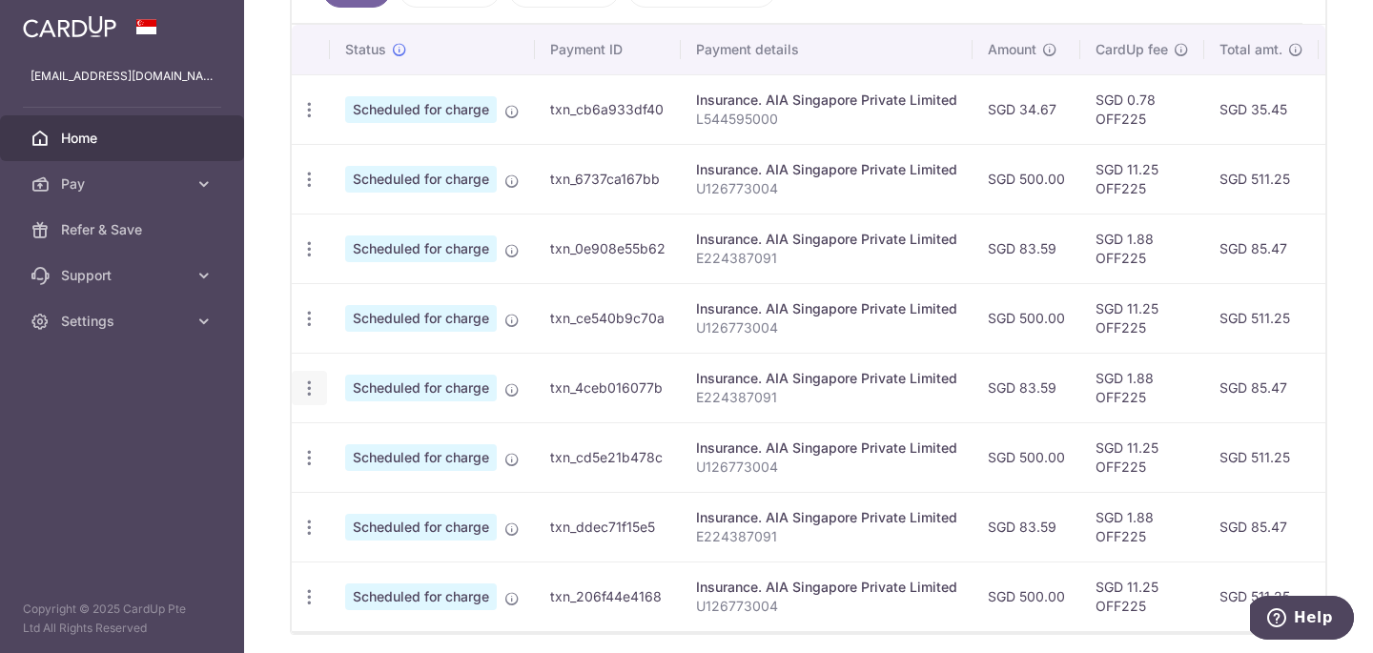
click at [316, 395] on icon "button" at bounding box center [309, 389] width 20 height 20
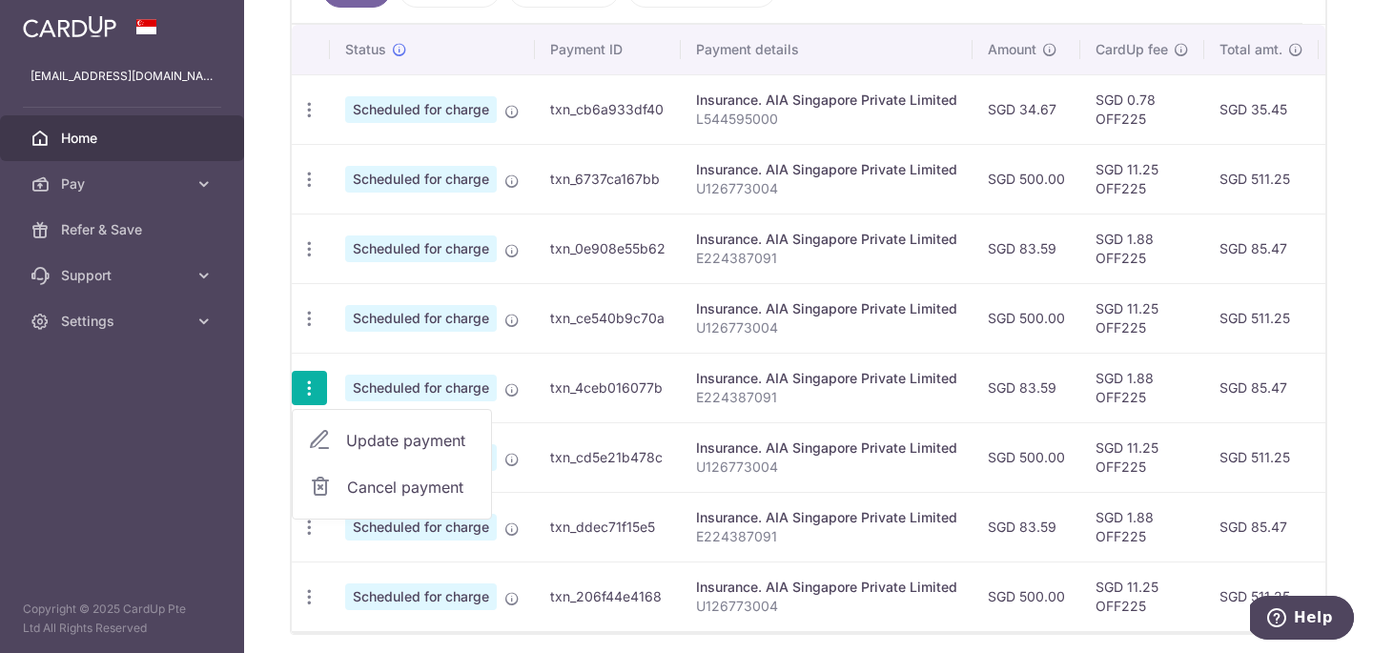
click at [375, 484] on span "Cancel payment" at bounding box center [411, 487] width 128 height 23
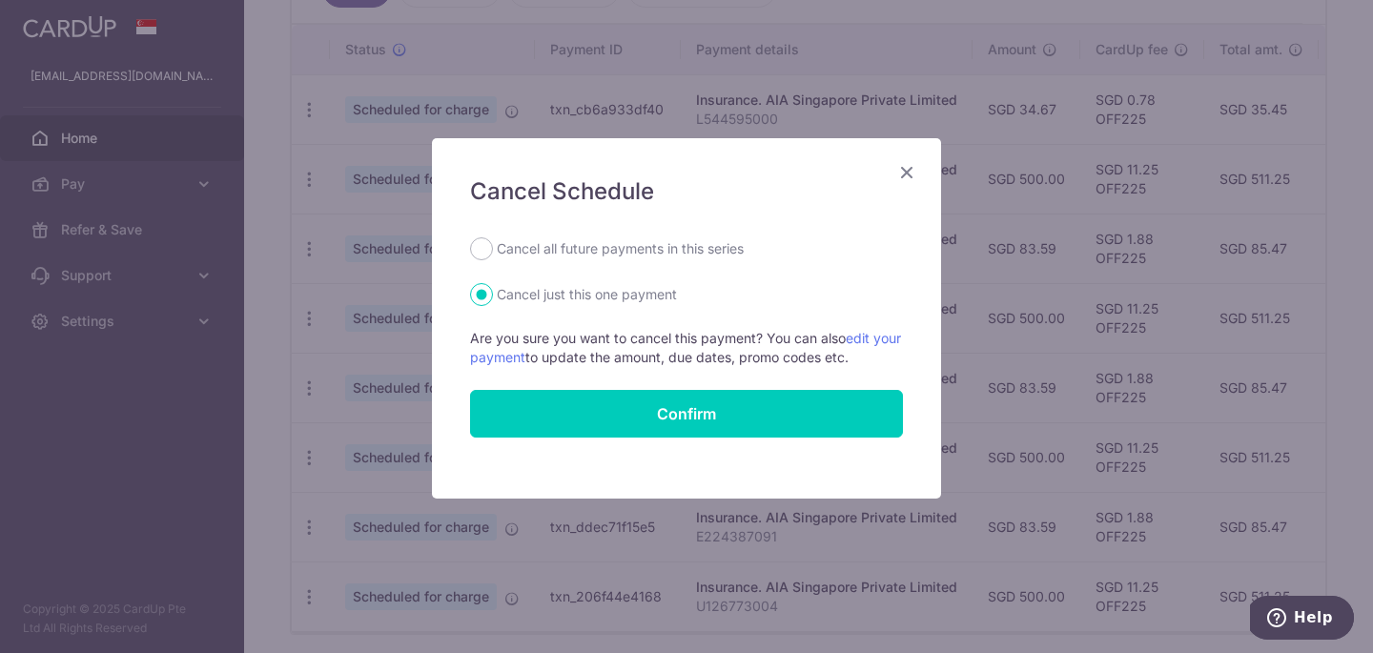
click at [561, 249] on label "Cancel all future payments in this series" at bounding box center [620, 248] width 247 height 23
click at [493, 249] on input "Cancel all future payments in this series" at bounding box center [481, 248] width 23 height 23
radio input "true"
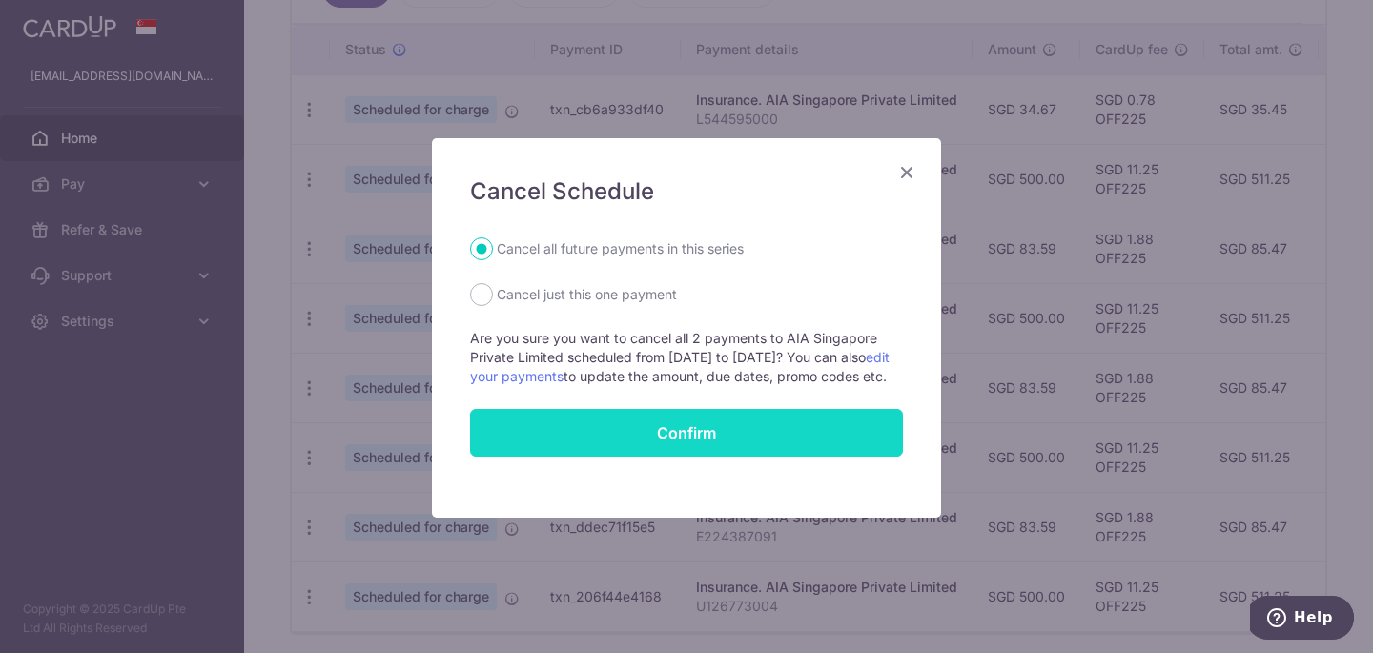
click at [586, 457] on button "Confirm" at bounding box center [686, 433] width 433 height 48
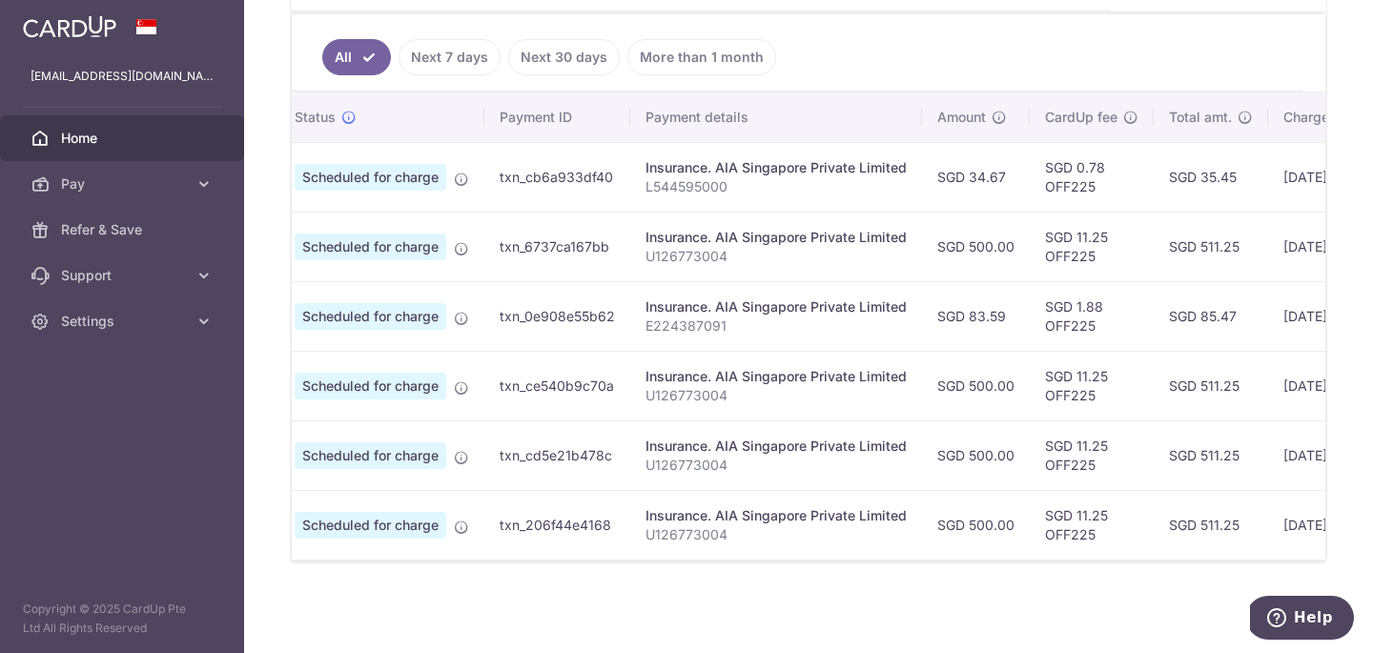
scroll to position [0, 49]
click at [559, 52] on link "Next 30 days" at bounding box center [564, 57] width 112 height 36
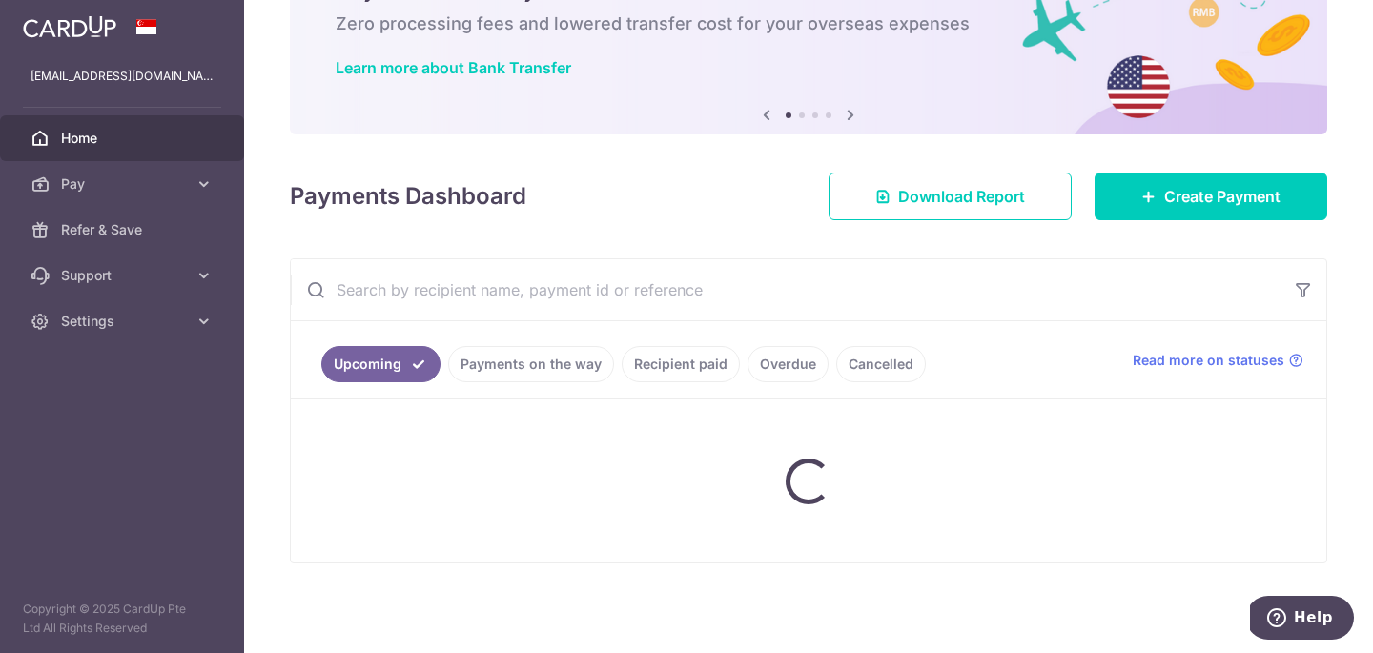
scroll to position [218, 0]
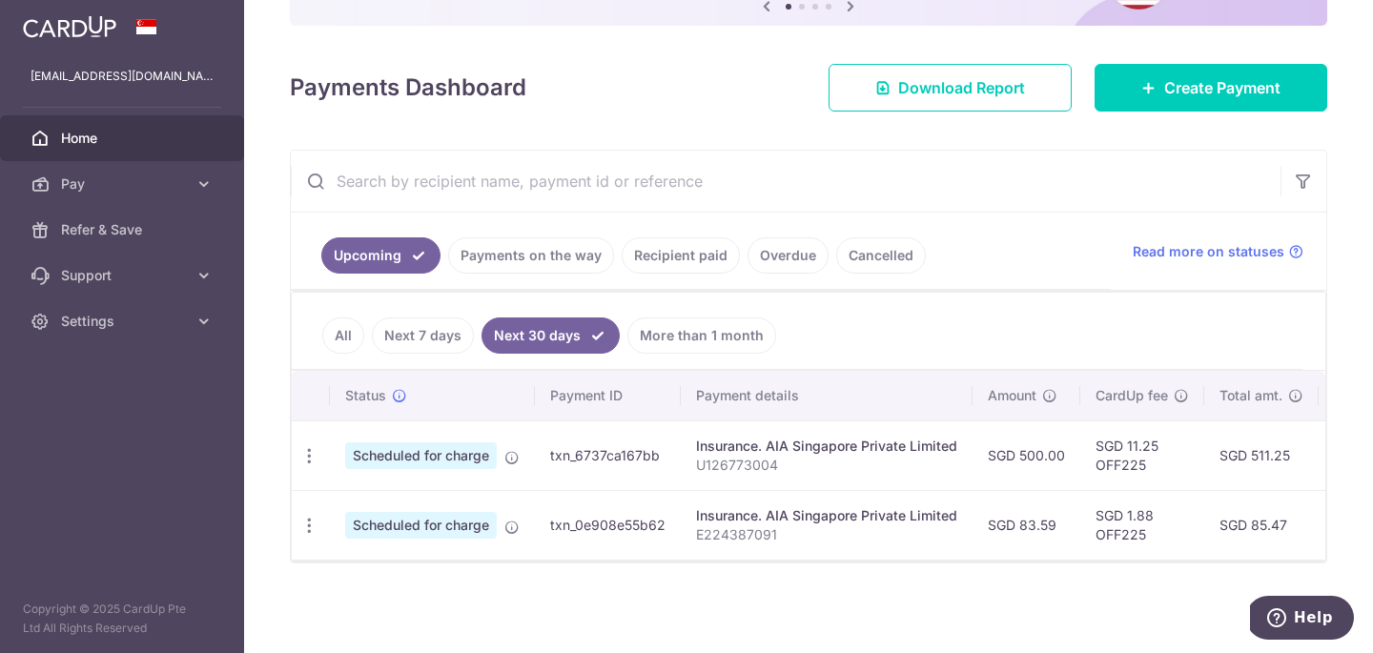
click at [343, 336] on link "All" at bounding box center [343, 336] width 42 height 36
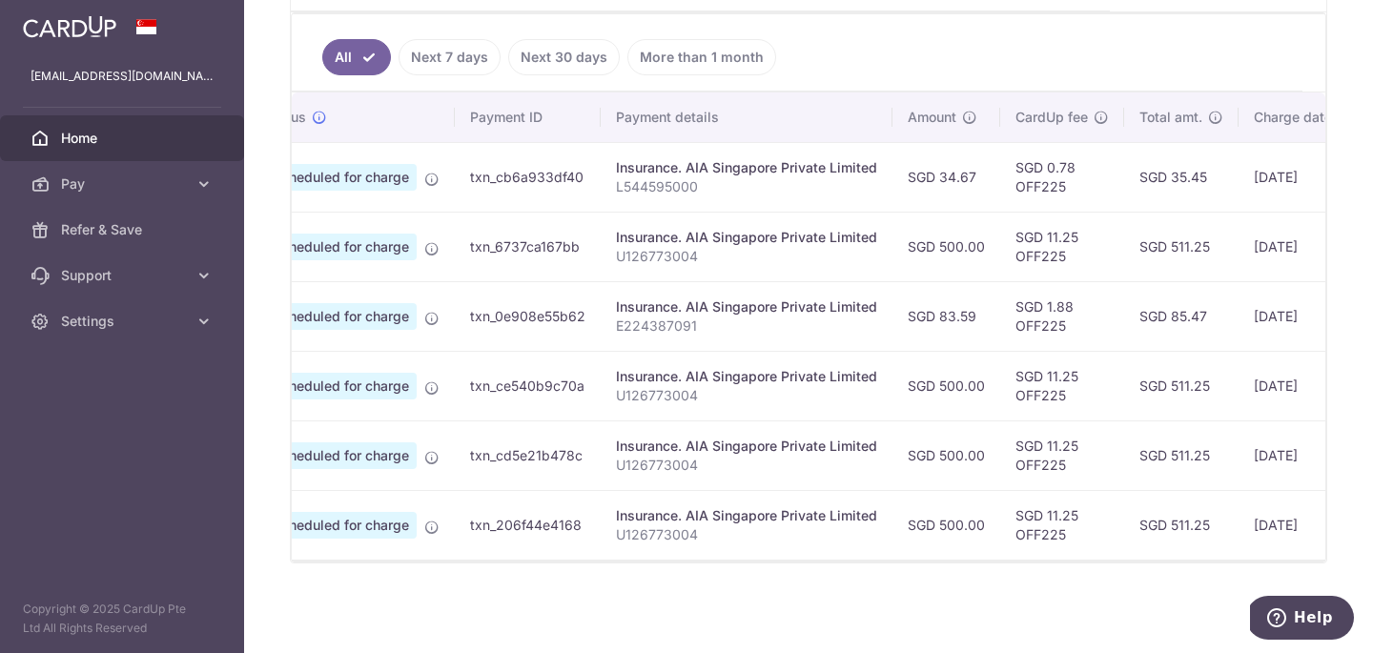
scroll to position [0, 100]
